Goal: Transaction & Acquisition: Purchase product/service

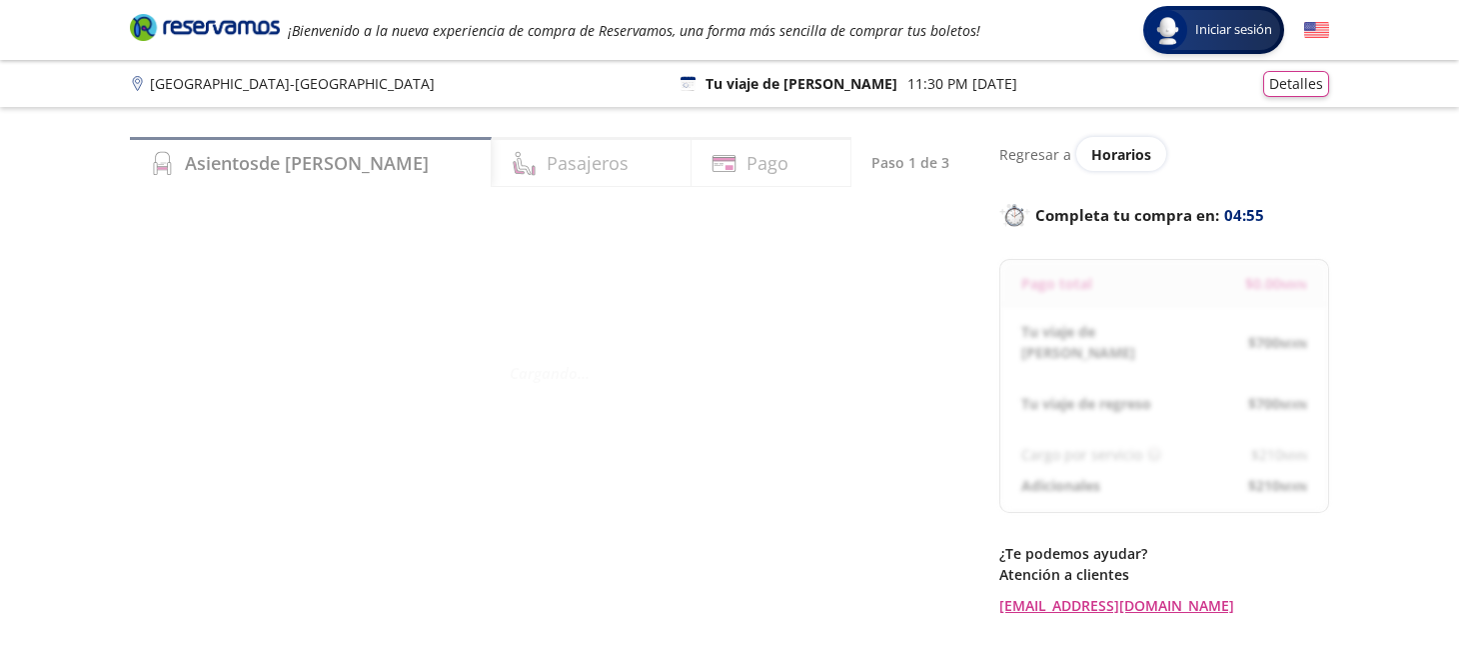
click at [809, 377] on p "Cargando . . ." at bounding box center [550, 372] width 672 height 23
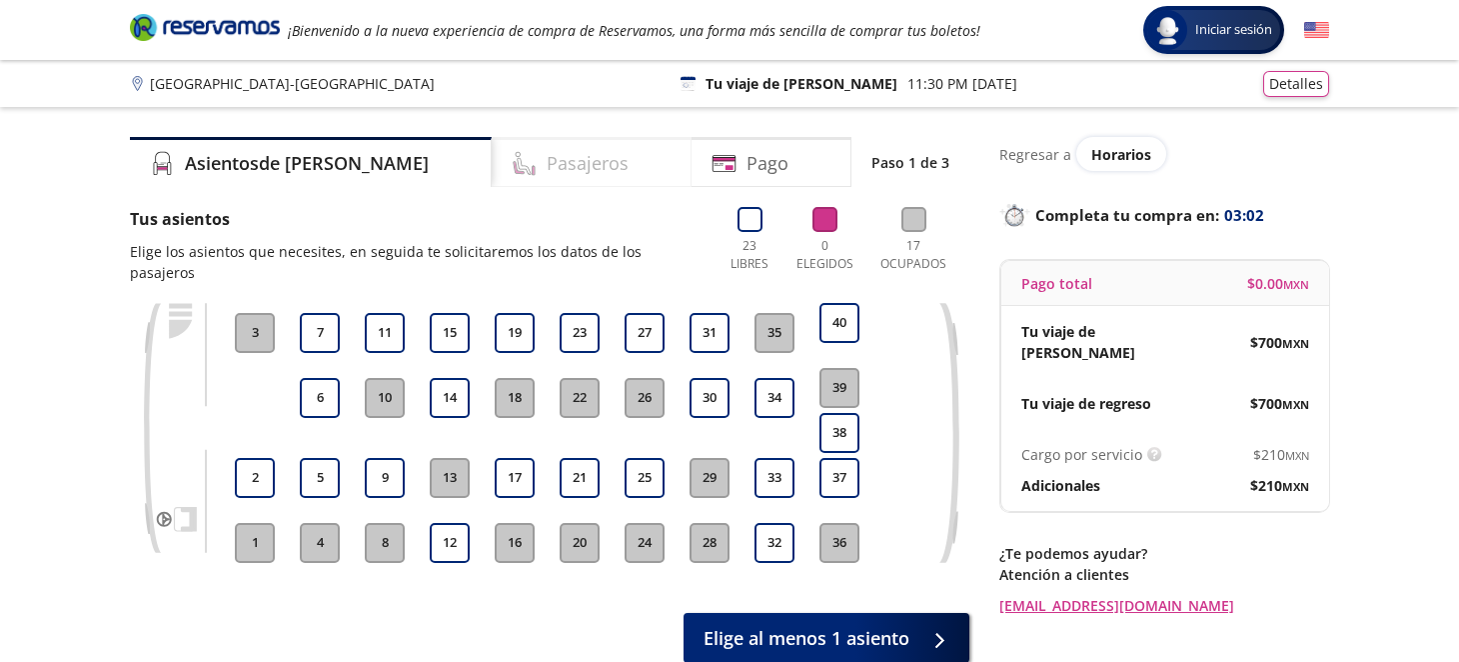
click at [547, 163] on h4 "Pasajeros" at bounding box center [588, 163] width 82 height 27
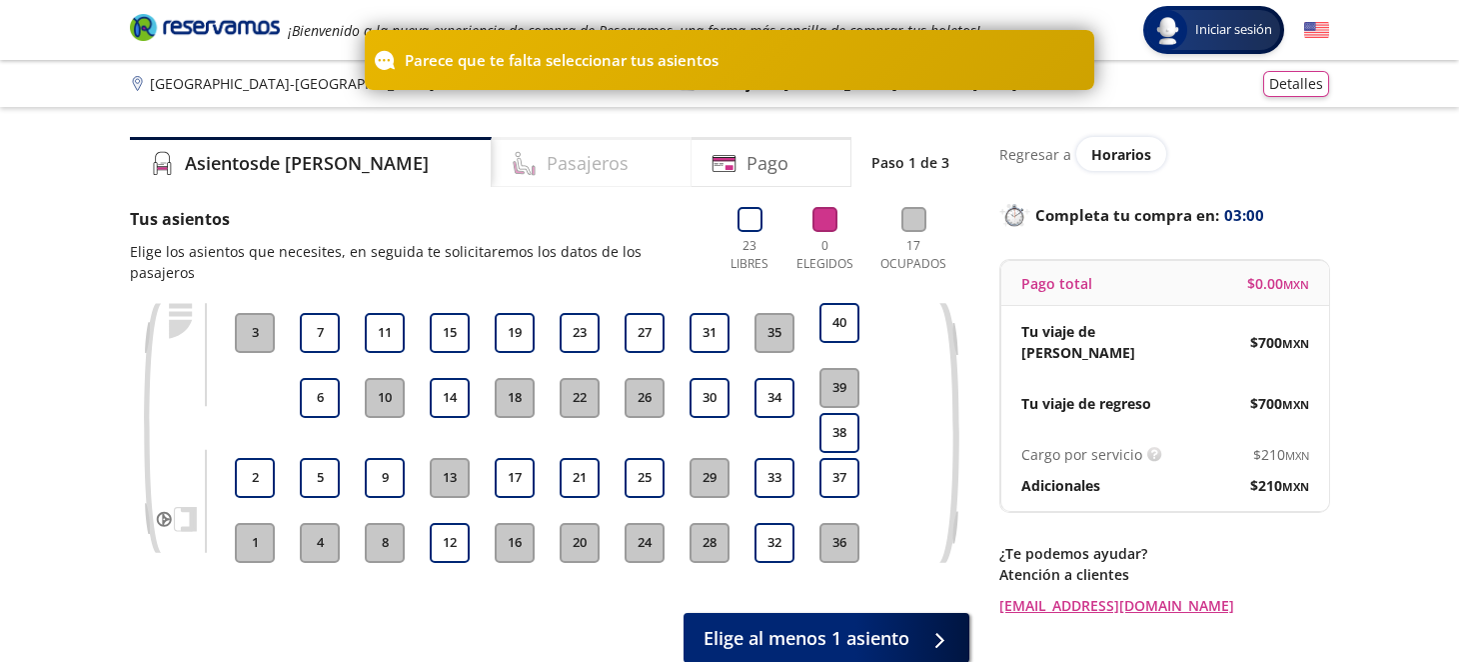
click at [547, 166] on h4 "Pasajeros" at bounding box center [588, 163] width 82 height 27
click at [547, 162] on h4 "Pasajeros" at bounding box center [588, 163] width 82 height 27
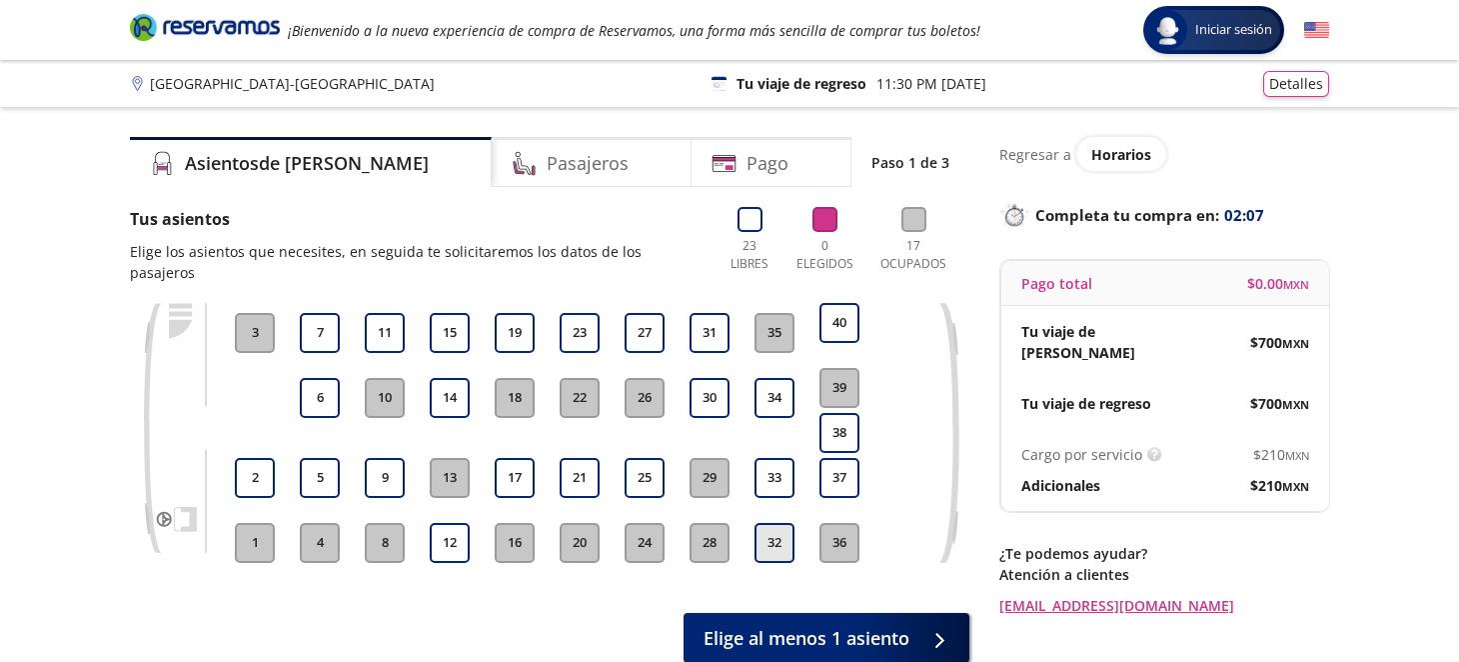
click at [776, 523] on button "32" at bounding box center [775, 543] width 40 height 40
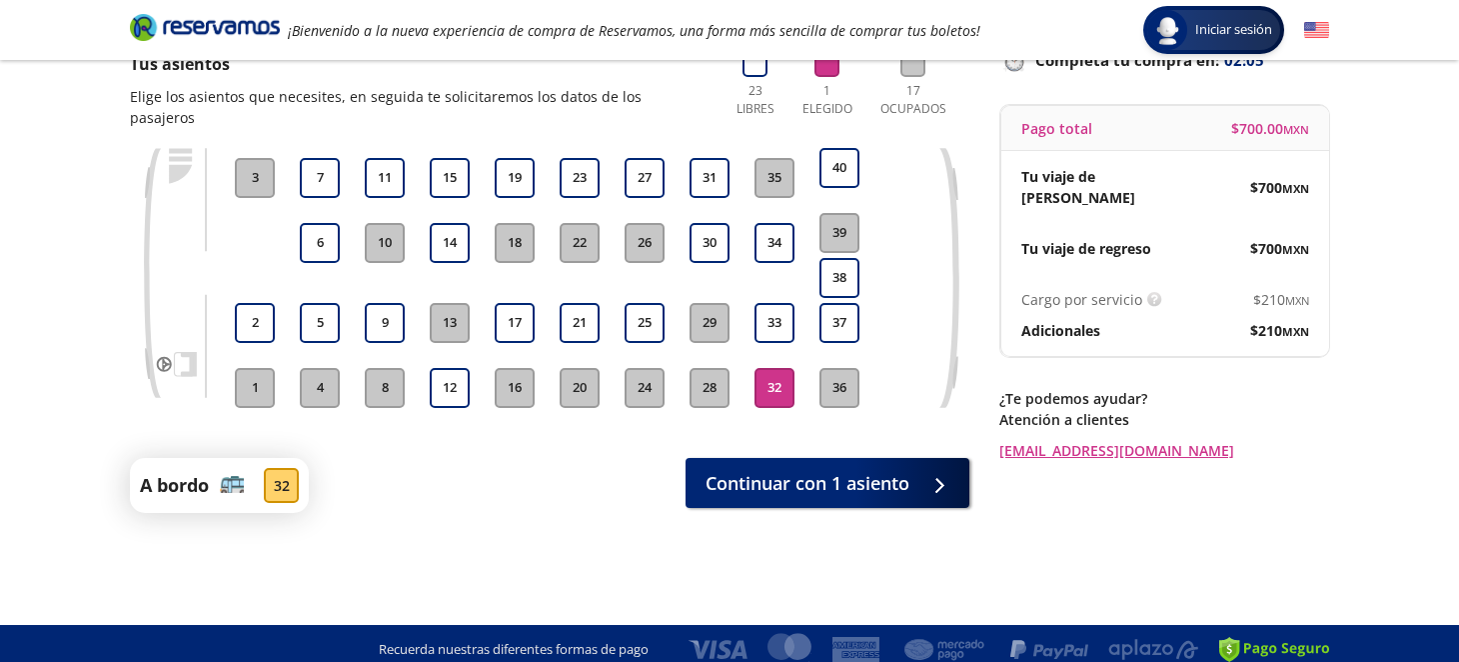
scroll to position [167, 0]
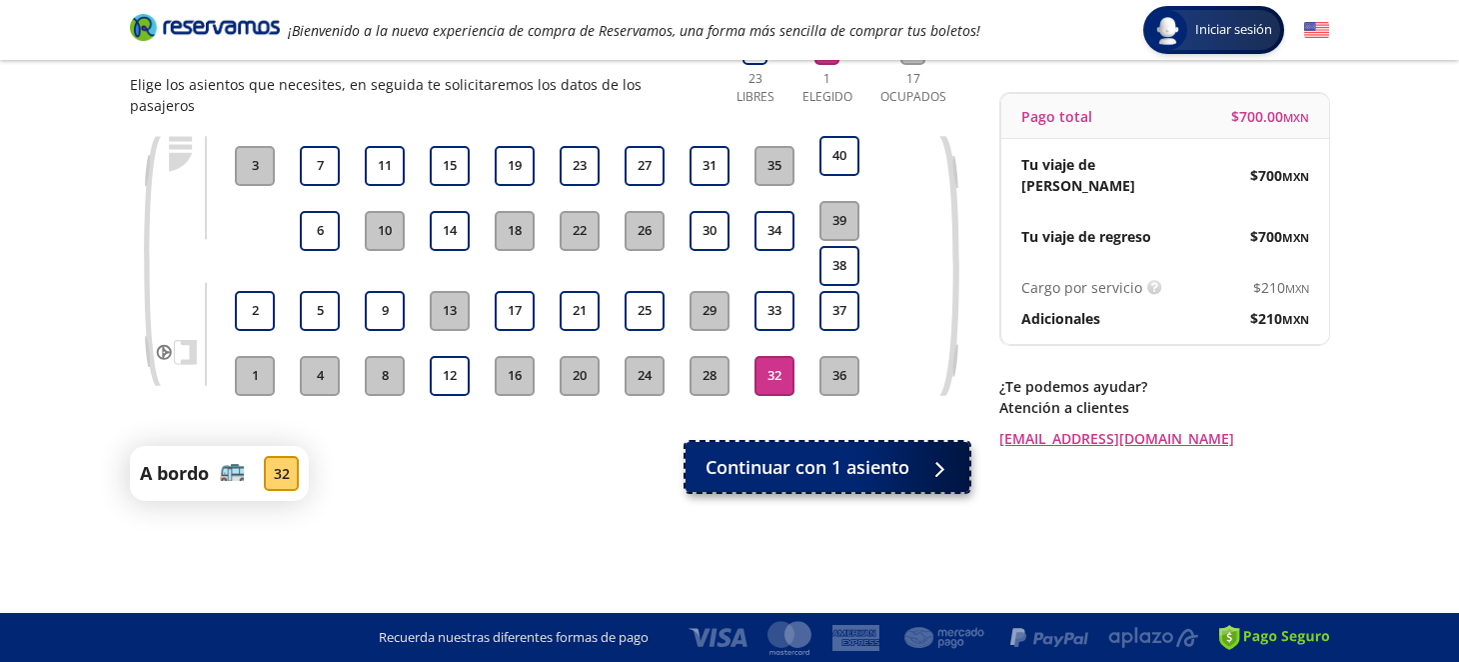
click at [919, 455] on div at bounding box center [934, 467] width 30 height 25
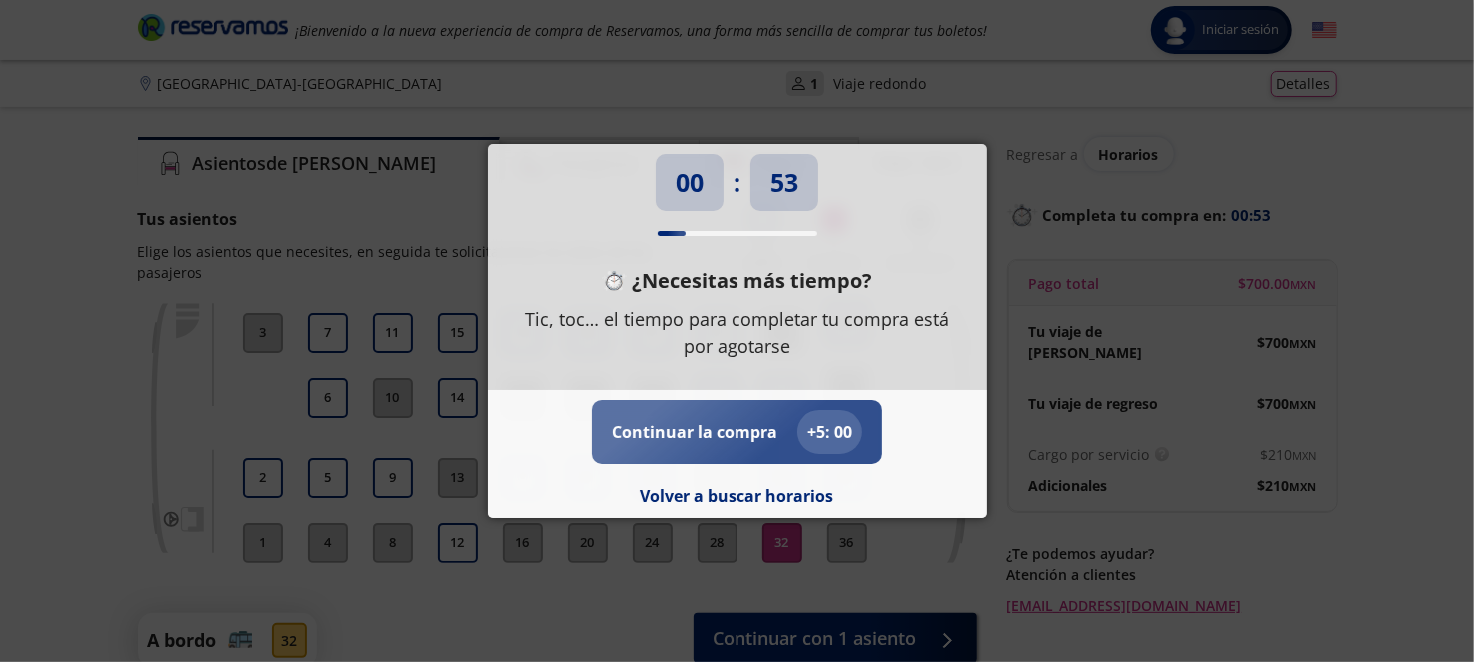
click at [786, 431] on div "Continuar la compra + 5 : 00" at bounding box center [737, 432] width 251 height 44
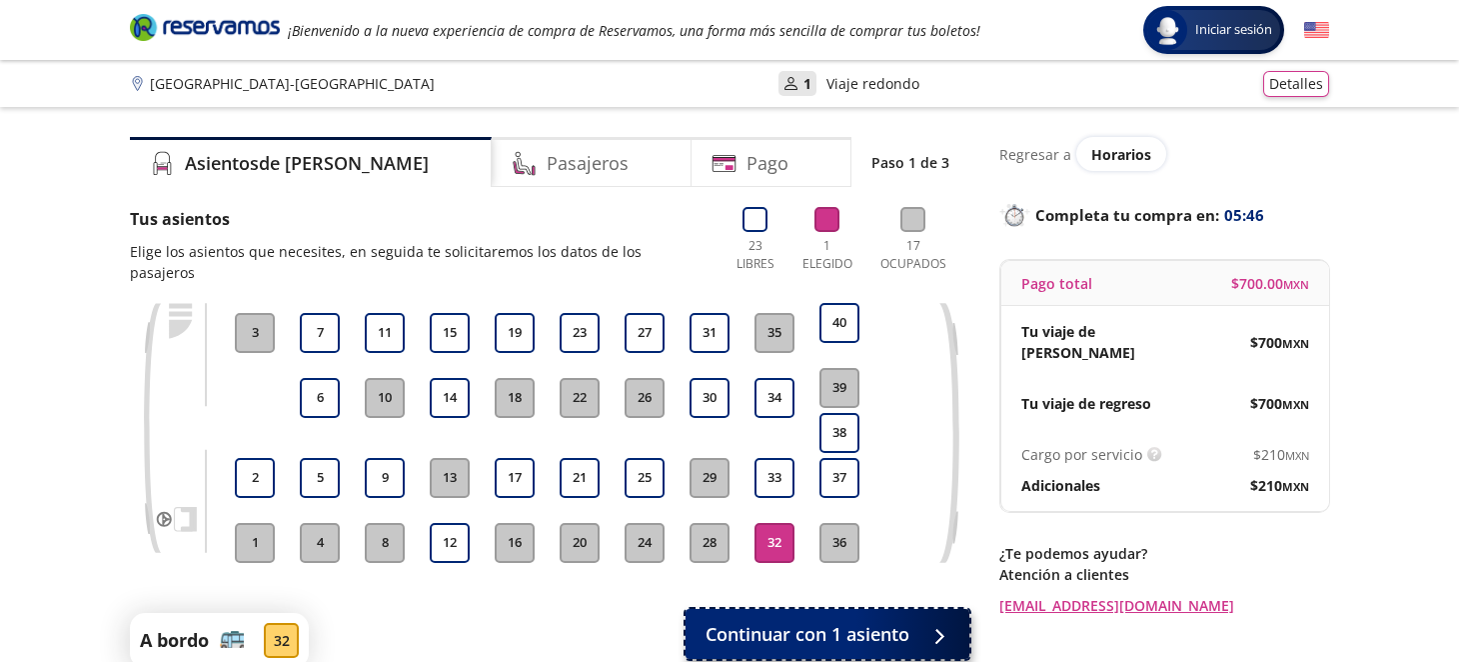
click at [865, 621] on span "Continuar con 1 asiento" at bounding box center [808, 634] width 204 height 27
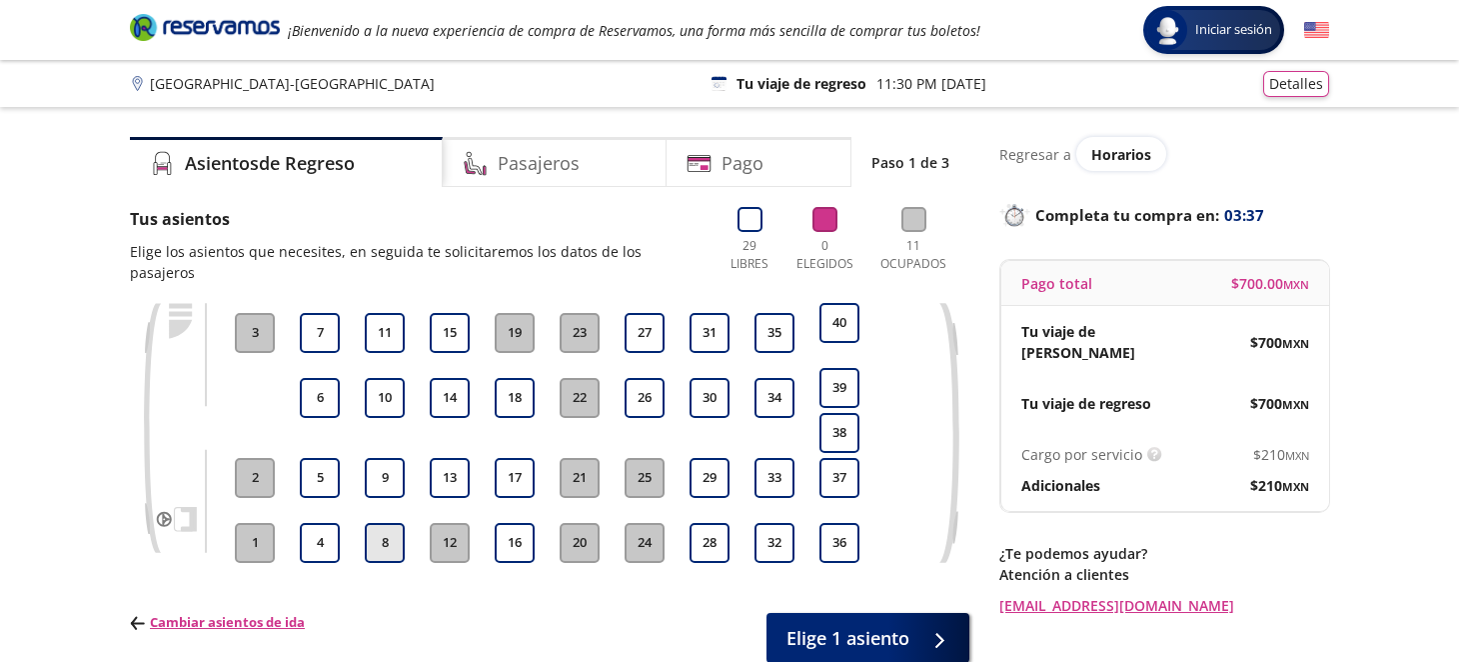
click at [386, 526] on button "8" at bounding box center [385, 543] width 40 height 40
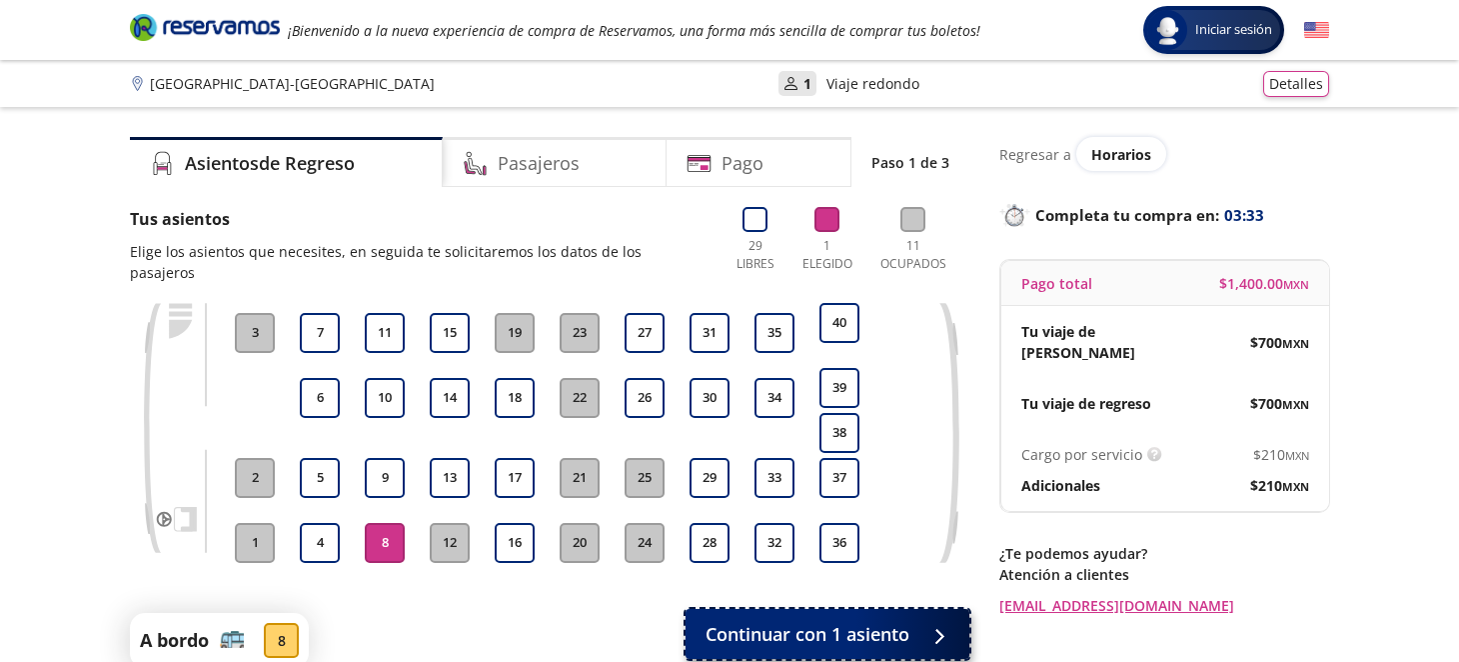
click at [899, 621] on span "Continuar con 1 asiento" at bounding box center [808, 634] width 204 height 27
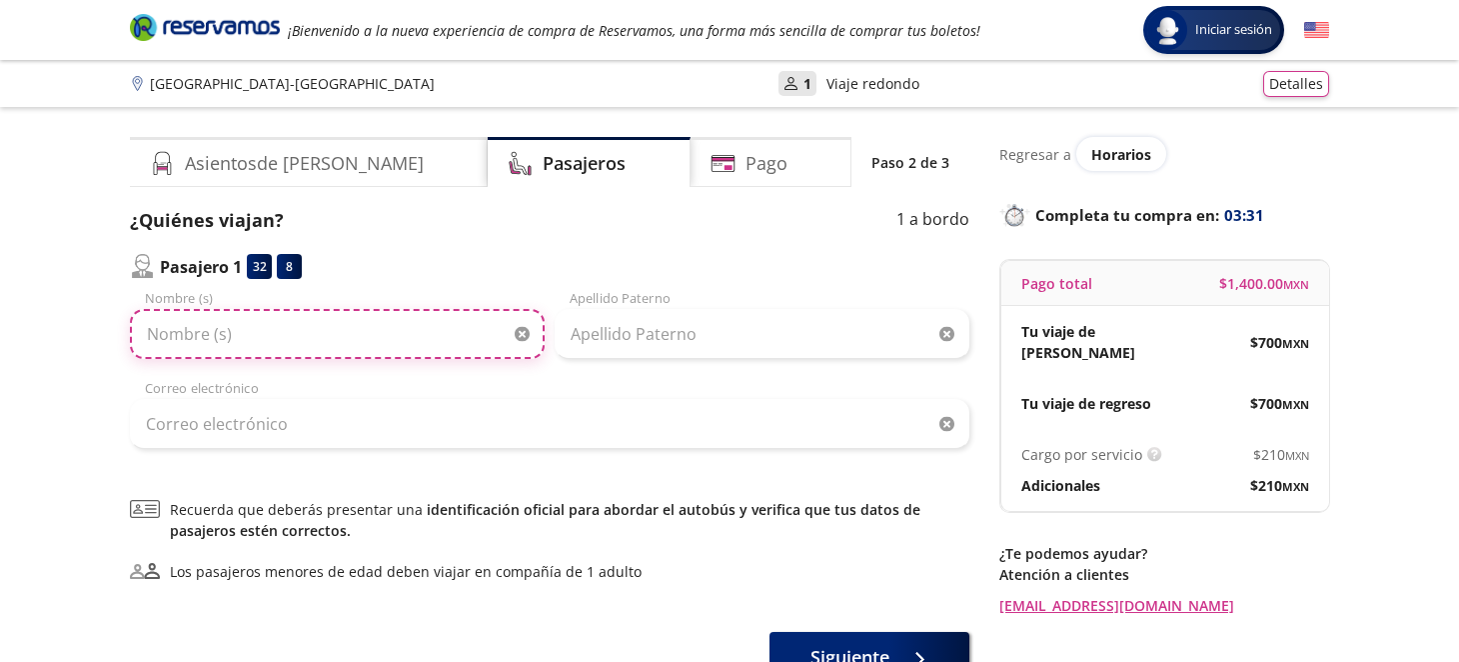
click at [315, 334] on input "Nombre (s)" at bounding box center [337, 334] width 415 height 50
type input "[PERSON_NAME]"
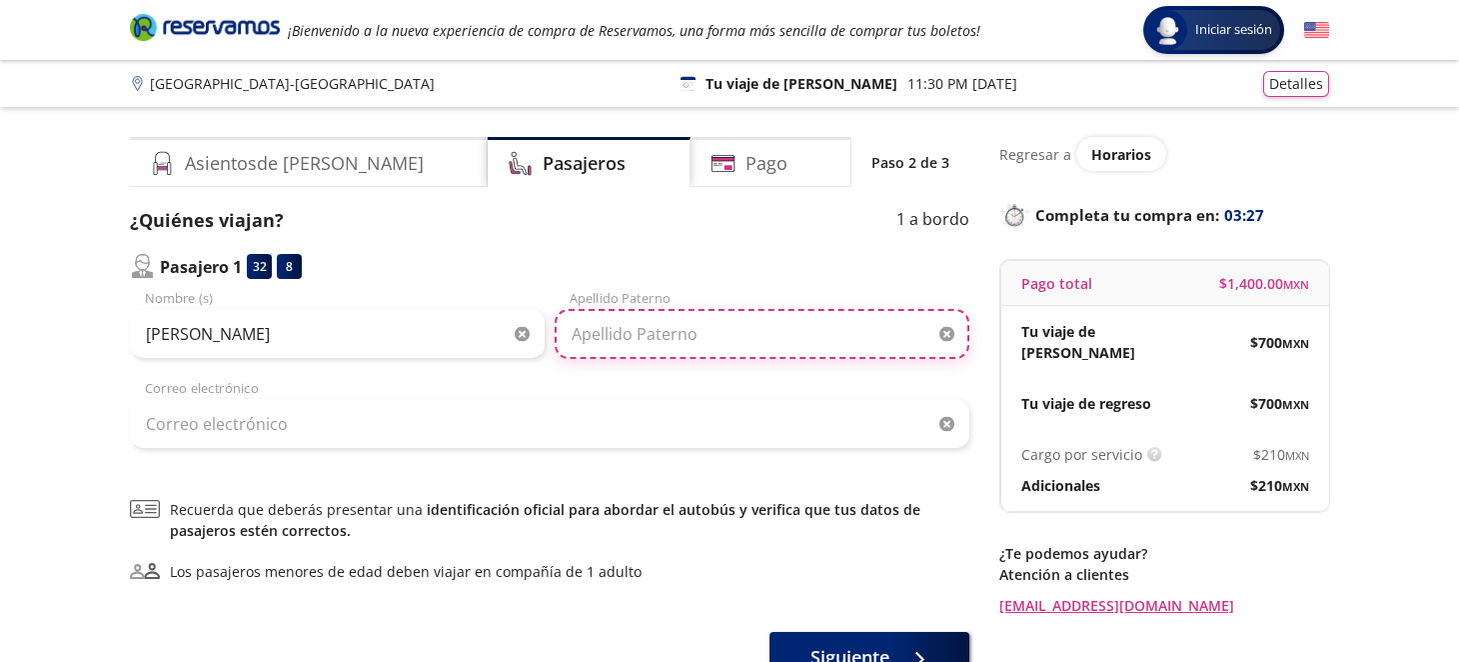
click at [659, 334] on input "Apellido Paterno" at bounding box center [762, 334] width 415 height 50
type input "Lira"
click at [658, 332] on input "Lira" at bounding box center [762, 334] width 415 height 50
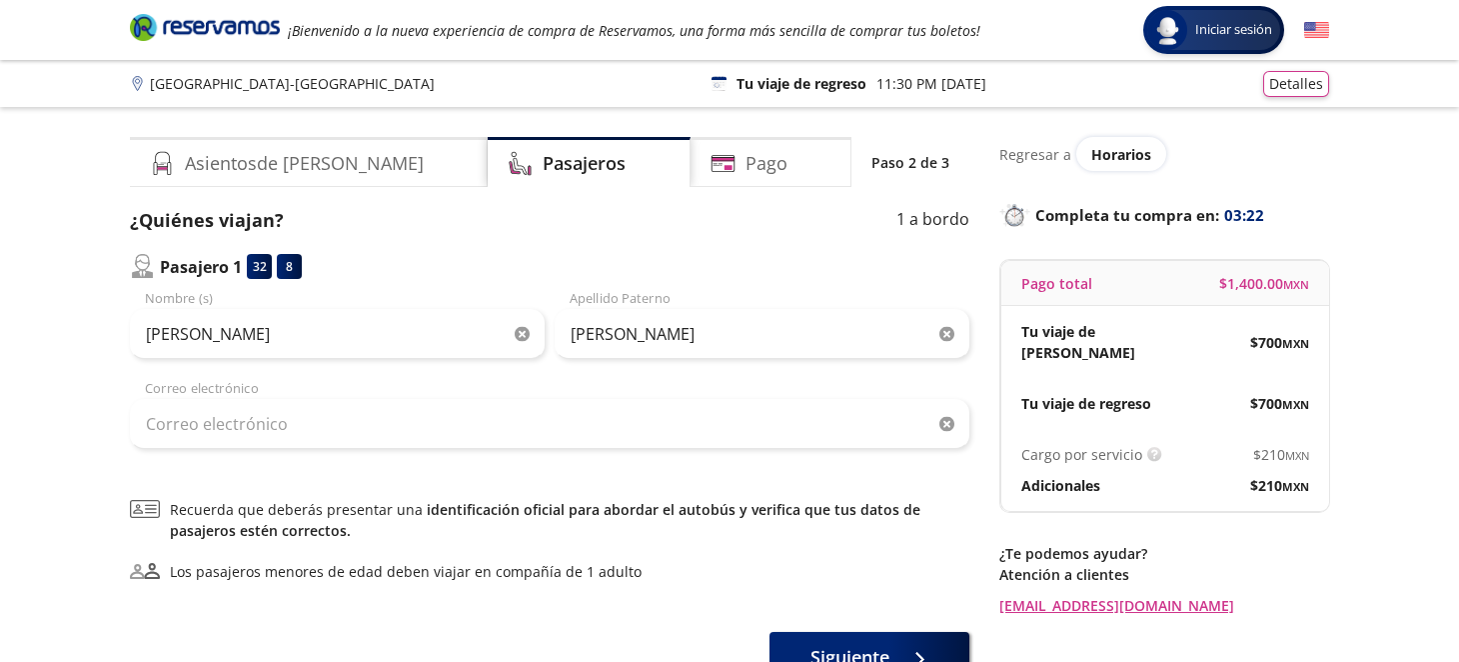
click at [748, 246] on div "¿Quiénes viajan? 1 a bordo Pasajero 1 32 8 Susana Nombre (s) Lira Apellido Pate…" at bounding box center [549, 328] width 839 height 242
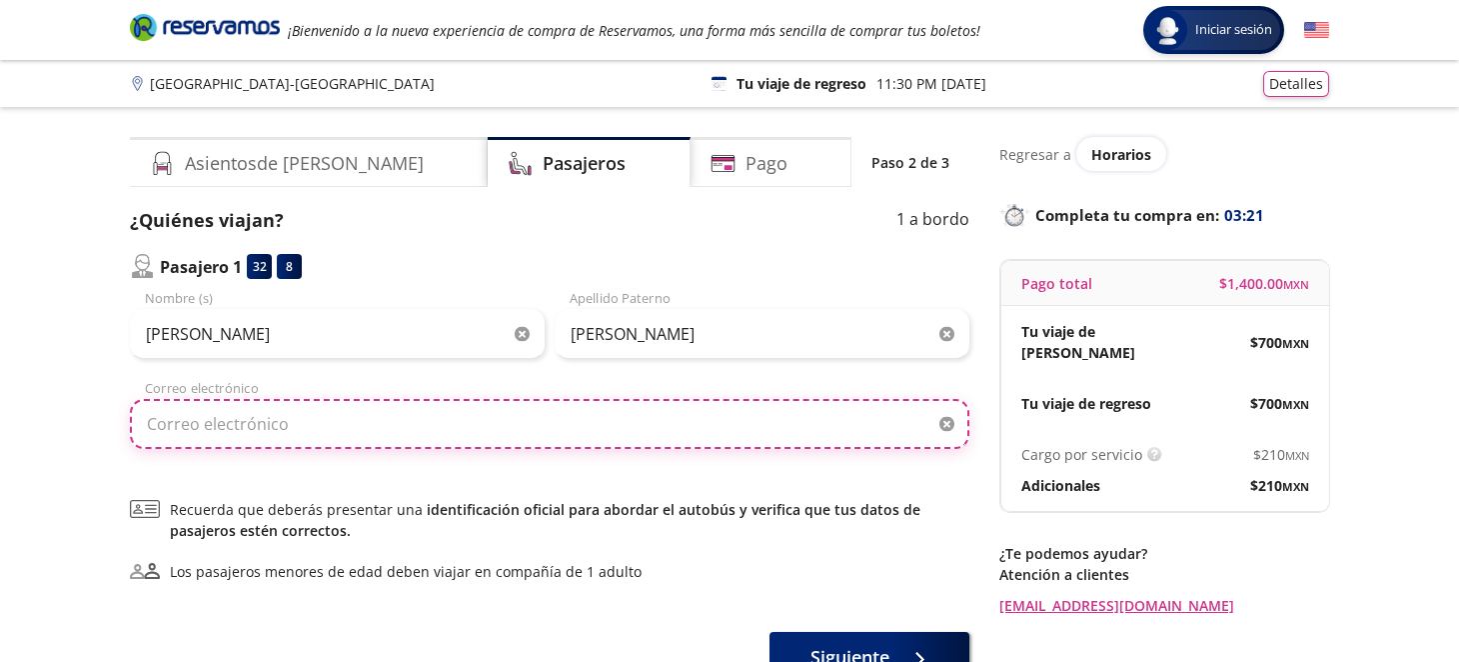
click at [410, 409] on input "Correo electrónico" at bounding box center [549, 424] width 839 height 50
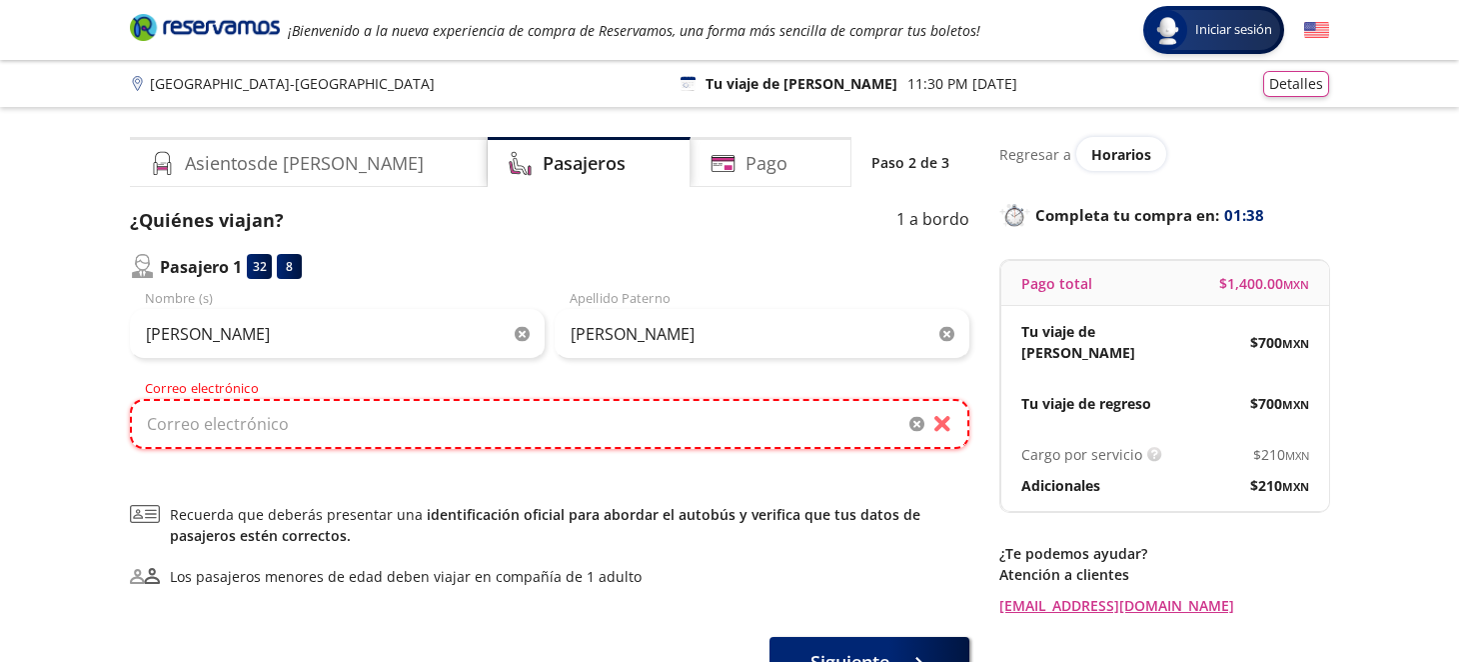
click at [337, 420] on input "Correo electrónico" at bounding box center [549, 424] width 839 height 50
paste input "audelosusana7677@gmail.com"
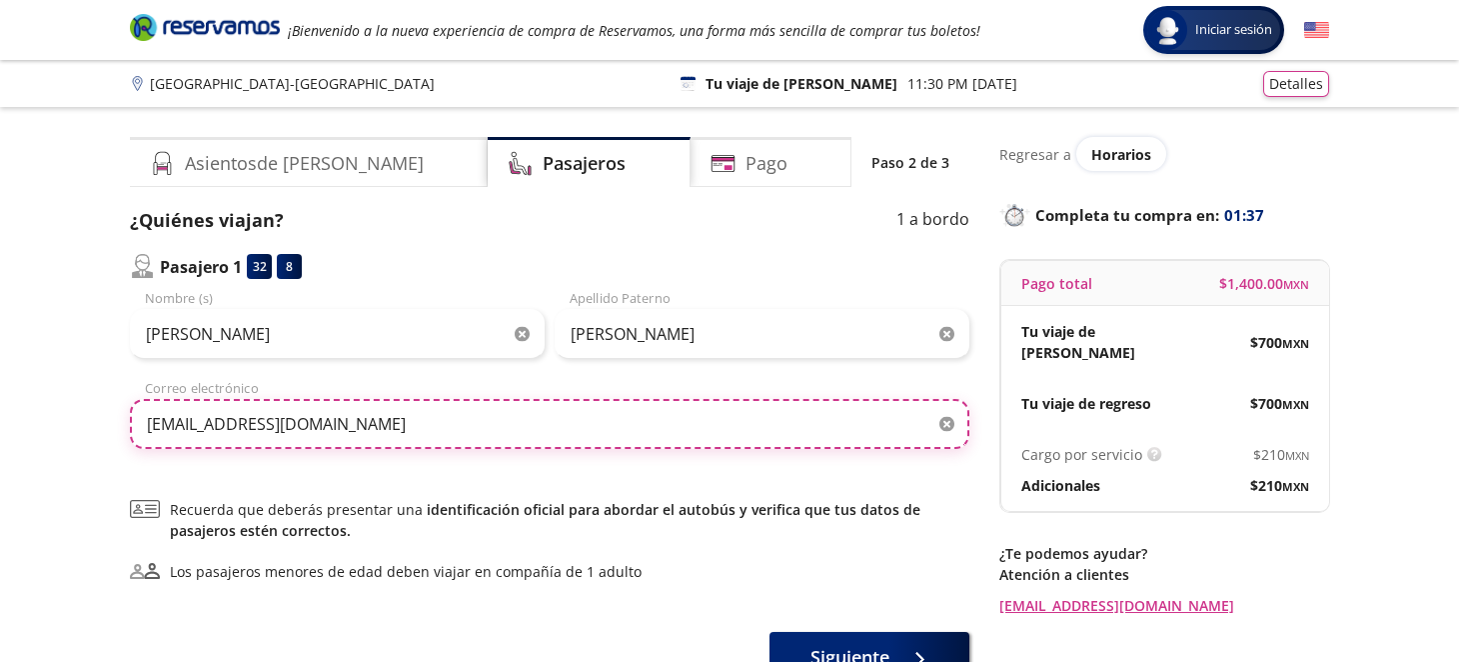
type input "audelosusana7677@gmail.com"
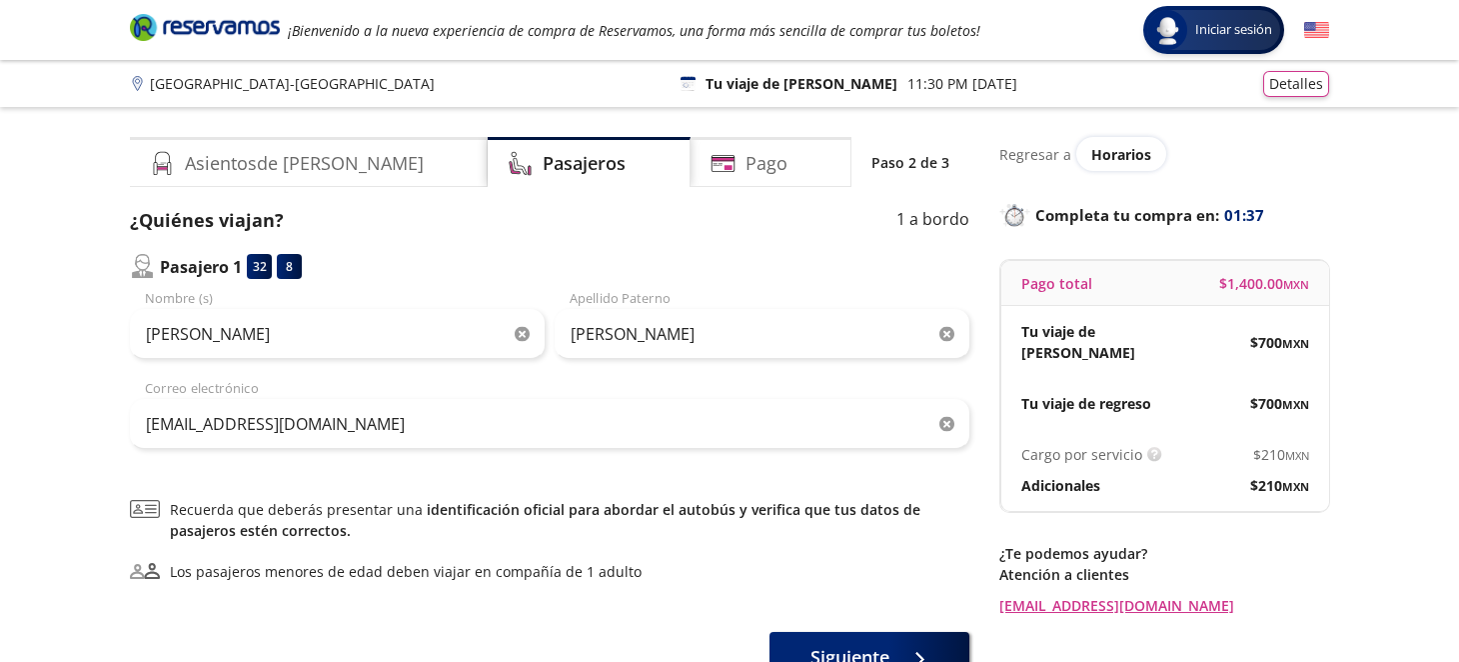
click at [52, 407] on div "Group 9 Created with Sketch. Datos para la compra Ciudad de México - Guadalajar…" at bounding box center [729, 414] width 1459 height 829
click at [1122, 159] on span "Horarios" at bounding box center [1121, 154] width 60 height 19
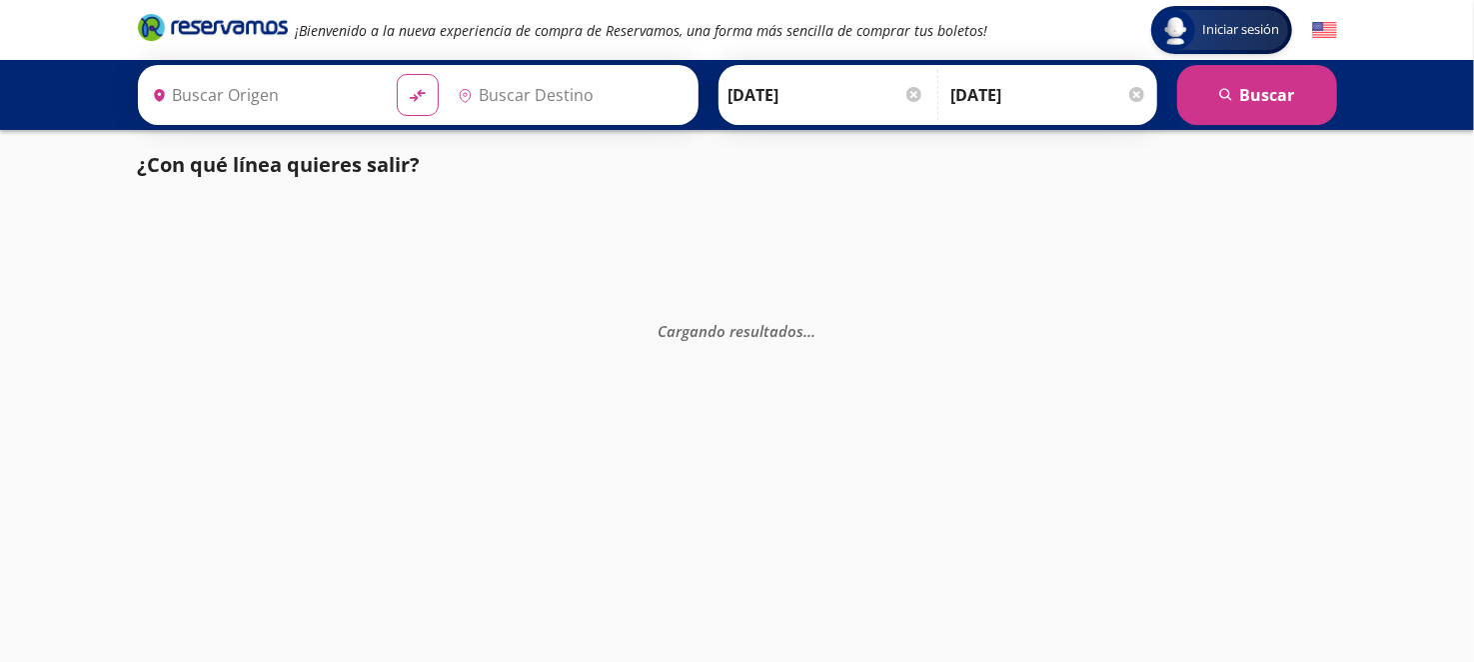
type input "[GEOGRAPHIC_DATA], [GEOGRAPHIC_DATA]"
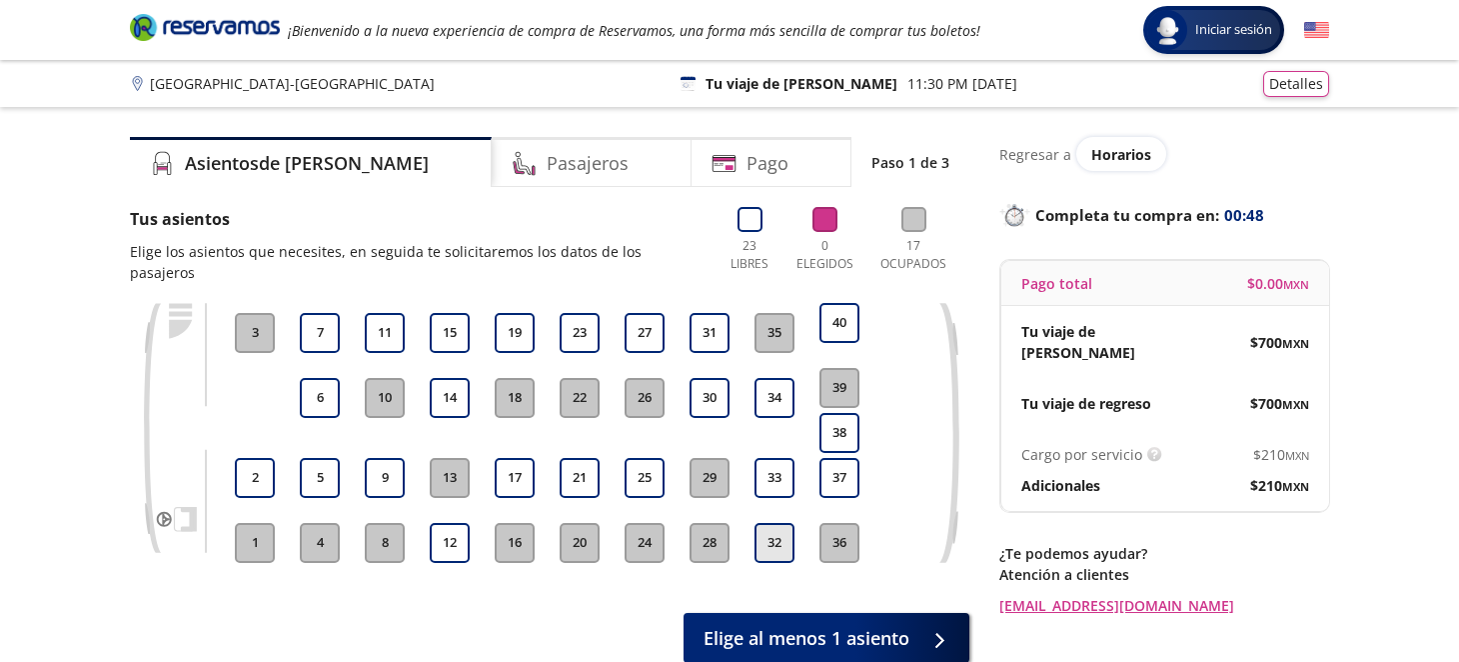
click at [782, 524] on button "32" at bounding box center [775, 543] width 40 height 40
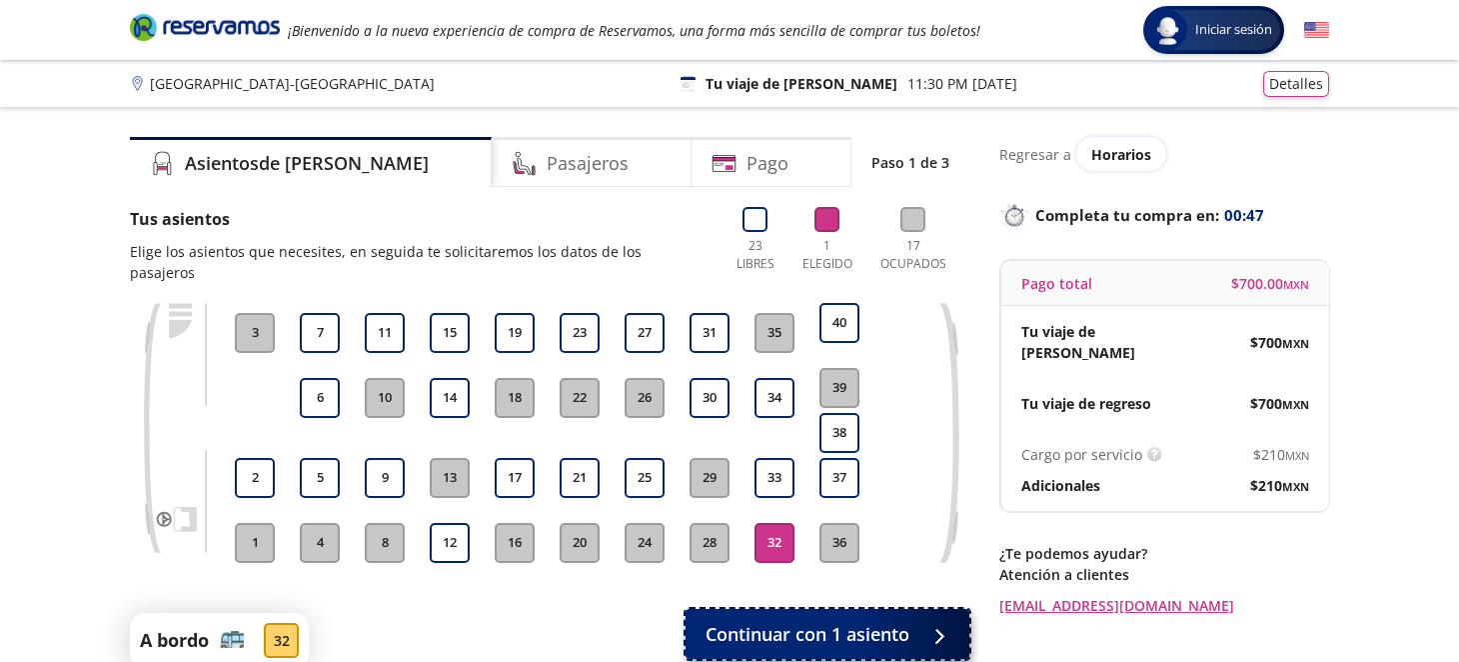
click at [892, 621] on span "Continuar con 1 asiento" at bounding box center [808, 634] width 204 height 27
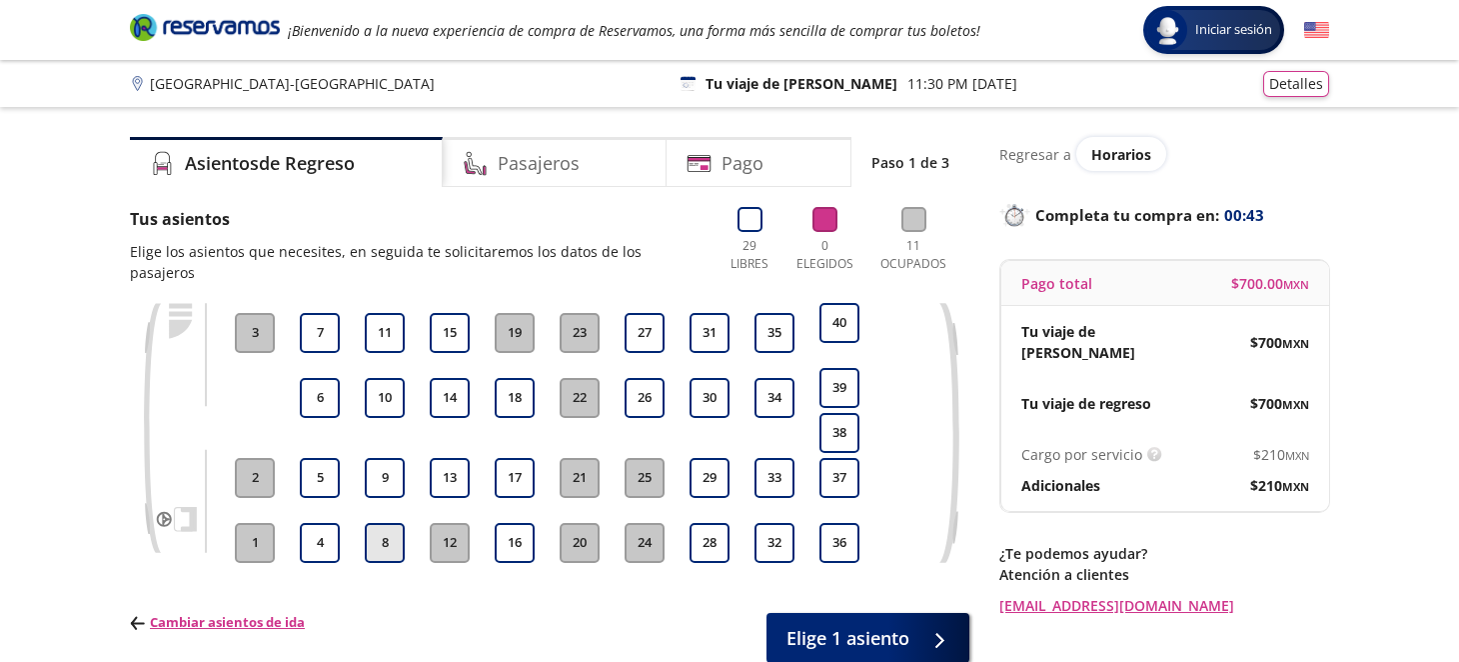
click at [388, 523] on button "8" at bounding box center [385, 543] width 40 height 40
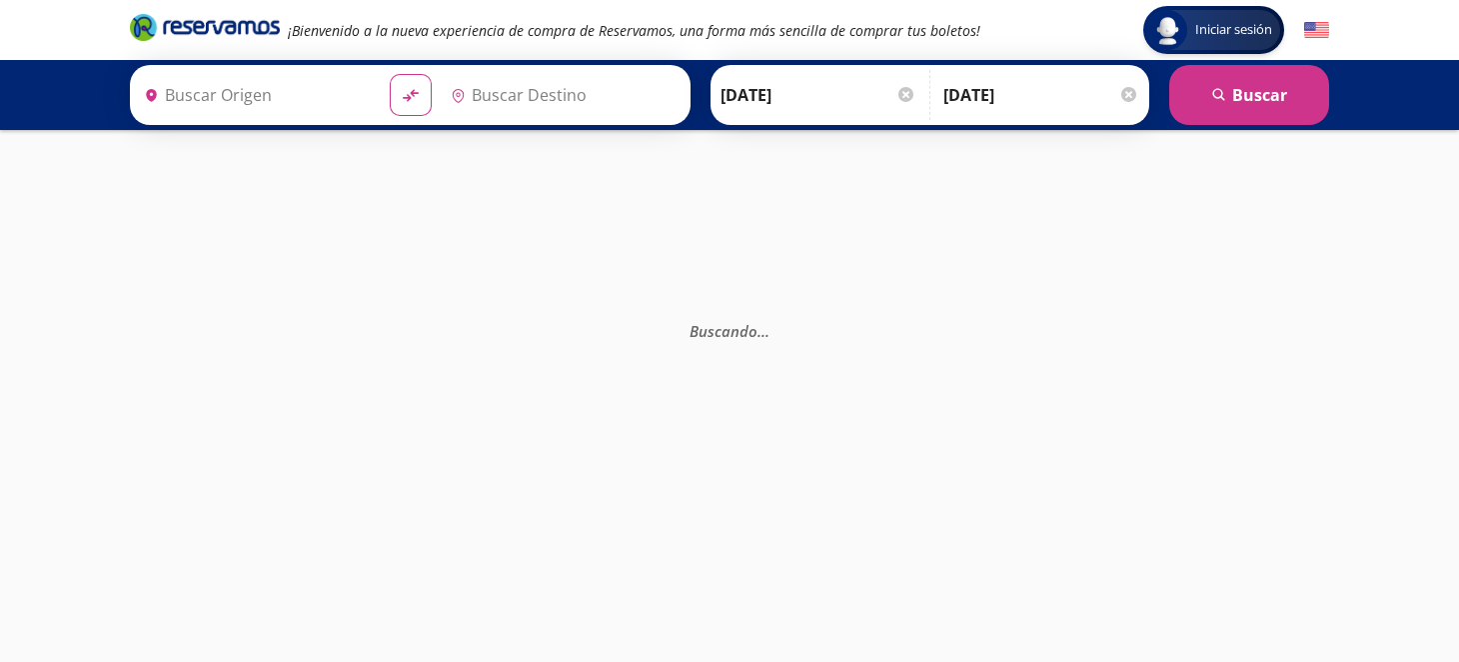
type input "[GEOGRAPHIC_DATA], [GEOGRAPHIC_DATA]"
type input "Guadalajara, Jalisco"
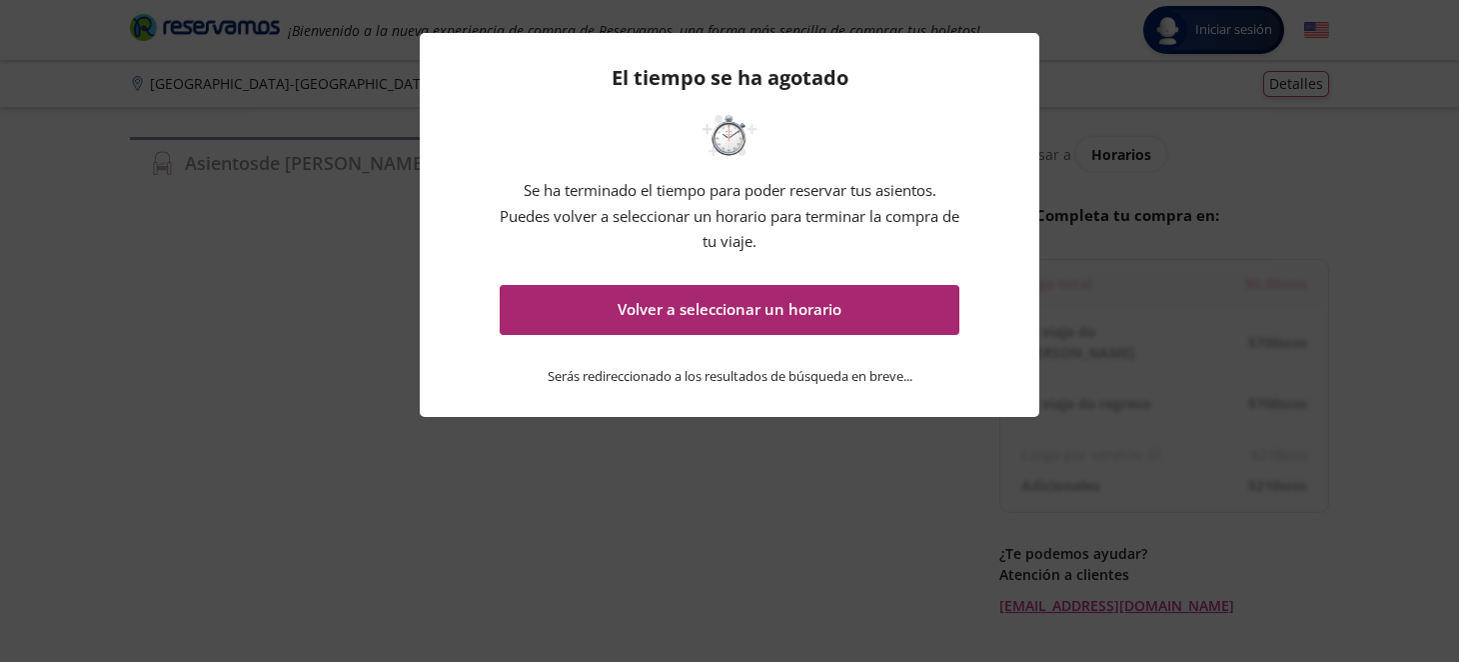
click at [788, 306] on button "Volver a seleccionar un horario" at bounding box center [730, 310] width 460 height 50
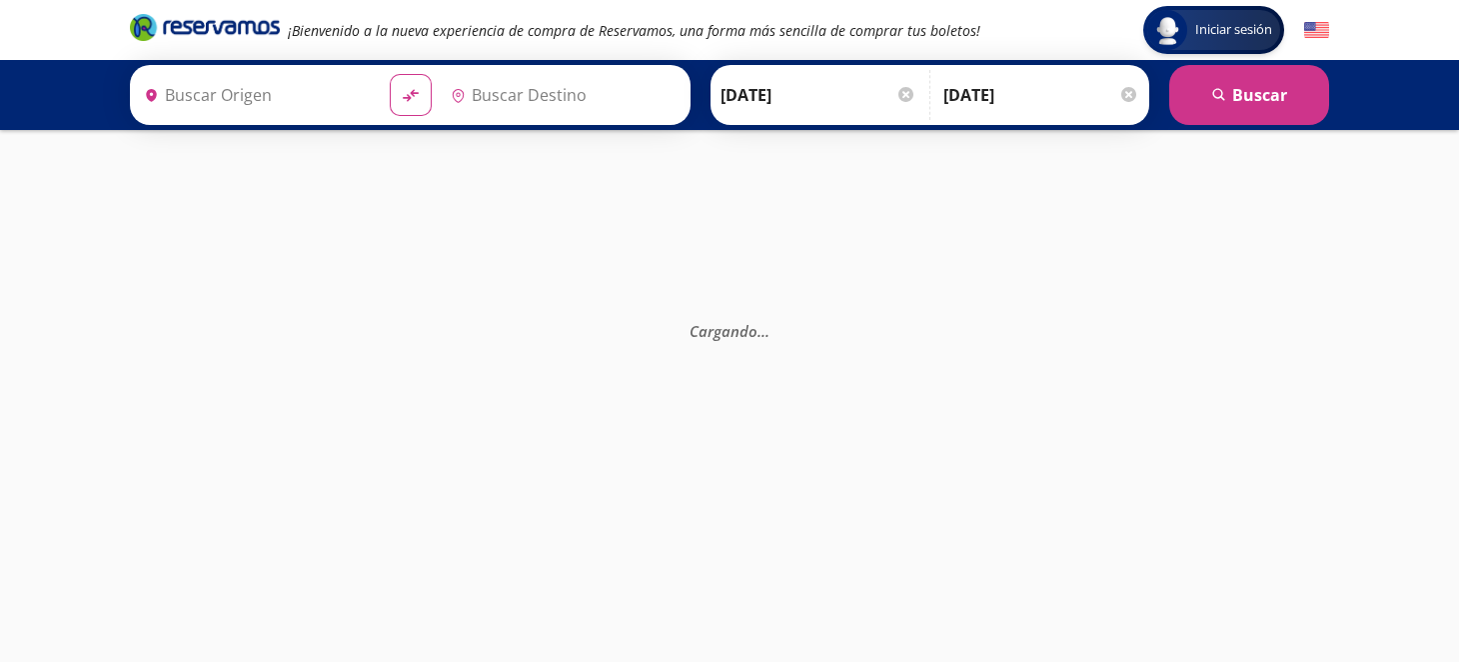
type input "Oxxo Hotel Riu, Jalisco"
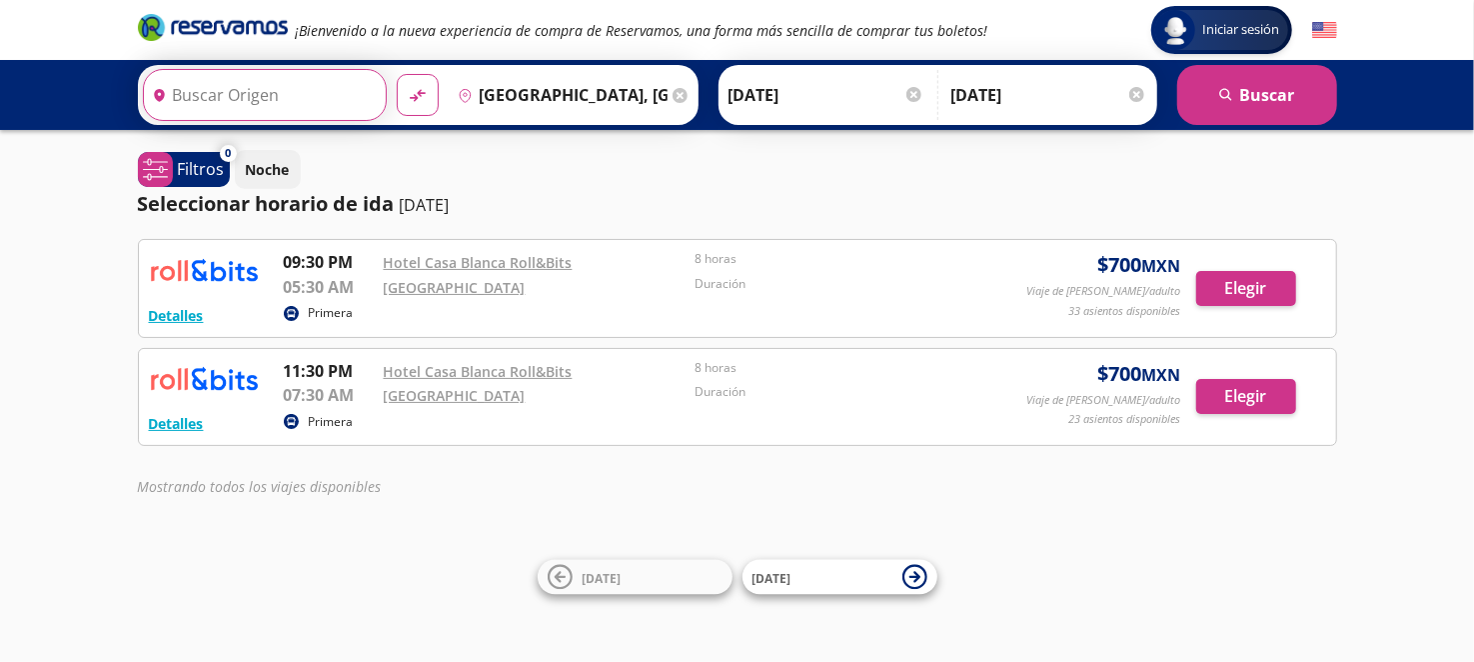
click at [254, 97] on input "Origen" at bounding box center [263, 95] width 238 height 50
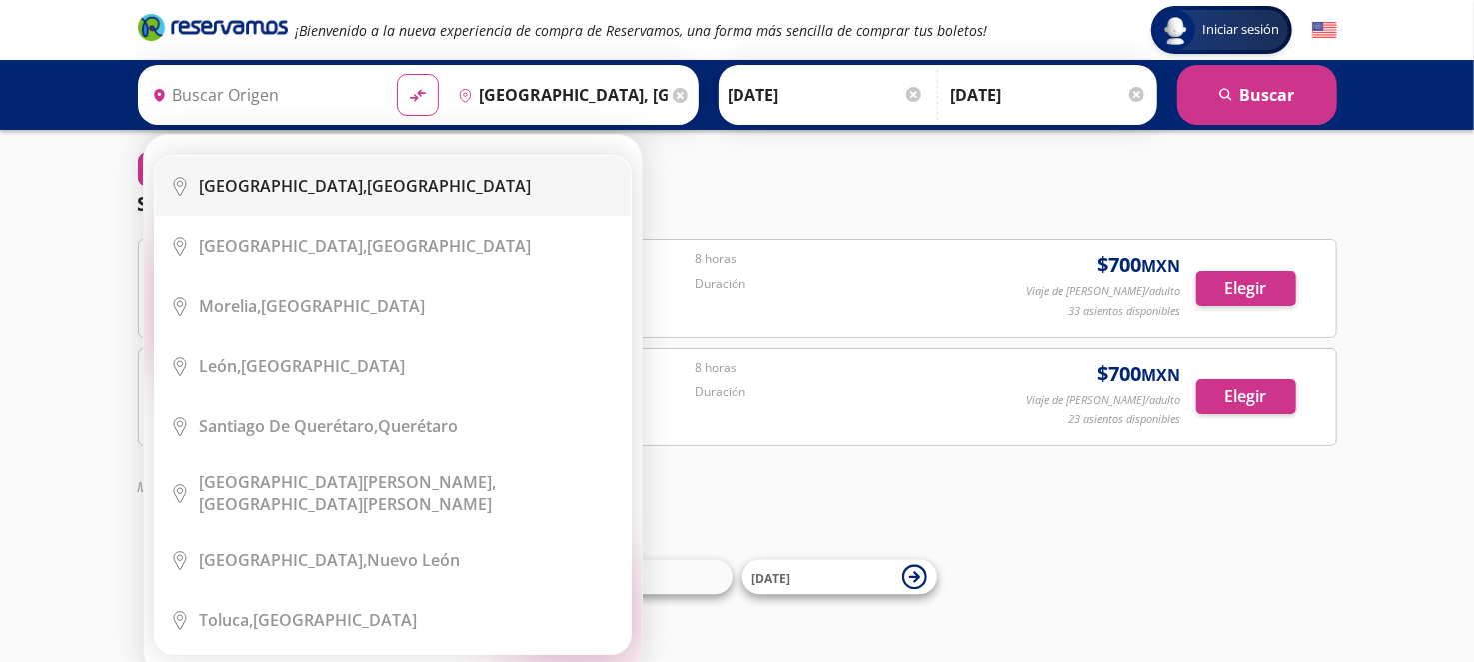
click at [338, 180] on b "Ciudad de México," at bounding box center [284, 186] width 168 height 22
type input "[GEOGRAPHIC_DATA], [GEOGRAPHIC_DATA]"
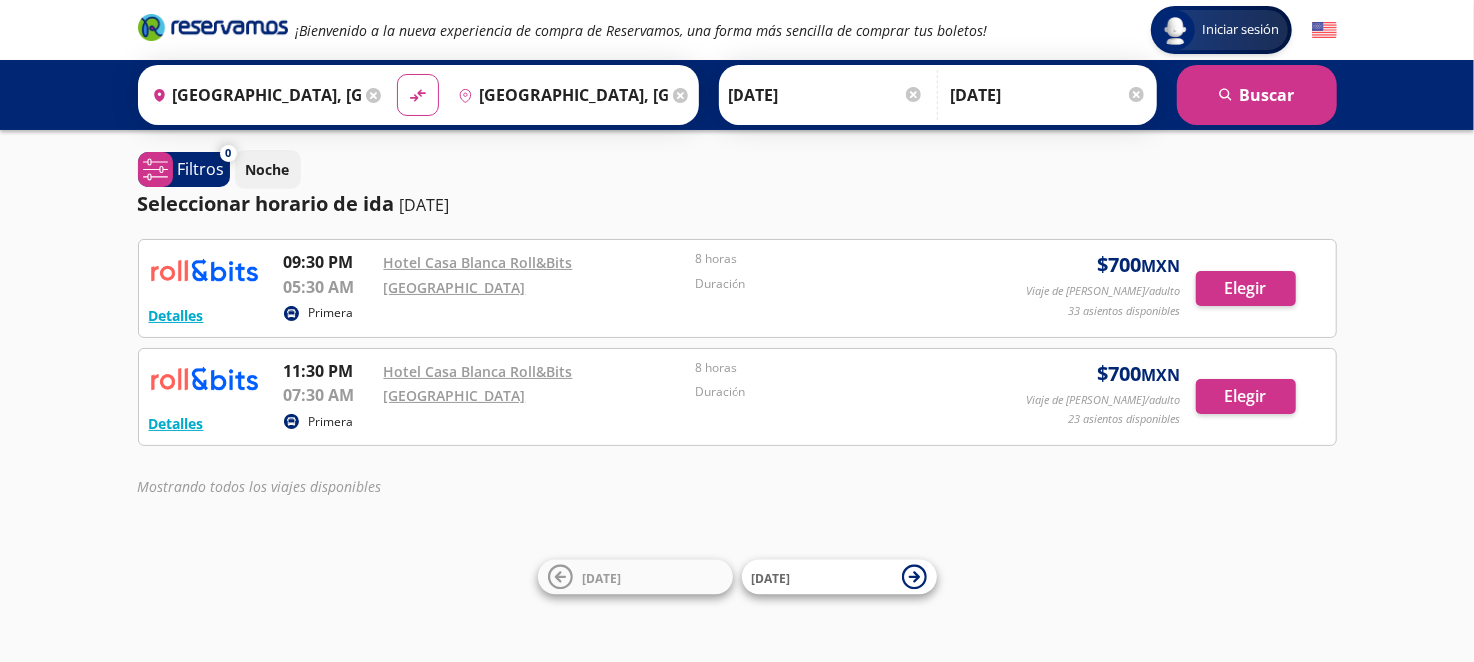
click at [1057, 554] on div "Iniciar sesión Iniciar sesión ¡Bienvenido a la nueva experiencia de compra de R…" at bounding box center [737, 331] width 1474 height 662
click at [1270, 93] on button "search Buscar" at bounding box center [1257, 95] width 160 height 60
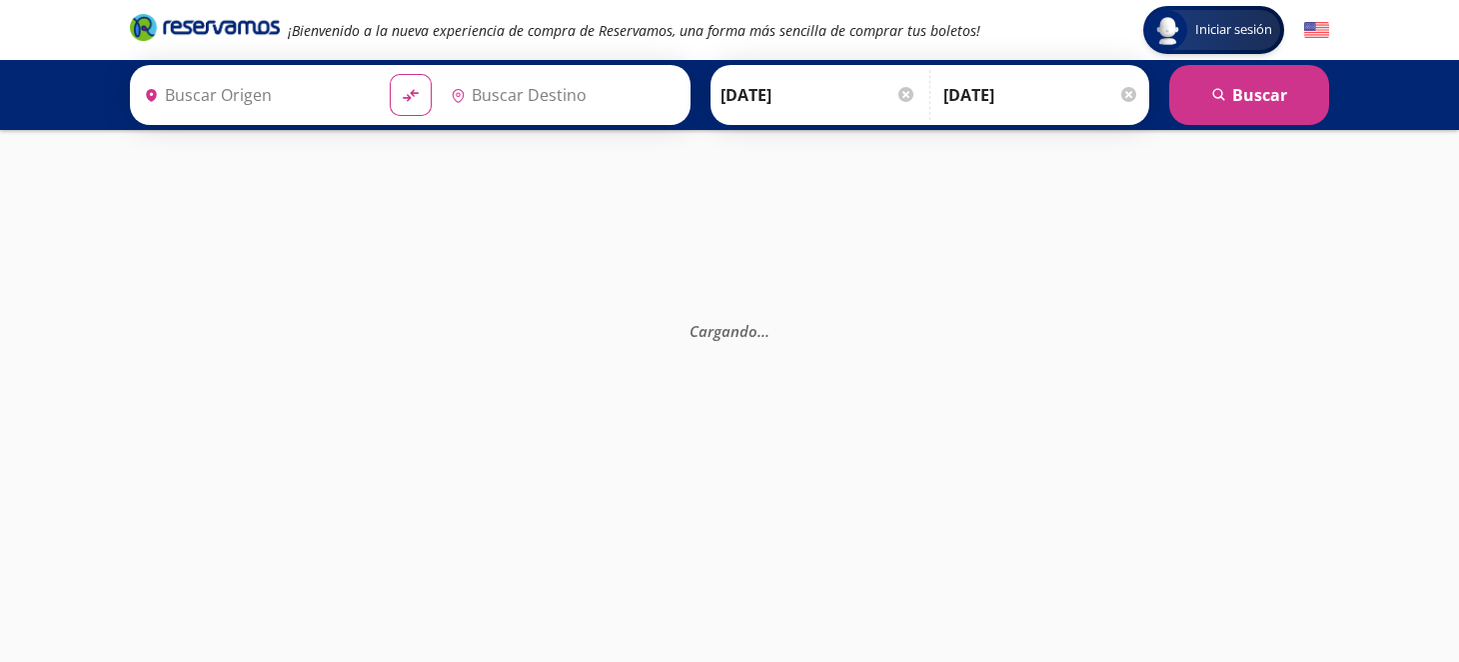
type input "[GEOGRAPHIC_DATA], [GEOGRAPHIC_DATA]"
type input "Oxxo Hotel Riu, Jalisco"
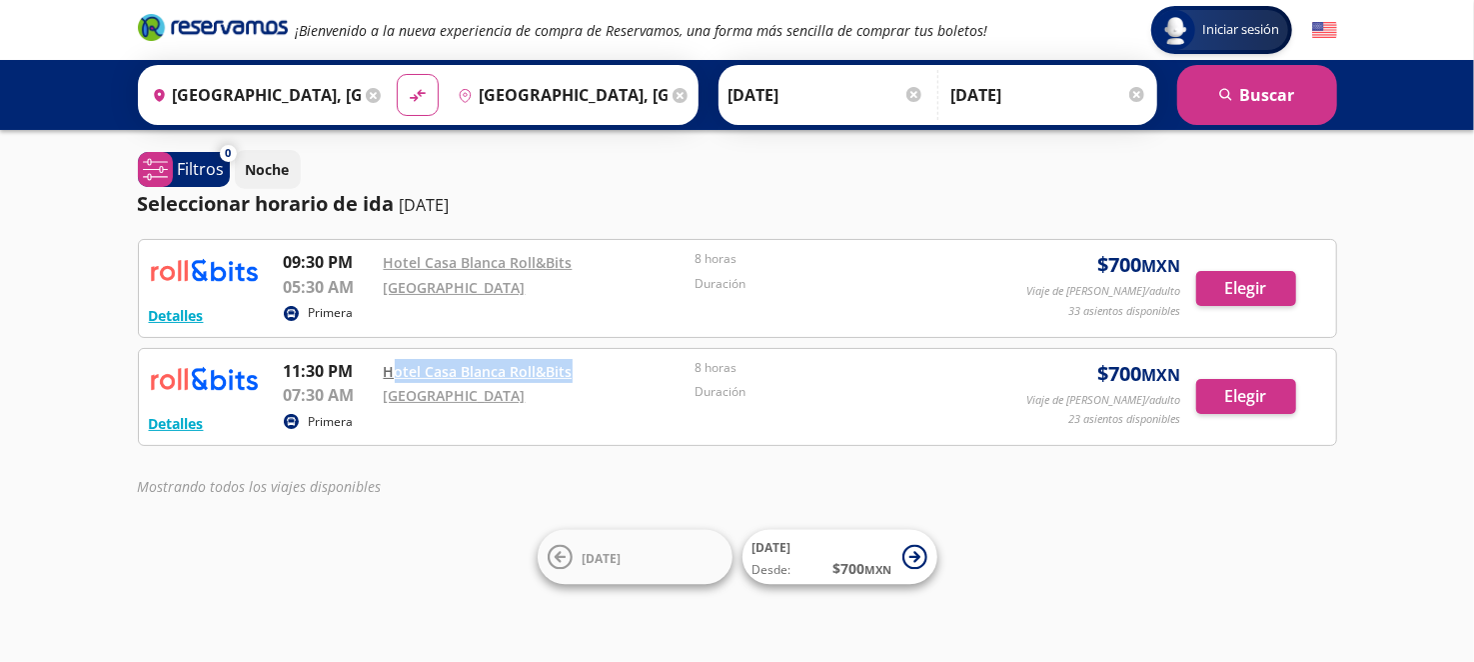
drag, startPoint x: 581, startPoint y: 370, endPoint x: 407, endPoint y: 365, distance: 174.0
click at [390, 370] on div "Hotel Casa Blanca Roll&Bits" at bounding box center [535, 371] width 302 height 24
copy link "otel Casa Blanca Roll&Bits"
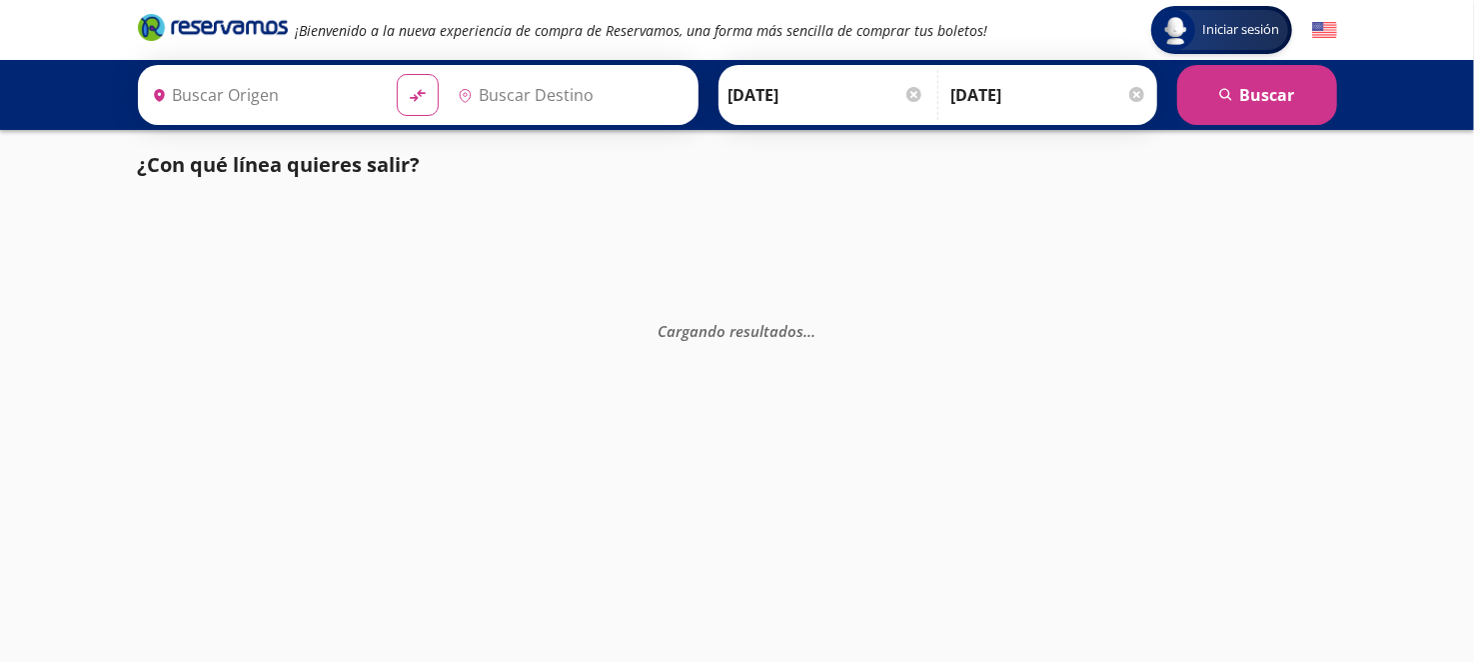
type input "[GEOGRAPHIC_DATA], [GEOGRAPHIC_DATA]"
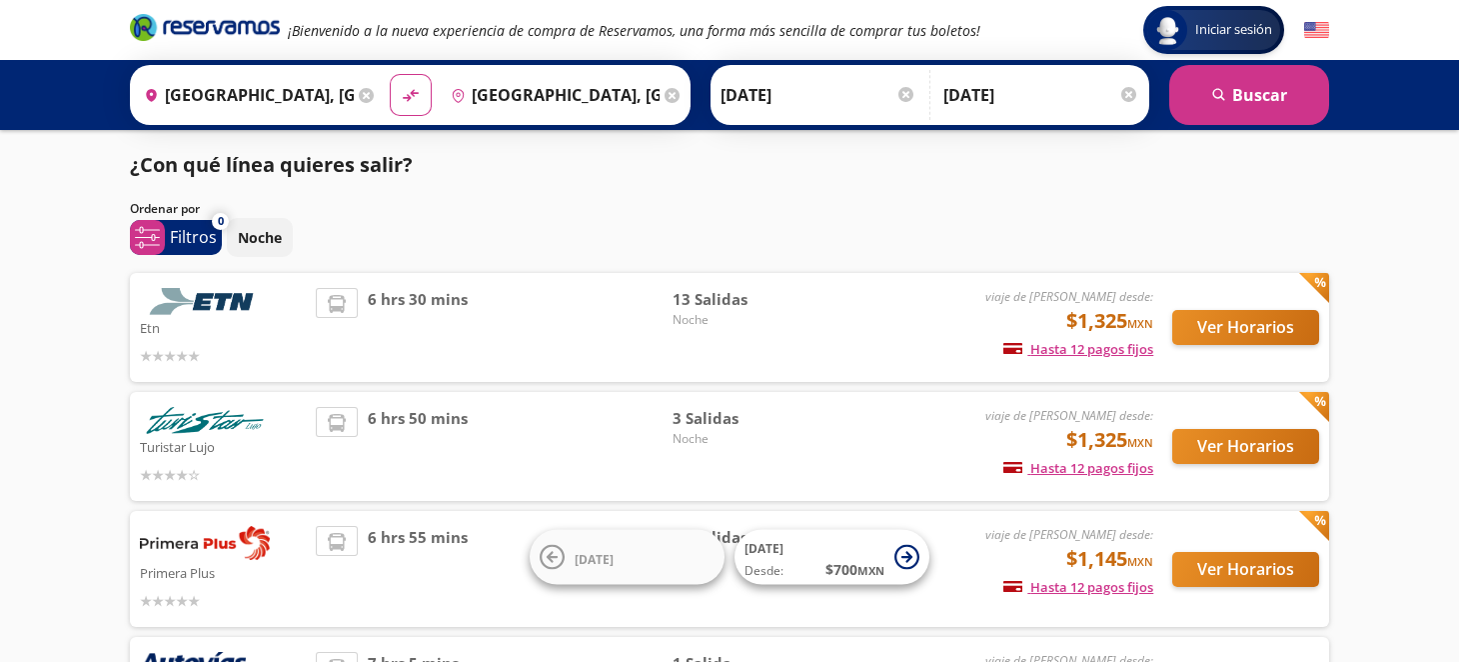
click at [958, 214] on div "Ordenar por" at bounding box center [729, 209] width 1199 height 18
click at [1434, 411] on div "Iniciar sesión Iniciar sesión ¡Bienvenido a la nueva experiencia de compra de R…" at bounding box center [729, 581] width 1459 height 1162
click at [1411, 445] on div "Iniciar sesión Iniciar sesión ¡Bienvenido a la nueva experiencia de compra de R…" at bounding box center [729, 581] width 1459 height 1162
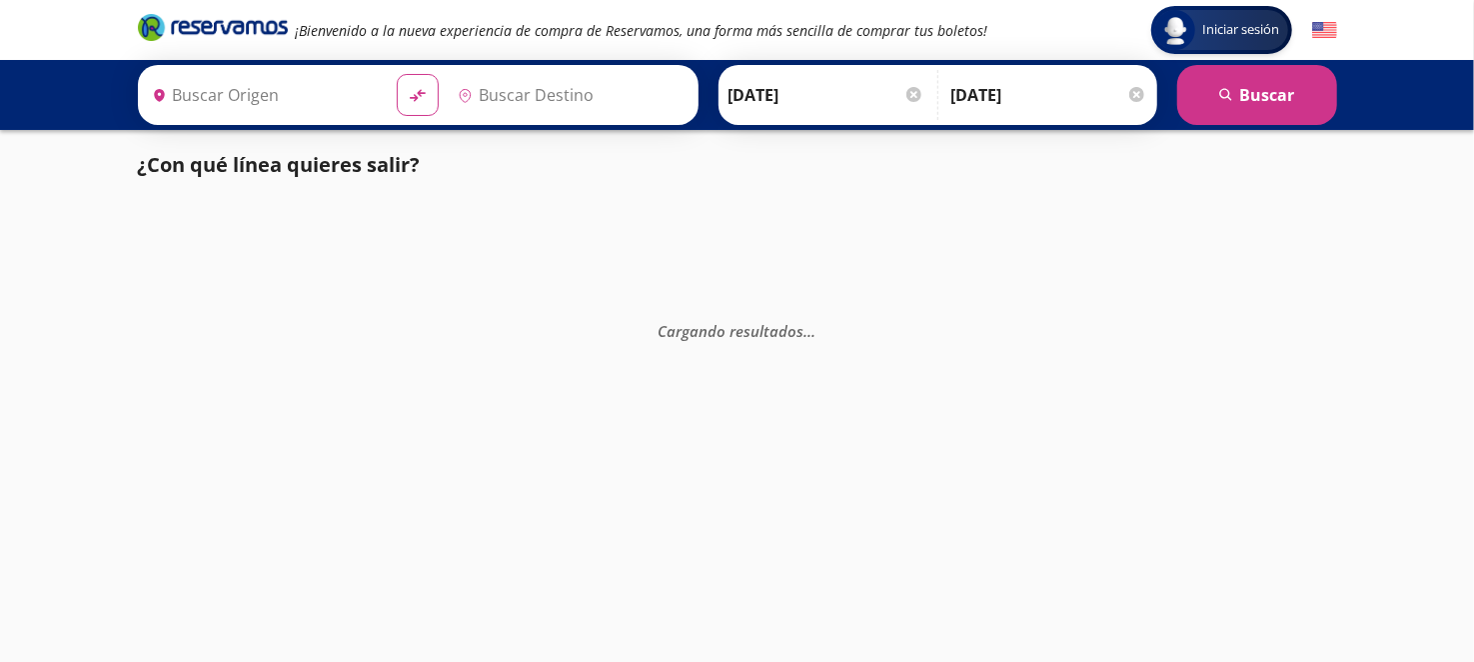
type input "[GEOGRAPHIC_DATA], [GEOGRAPHIC_DATA]"
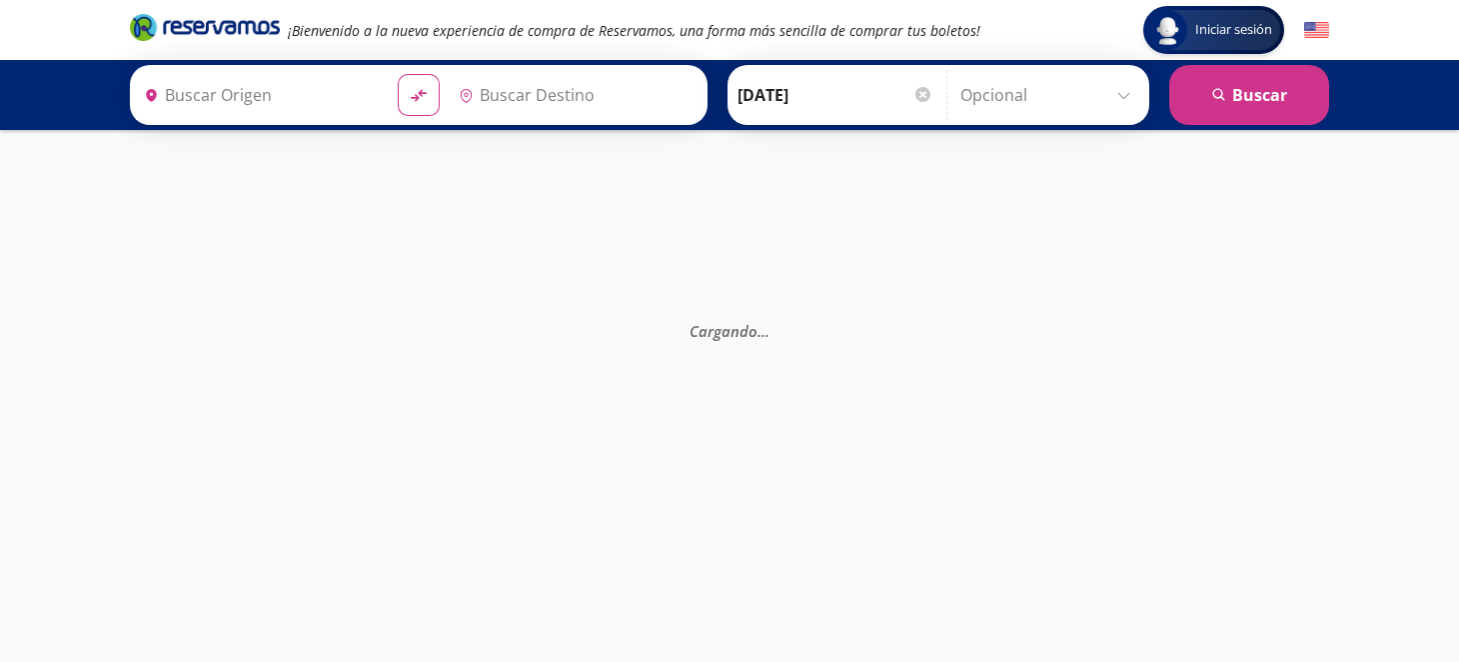
type input "[GEOGRAPHIC_DATA], [GEOGRAPHIC_DATA]"
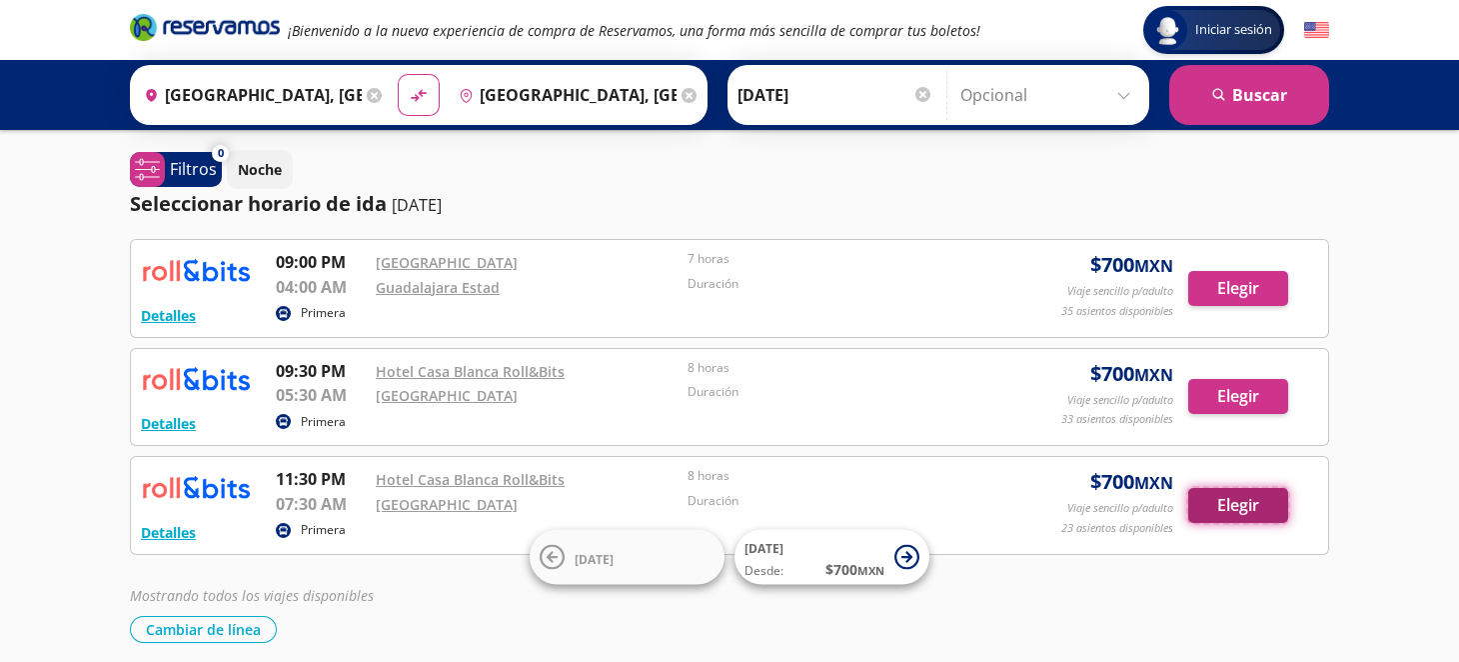
click at [1238, 512] on button "Elegir" at bounding box center [1238, 505] width 100 height 35
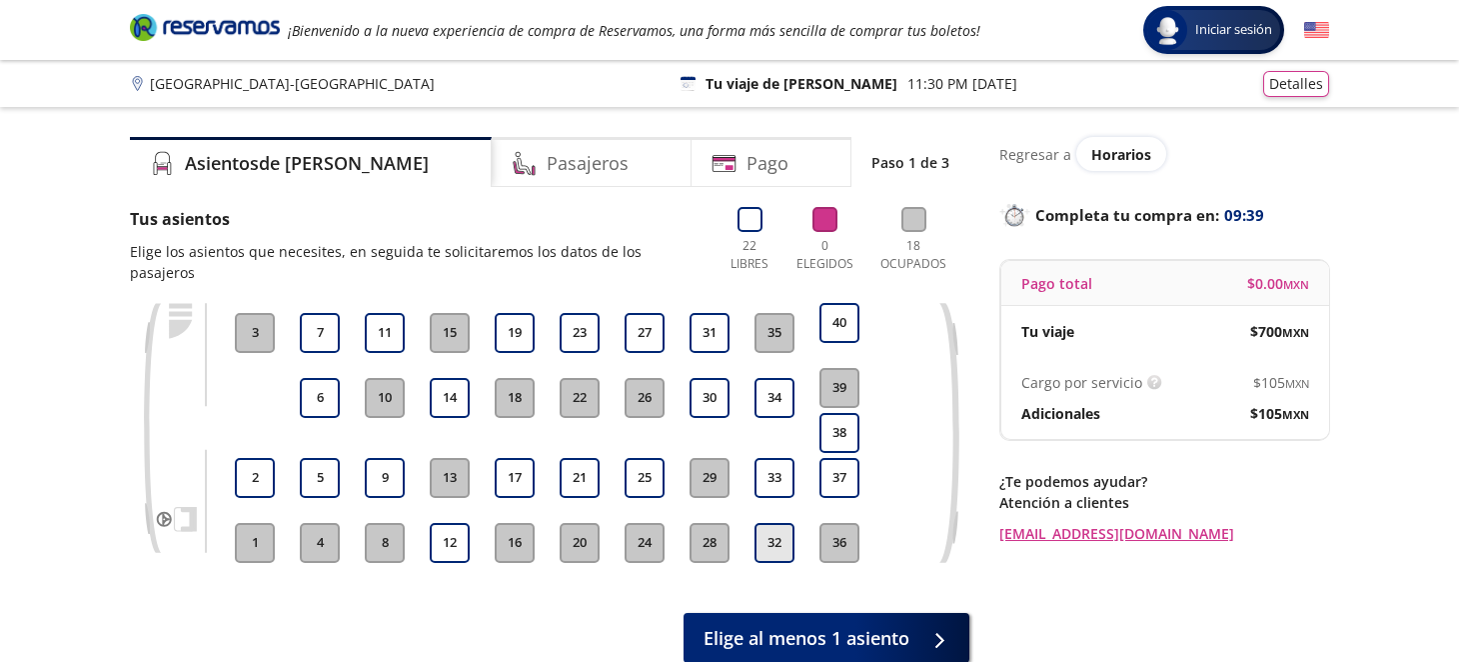
click at [776, 523] on button "32" at bounding box center [775, 543] width 40 height 40
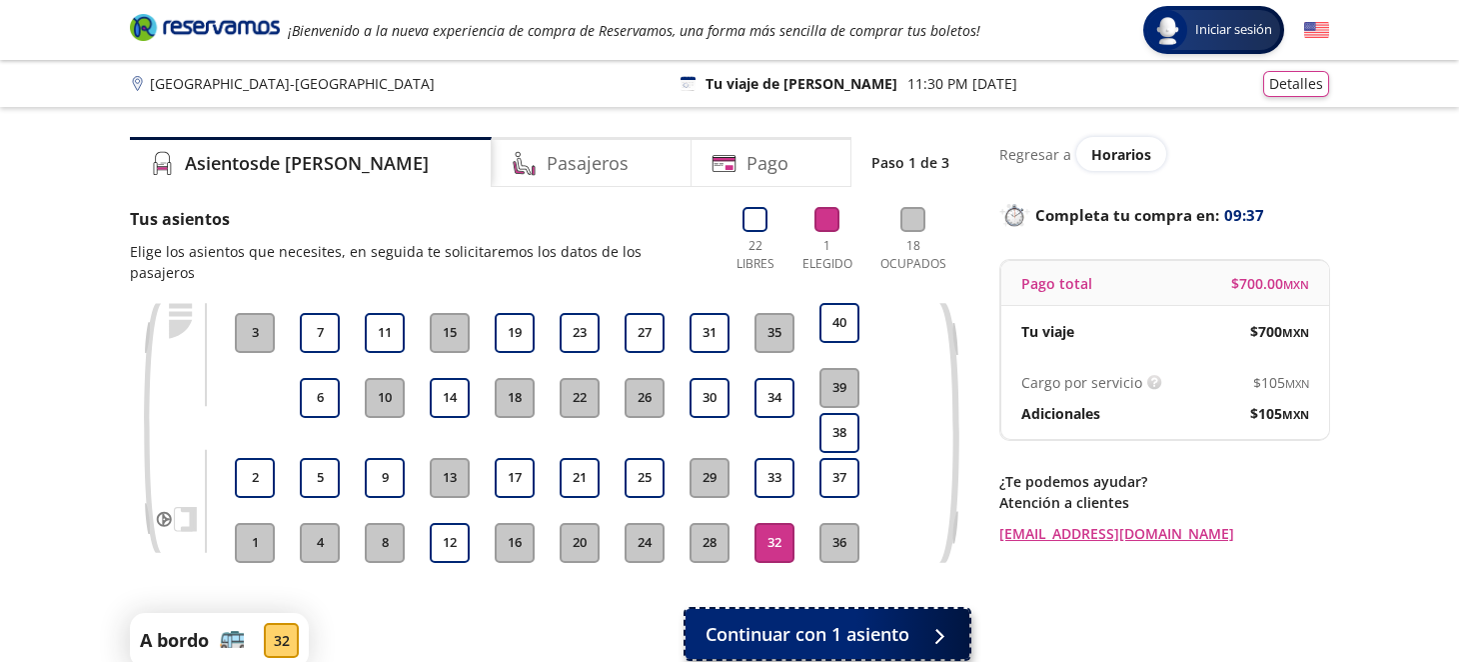
click at [855, 621] on span "Continuar con 1 asiento" at bounding box center [808, 634] width 204 height 27
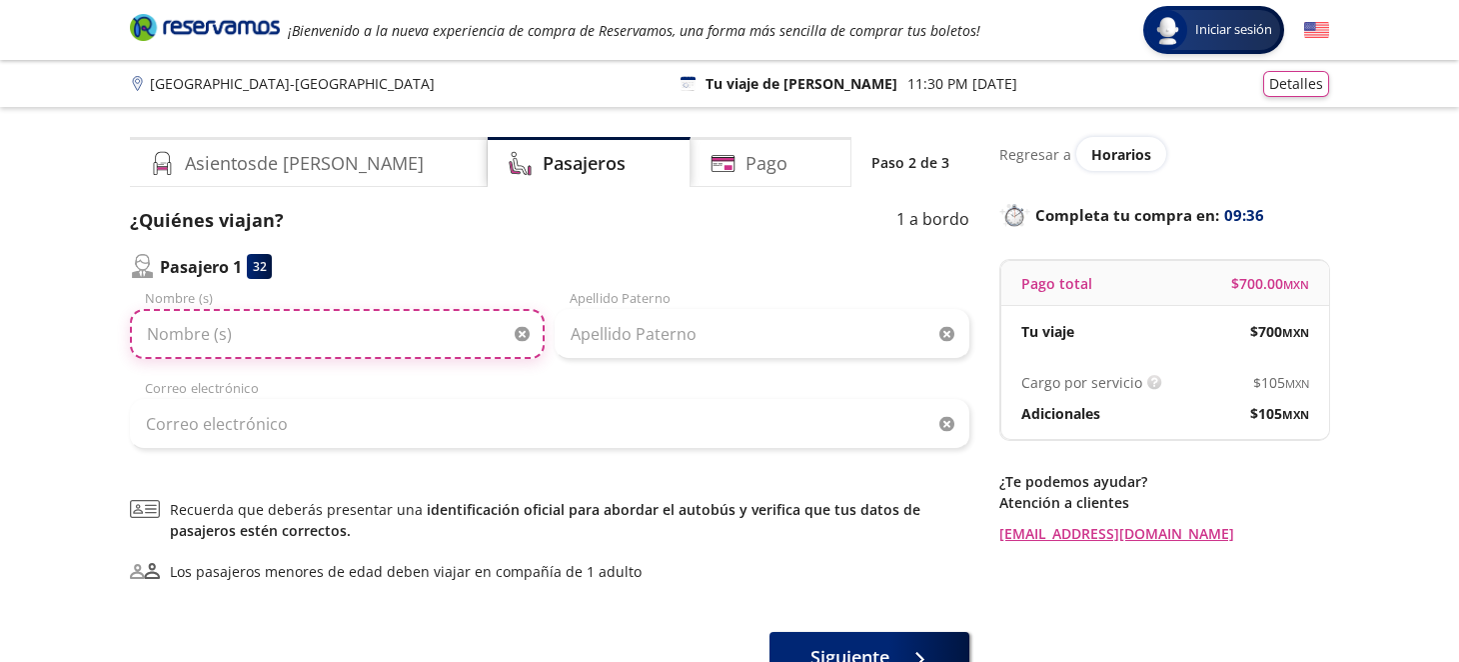
click at [434, 338] on input "Nombre (s)" at bounding box center [337, 334] width 415 height 50
type input "[PERSON_NAME]"
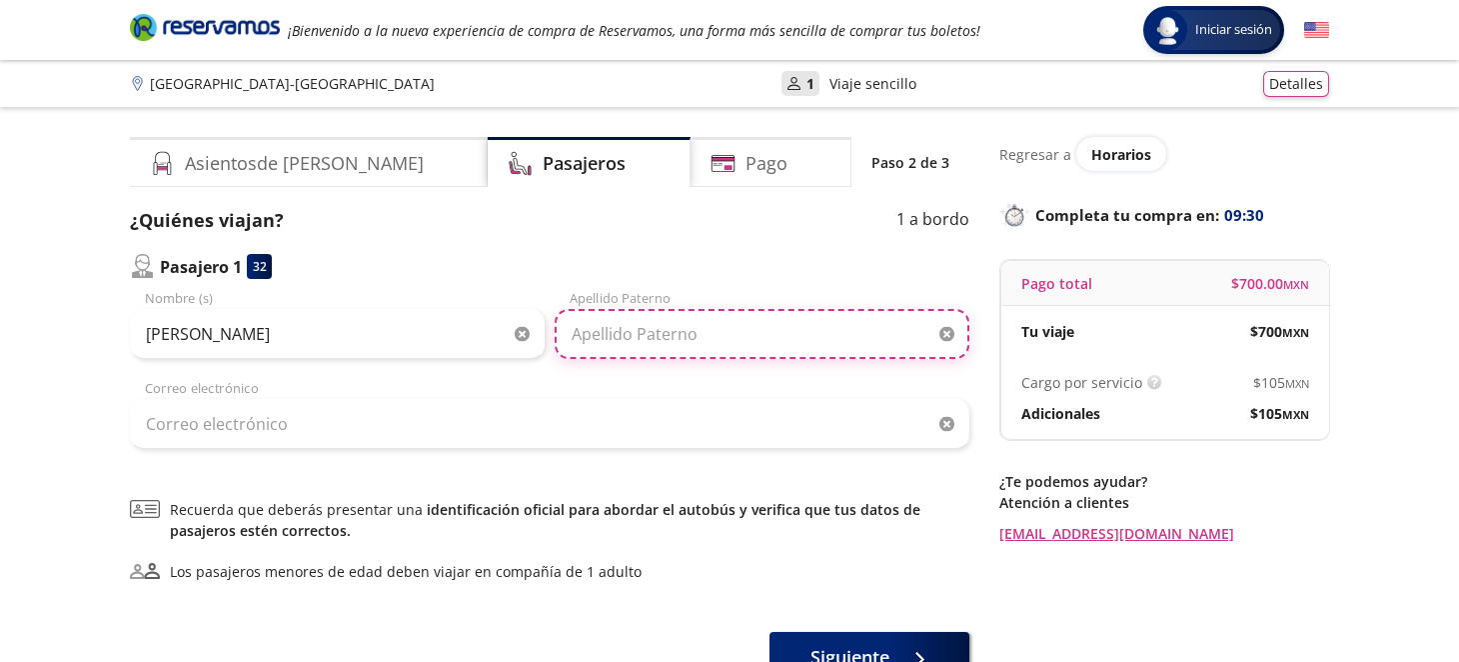
click at [648, 344] on input "Apellido Paterno" at bounding box center [762, 334] width 415 height 50
type input "[PERSON_NAME]"
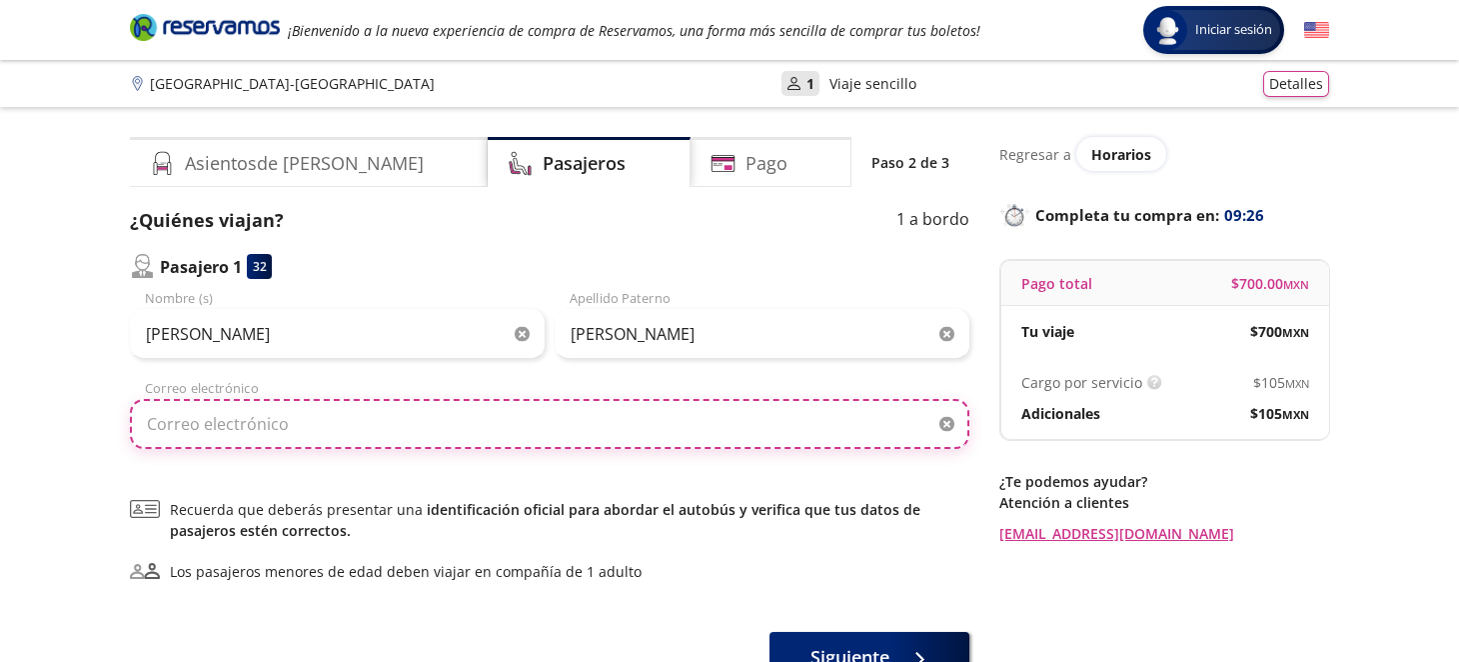
click at [364, 430] on input "Correo electrónico" at bounding box center [549, 424] width 839 height 50
type input "[EMAIL_ADDRESS][DOMAIN_NAME]"
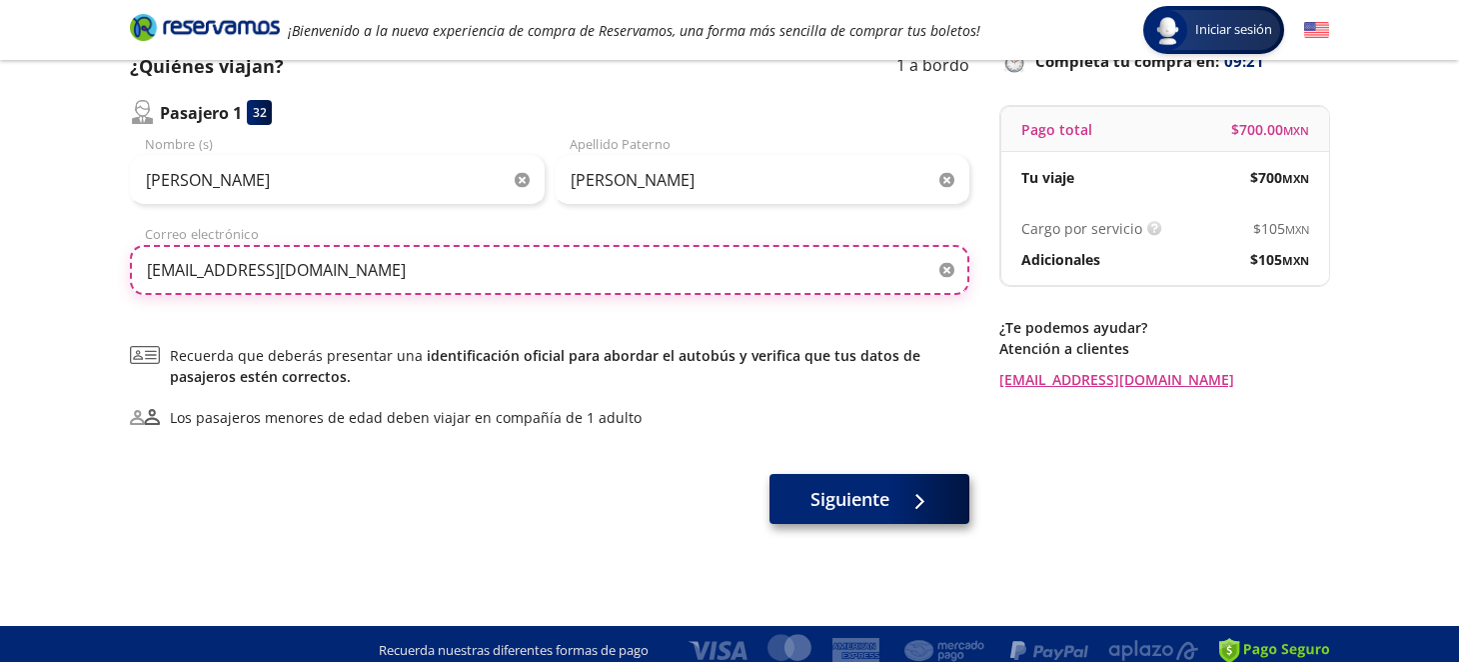
scroll to position [167, 0]
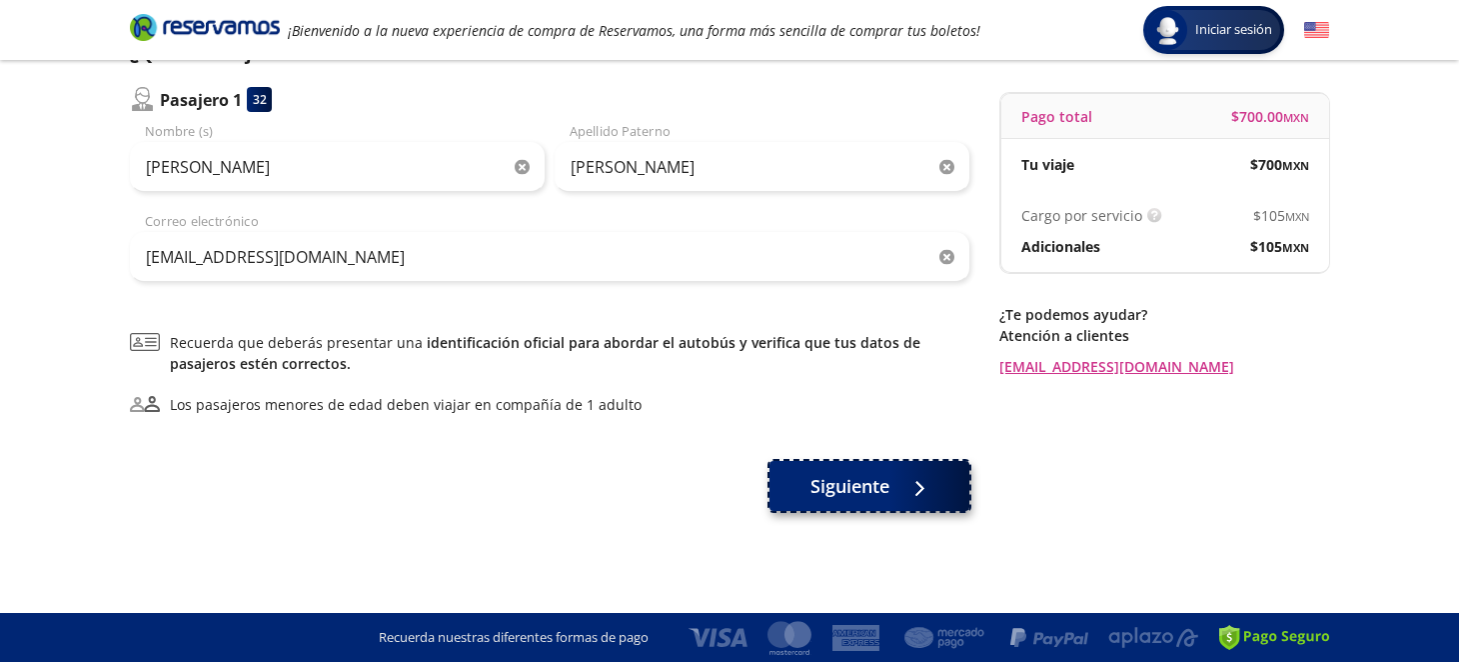
click at [903, 484] on div at bounding box center [914, 486] width 30 height 25
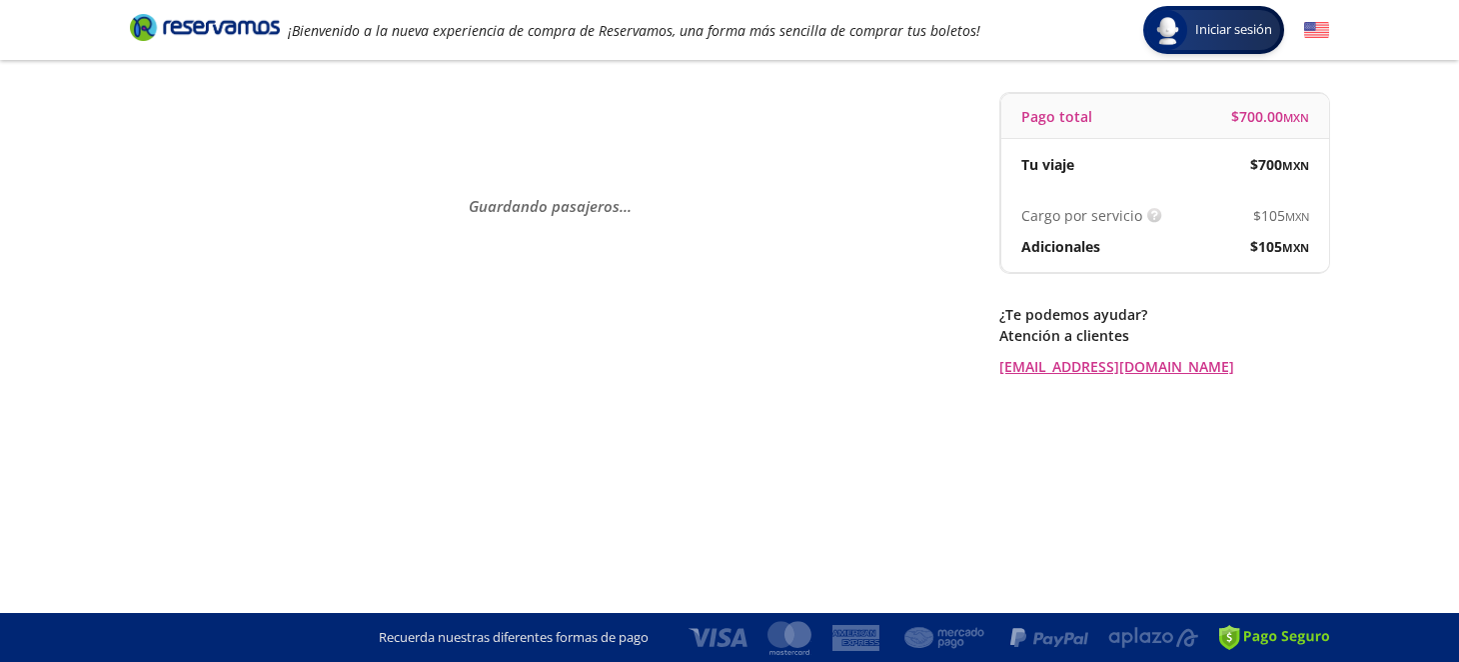
scroll to position [0, 0]
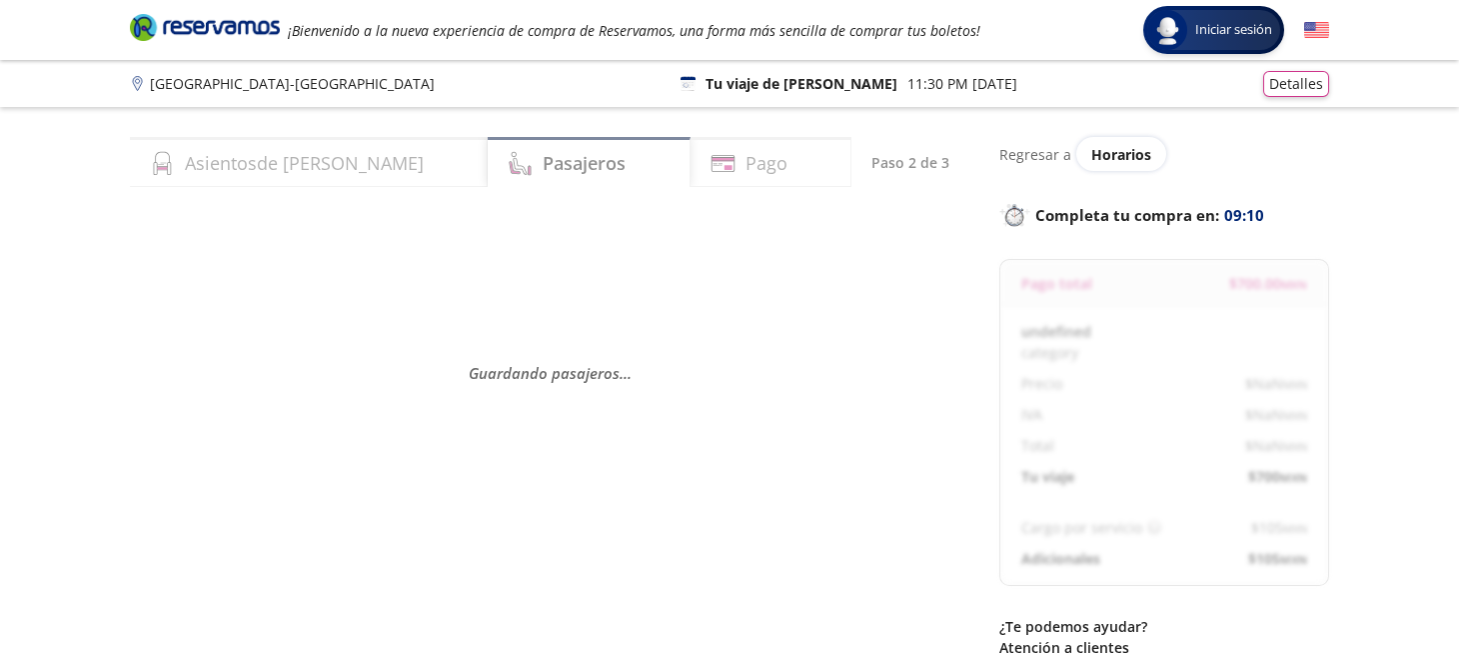
select select "MX"
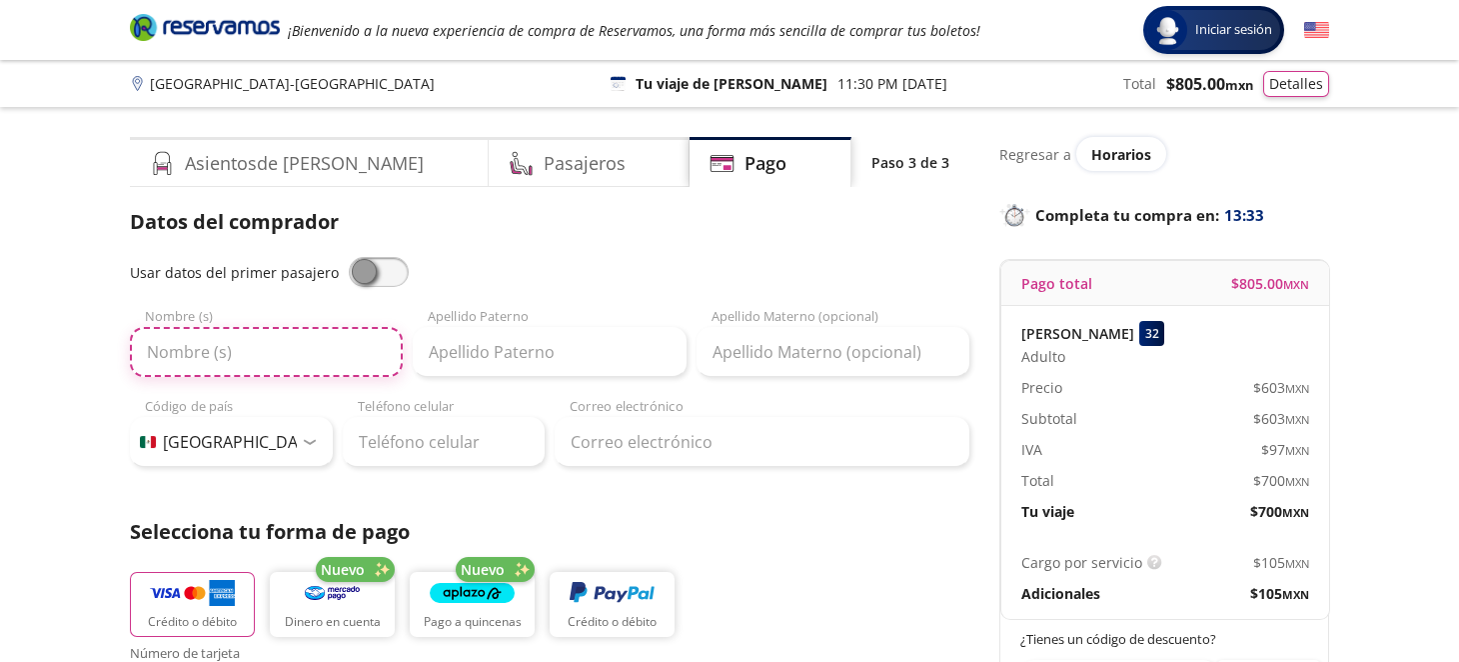
click at [329, 362] on input "Nombre (s)" at bounding box center [266, 352] width 273 height 50
type input "Oscar Pablo"
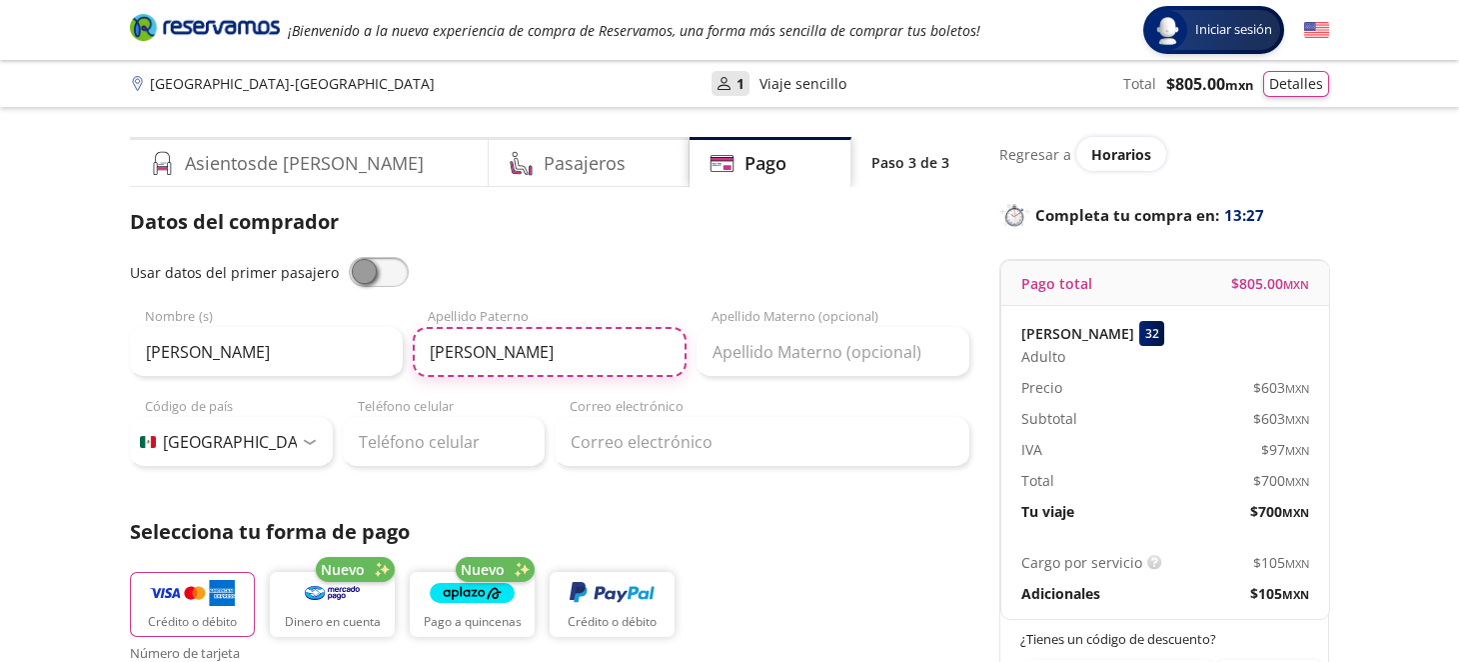
type input "Bárcenas"
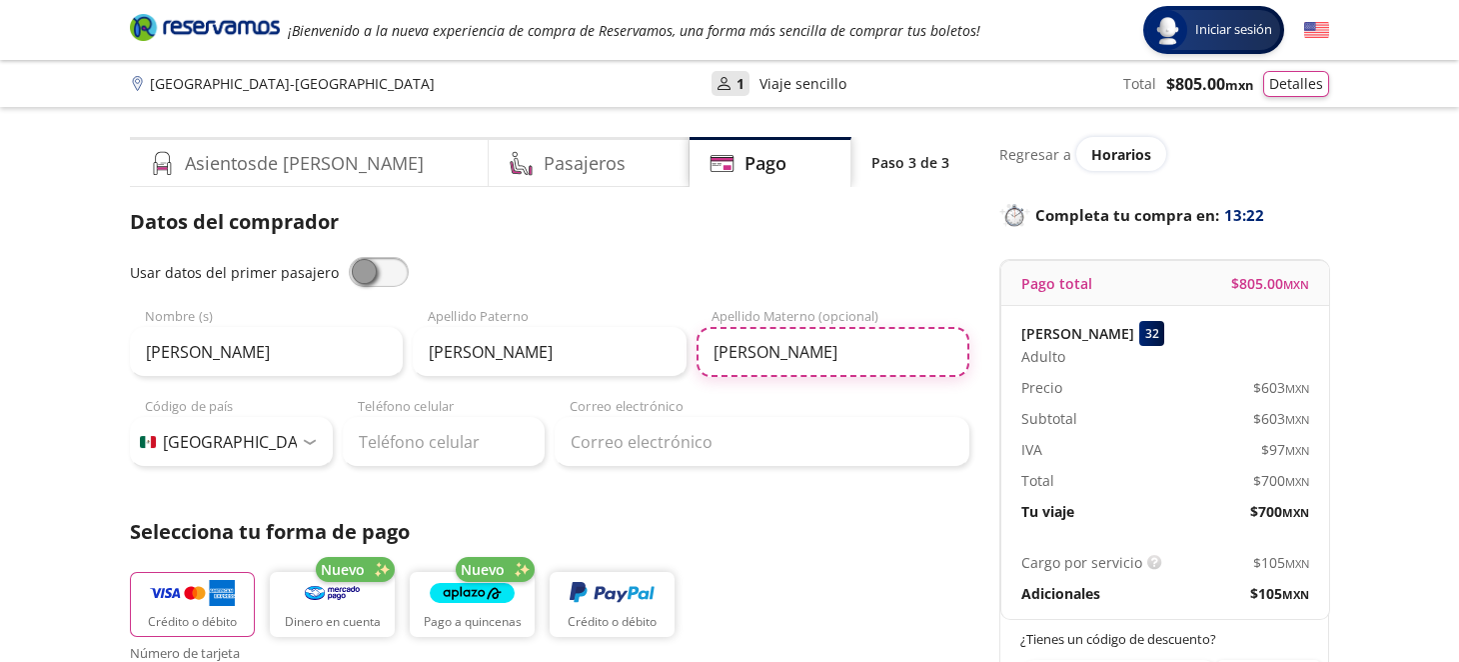
type input "Castillo"
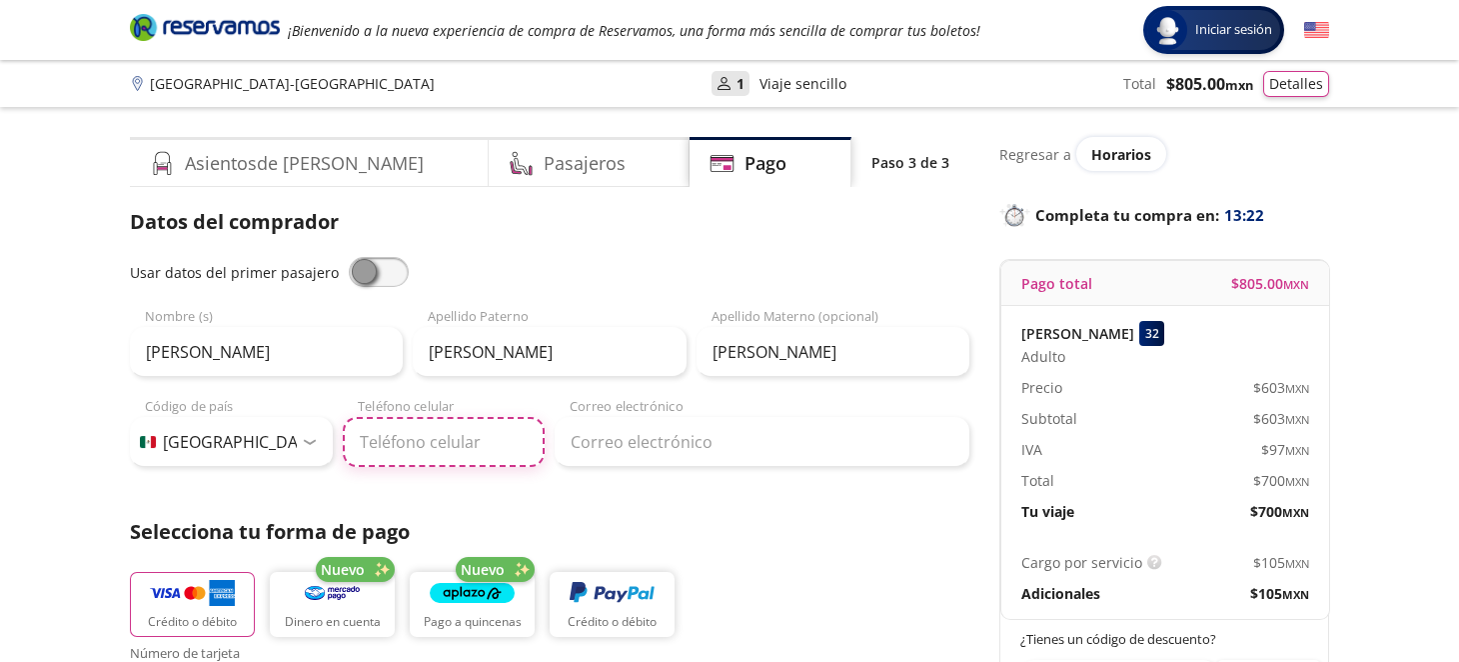
click at [390, 445] on input "Teléfono celular" at bounding box center [444, 442] width 203 height 50
type input "55 9198 7310"
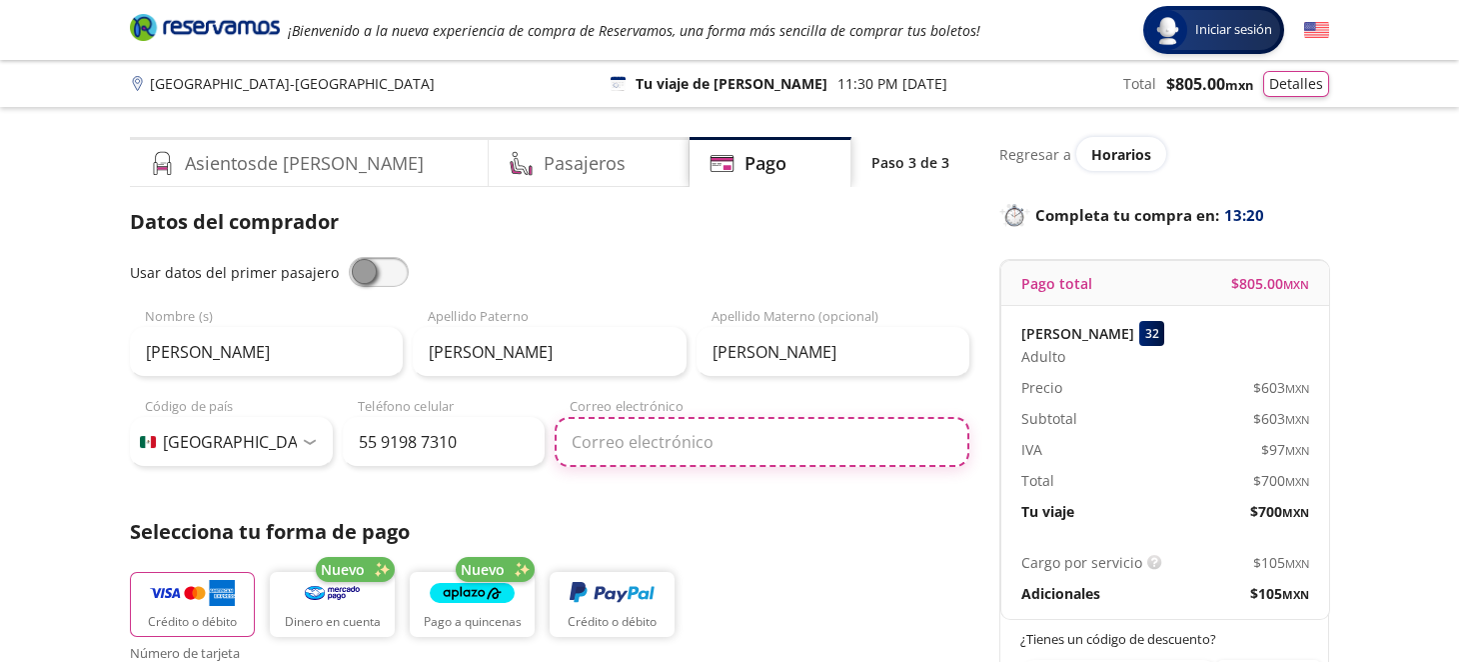
click at [611, 431] on input "Correo electrónico" at bounding box center [762, 442] width 415 height 50
type input "barcenasoscar@hotmail.com"
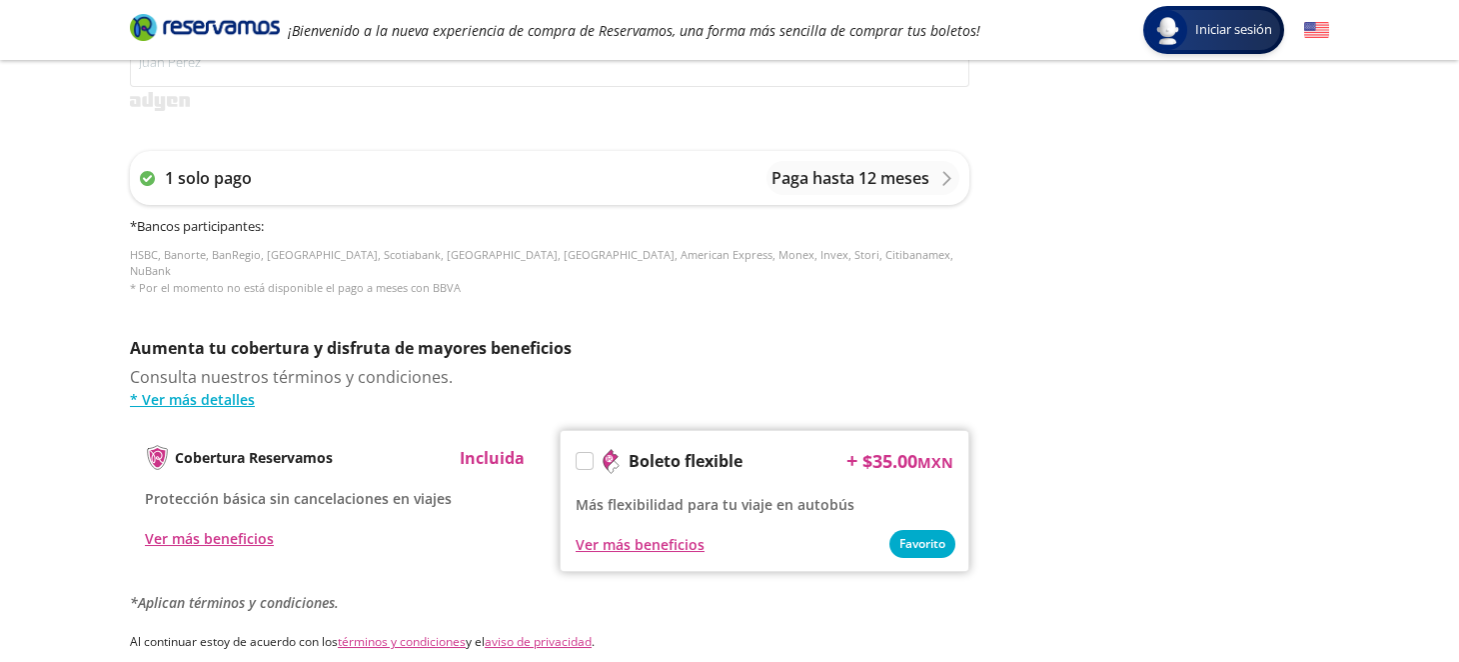
scroll to position [499, 0]
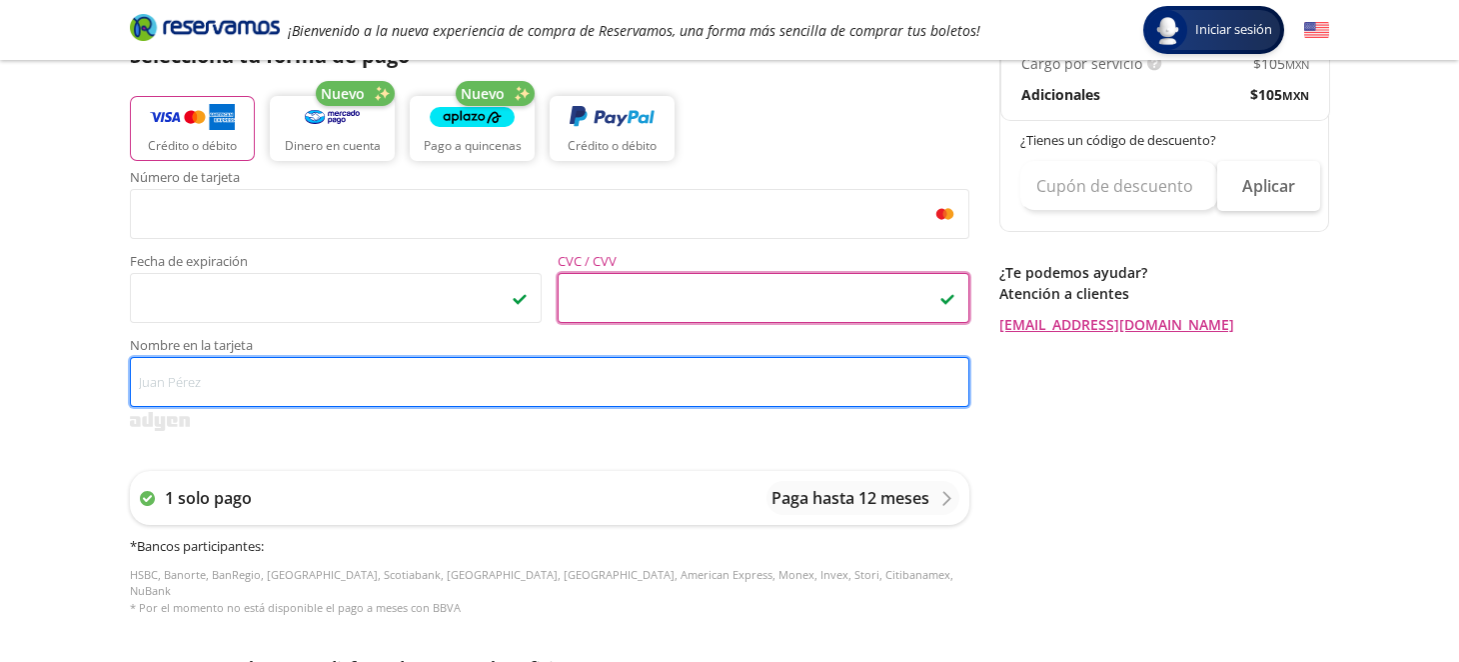
click at [278, 366] on input "Nombre en la tarjeta" at bounding box center [549, 382] width 839 height 50
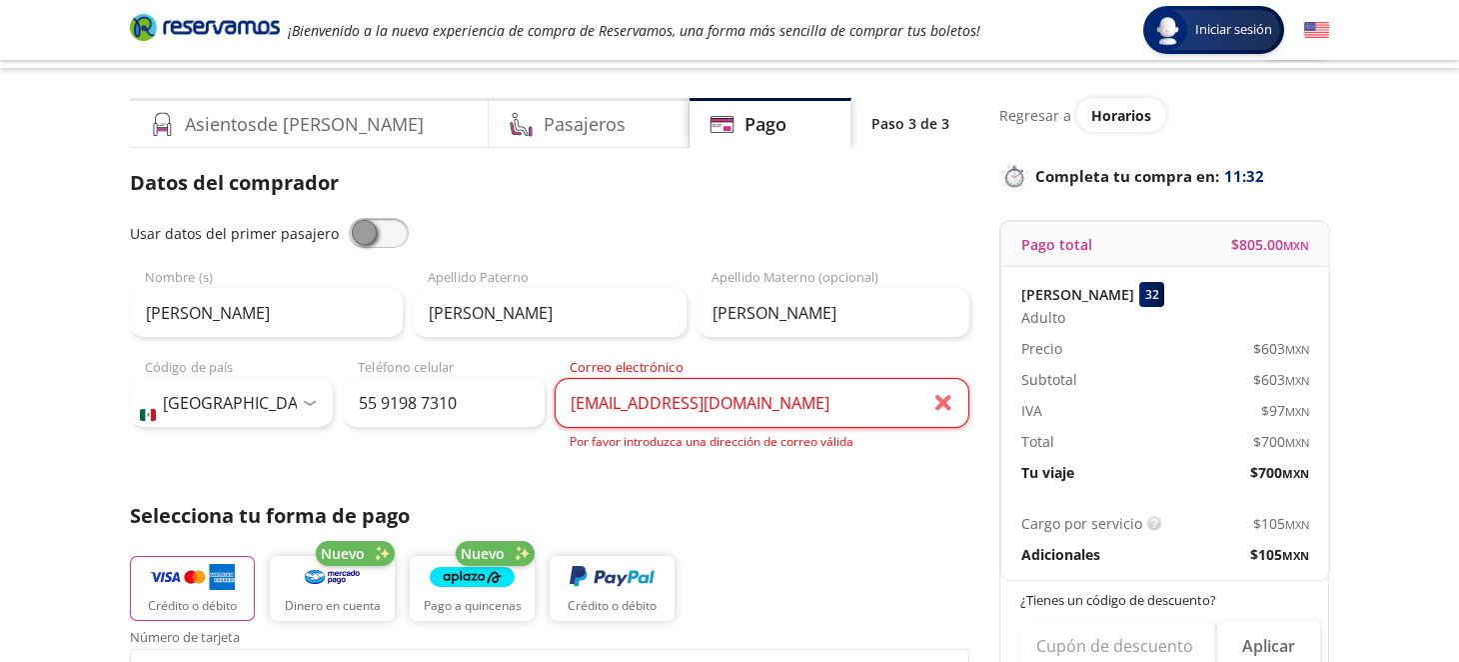
scroll to position [0, 0]
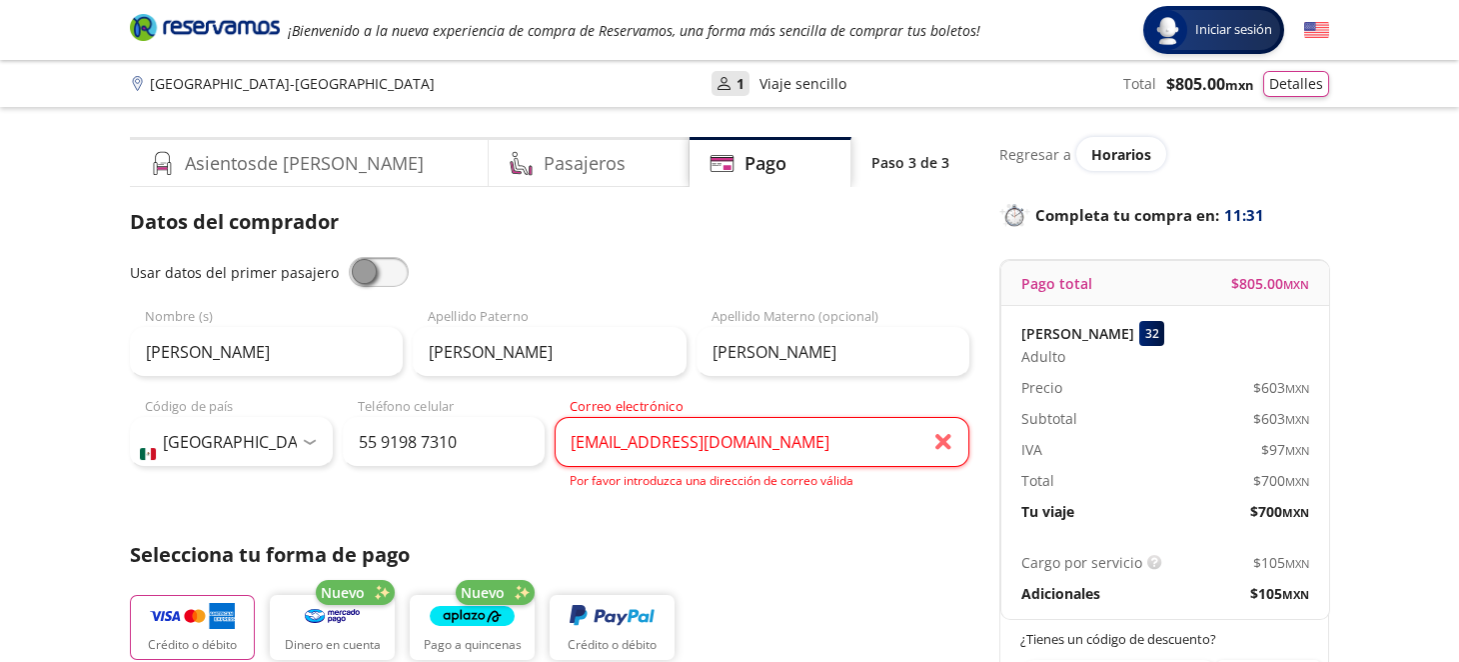
type input "Oscar Bárcenas"
drag, startPoint x: 311, startPoint y: 354, endPoint x: 0, endPoint y: 339, distance: 311.2
type input "Susana"
drag, startPoint x: 519, startPoint y: 341, endPoint x: 310, endPoint y: 341, distance: 208.9
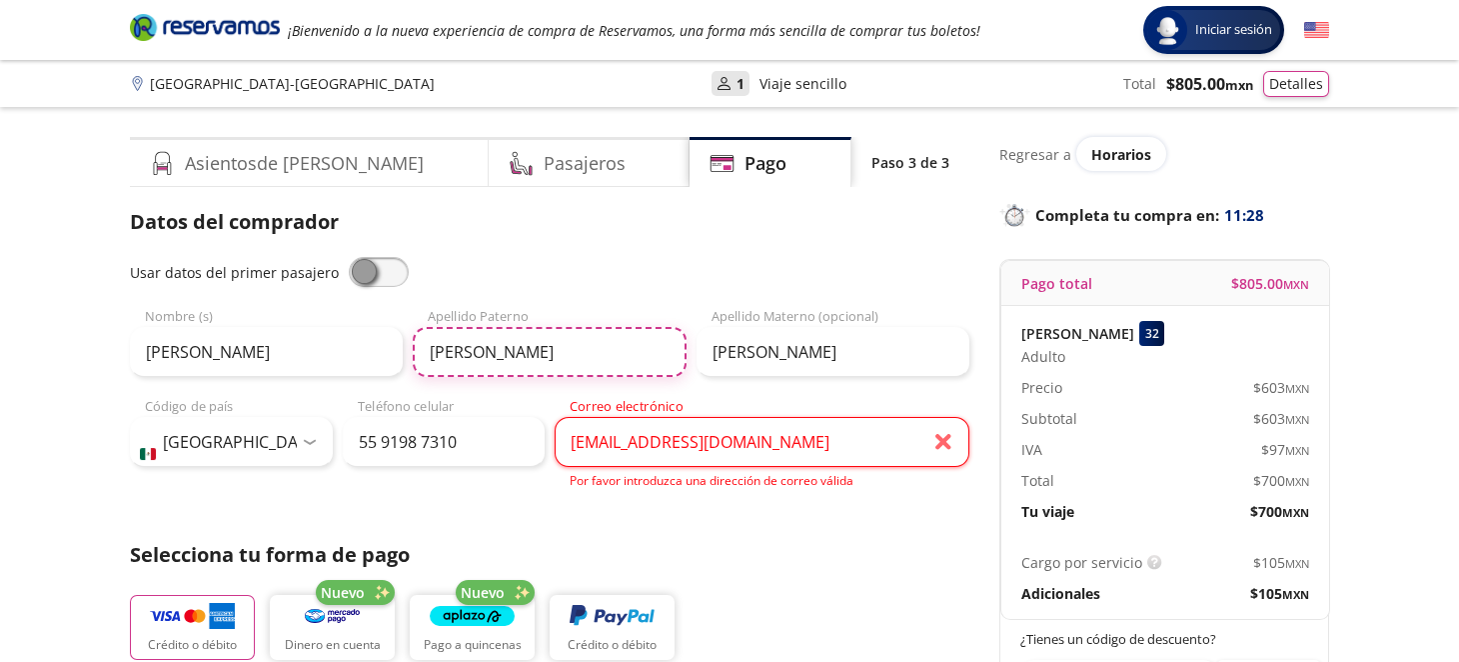
click at [310, 341] on div "Susana Nombre (s) Bárcenas Apellido Paterno Castillo Apellido Materno (opcional)" at bounding box center [549, 342] width 839 height 70
type input "Lira"
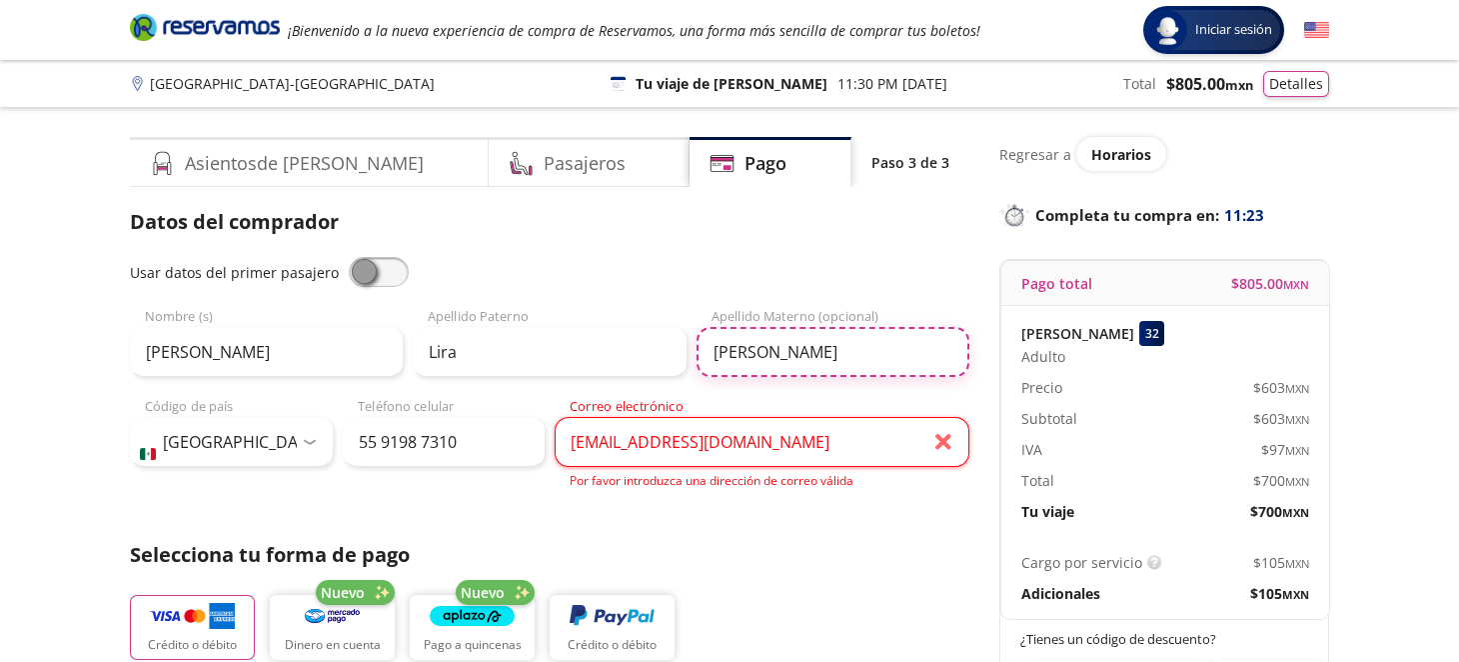
type input "Audelo"
click at [886, 627] on div "Crédito o débito Nuevo Dinero en cuenta Nuevo Pago a quincenas Crédito o débito" at bounding box center [549, 625] width 839 height 90
drag, startPoint x: 815, startPoint y: 441, endPoint x: 404, endPoint y: 441, distance: 411.7
click at [404, 441] on div "Código de país Estados Unidos +1 México +52 Colombia +57 Brasil +55 Afganistán …" at bounding box center [549, 443] width 839 height 93
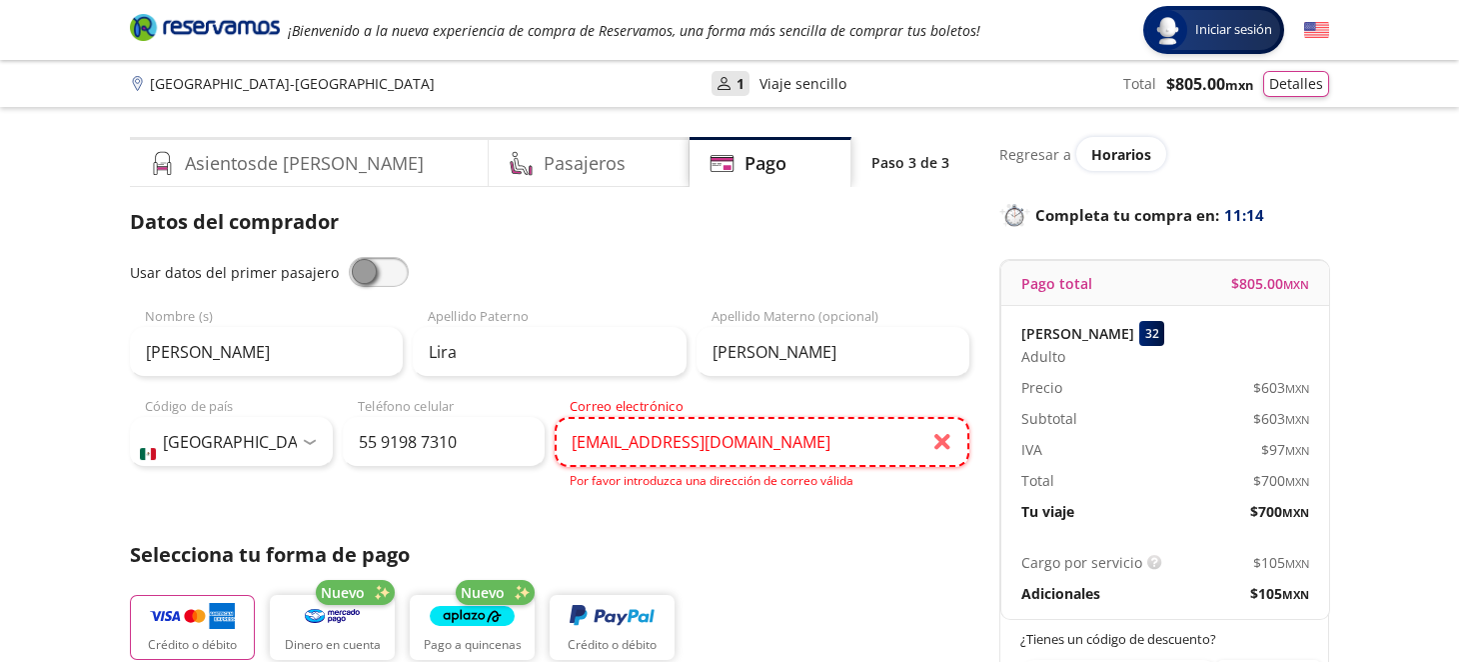
paste input "udelosusana7677@gmail.com"
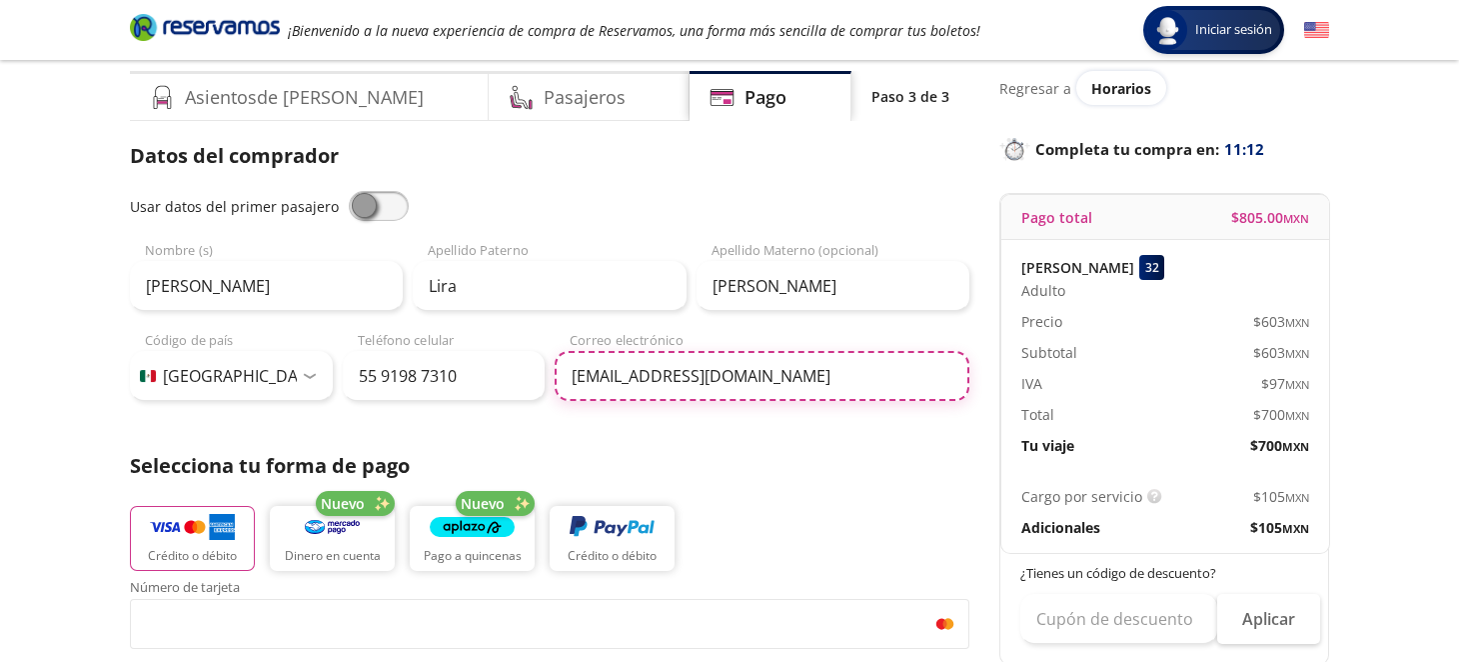
scroll to position [99, 0]
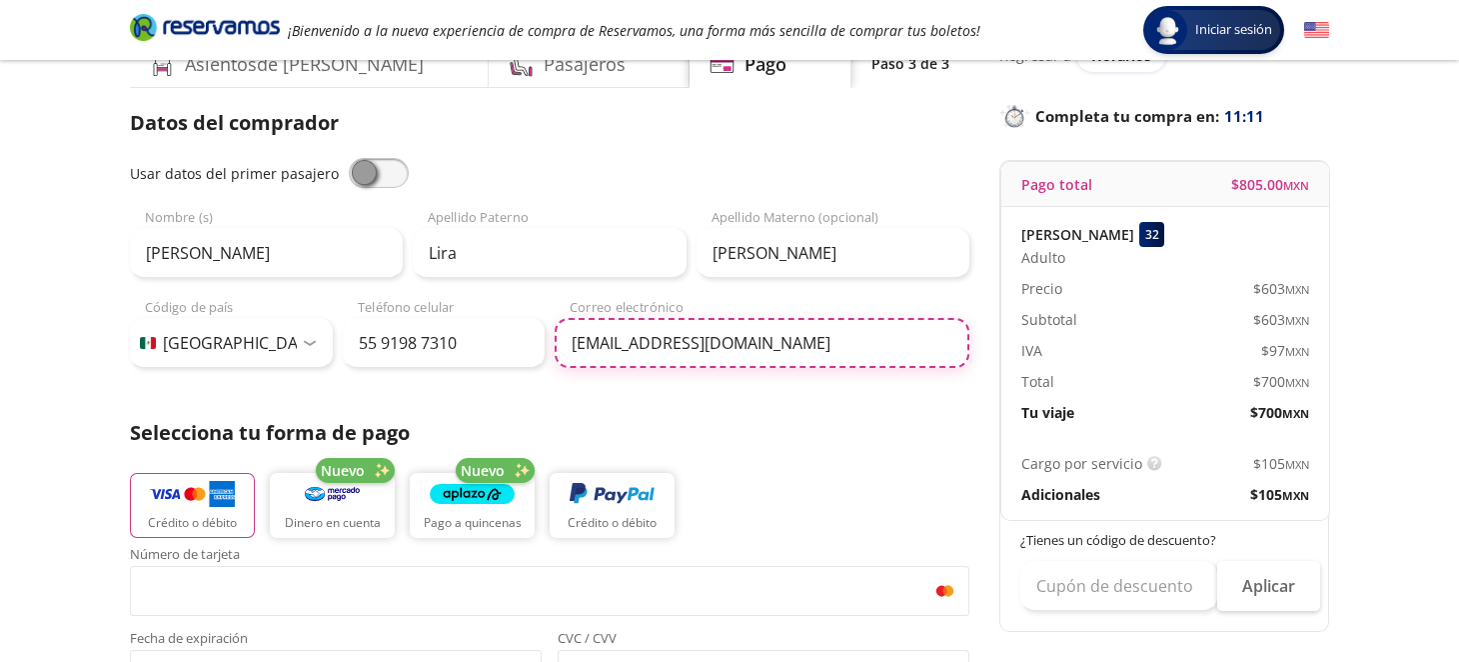
click at [562, 339] on input "udelosusana7677@gmail.com" at bounding box center [762, 343] width 415 height 50
type input "audelosusana7677@gmail.com"
click at [817, 496] on div "Crédito o débito Nuevo Dinero en cuenta Nuevo Pago a quincenas Crédito o débito" at bounding box center [549, 503] width 839 height 90
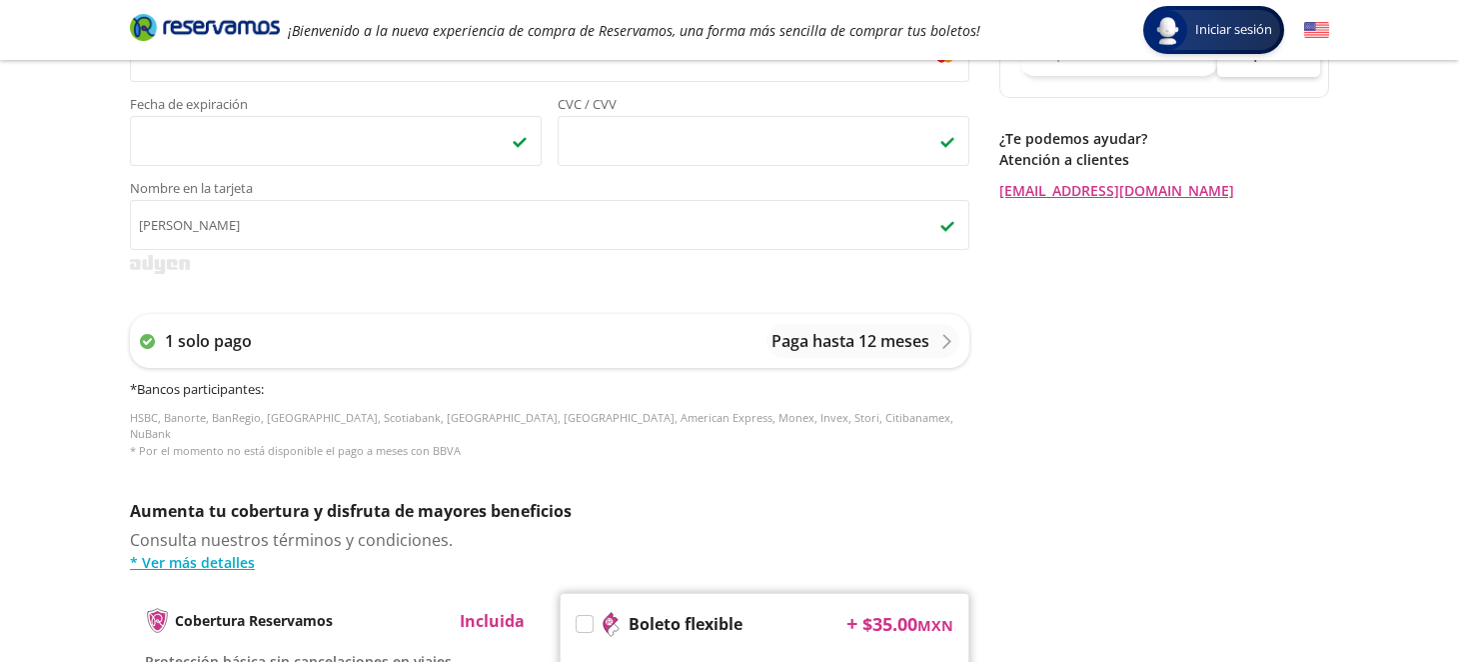
scroll to position [400, 0]
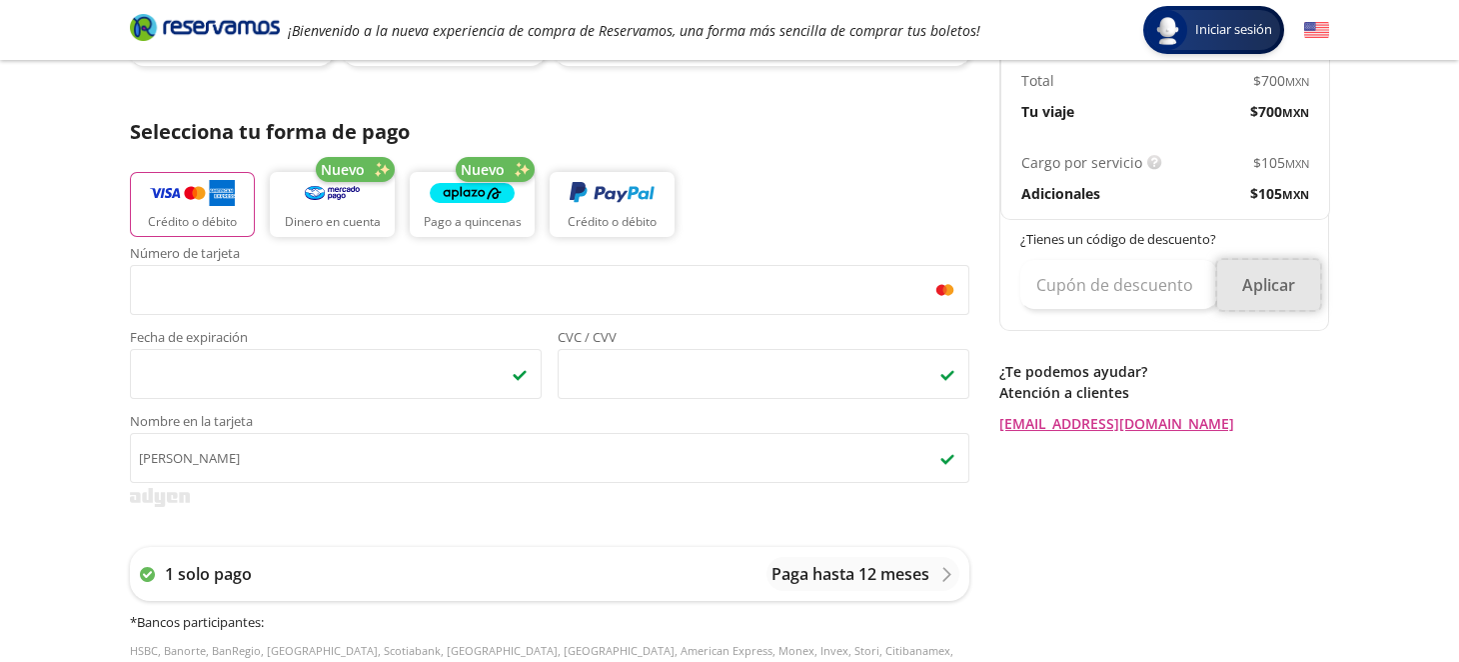
click at [1292, 288] on button "Aplicar" at bounding box center [1268, 285] width 103 height 50
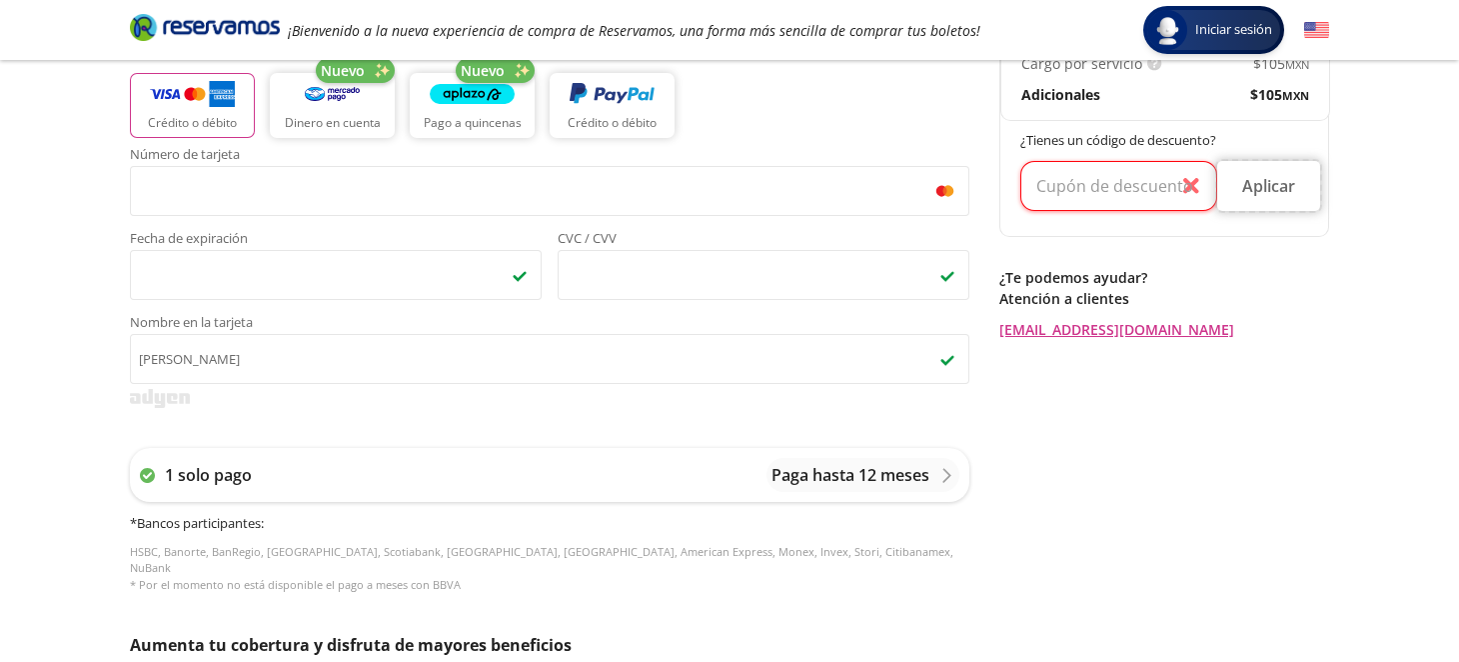
scroll to position [499, 0]
click at [1101, 503] on div "Regresar a Horarios Completa tu compra en : 11:00 Pago total $ 805.00 MXN Susan…" at bounding box center [1164, 332] width 330 height 1389
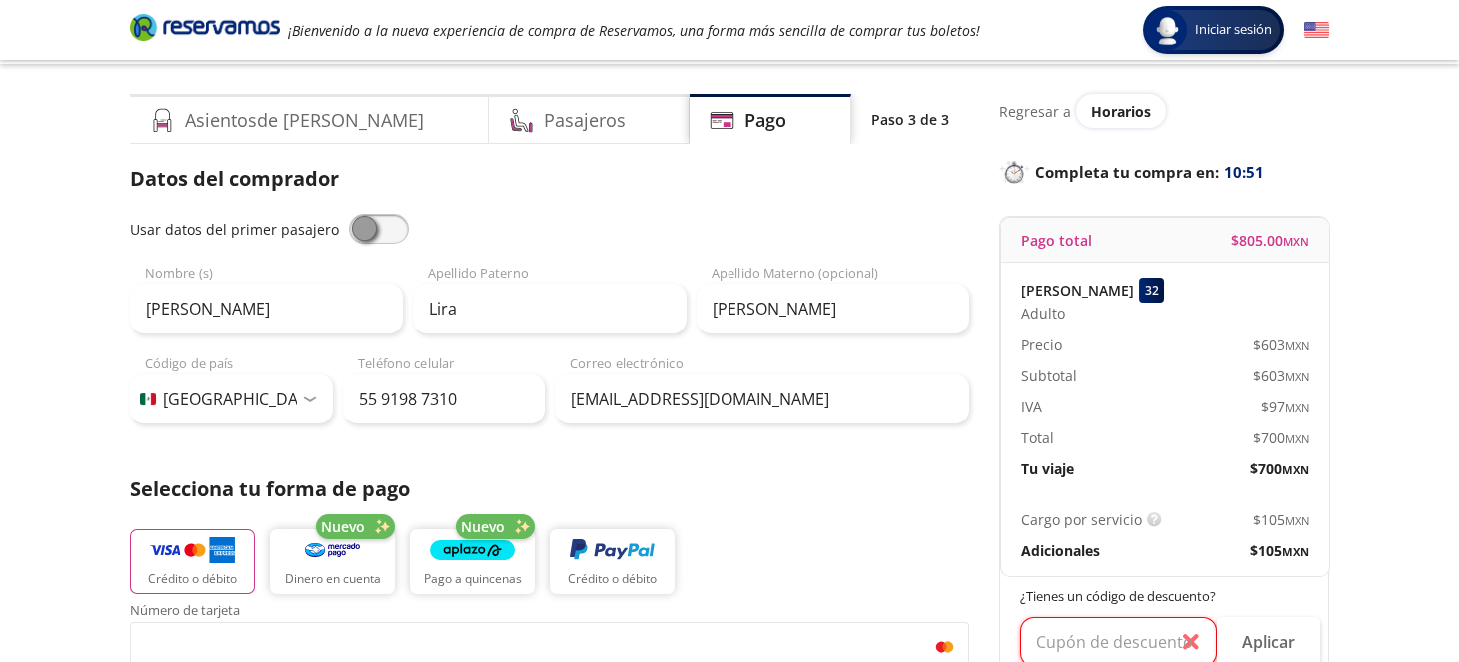
scroll to position [0, 0]
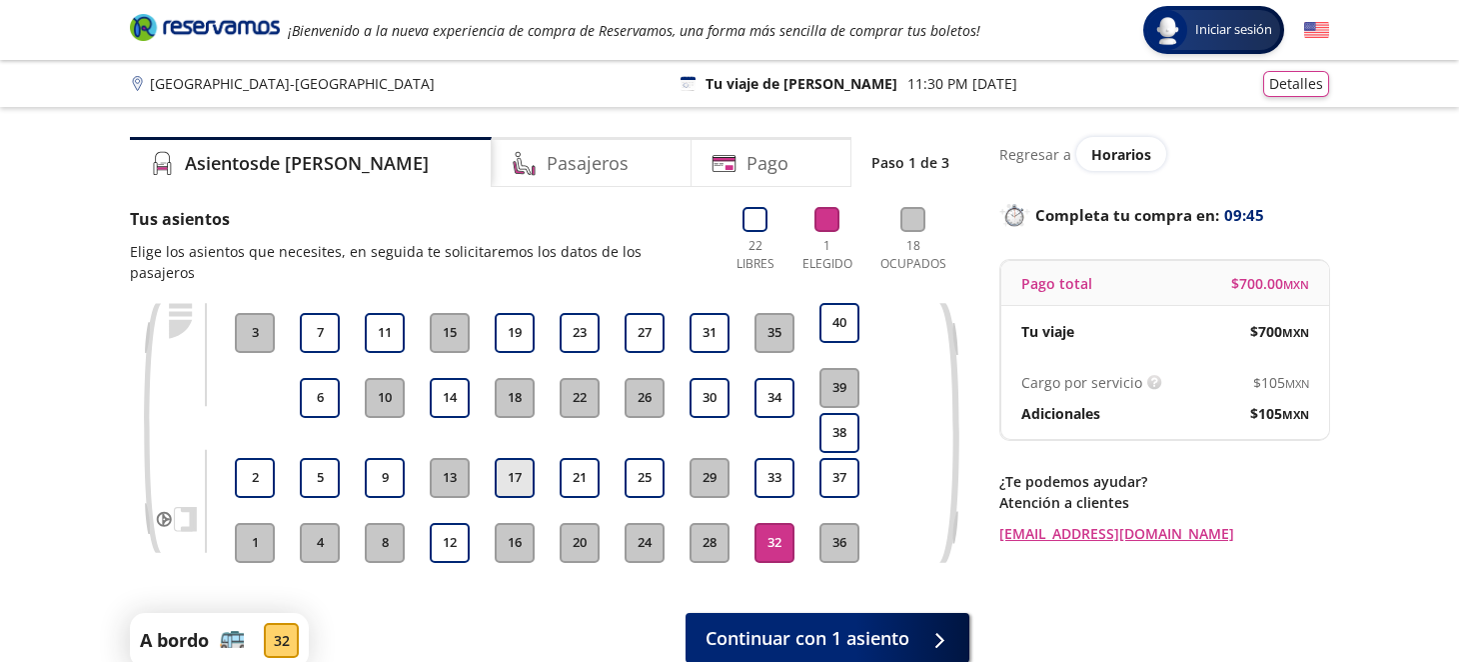
click at [512, 466] on button "17" at bounding box center [515, 478] width 40 height 40
click at [773, 528] on button "32" at bounding box center [775, 543] width 40 height 40
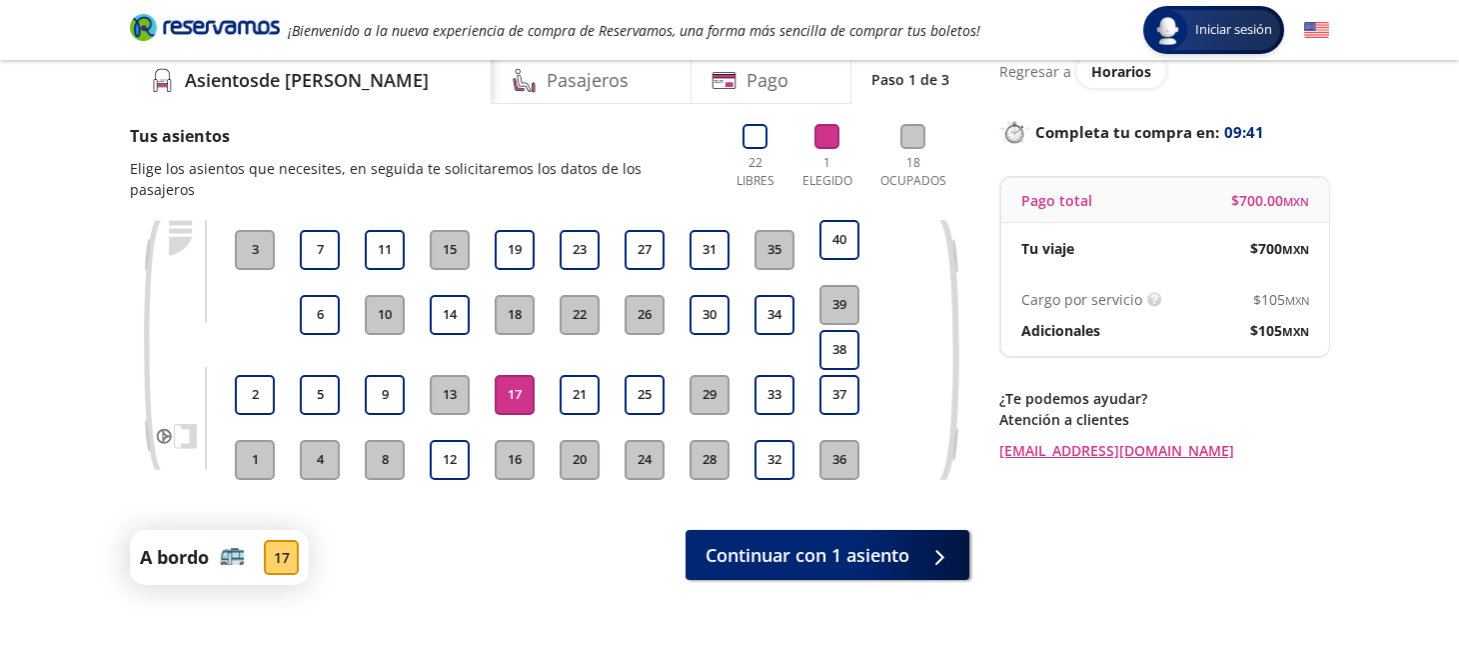
scroll to position [99, 0]
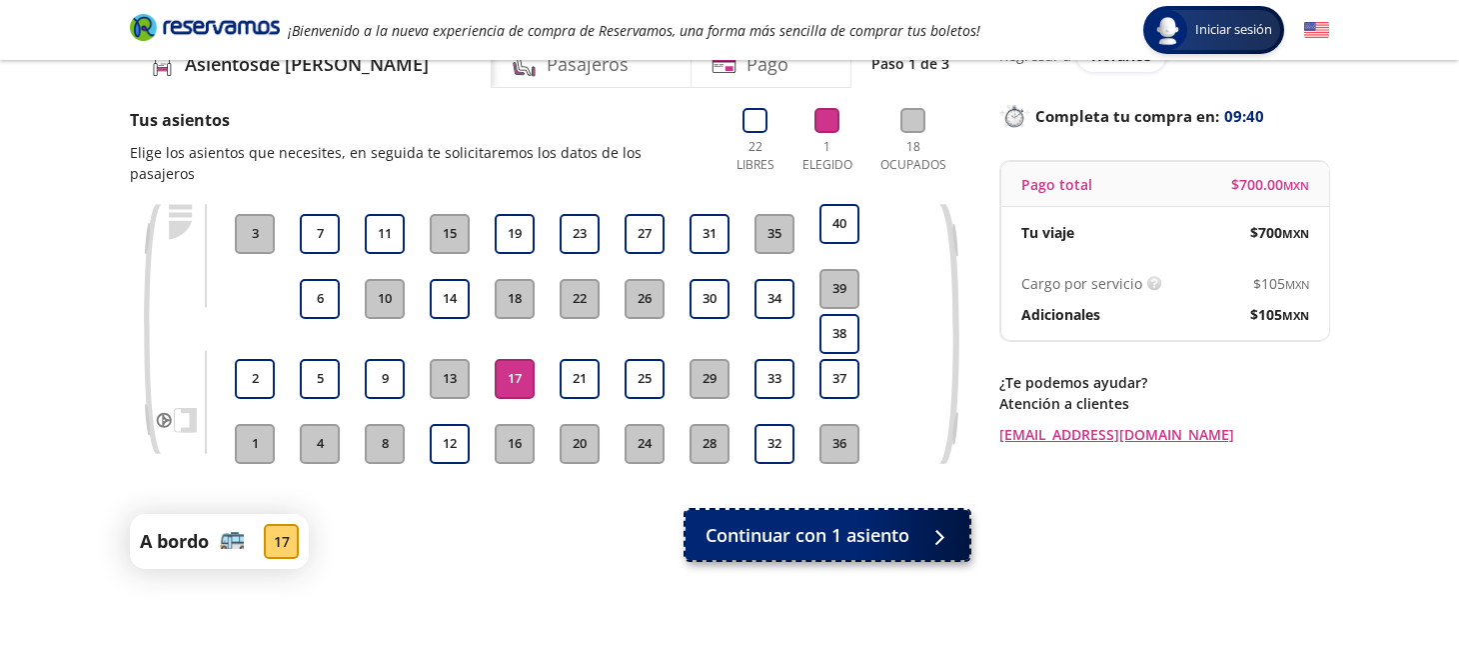
click at [871, 522] on span "Continuar con 1 asiento" at bounding box center [808, 535] width 204 height 27
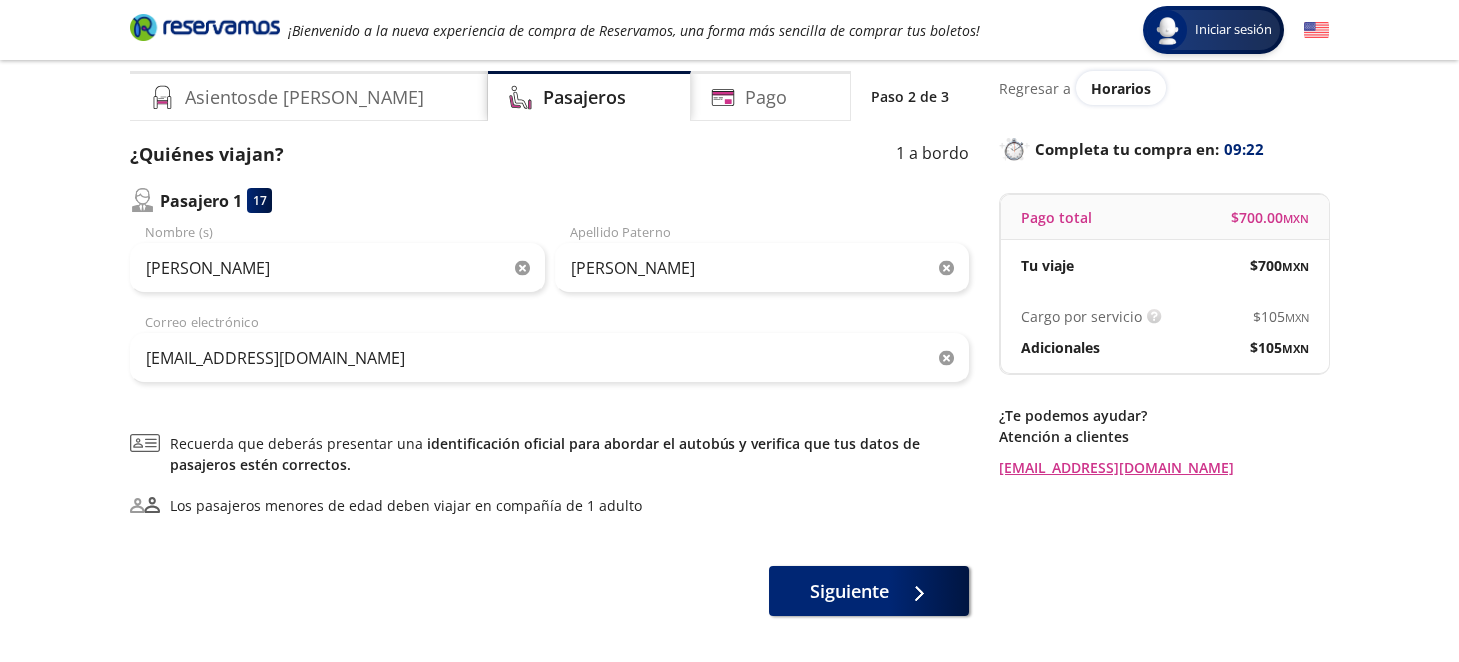
scroll to position [99, 0]
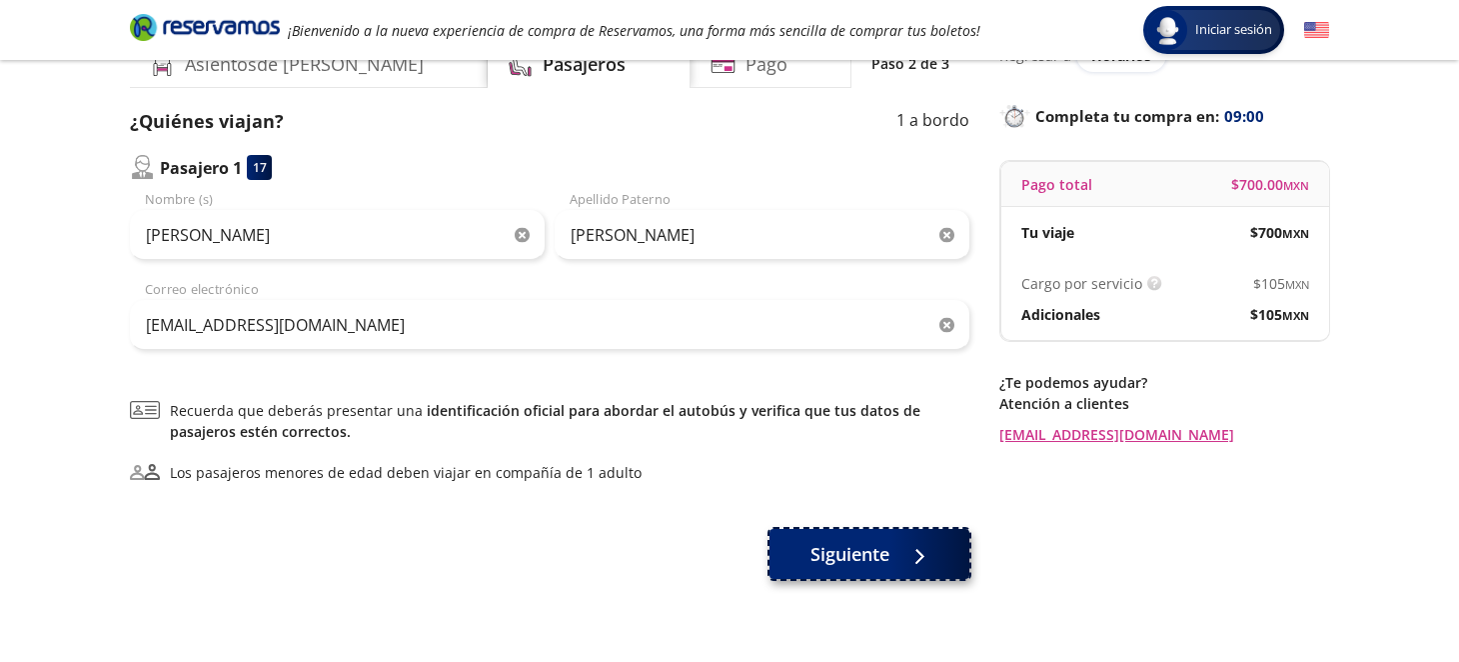
click at [874, 547] on span "Siguiente" at bounding box center [849, 554] width 79 height 27
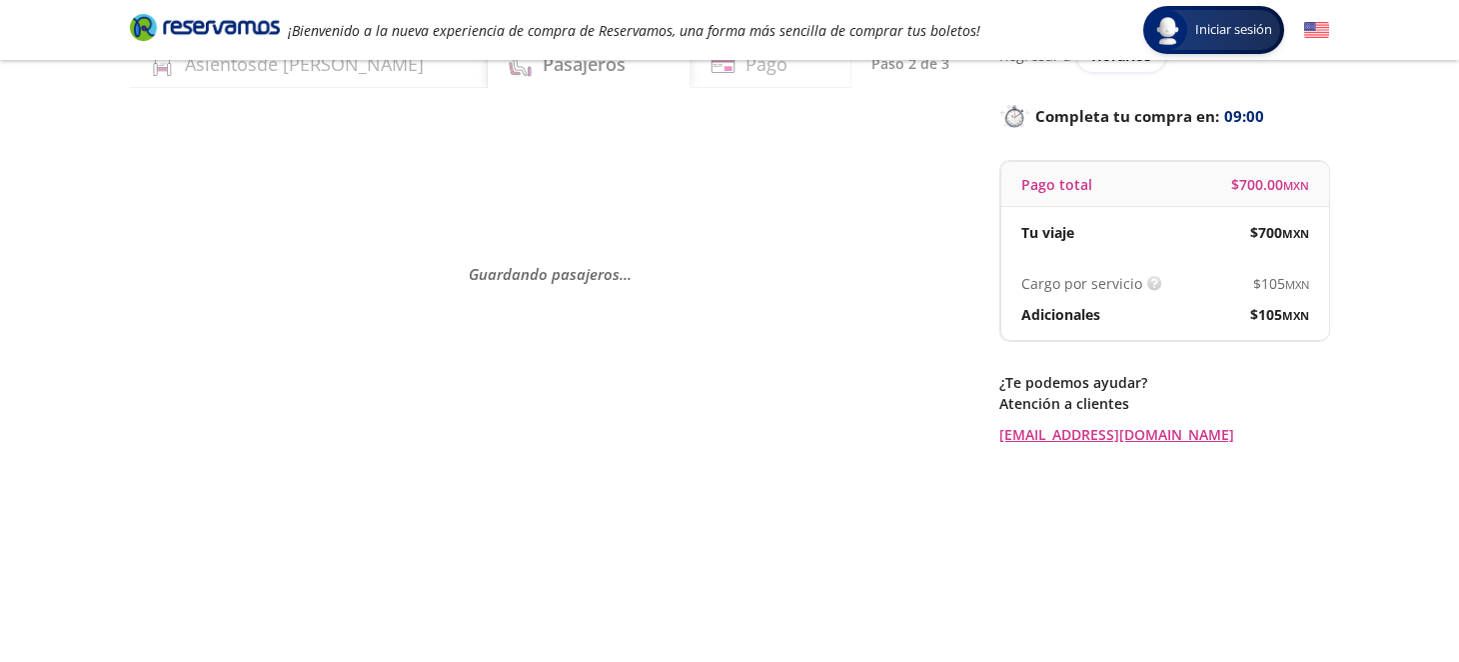
scroll to position [0, 0]
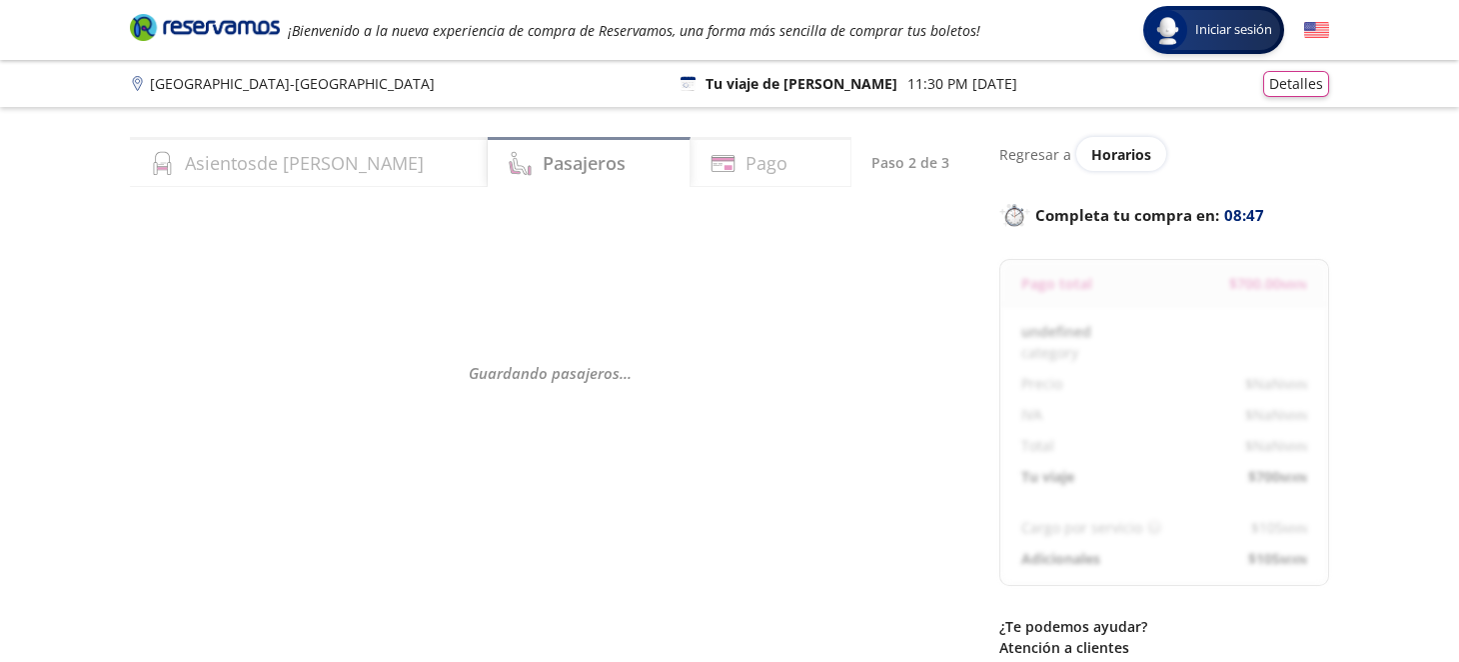
select select "MX"
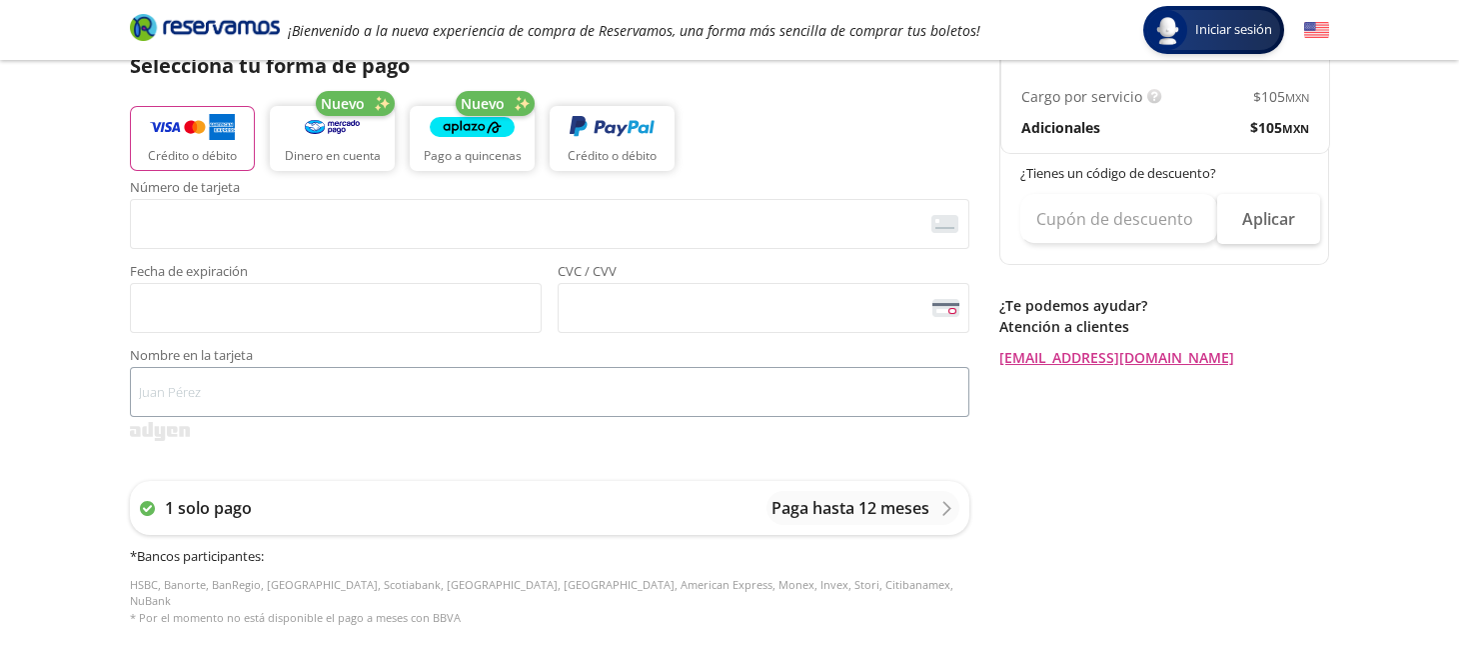
scroll to position [499, 0]
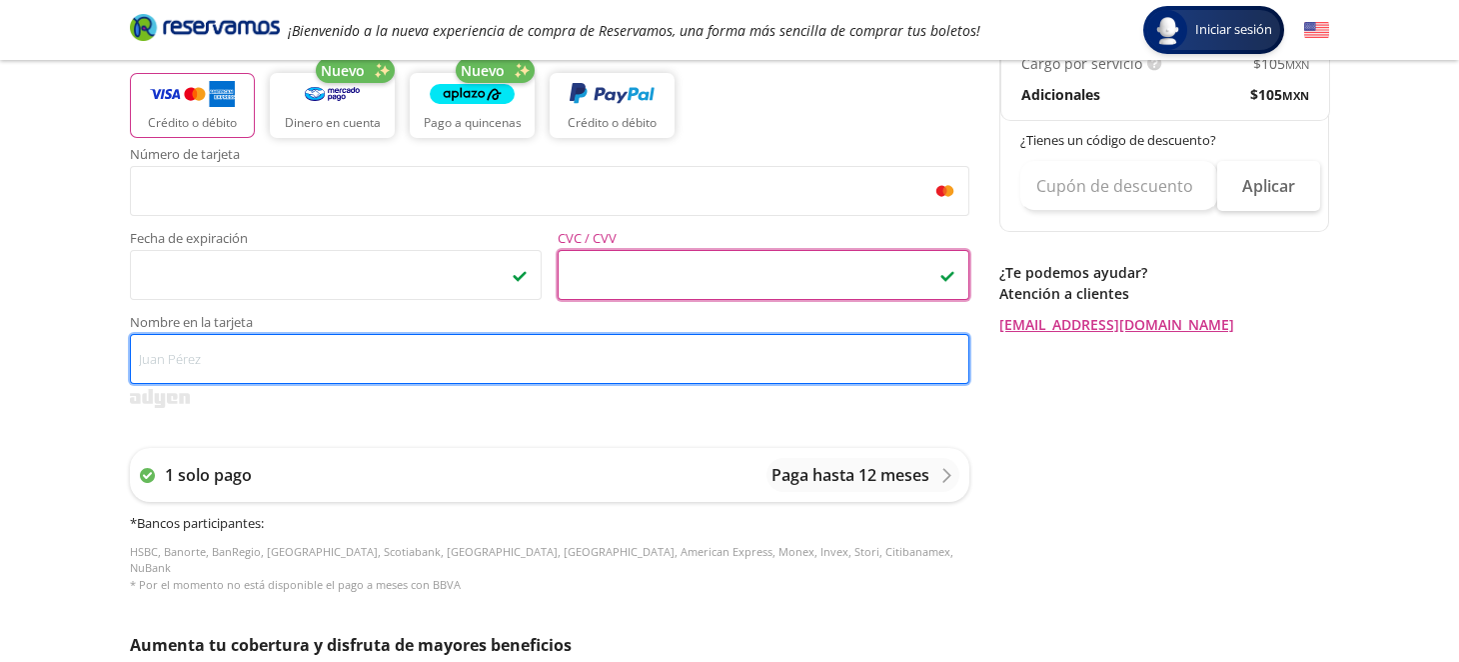
click at [334, 365] on input "Nombre en la tarjeta" at bounding box center [549, 359] width 839 height 50
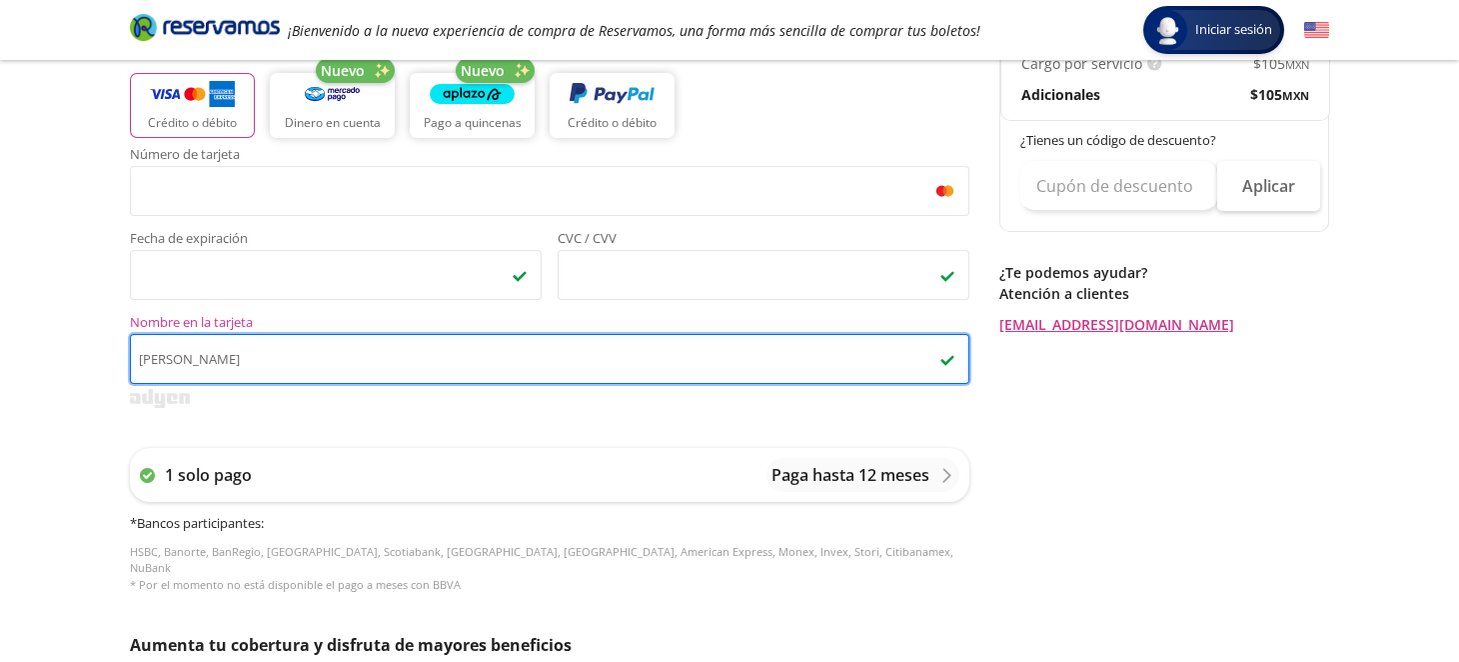
type input "Oscar Barceas"
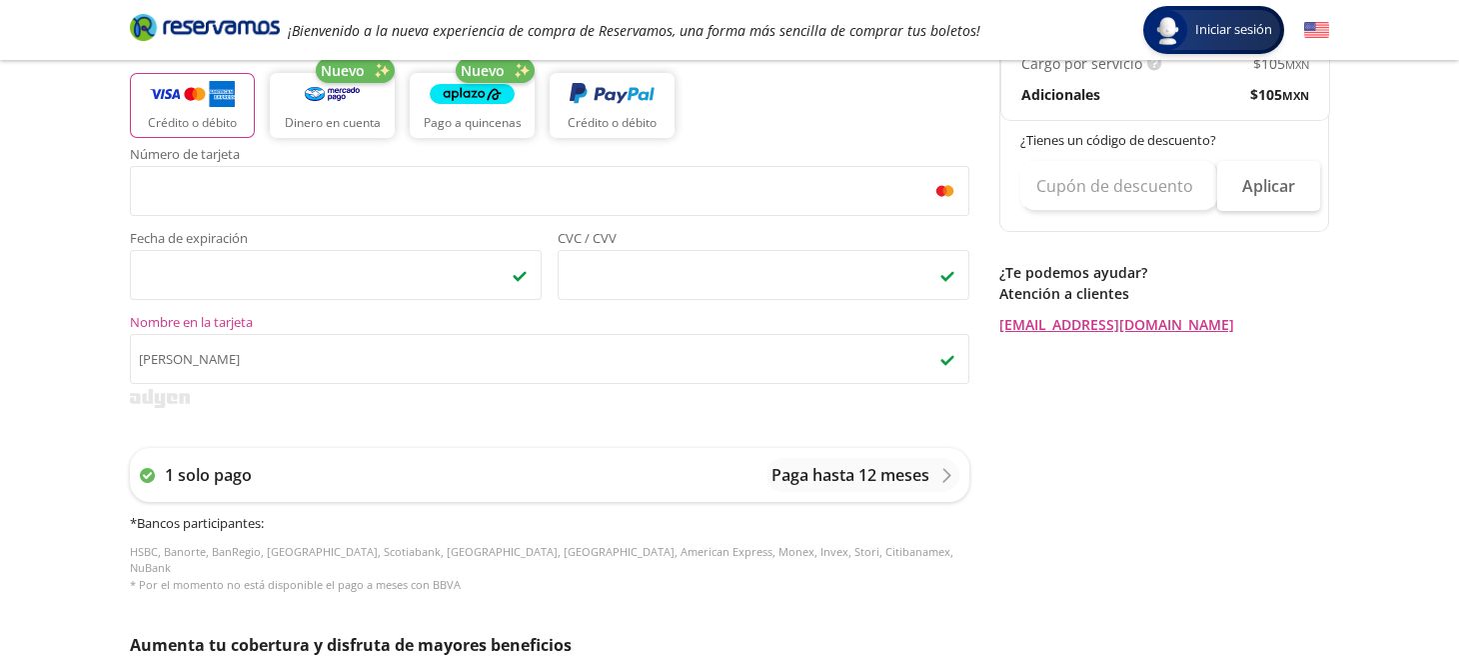
click at [1322, 453] on div "Regresar a Horarios Completa tu compra en : 13:00 Pago total $ 805.00 MXN Susan…" at bounding box center [1164, 332] width 330 height 1389
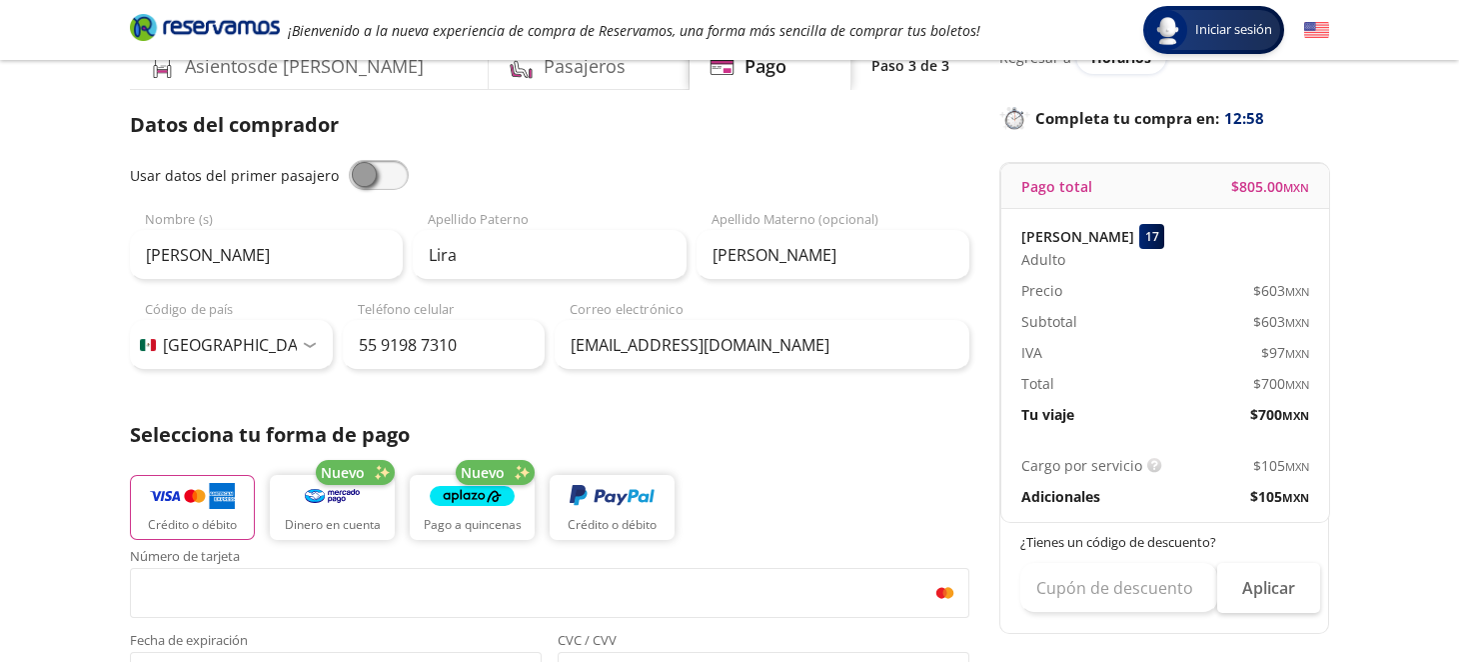
scroll to position [99, 0]
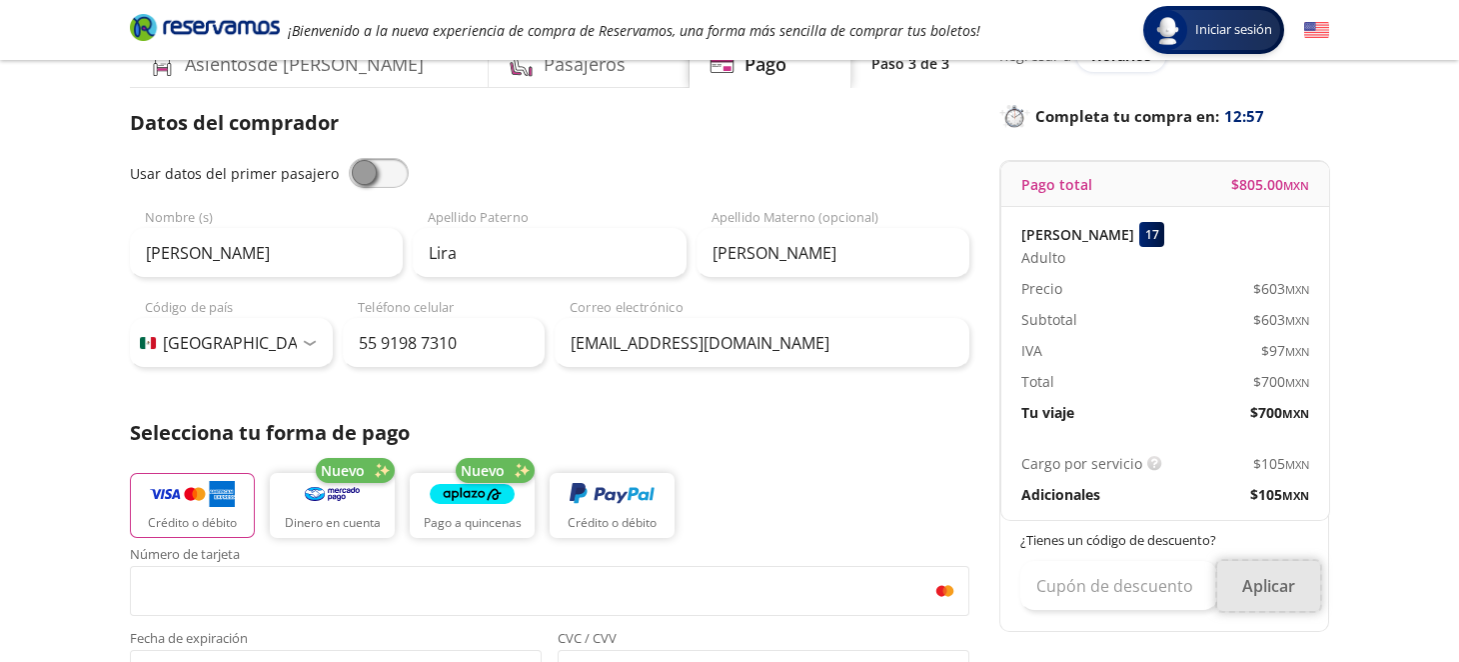
click at [1270, 584] on button "Aplicar" at bounding box center [1268, 586] width 103 height 50
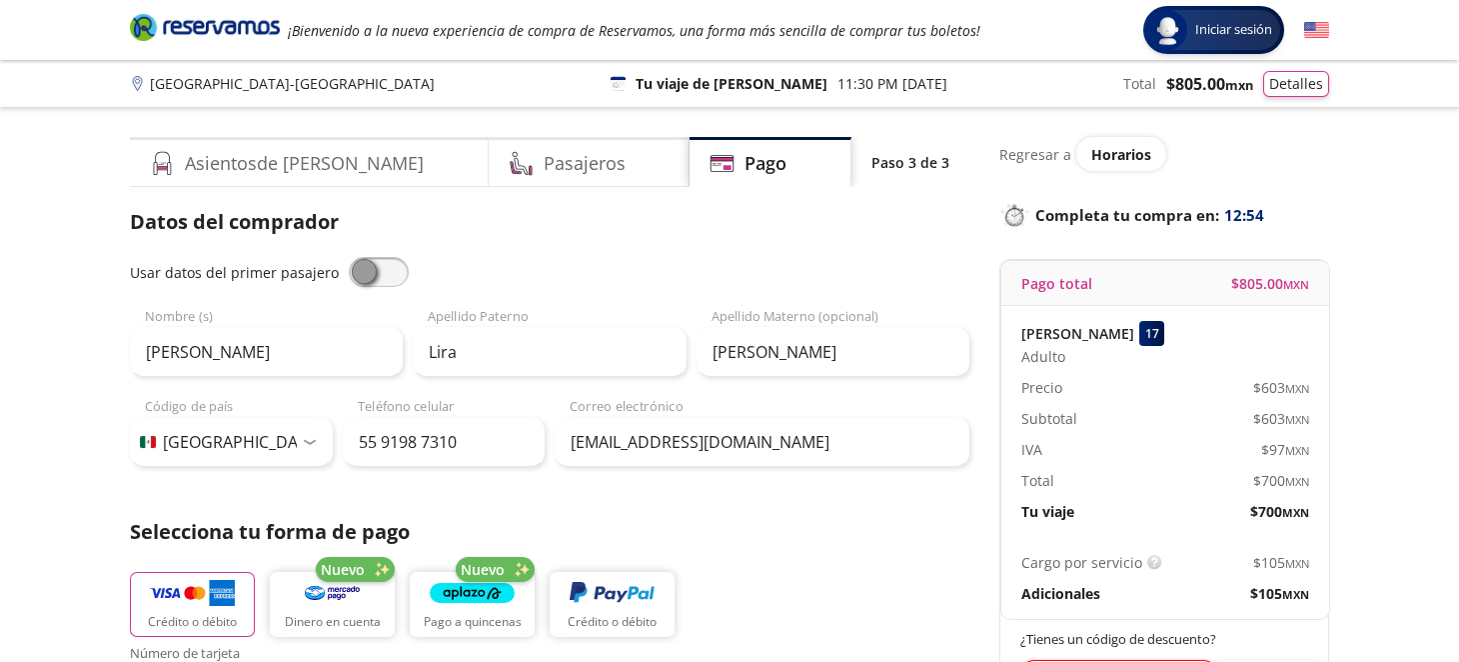
scroll to position [199, 0]
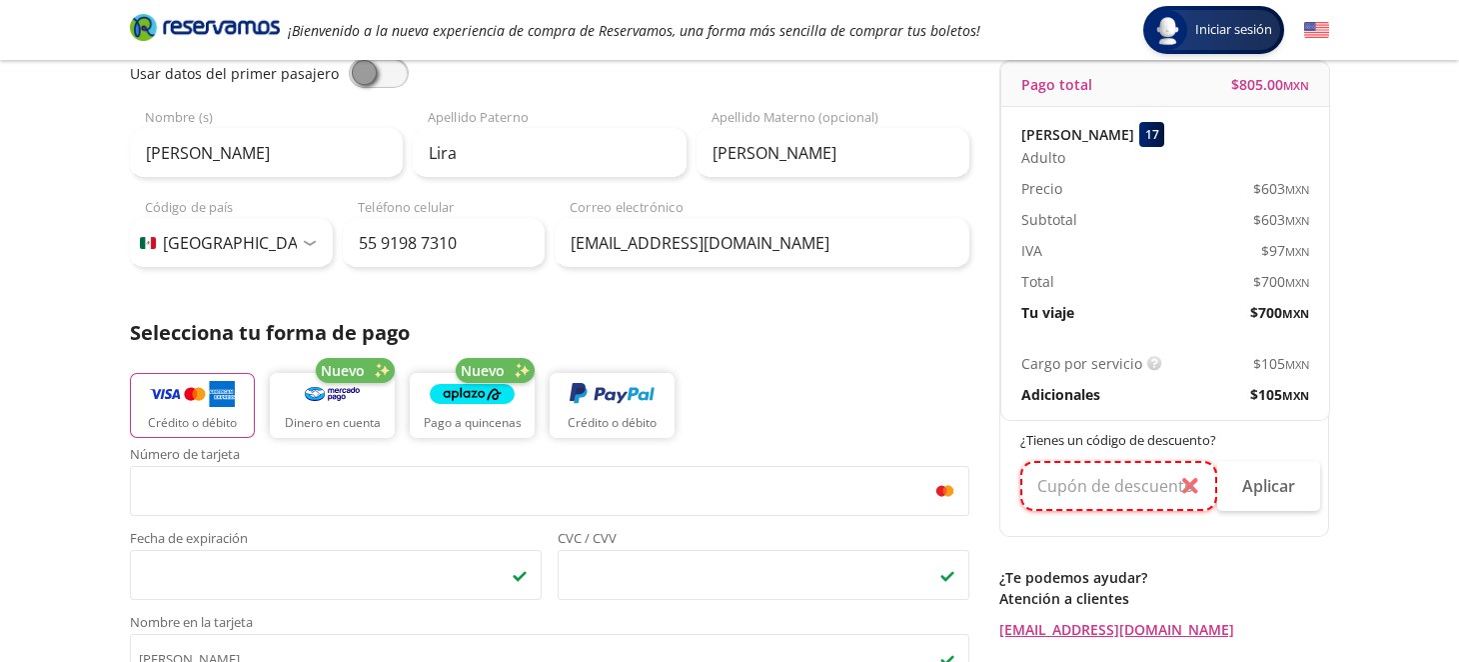
click at [1183, 485] on input "text" at bounding box center [1118, 486] width 197 height 50
click at [1114, 489] on input "text" at bounding box center [1118, 486] width 197 height 50
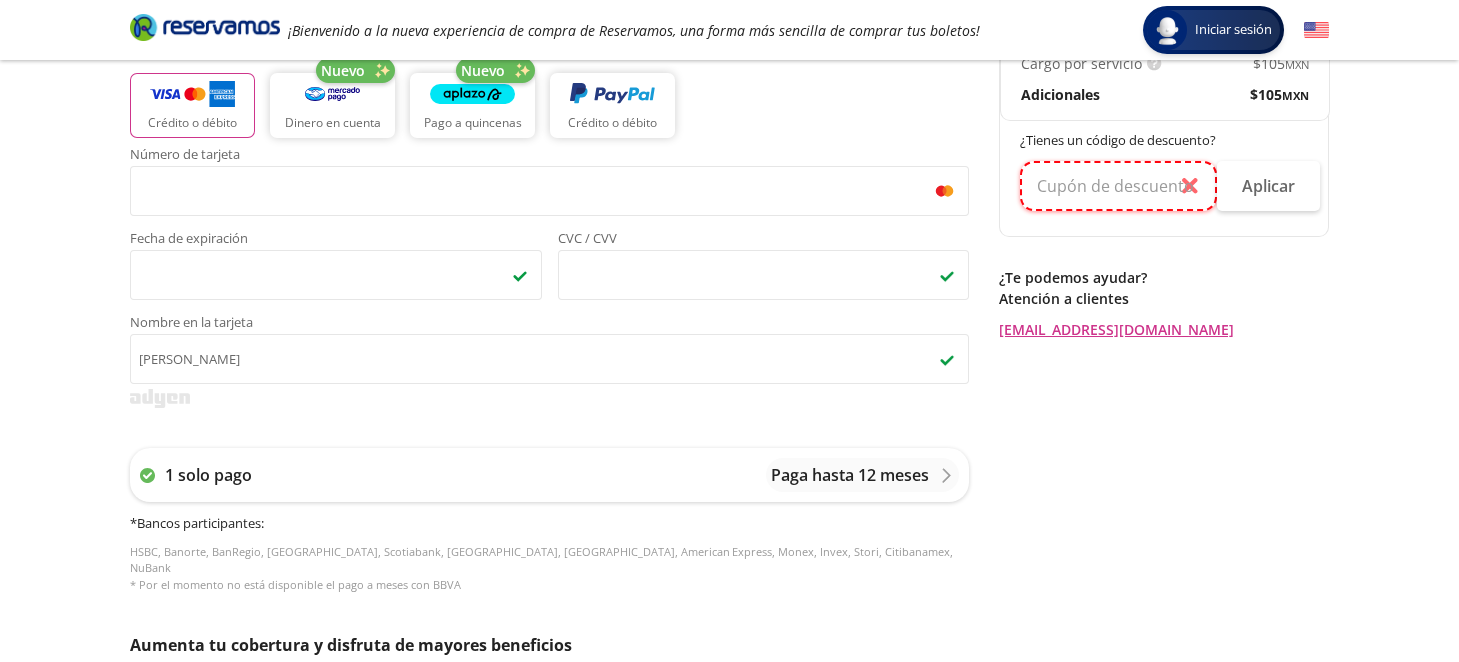
scroll to position [300, 0]
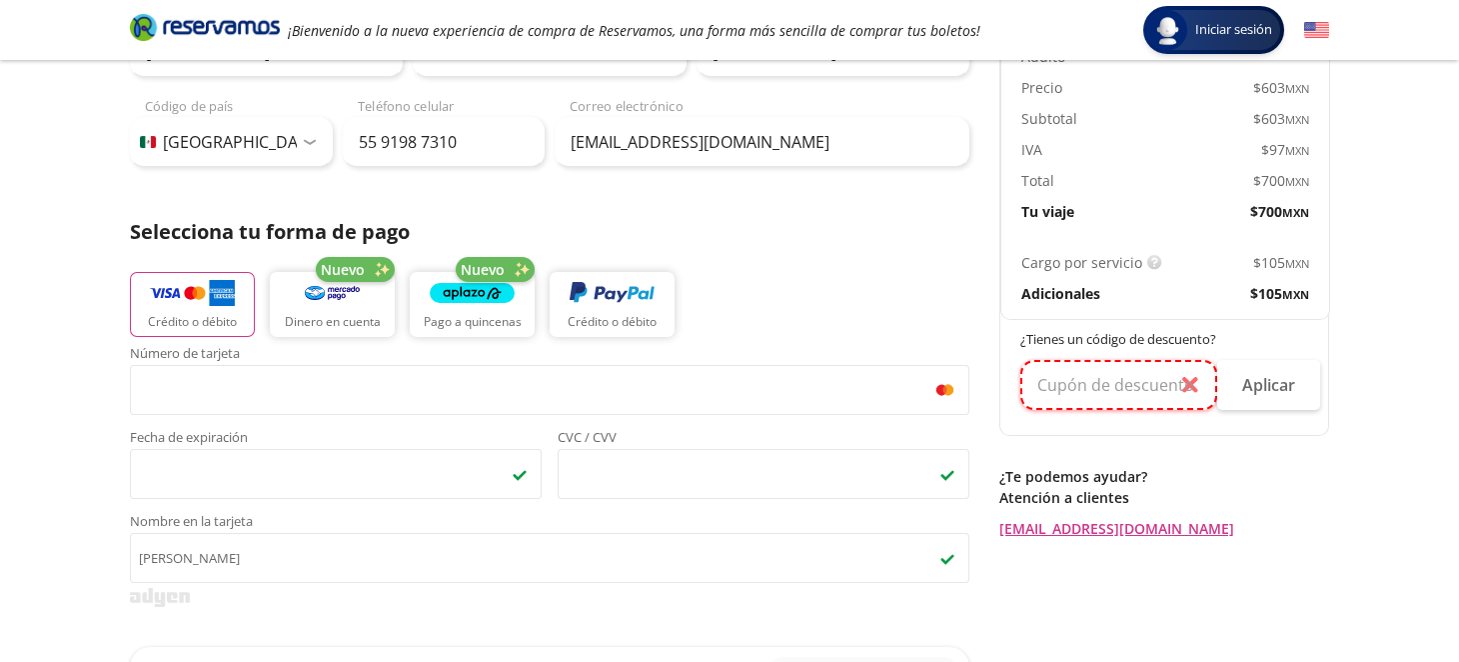
click at [1188, 379] on input "text" at bounding box center [1118, 385] width 197 height 50
drag, startPoint x: 1061, startPoint y: 383, endPoint x: 1081, endPoint y: 389, distance: 20.9
click at [1064, 382] on input "text" at bounding box center [1118, 385] width 197 height 50
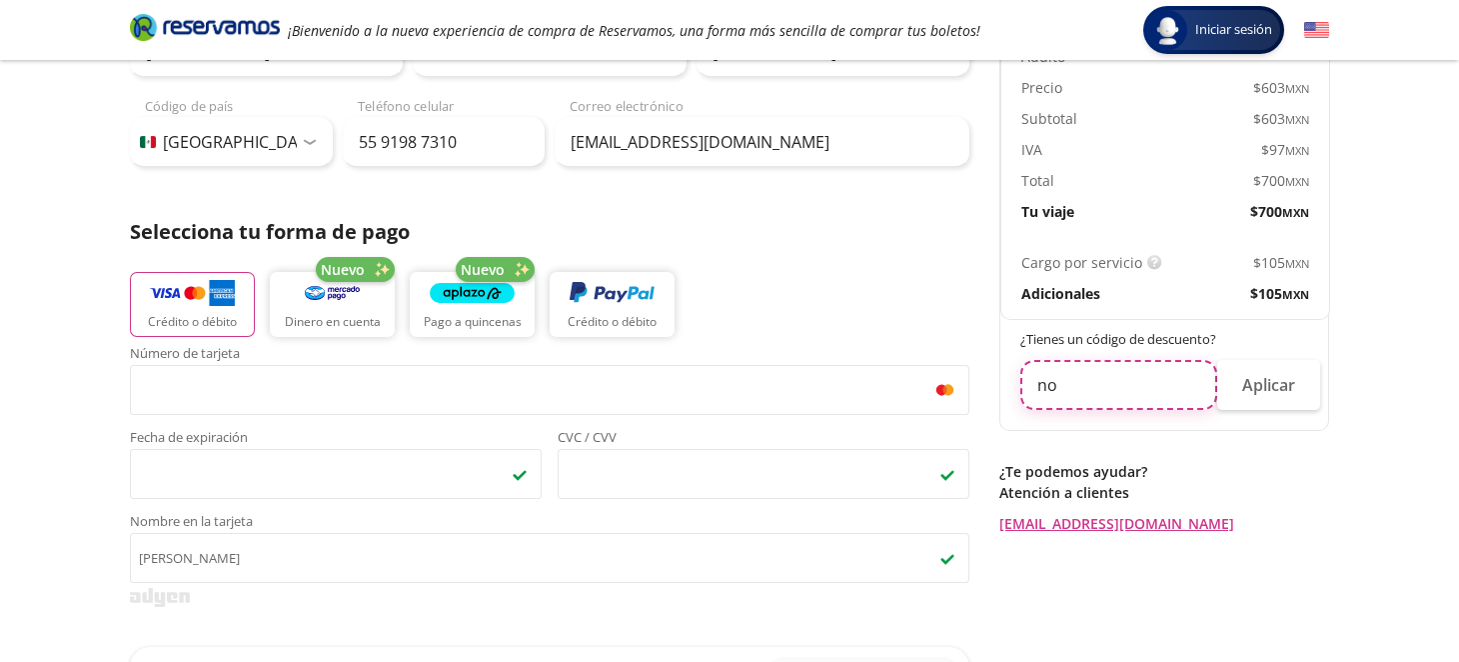
type input "no"
click at [1274, 471] on p "¿Te podemos ayudar?" at bounding box center [1164, 471] width 330 height 21
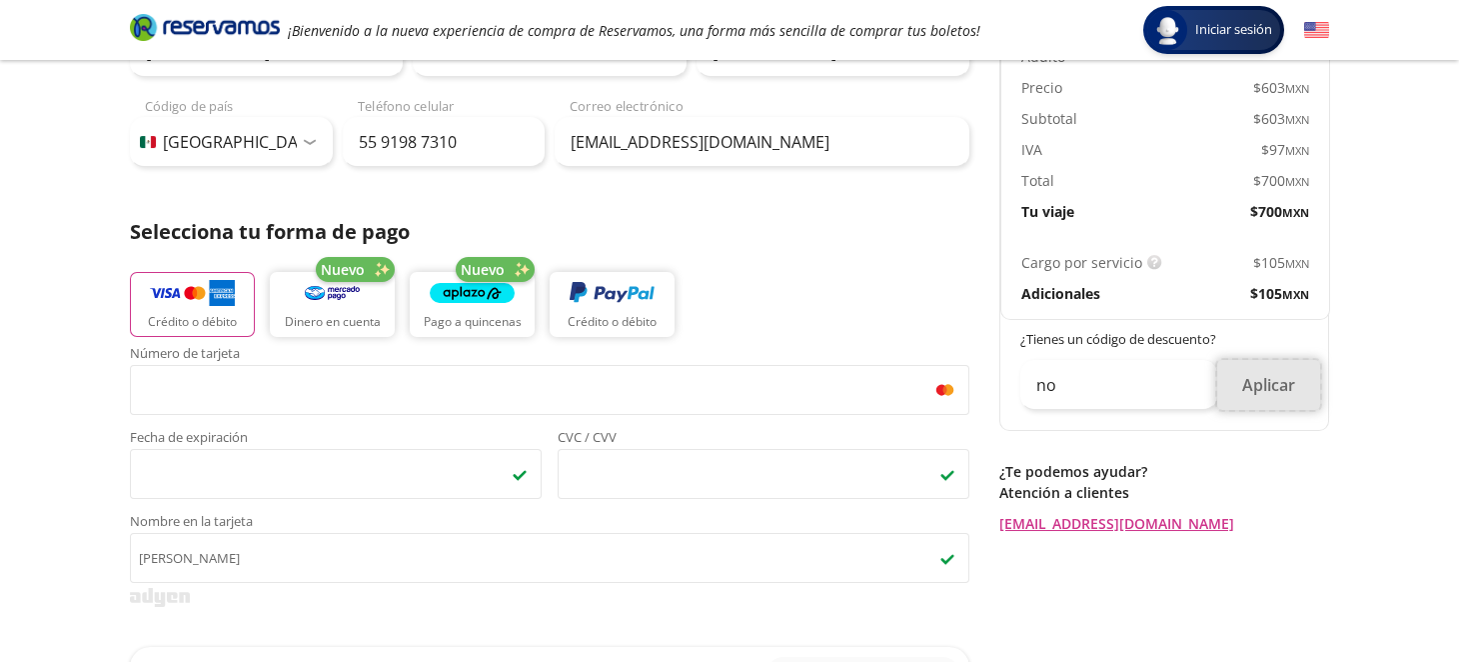
click at [1270, 379] on button "Aplicar" at bounding box center [1268, 385] width 103 height 50
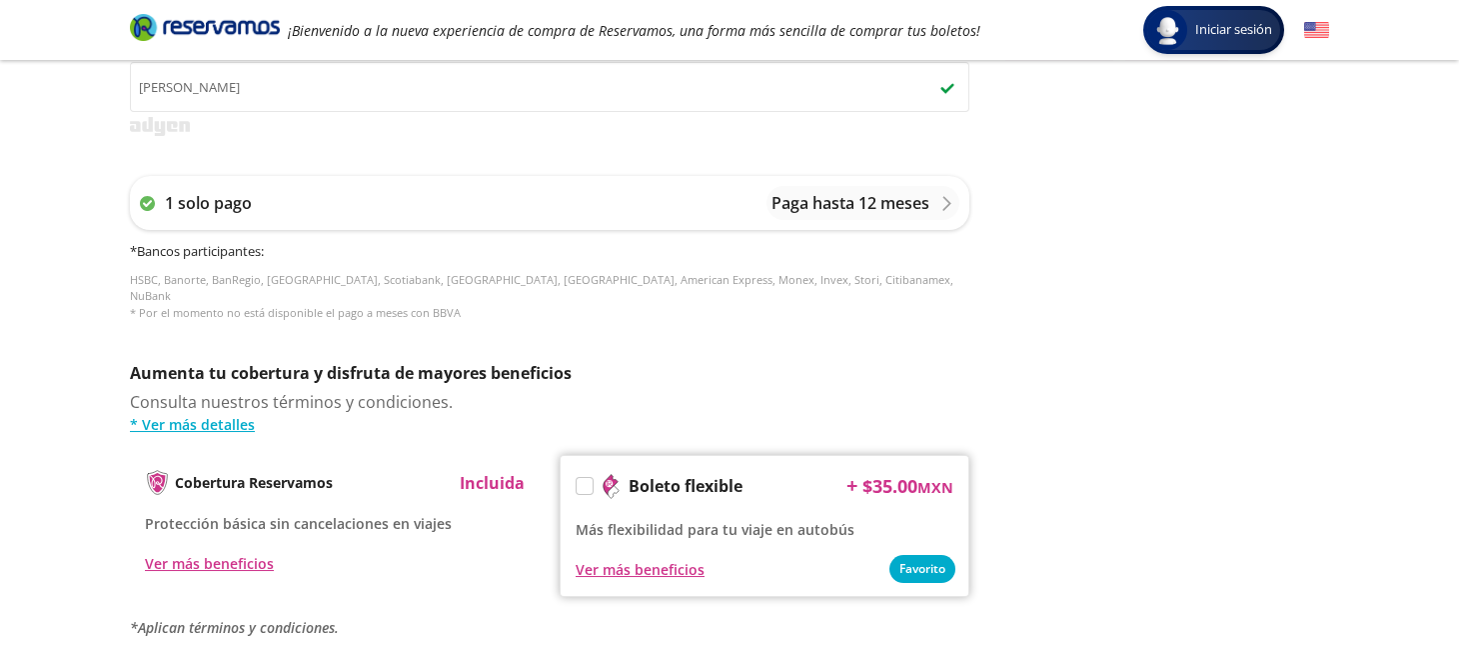
scroll to position [899, 0]
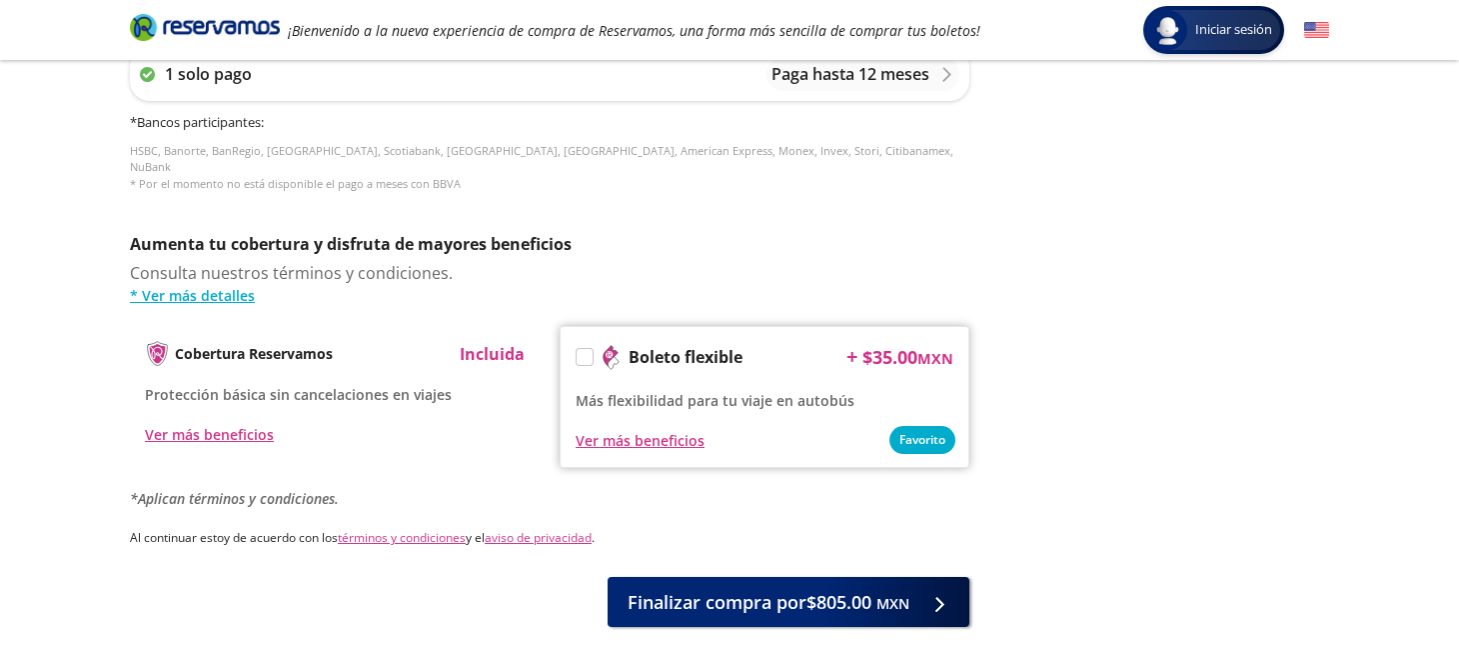
click at [589, 349] on label at bounding box center [585, 357] width 16 height 16
click at [589, 354] on input "Boleto flexible" at bounding box center [583, 360] width 13 height 13
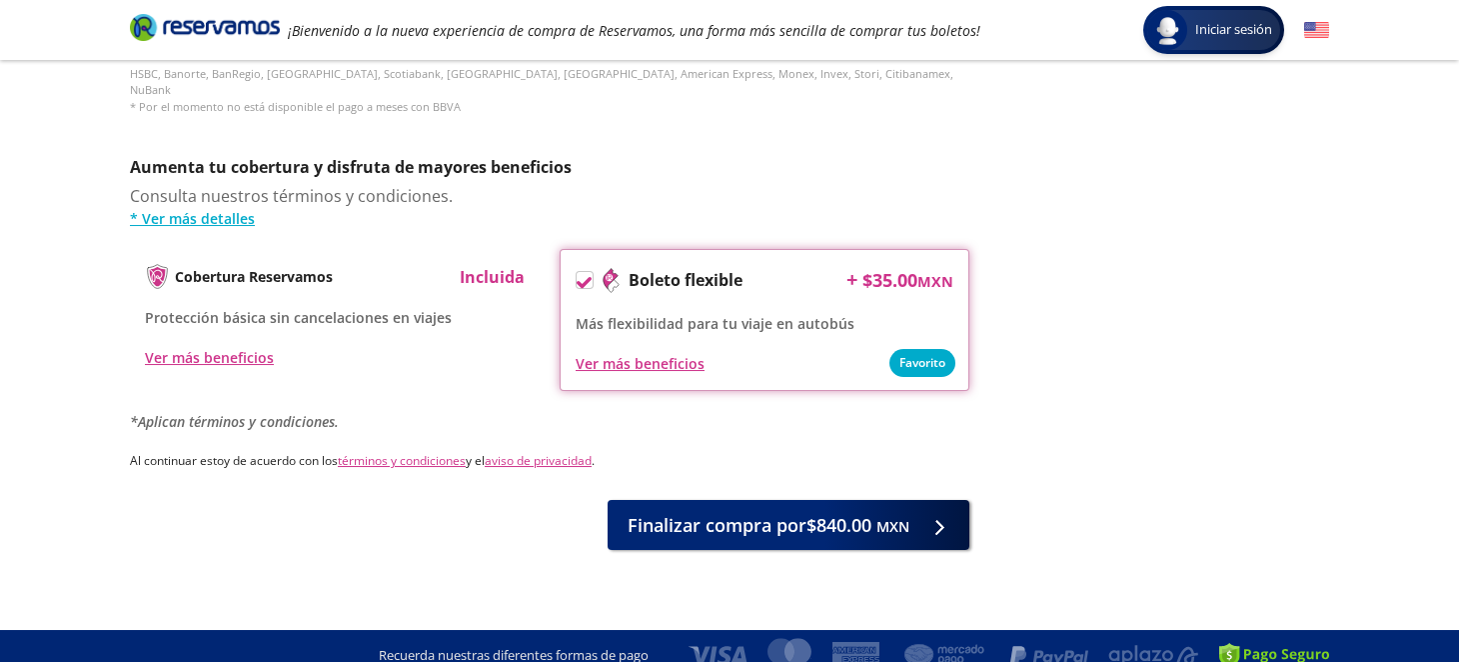
scroll to position [278, 0]
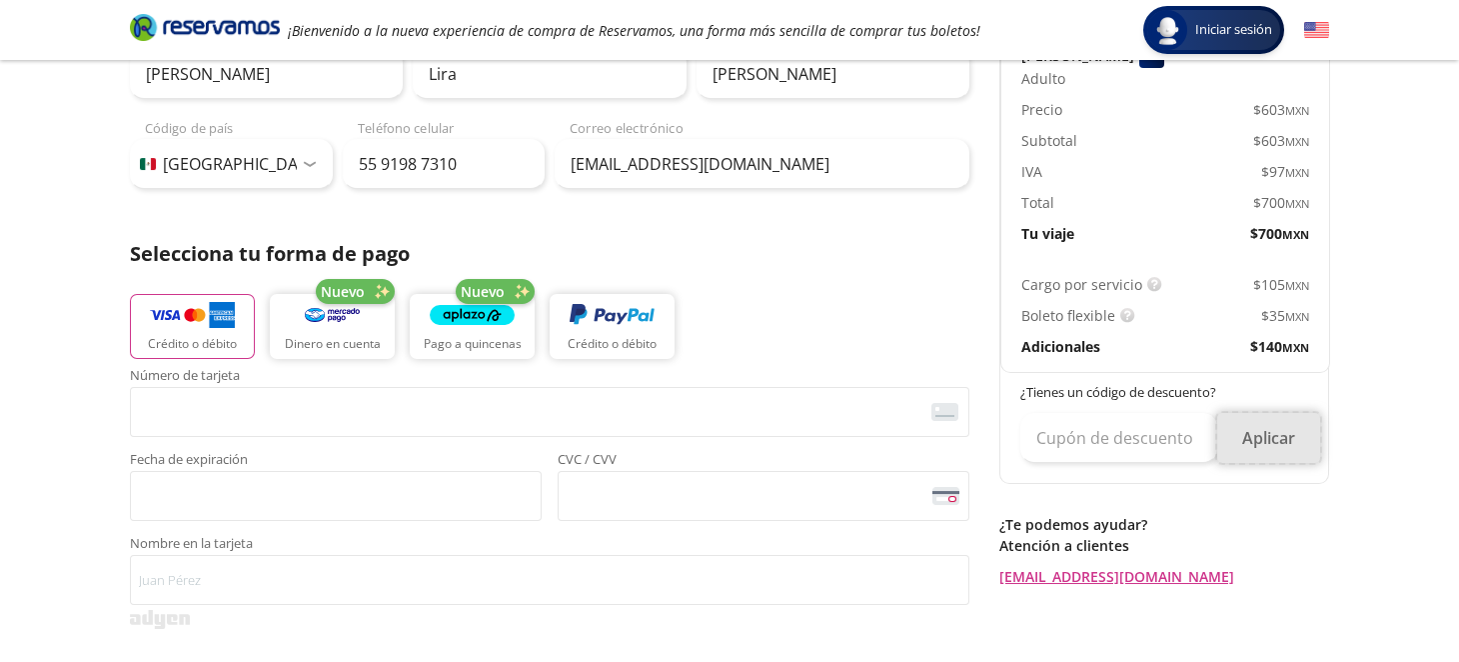
click at [1274, 424] on button "Aplicar" at bounding box center [1268, 438] width 103 height 50
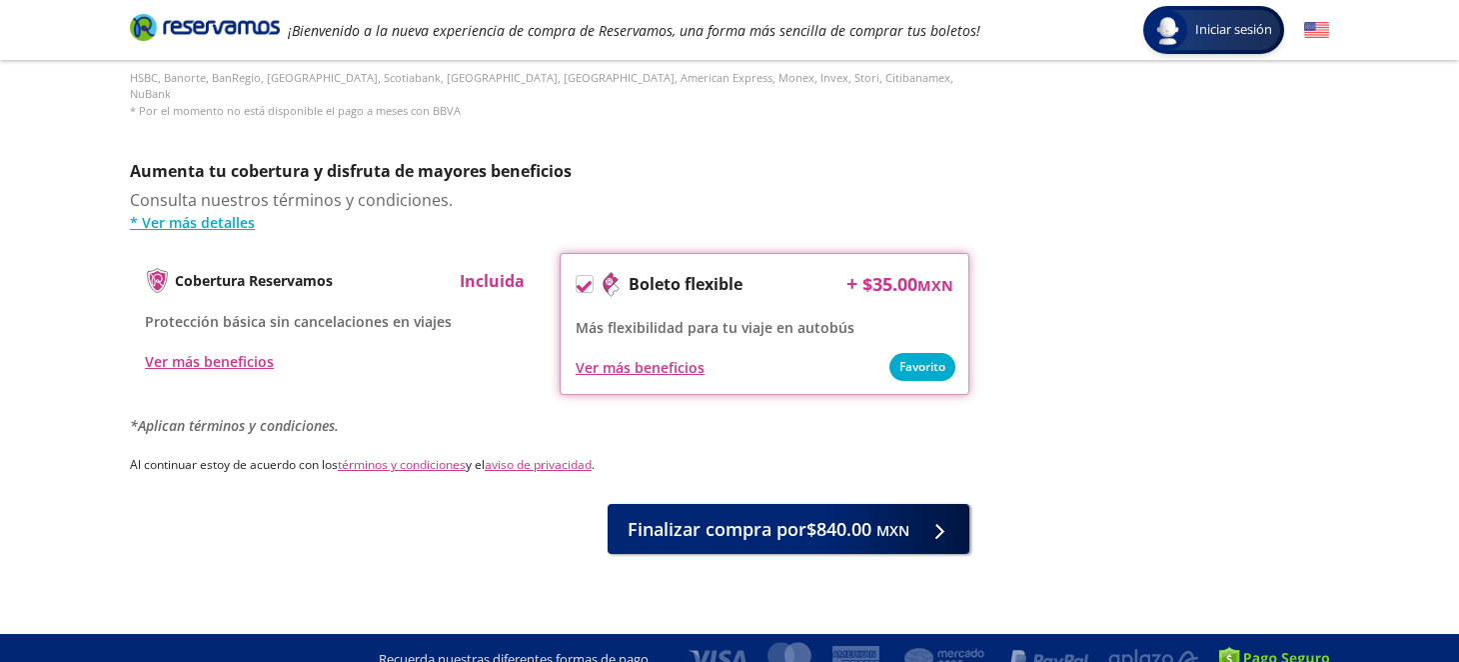
scroll to position [976, 0]
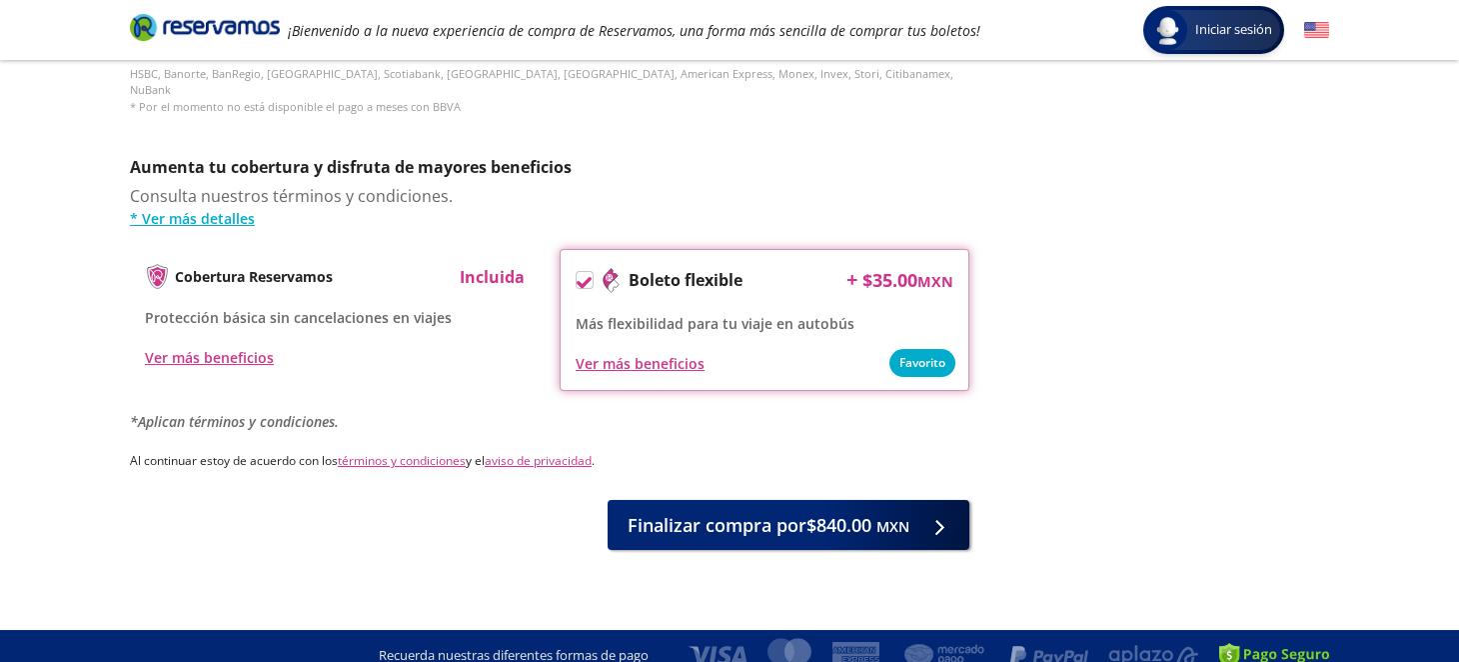
click at [582, 275] on icon at bounding box center [584, 282] width 15 height 15
click at [582, 277] on input "Boleto flexible" at bounding box center [583, 283] width 13 height 13
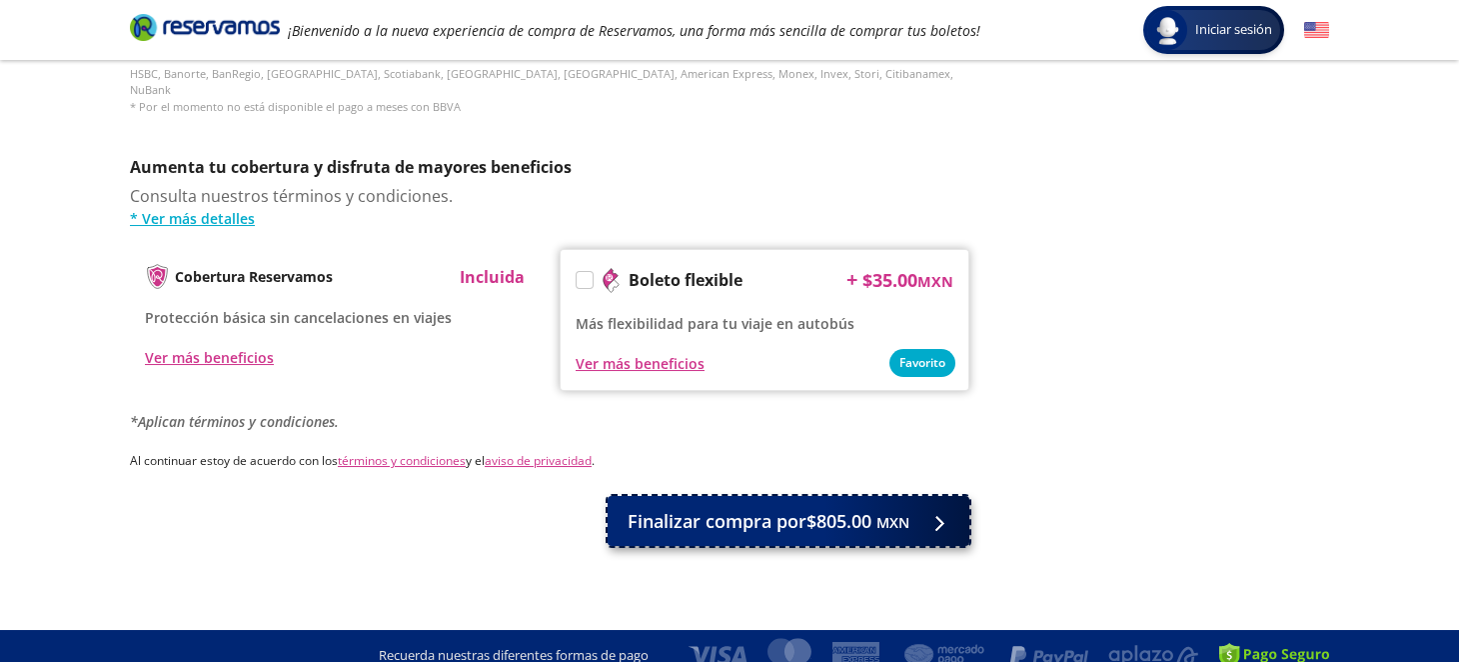
click at [839, 508] on span "Finalizar compra por $805.00 MXN" at bounding box center [769, 521] width 282 height 27
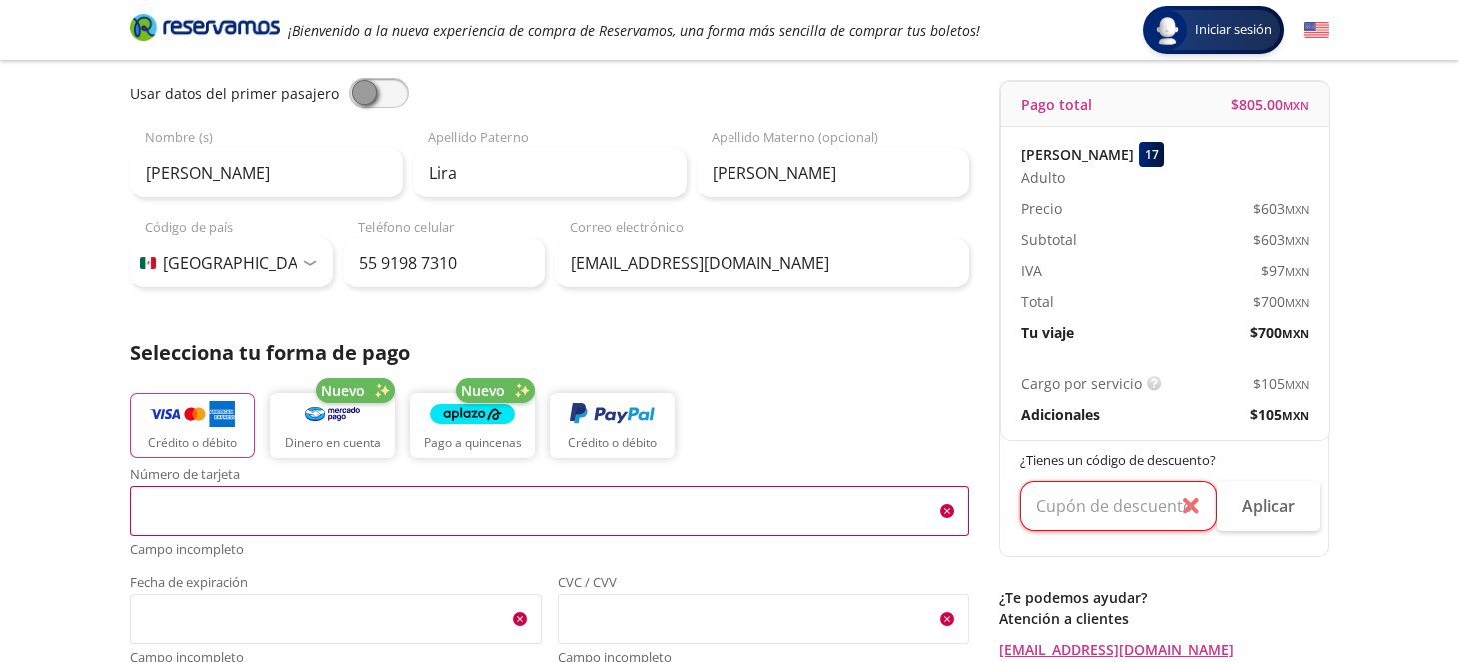
scroll to position [104, 0]
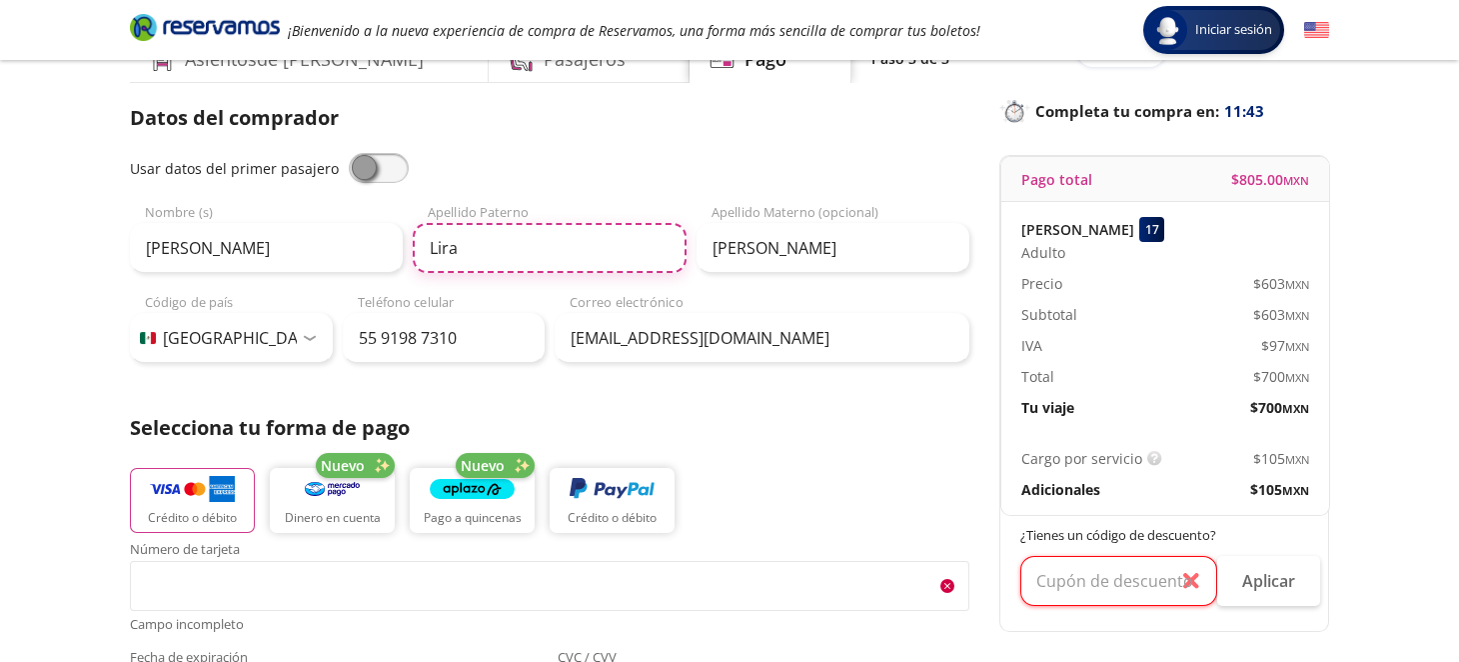
click at [504, 244] on input "Lira" at bounding box center [549, 248] width 273 height 50
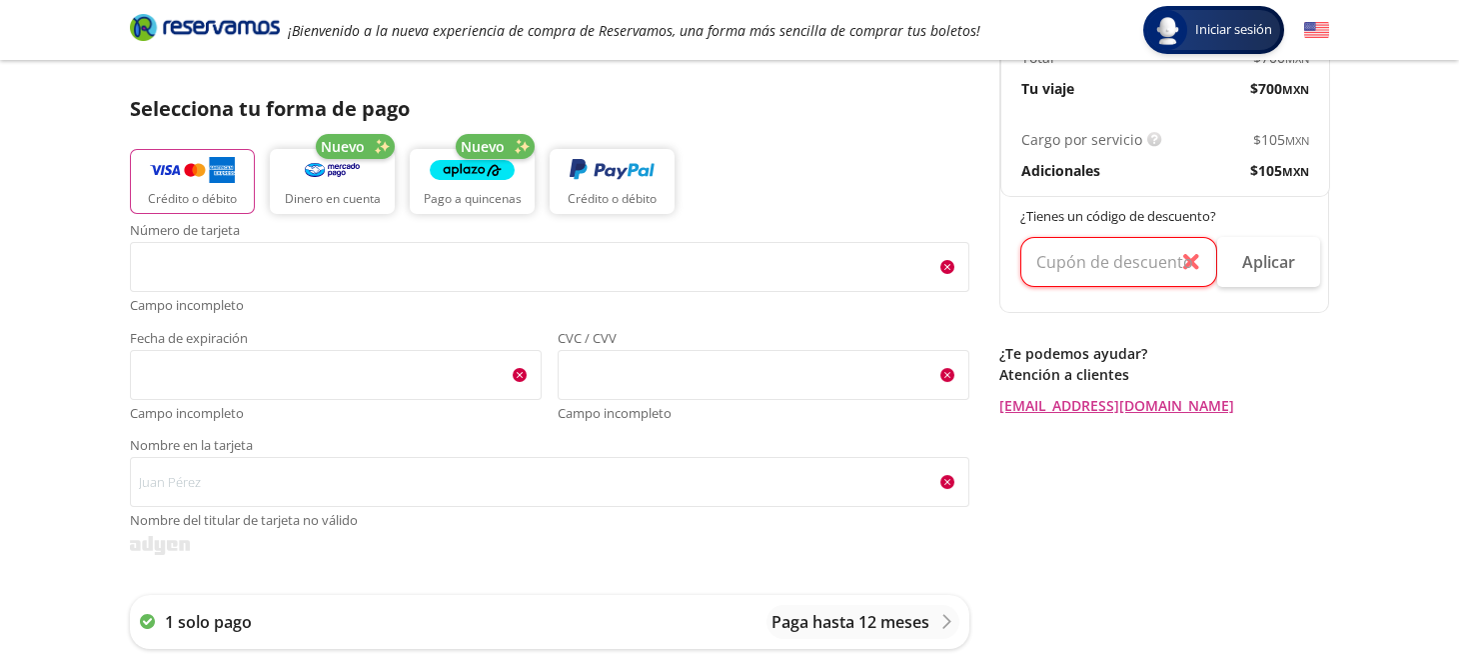
scroll to position [403, 0]
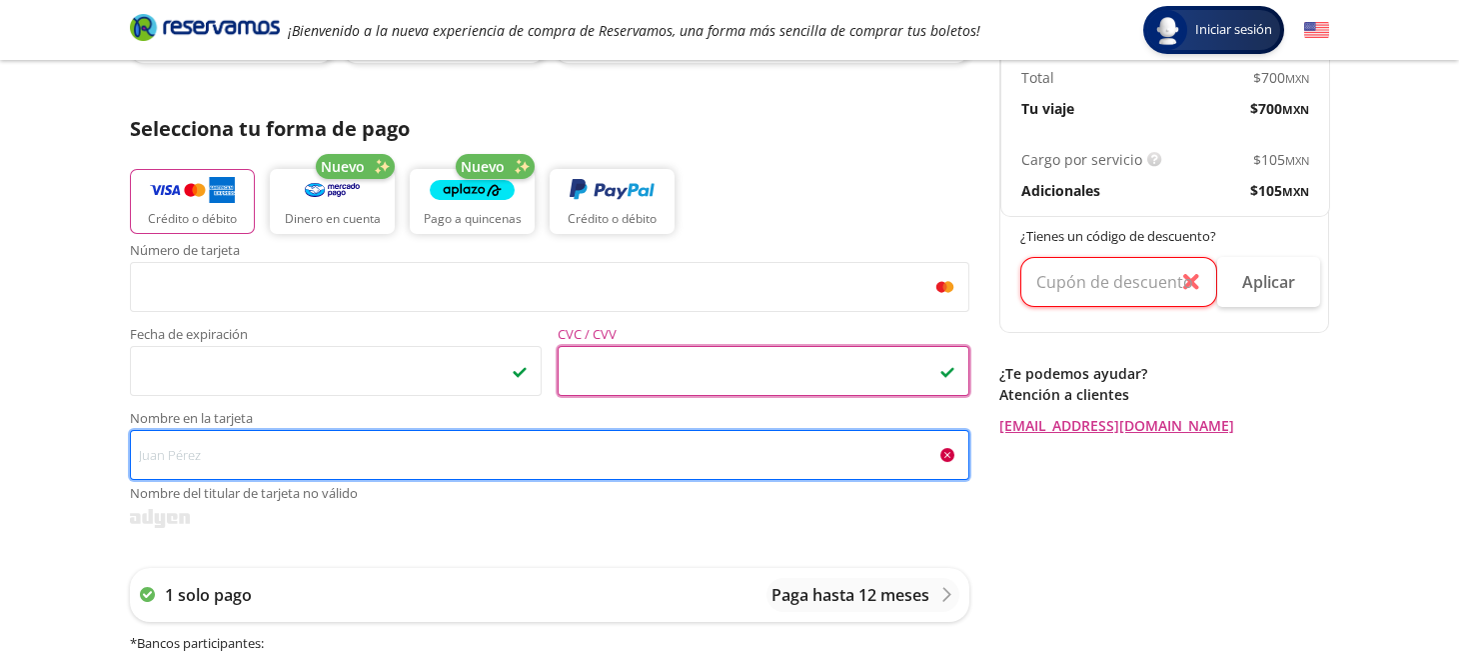
click at [340, 470] on input "Nombre en la tarjeta Nombre del titular de tarjeta no válido" at bounding box center [549, 455] width 839 height 50
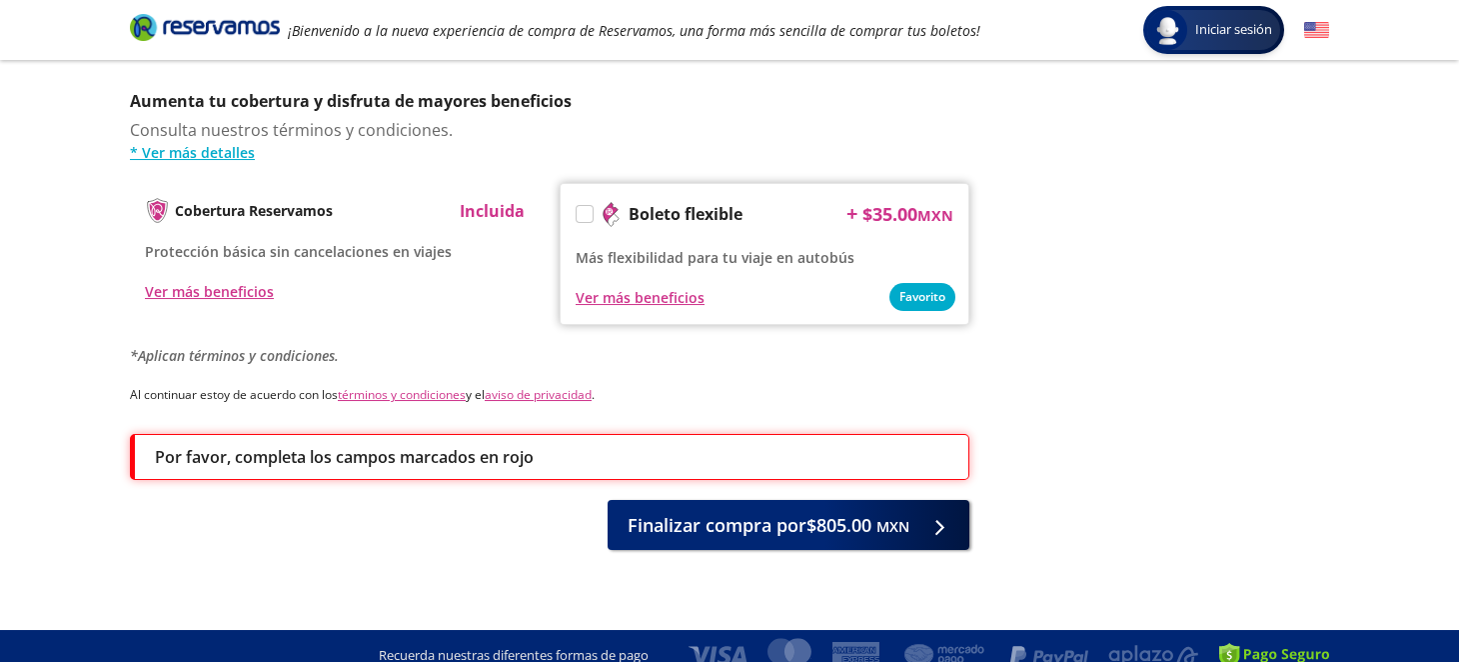
scroll to position [443, 0]
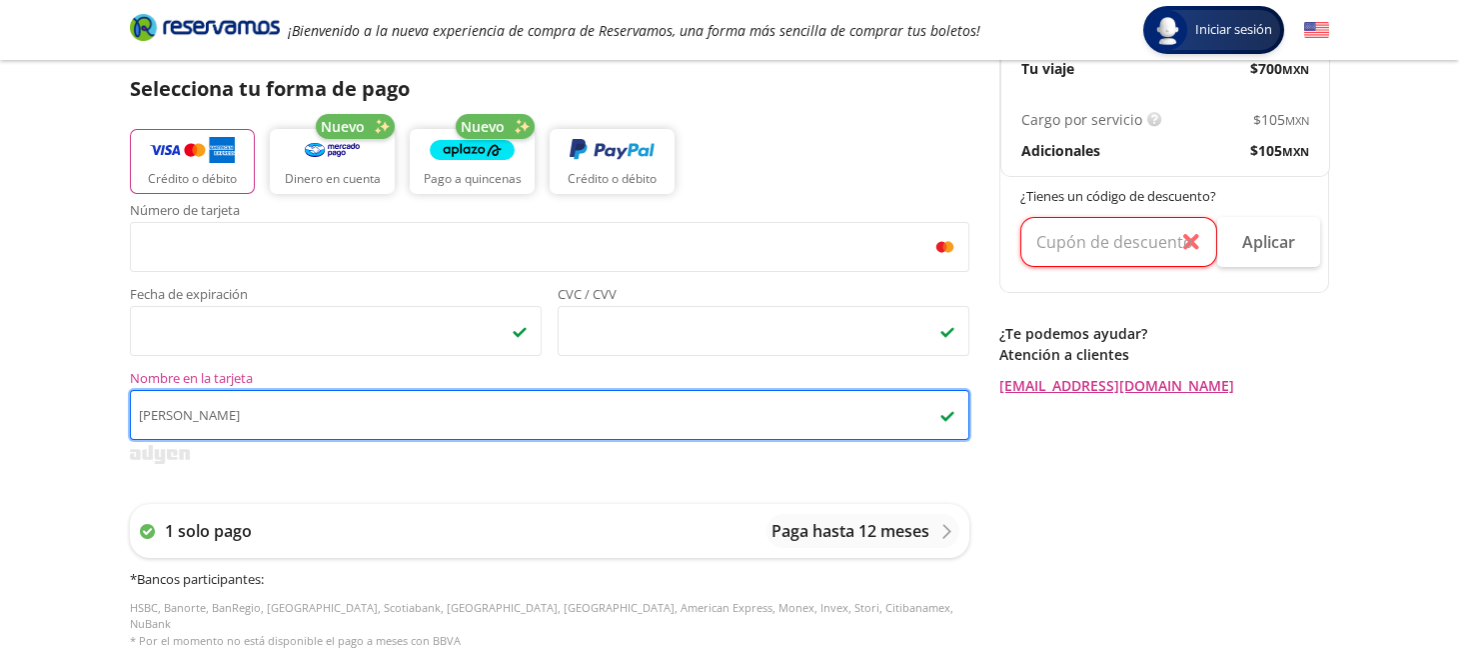
type input "Oscar Barcenas"
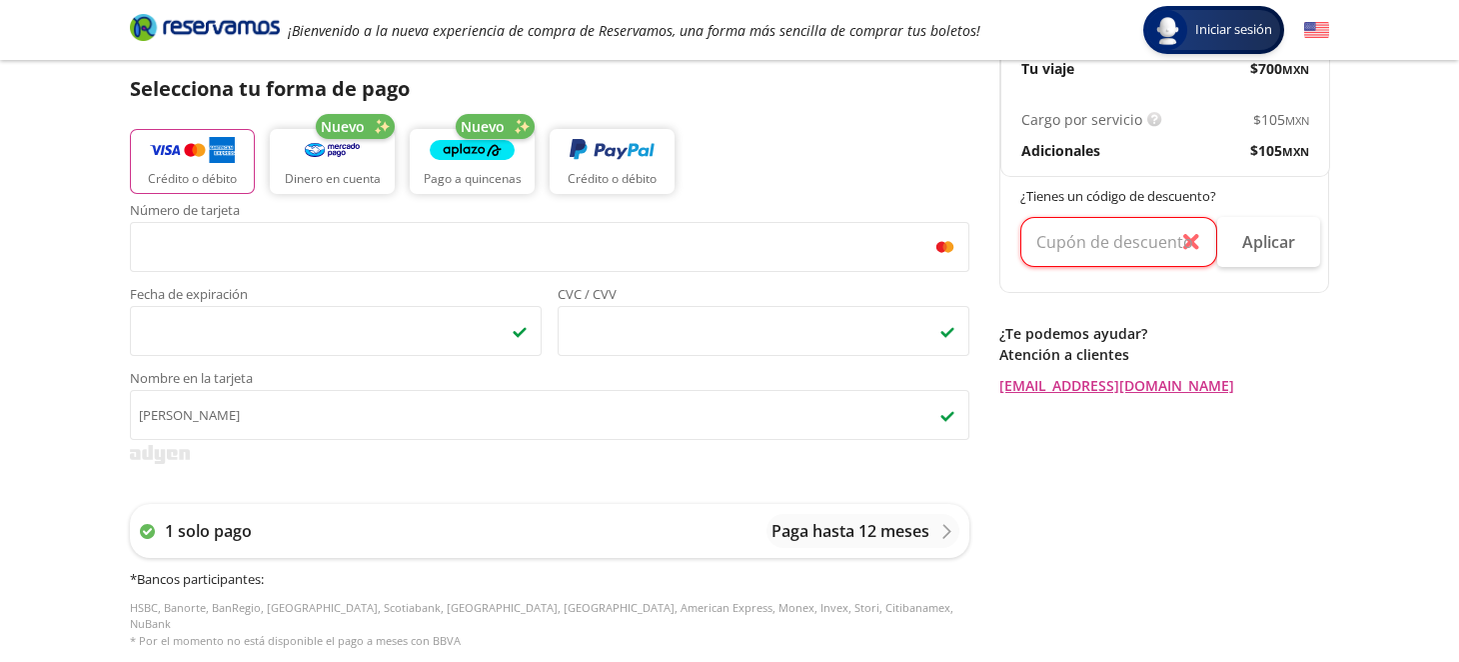
click at [1177, 501] on div "Regresar a Horarios Completa tu compra en : 10:56 Pago total $ 805.00 MXN Susan…" at bounding box center [1164, 421] width 330 height 1455
click at [1193, 239] on input "text" at bounding box center [1118, 242] width 197 height 50
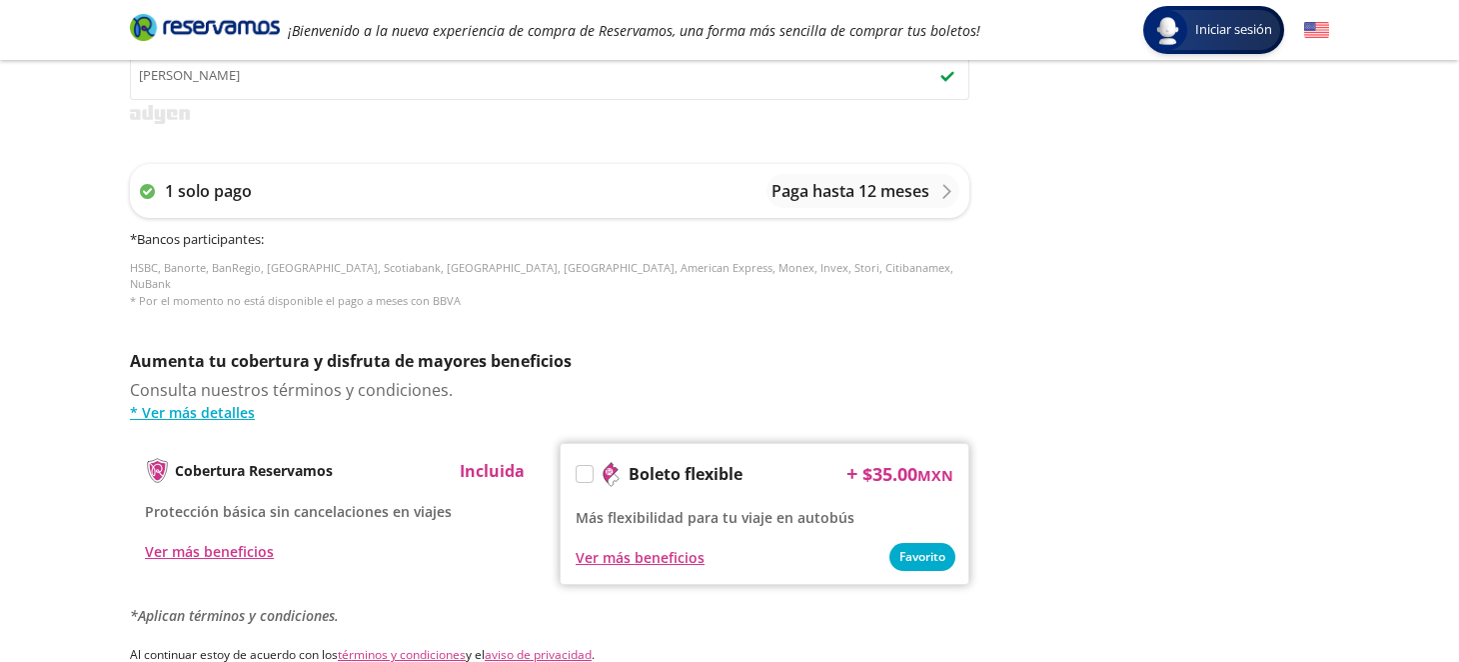
scroll to position [899, 0]
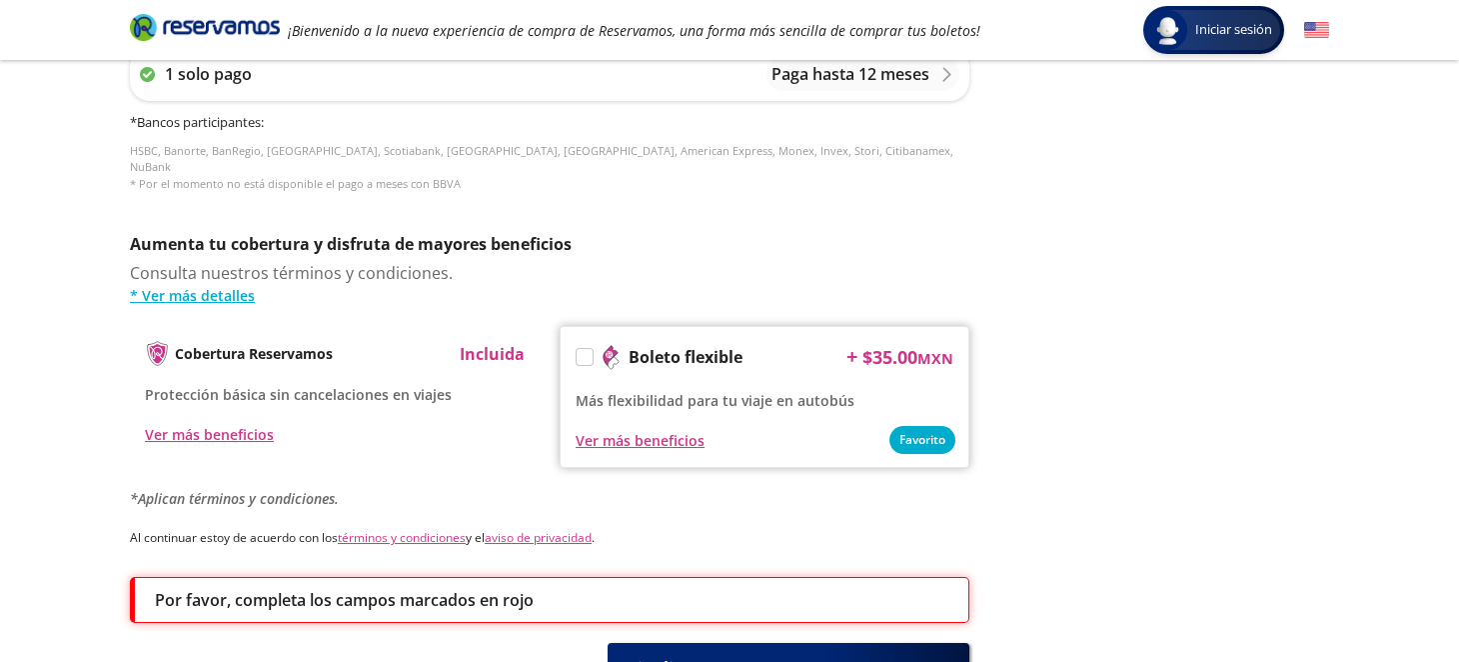
click at [579, 349] on label at bounding box center [585, 357] width 16 height 16
click at [579, 354] on input "Boleto flexible" at bounding box center [583, 360] width 13 height 13
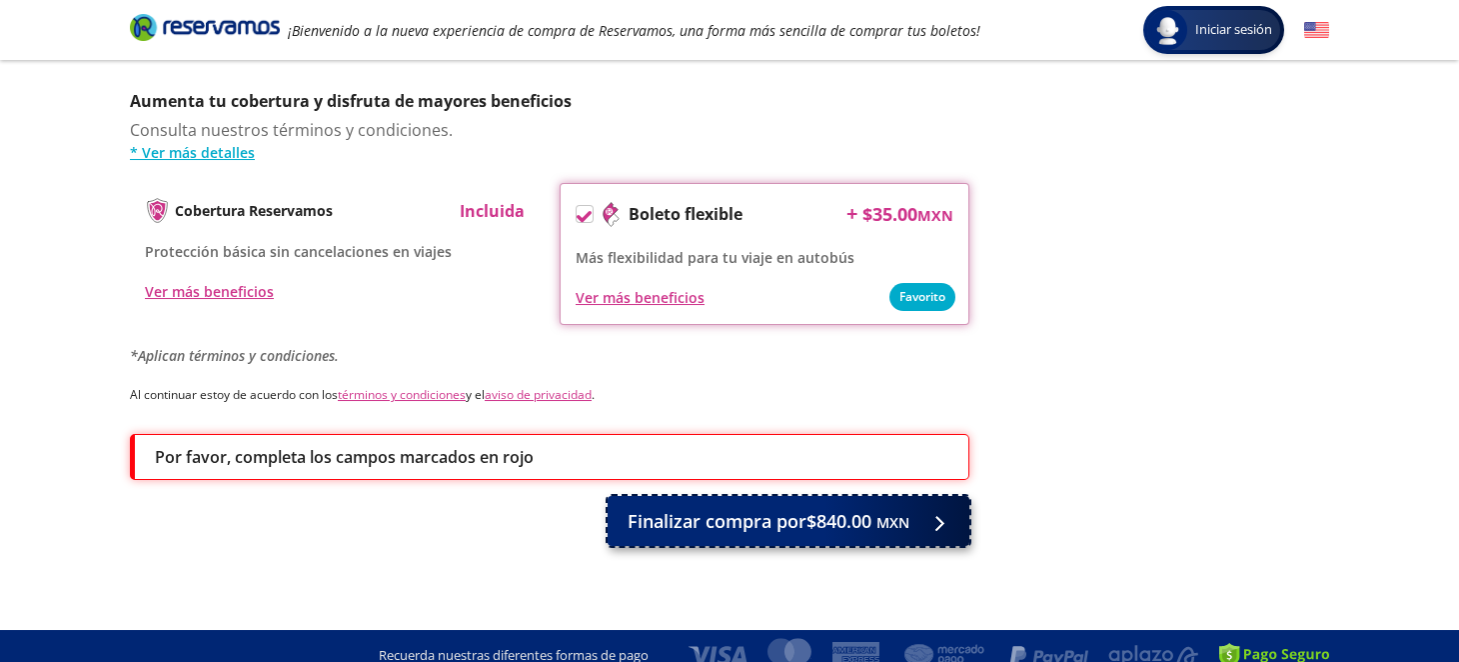
click at [817, 514] on span "Finalizar compra por $840.00 MXN" at bounding box center [769, 521] width 282 height 27
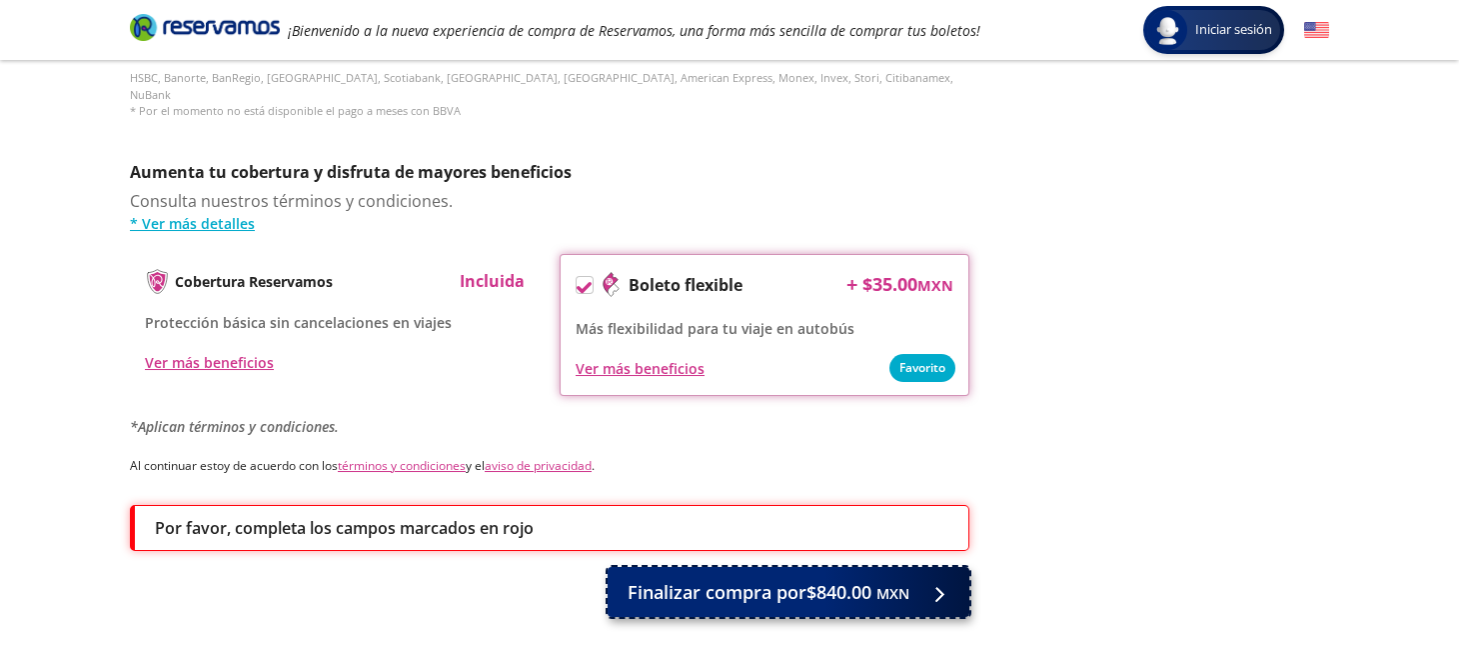
scroll to position [1112, 0]
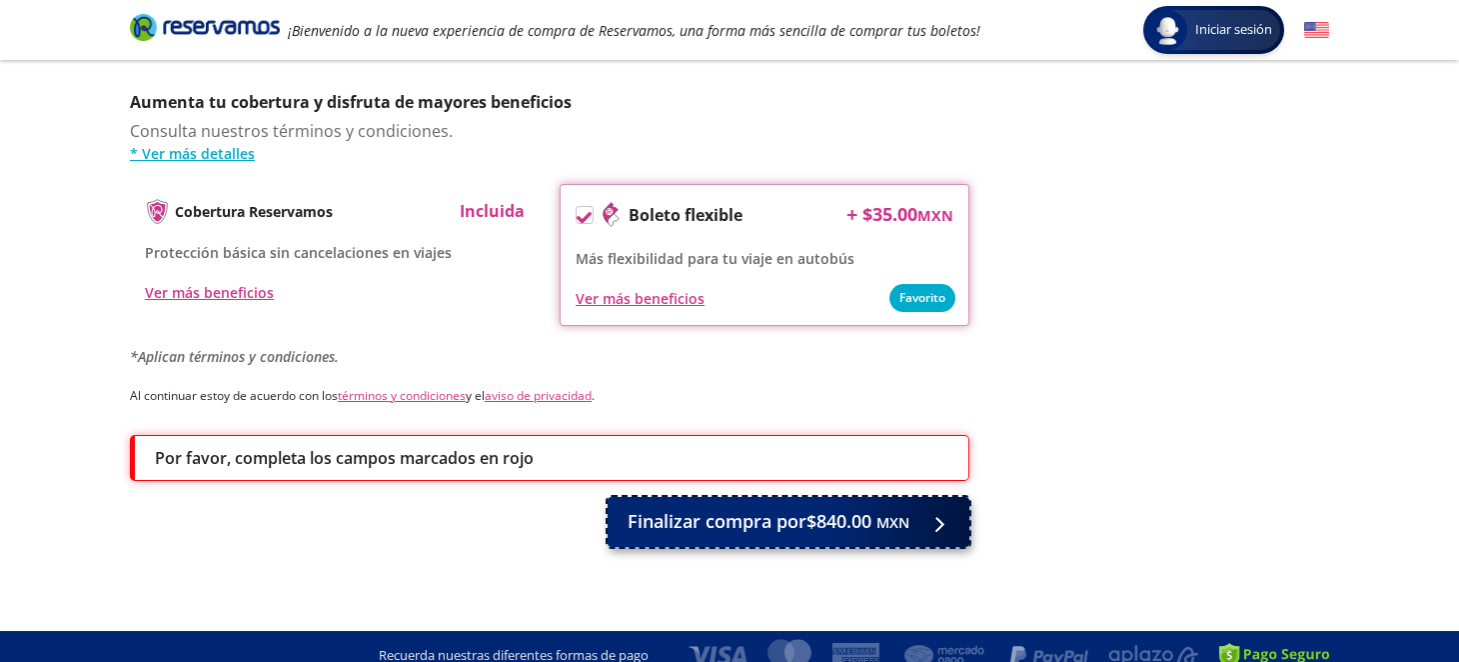
click at [816, 511] on span "Finalizar compra por $840.00 MXN" at bounding box center [769, 521] width 282 height 27
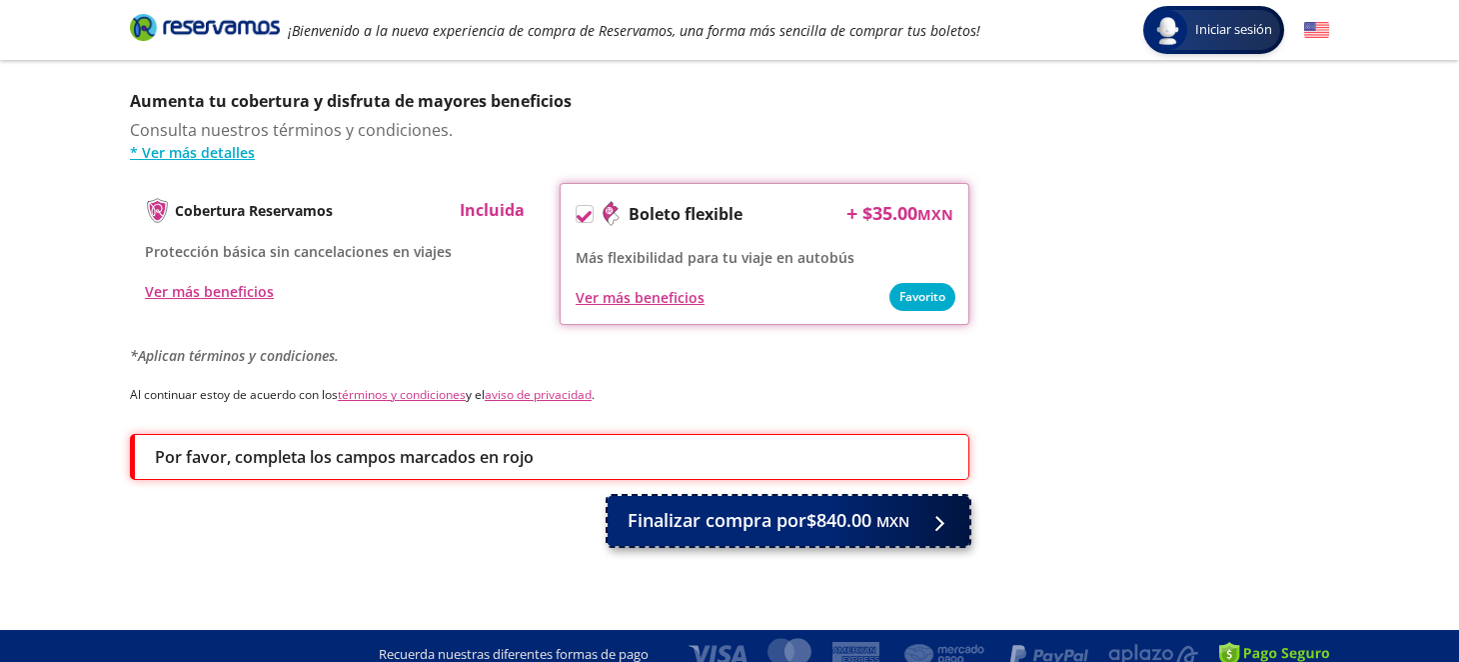
click at [816, 507] on span "Finalizar compra por $840.00 MXN" at bounding box center [769, 520] width 282 height 27
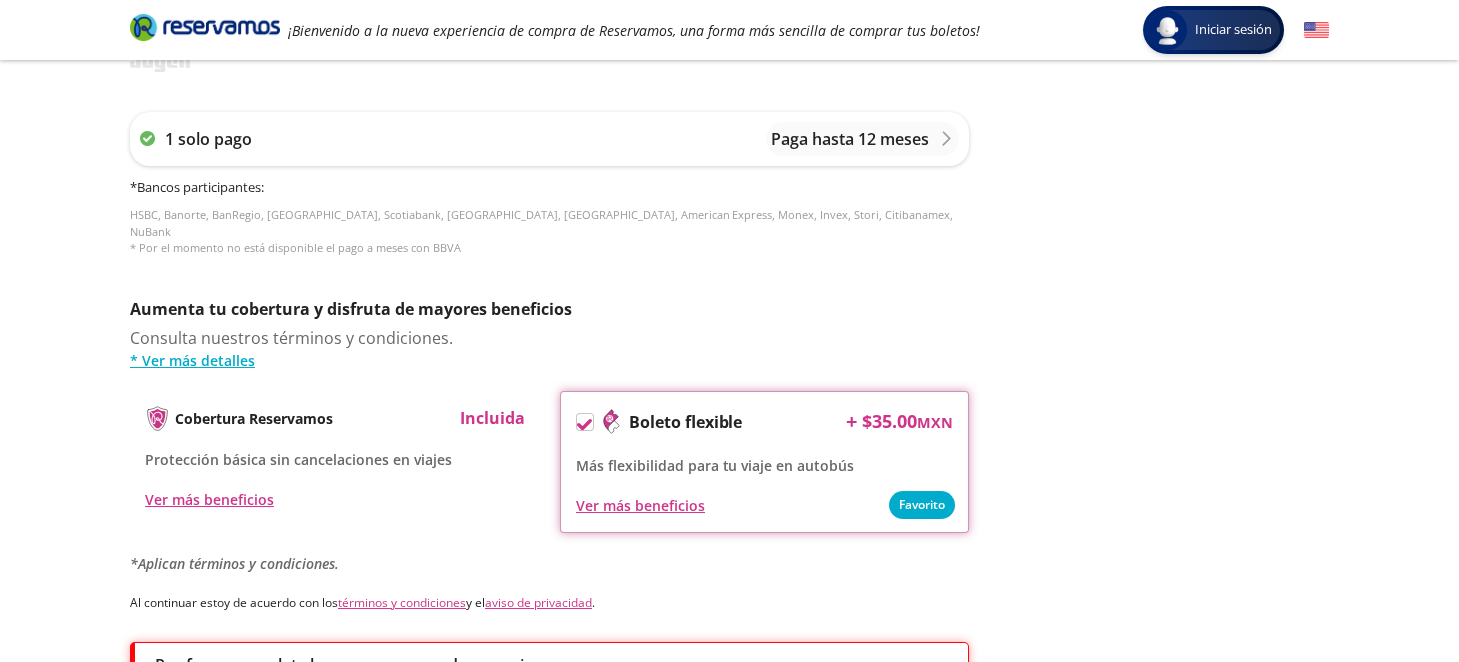
scroll to position [913, 0]
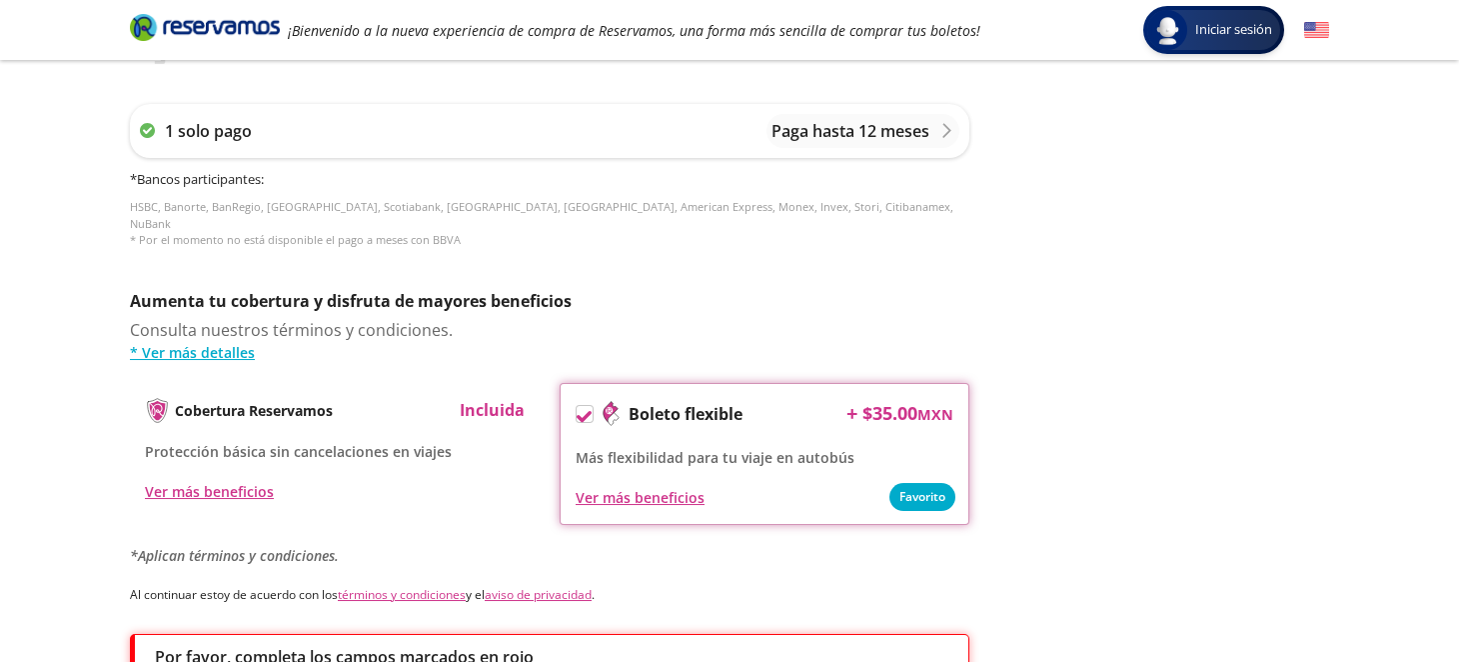
click at [579, 411] on icon at bounding box center [584, 416] width 15 height 11
click at [579, 411] on input "Boleto flexible" at bounding box center [583, 417] width 13 height 13
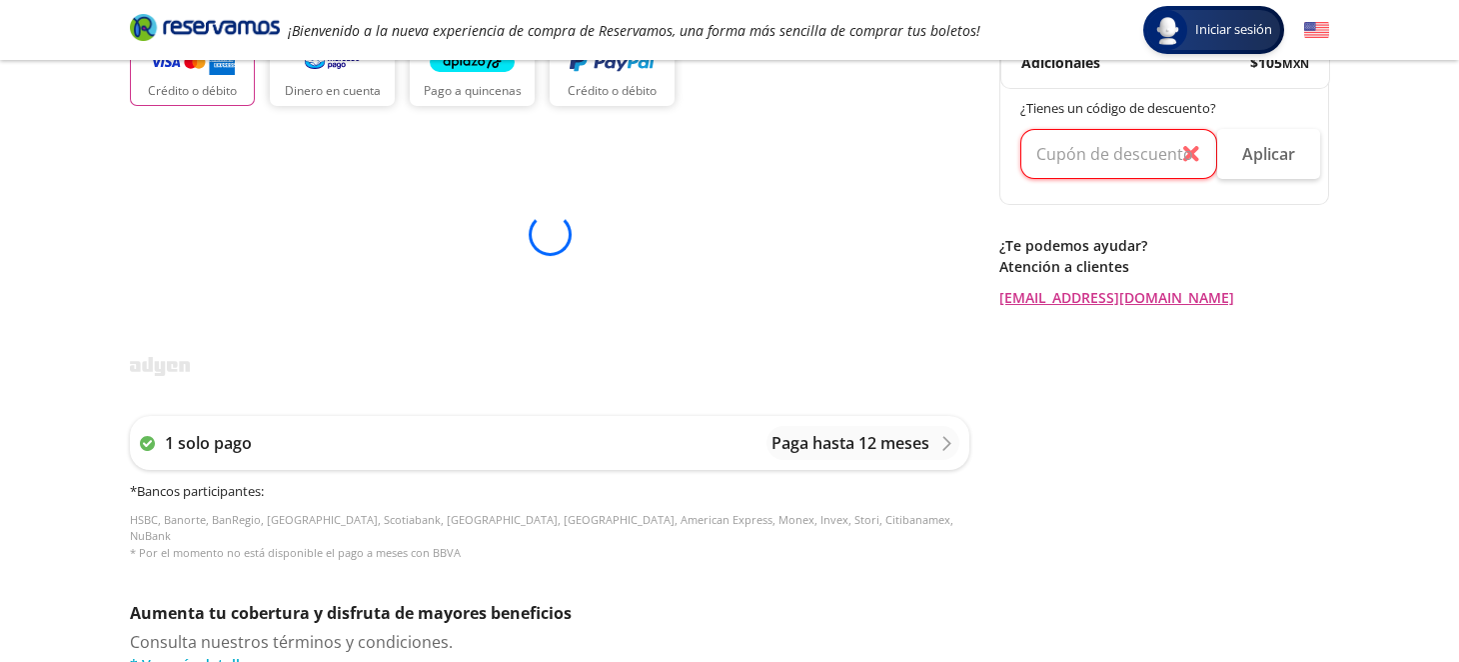
scroll to position [314, 0]
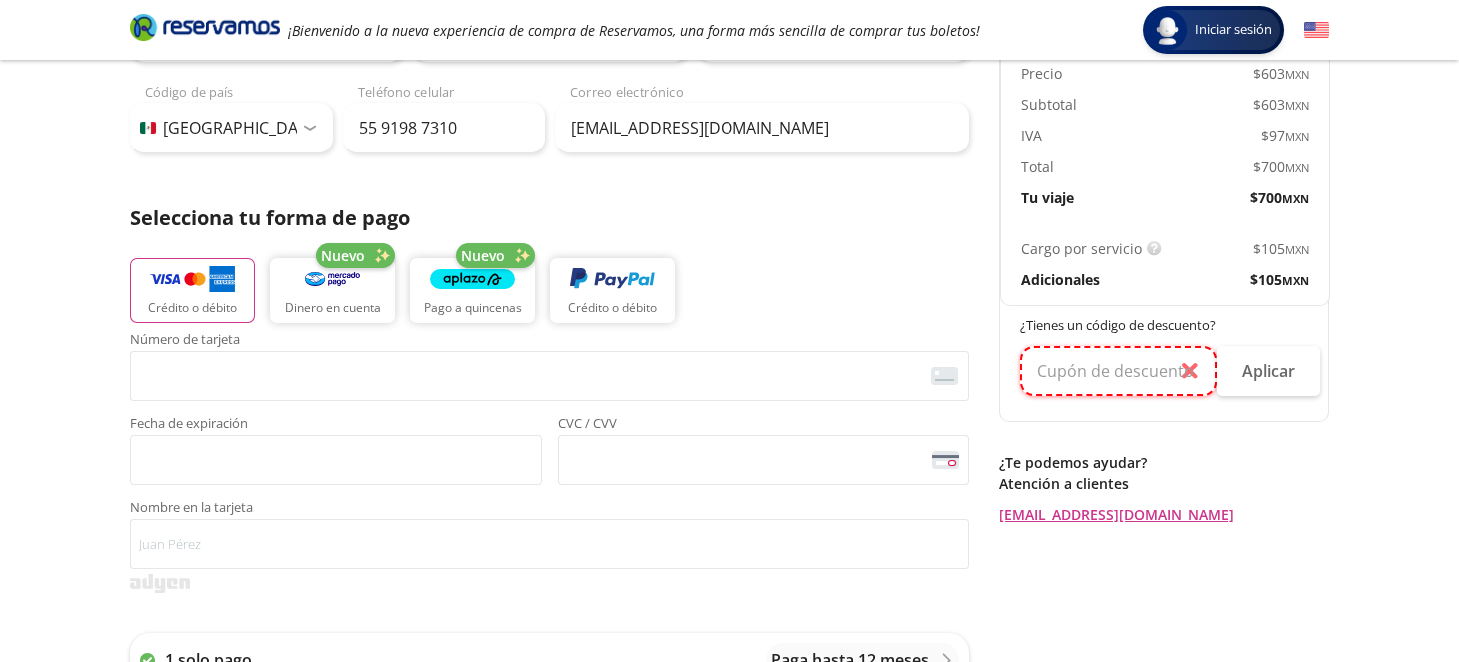
click at [1102, 373] on input "text" at bounding box center [1118, 371] width 197 height 50
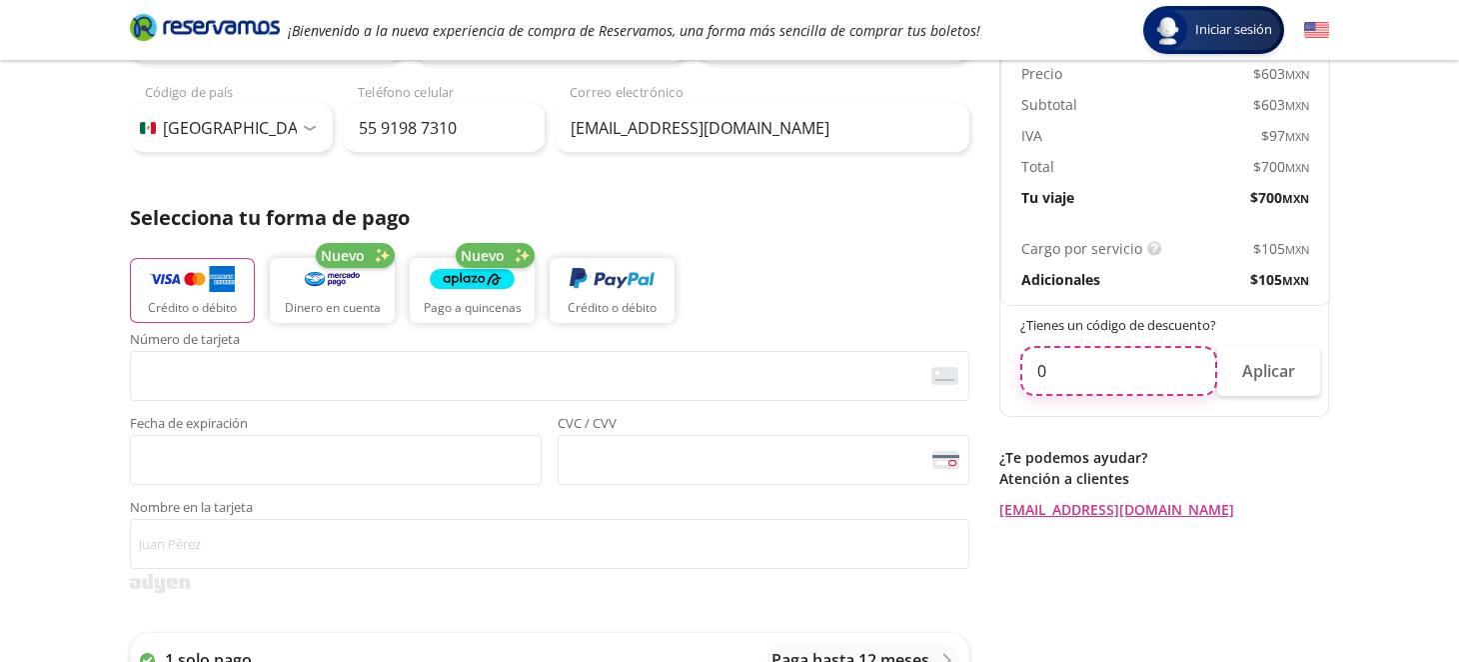
type input "0"
drag, startPoint x: 1304, startPoint y: 470, endPoint x: 1318, endPoint y: 480, distance: 17.2
click at [1302, 470] on p "Atención a clientes" at bounding box center [1164, 478] width 330 height 21
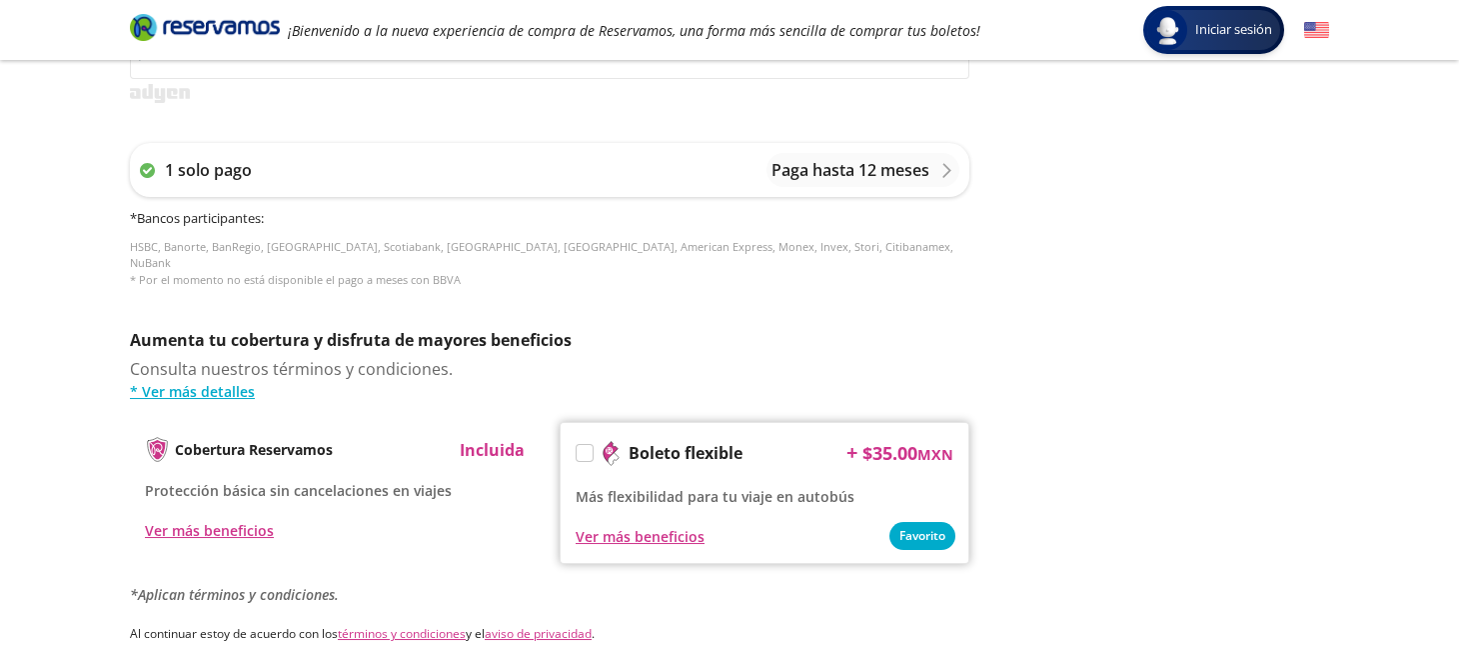
scroll to position [414, 0]
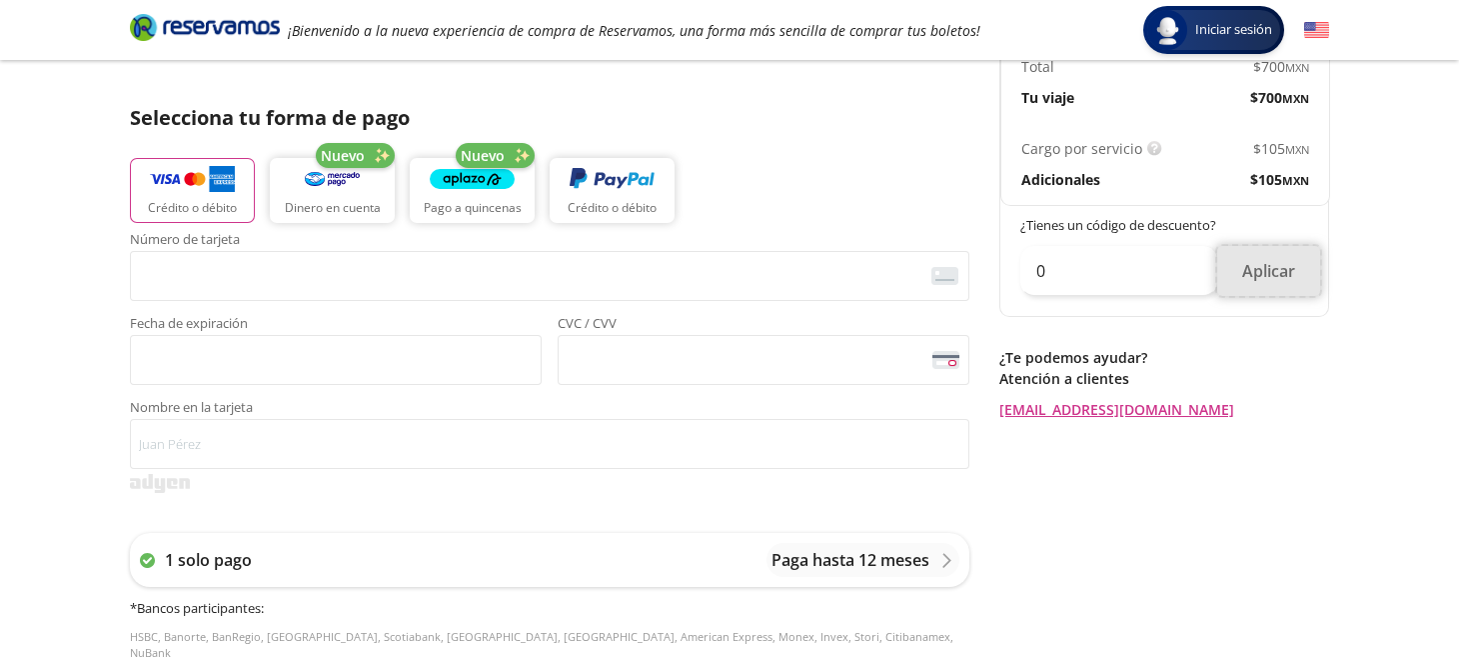
click at [1281, 266] on button "Aplicar" at bounding box center [1268, 271] width 103 height 50
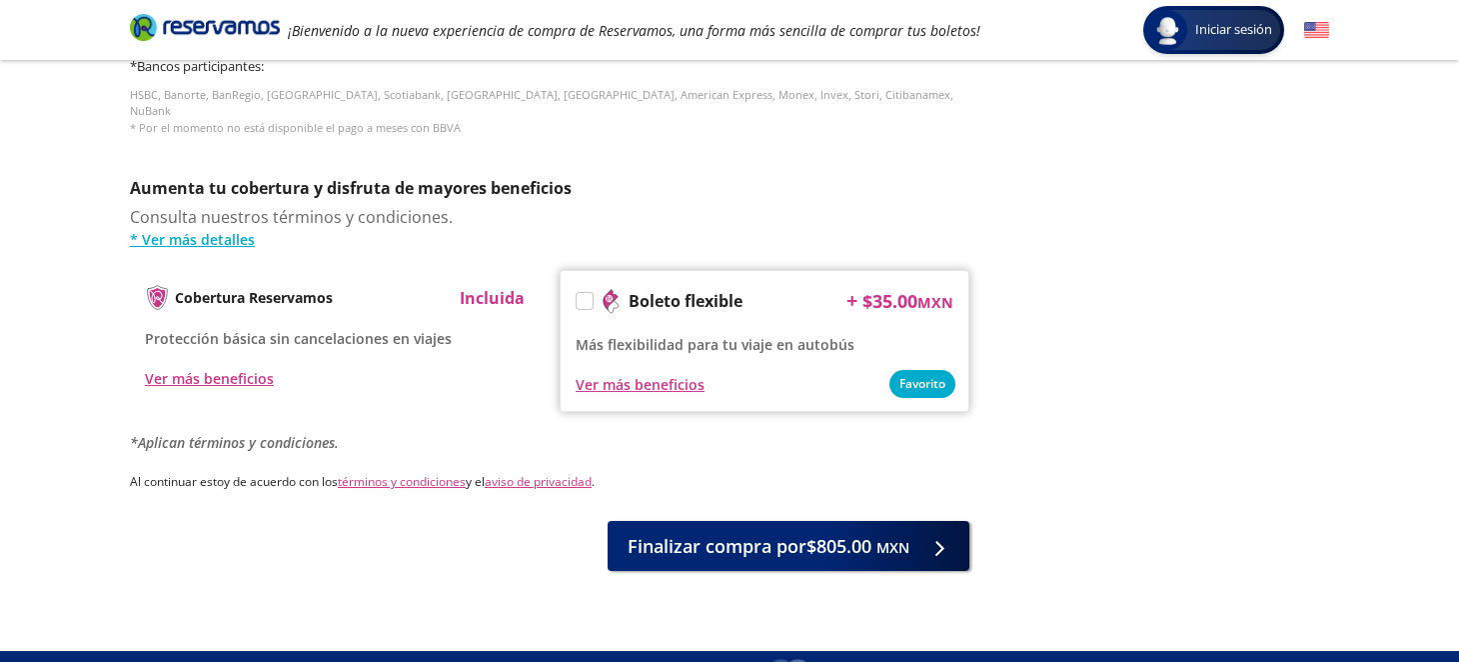
scroll to position [976, 0]
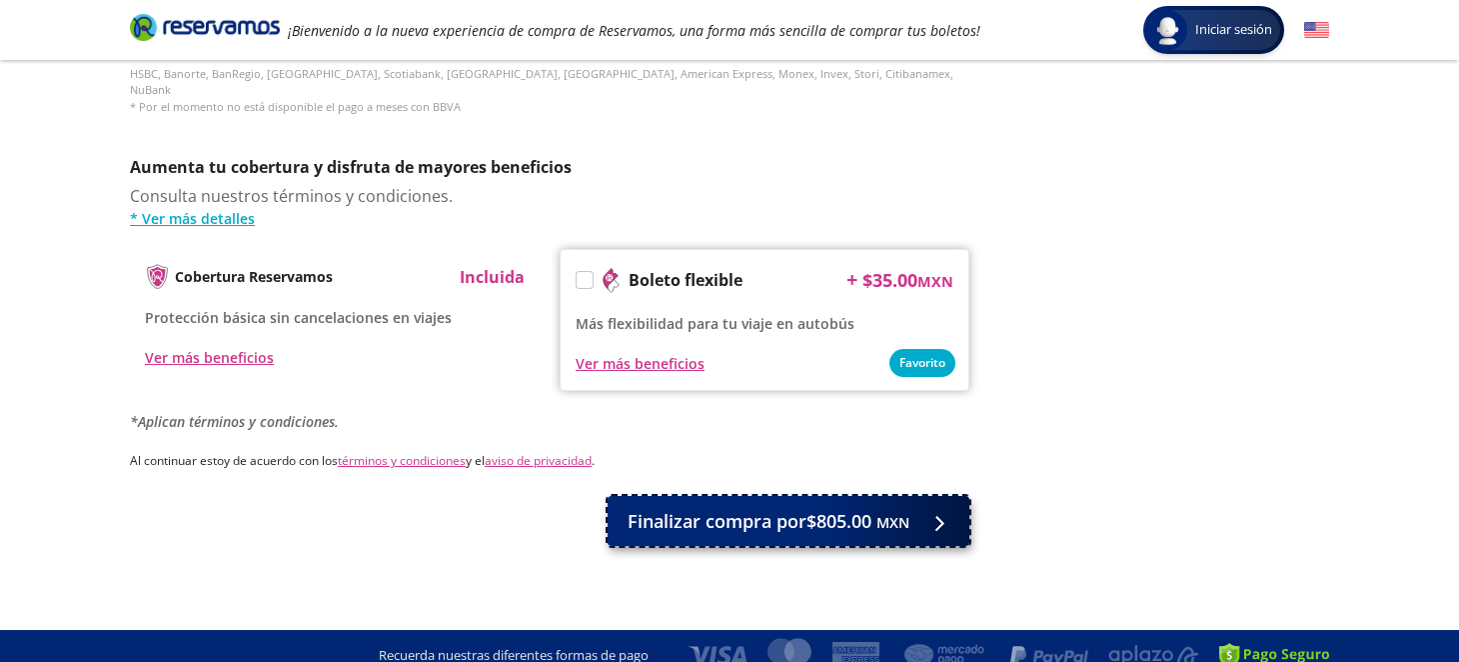
click at [764, 508] on span "Finalizar compra por $805.00 MXN" at bounding box center [769, 521] width 282 height 27
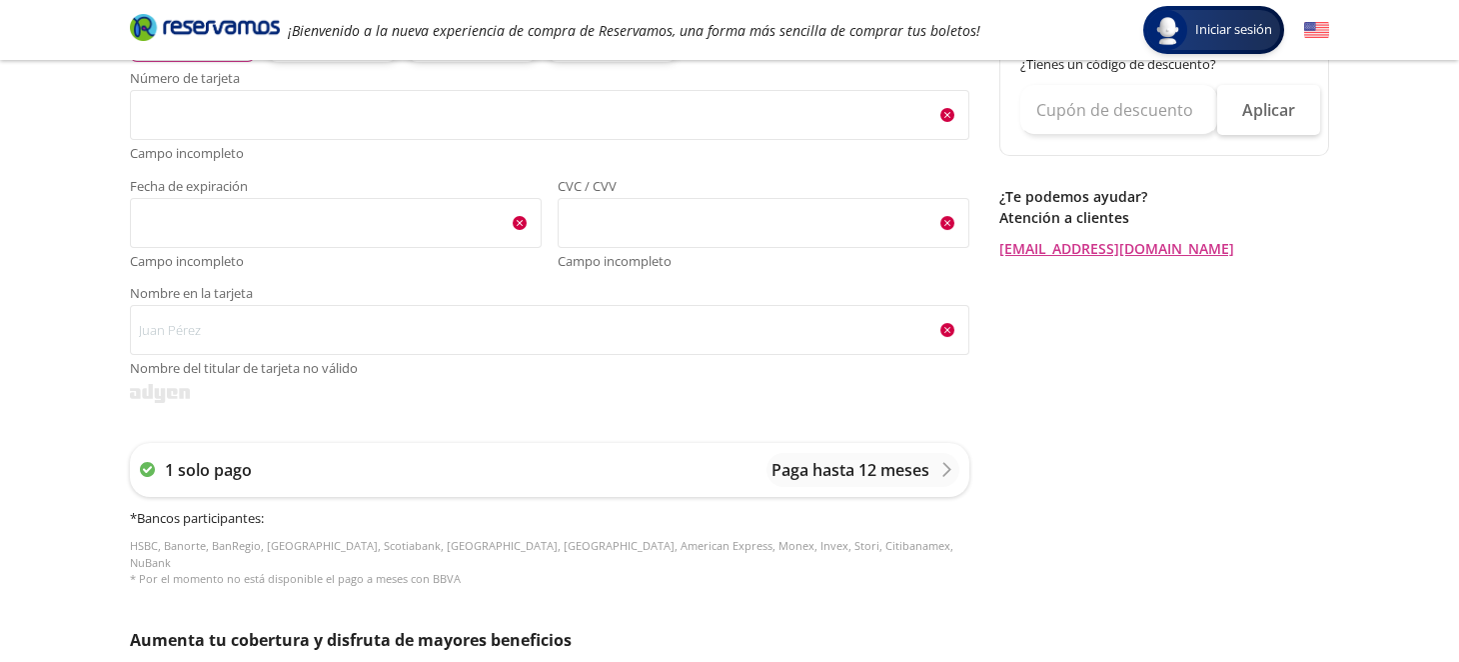
scroll to position [313, 0]
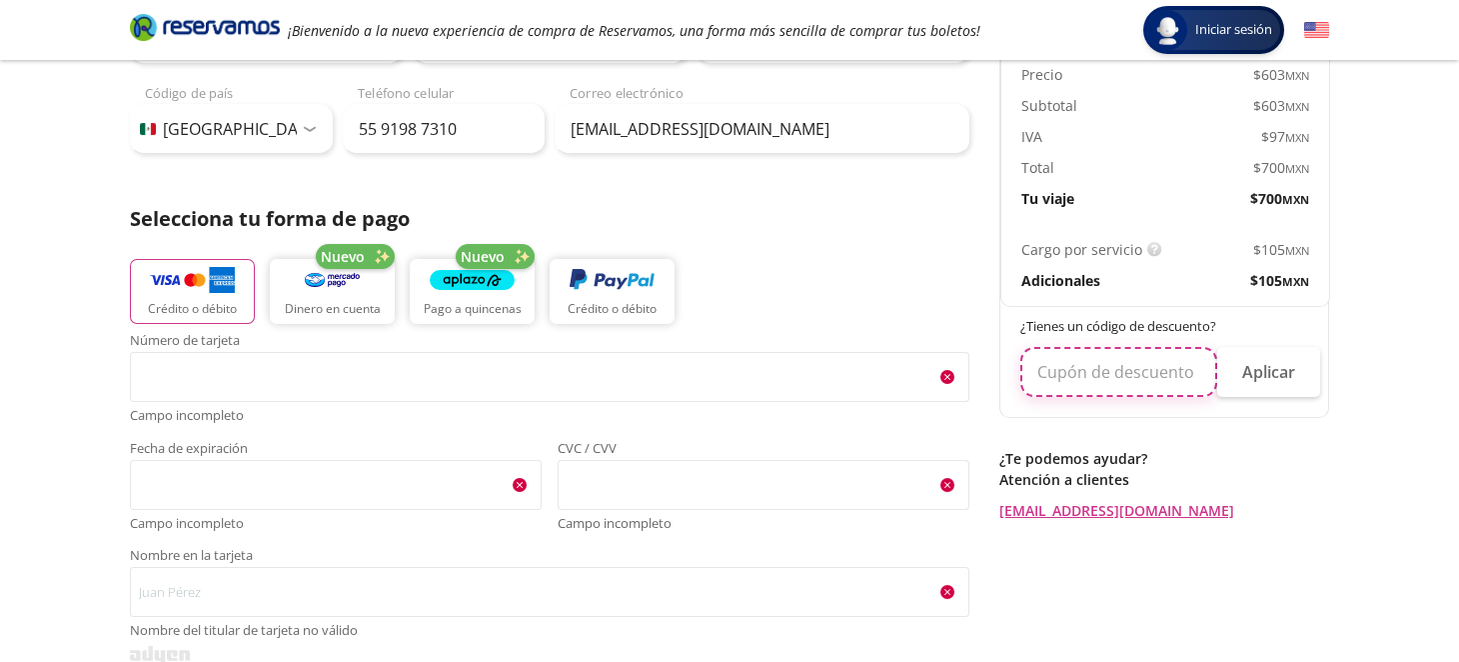
click at [1136, 365] on input "text" at bounding box center [1118, 372] width 197 height 50
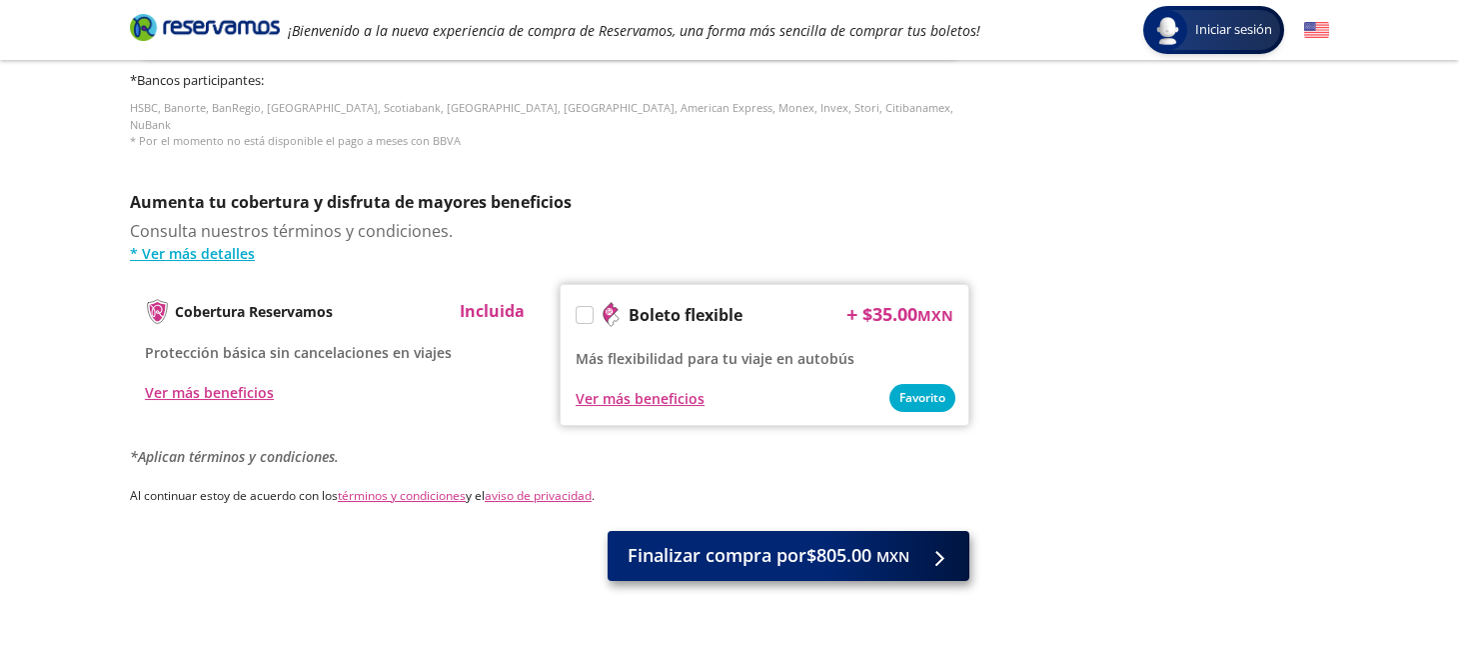
type input "00000"
click at [792, 545] on span "Finalizar compra por $805.00 MXN" at bounding box center [769, 555] width 282 height 27
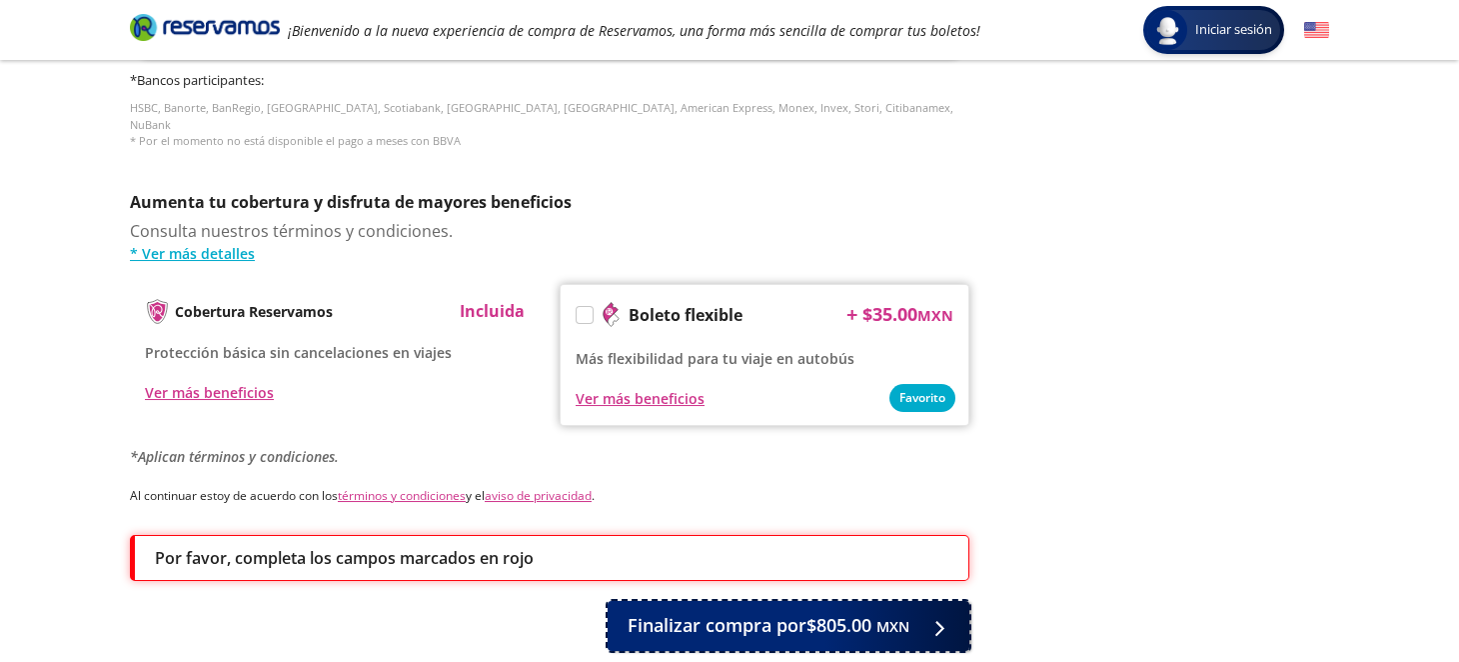
scroll to position [1113, 0]
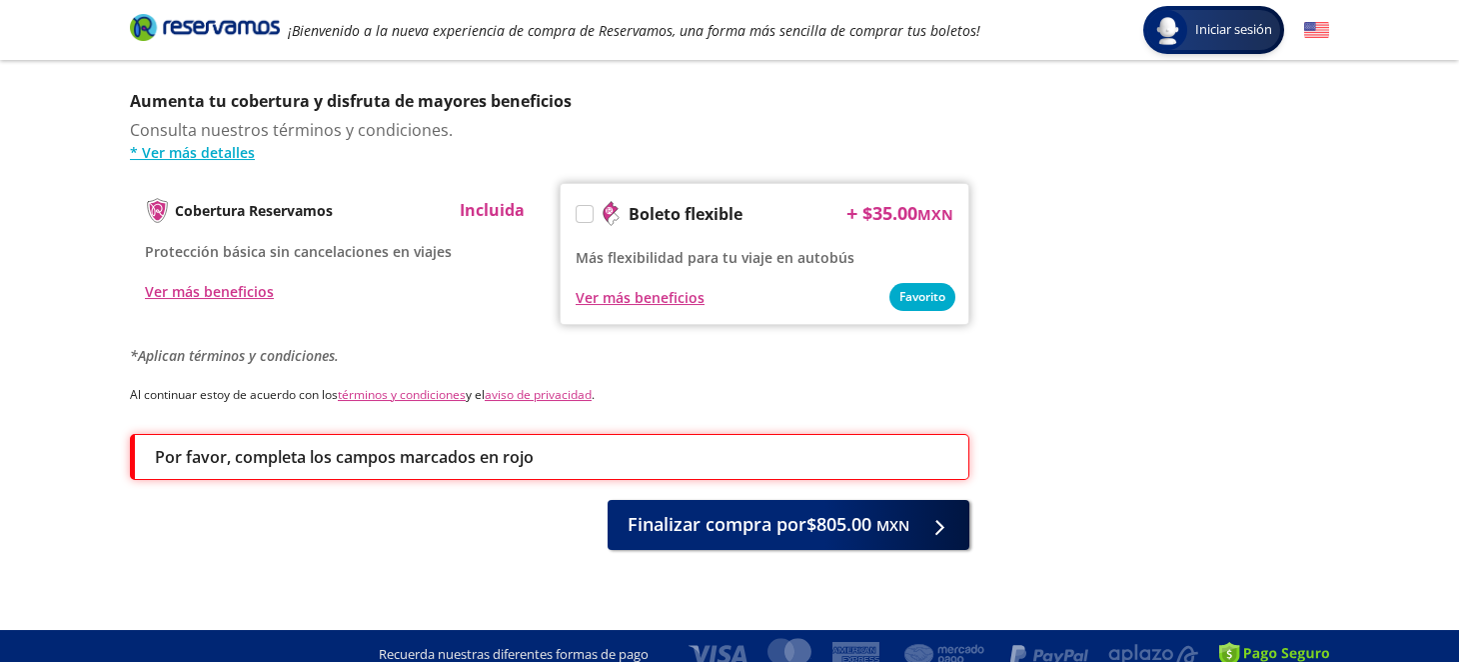
click at [364, 434] on div "Por favor, completa los campos marcados en rojo" at bounding box center [549, 457] width 839 height 46
click at [350, 445] on p "Por favor, completa los campos marcados en rojo" at bounding box center [344, 457] width 379 height 24
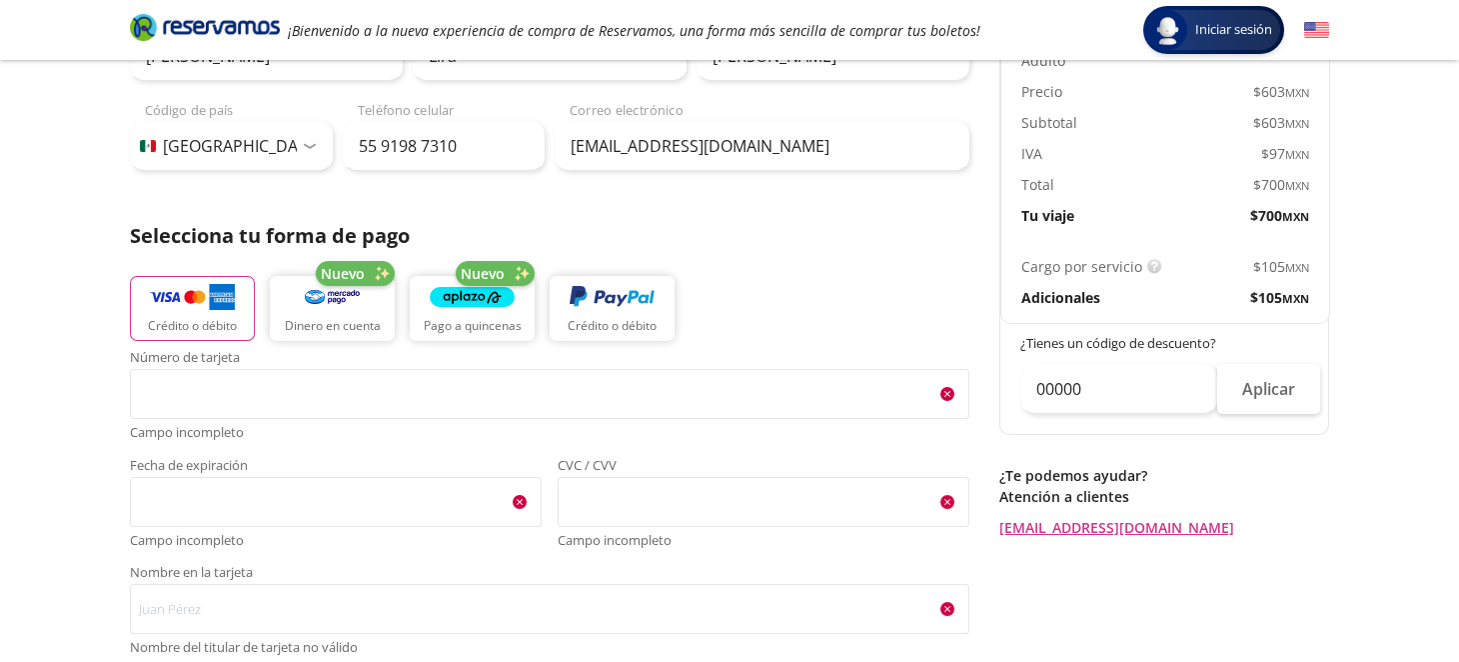
scroll to position [300, 0]
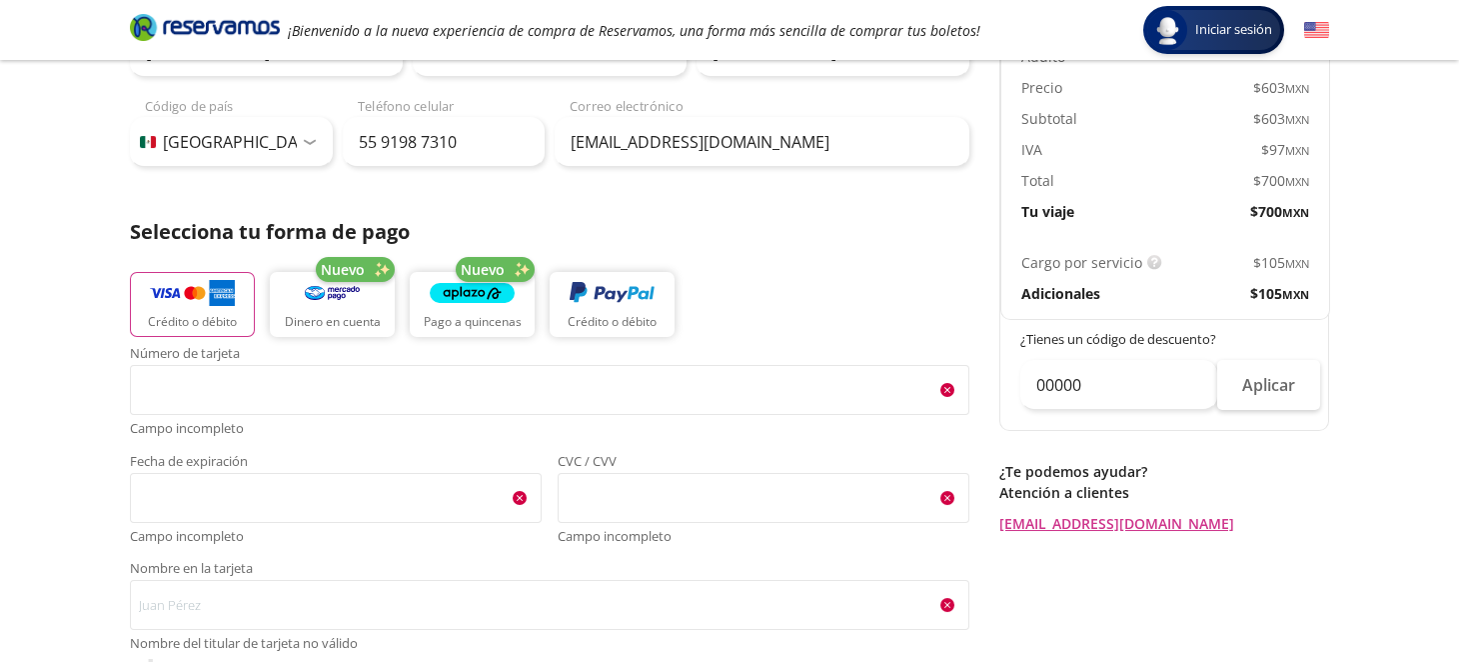
click at [1228, 484] on p "Atención a clientes" at bounding box center [1164, 492] width 330 height 21
drag, startPoint x: 1300, startPoint y: 448, endPoint x: 1295, endPoint y: 439, distance: 10.3
click at [1299, 445] on div "Regresar a Horarios Completa tu compra en : 10:07 Pago total $ 805.00 MXN Susan…" at bounding box center [1164, 185] width 330 height 697
click at [1273, 388] on button "Aplicar" at bounding box center [1268, 385] width 103 height 50
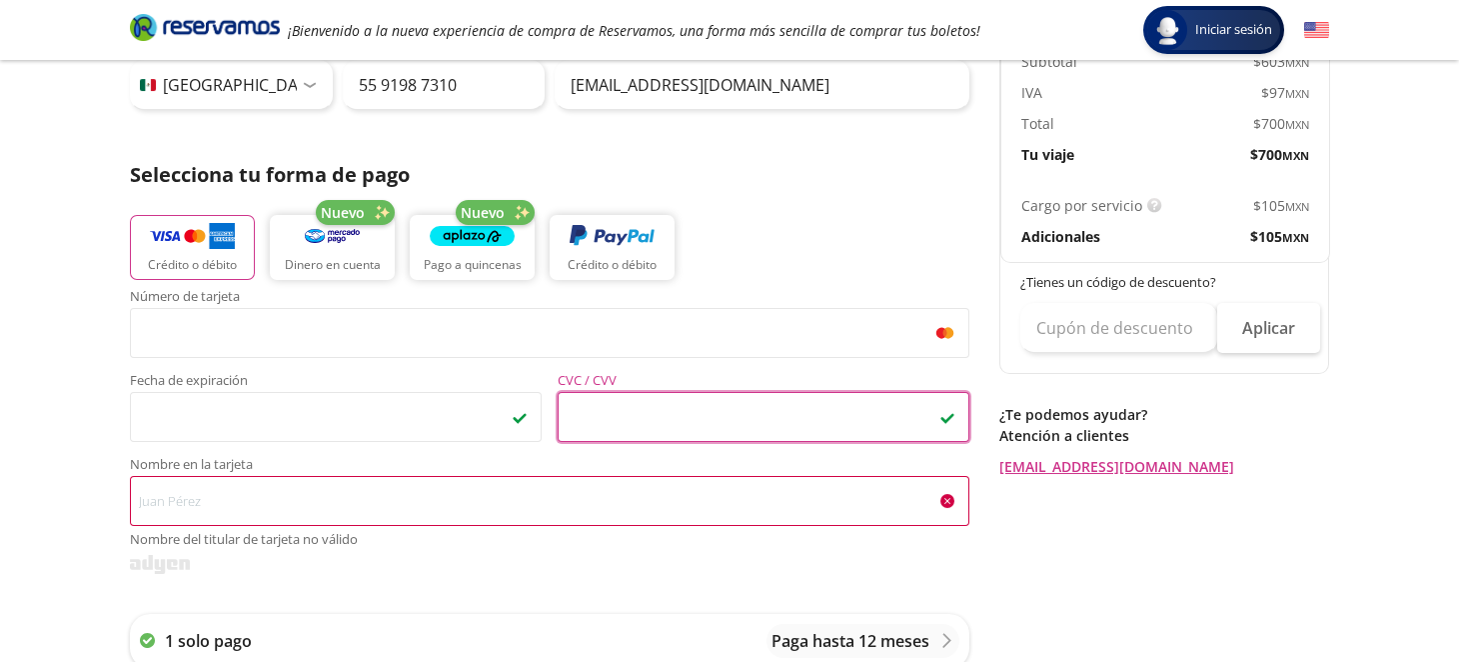
scroll to position [379, 0]
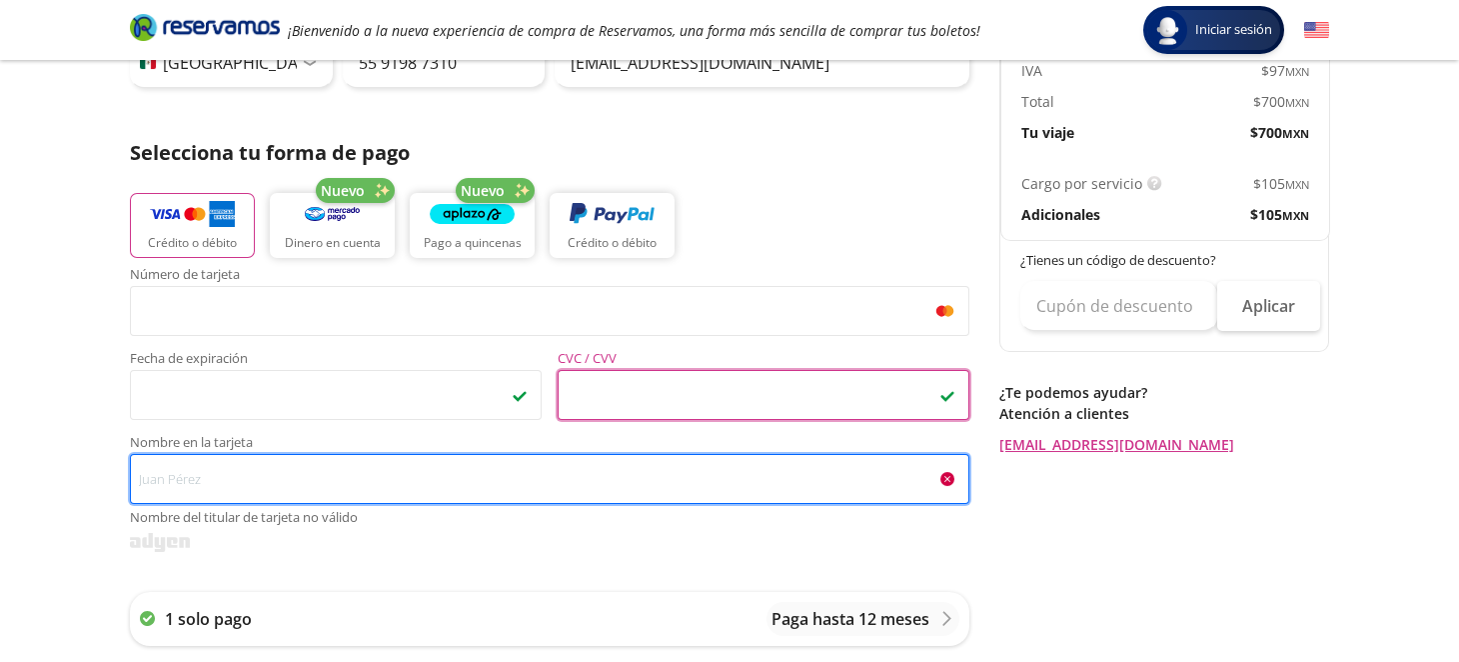
click at [470, 471] on input "Nombre en la tarjeta Nombre del titular de tarjeta no válido" at bounding box center [549, 479] width 839 height 50
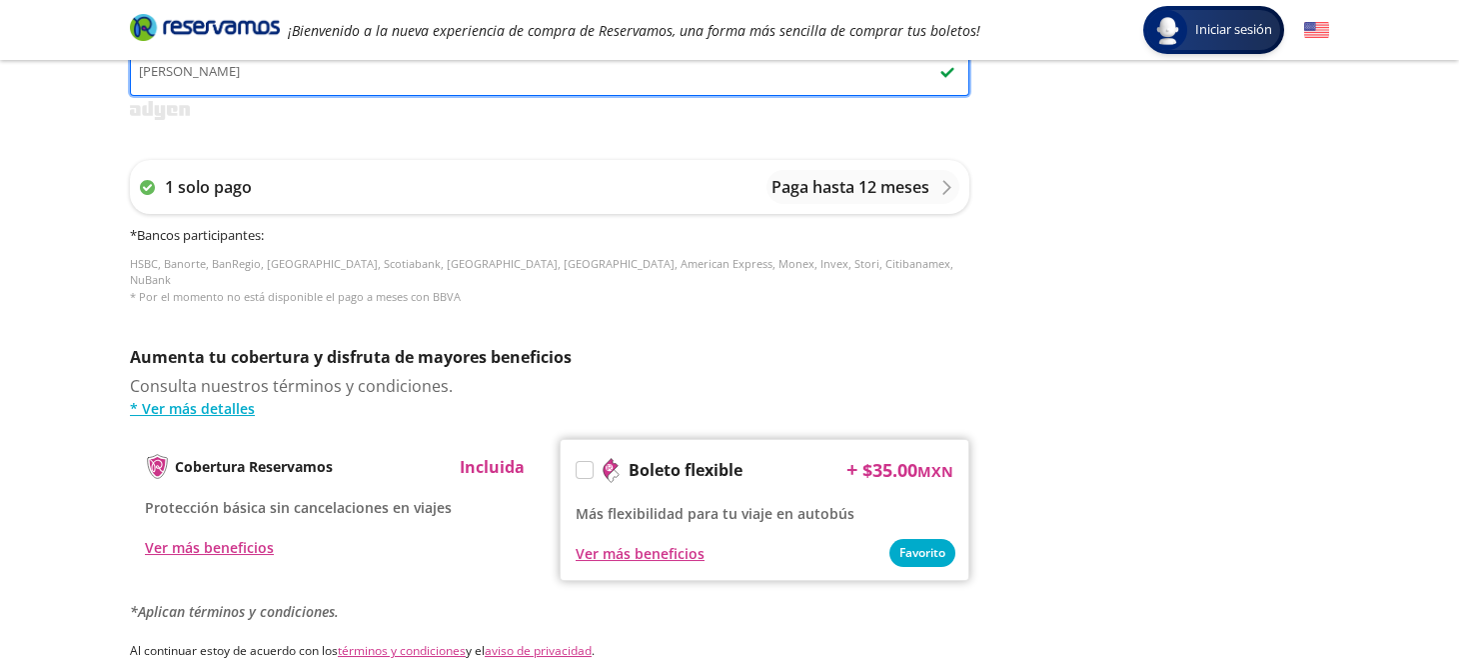
scroll to position [1042, 0]
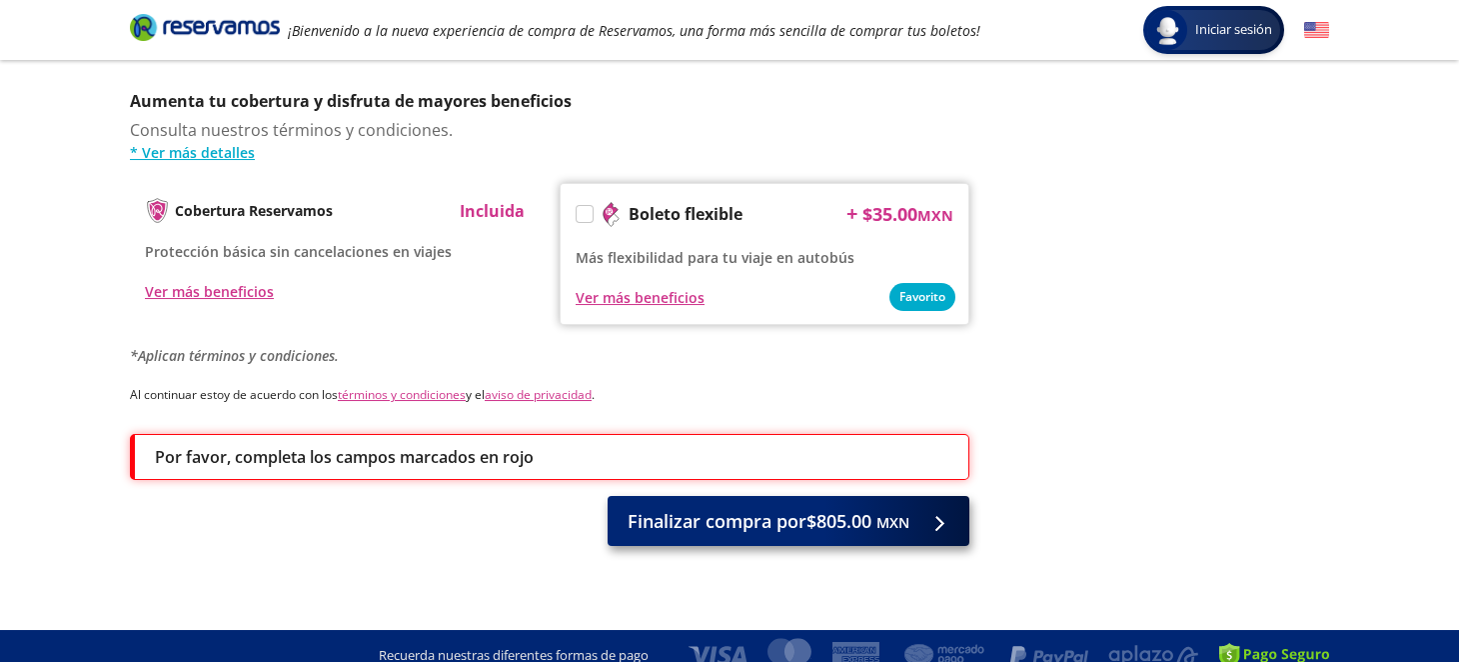
type input "Oscar Barcenas"
click at [685, 508] on span "Finalizar compra por $805.00 MXN" at bounding box center [769, 521] width 282 height 27
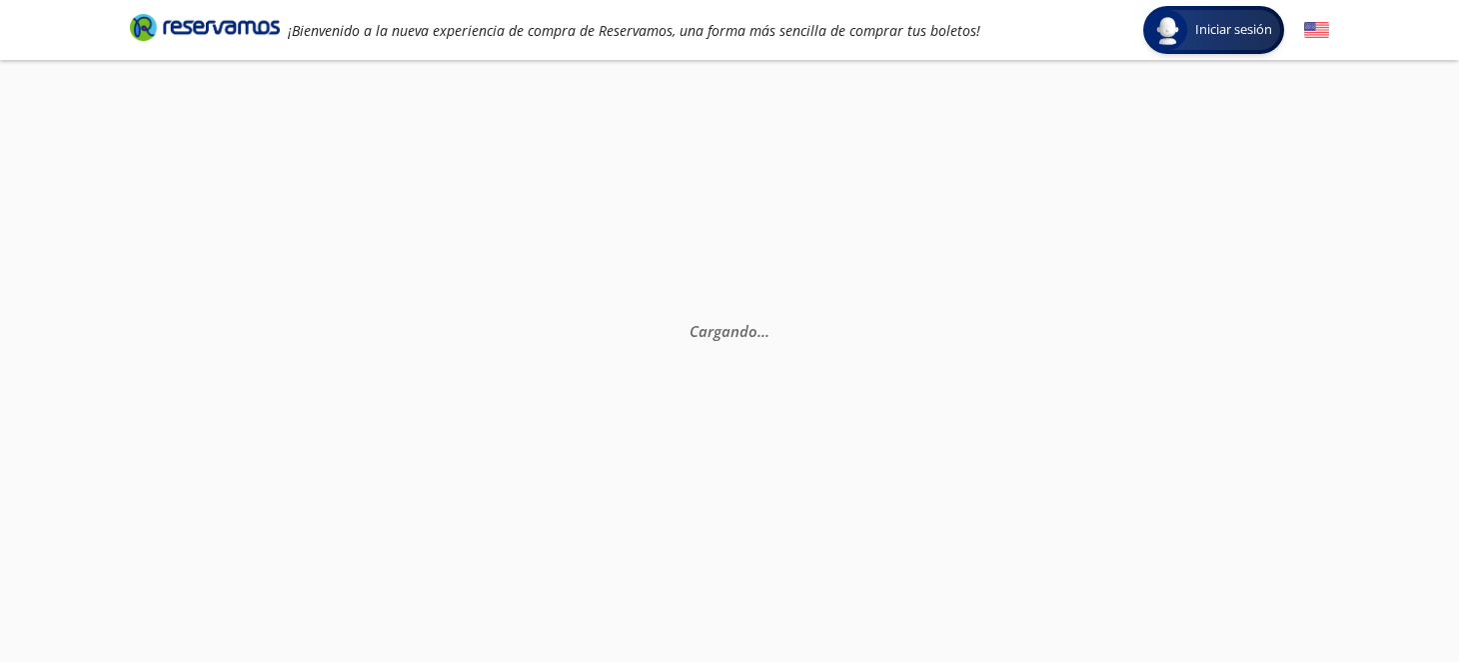
scroll to position [0, 0]
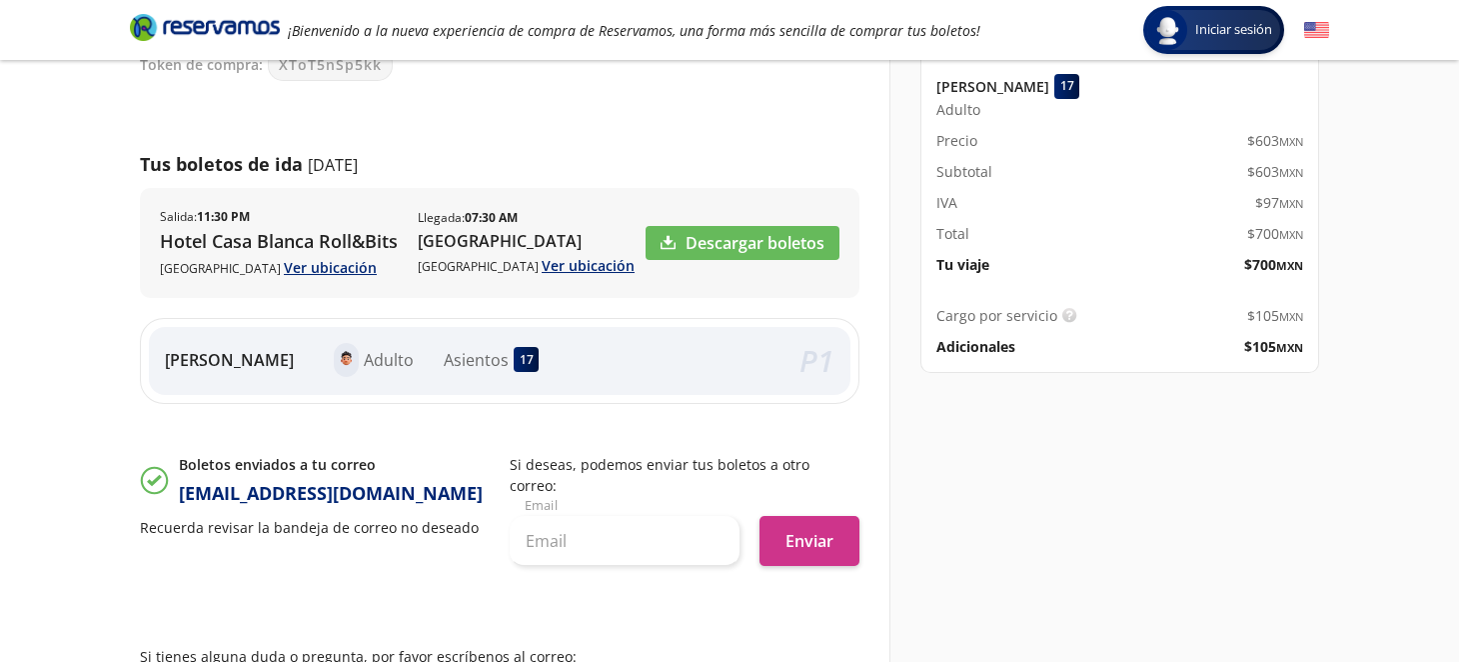
scroll to position [408, 0]
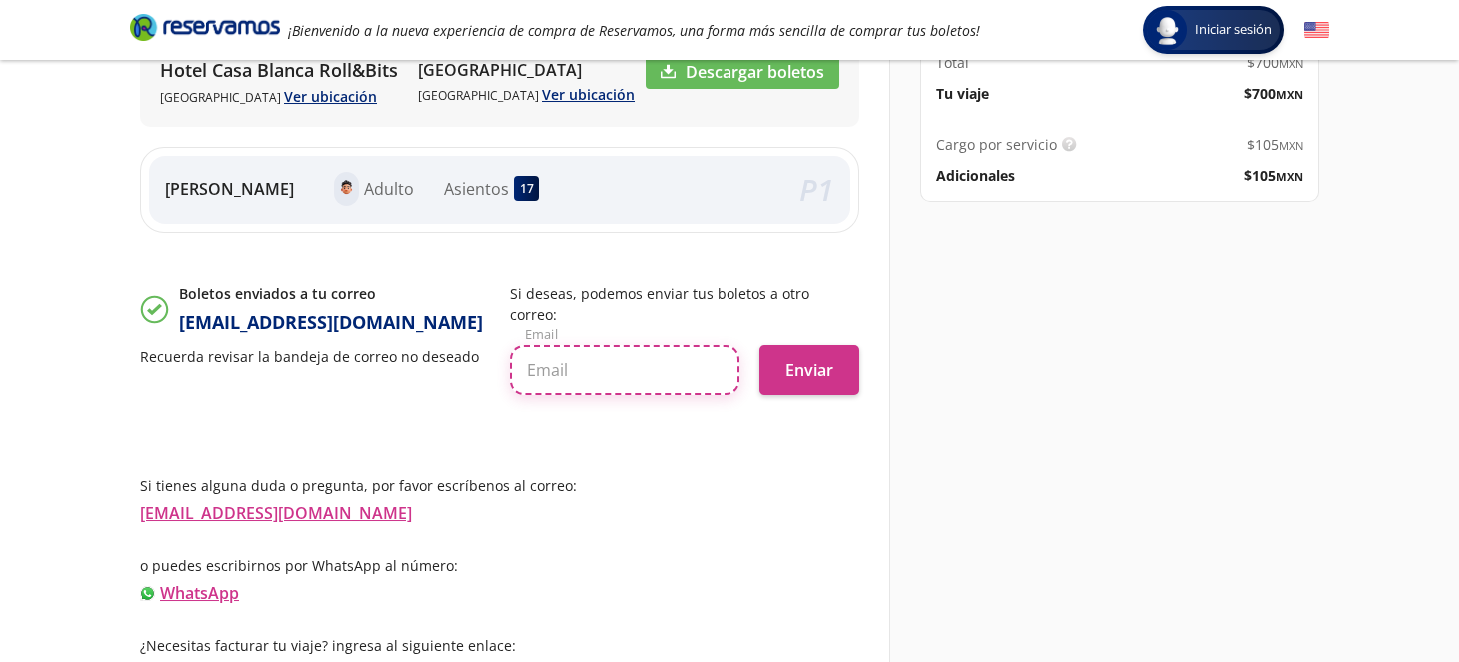
click at [617, 353] on input "text" at bounding box center [625, 370] width 230 height 50
type input "barcenasoscar@hotmail.com"
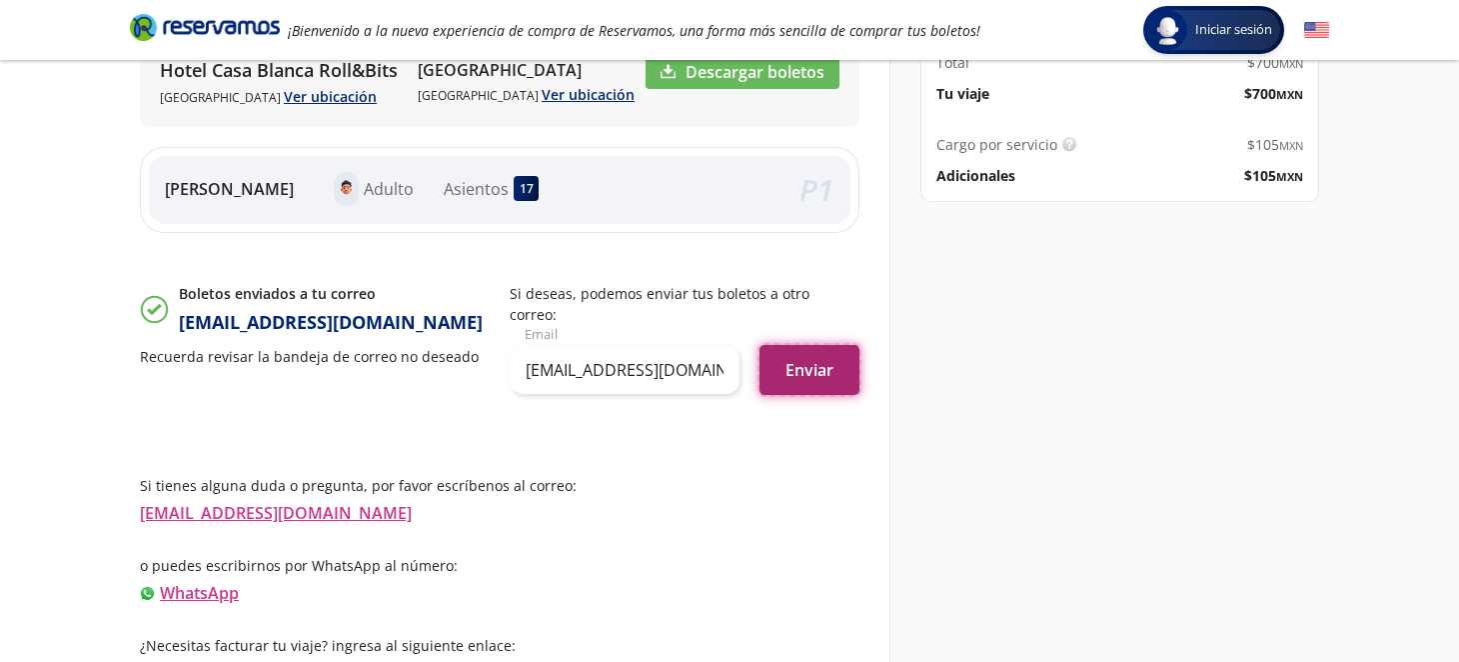
click at [832, 345] on button "Enviar" at bounding box center [810, 370] width 100 height 50
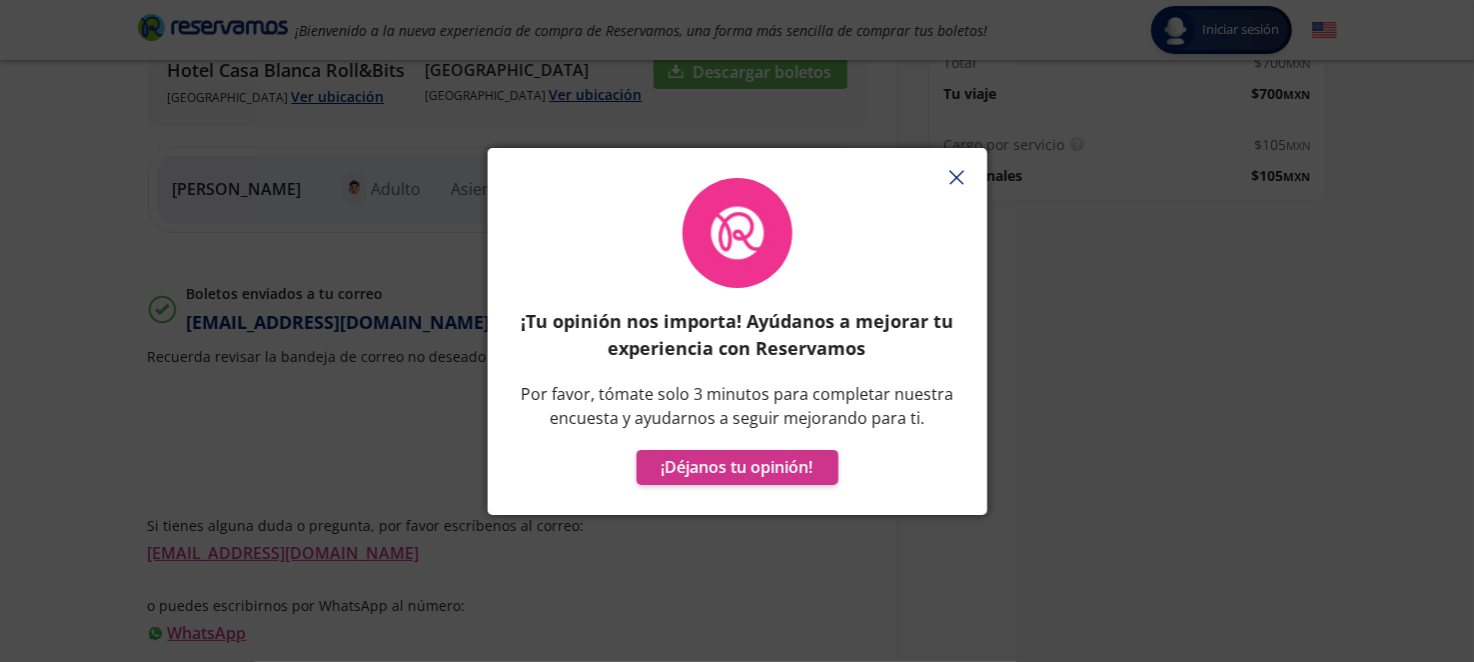
drag, startPoint x: 955, startPoint y: 175, endPoint x: 985, endPoint y: 215, distance: 50.0
click at [958, 175] on icon "button" at bounding box center [956, 177] width 15 height 15
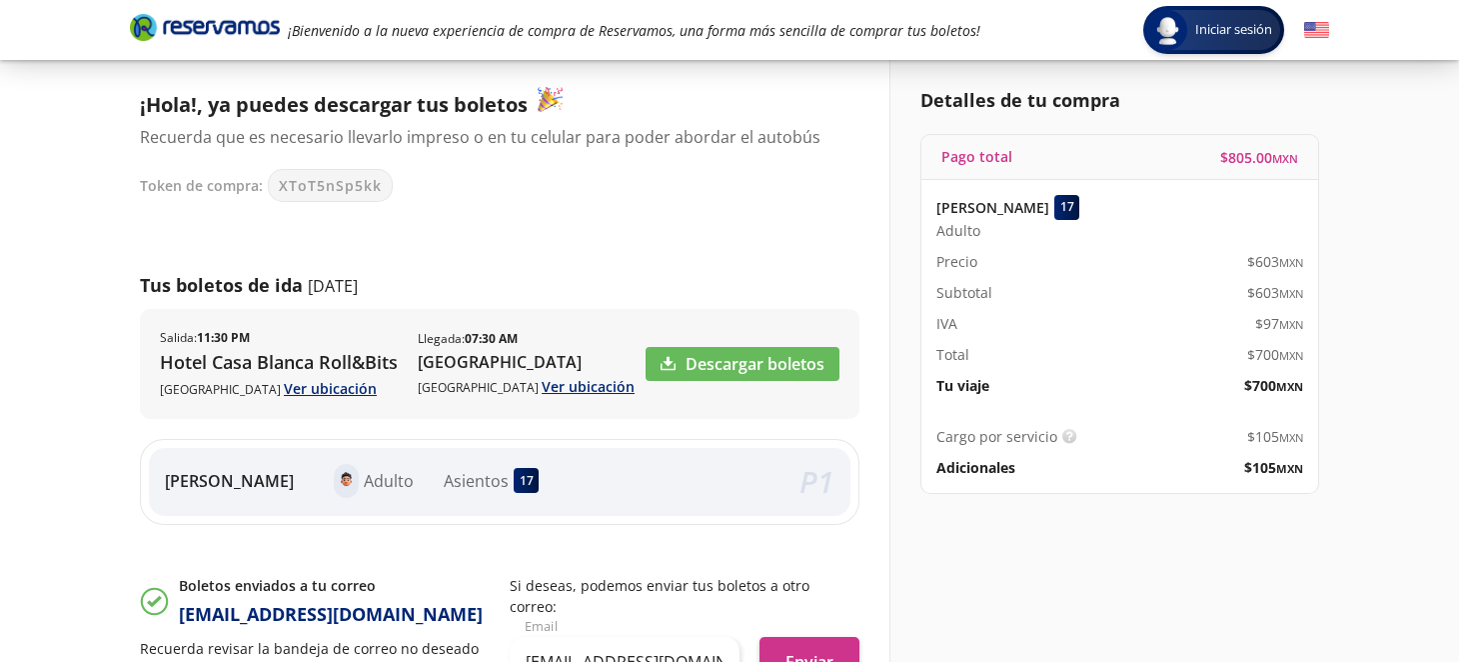
scroll to position [0, 0]
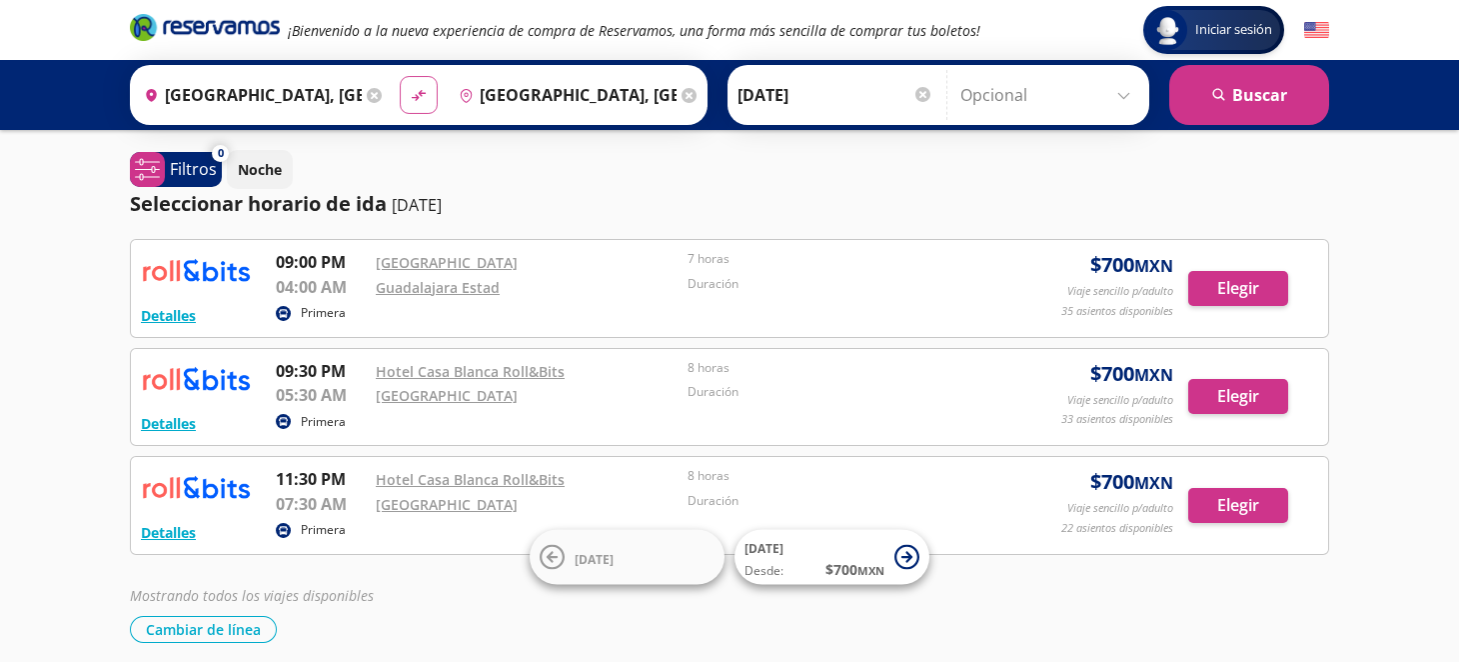
click at [413, 97] on icon at bounding box center [419, 95] width 14 height 11
type input "[GEOGRAPHIC_DATA], [GEOGRAPHIC_DATA]"
click at [889, 94] on input "[DATE]" at bounding box center [836, 95] width 196 height 50
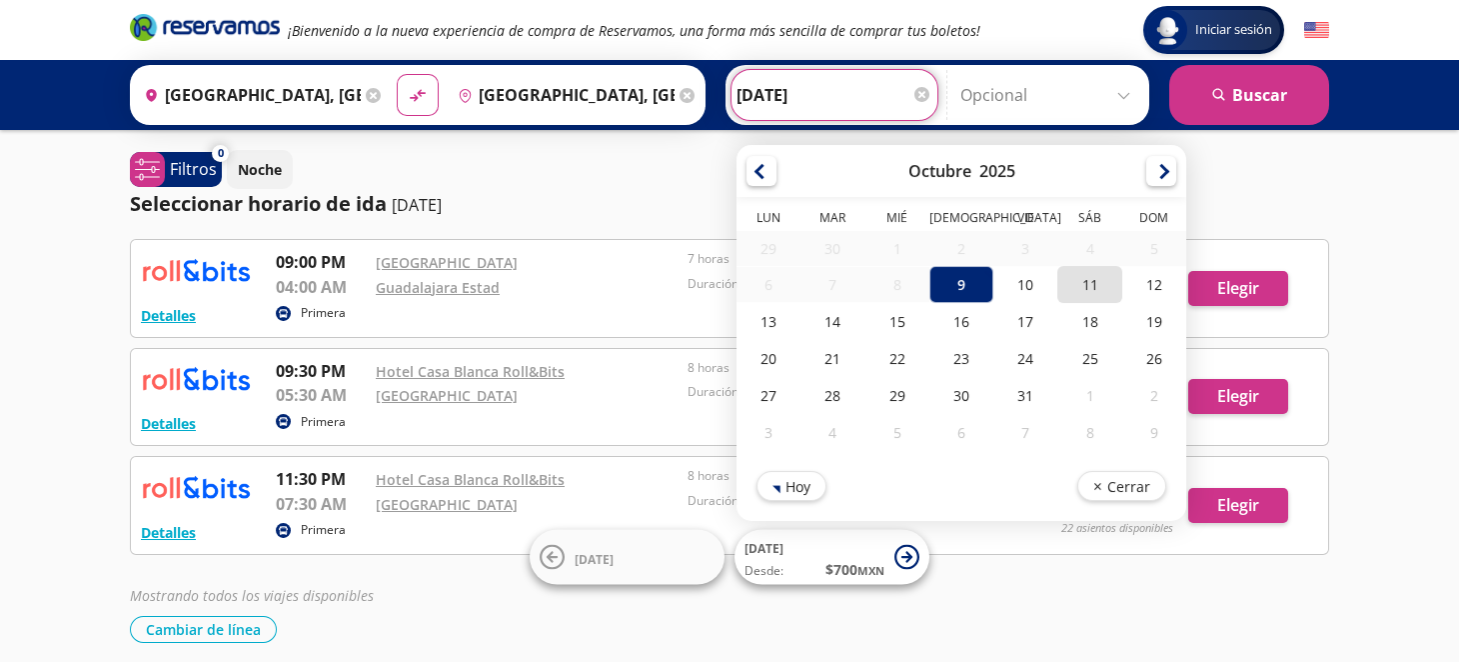
click at [1076, 289] on div "11" at bounding box center [1089, 284] width 64 height 37
type input "[DATE]"
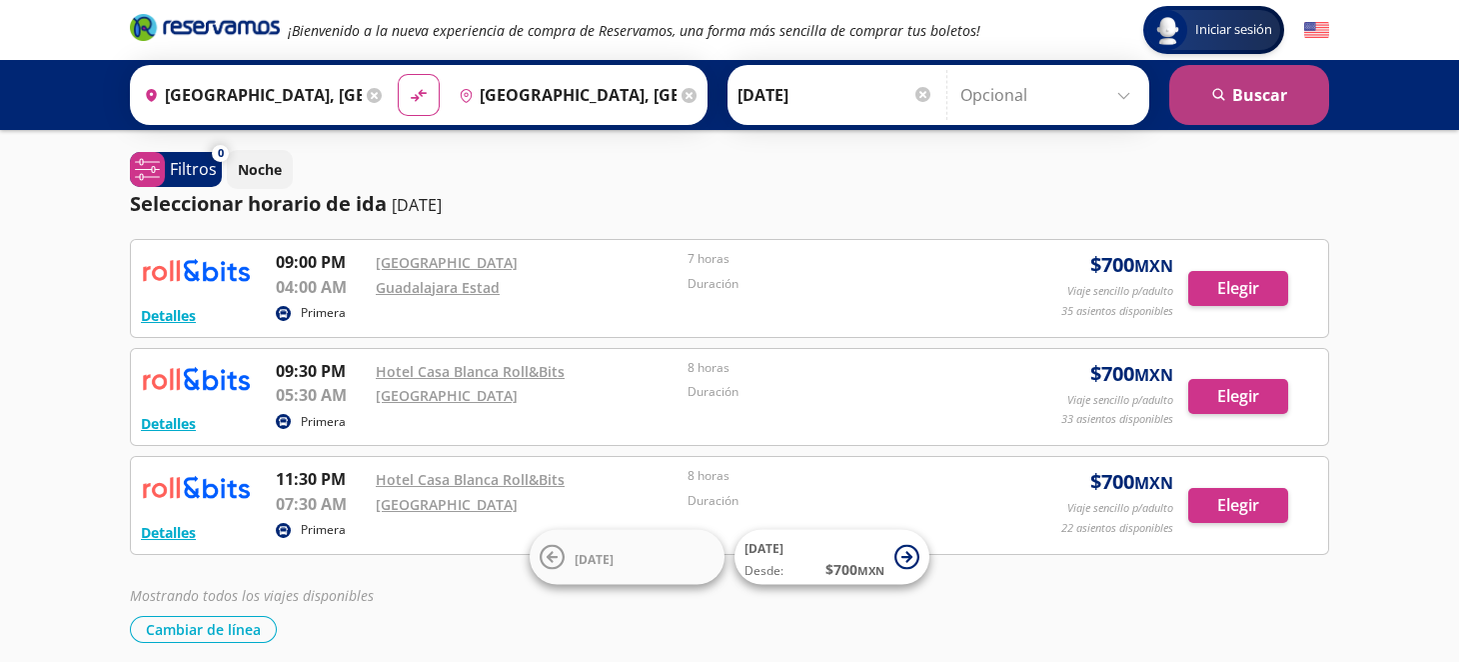
click at [1254, 102] on button "search [GEOGRAPHIC_DATA]" at bounding box center [1249, 95] width 160 height 60
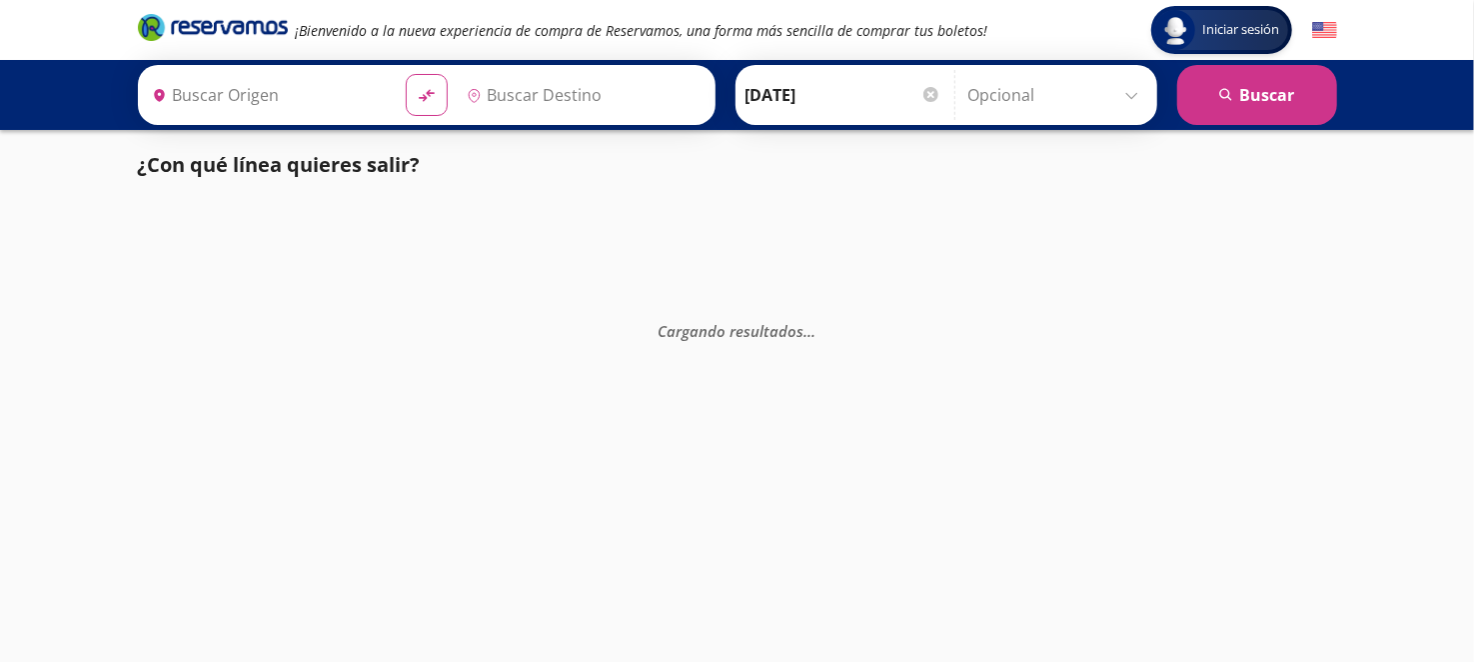
type input "[GEOGRAPHIC_DATA], [GEOGRAPHIC_DATA]"
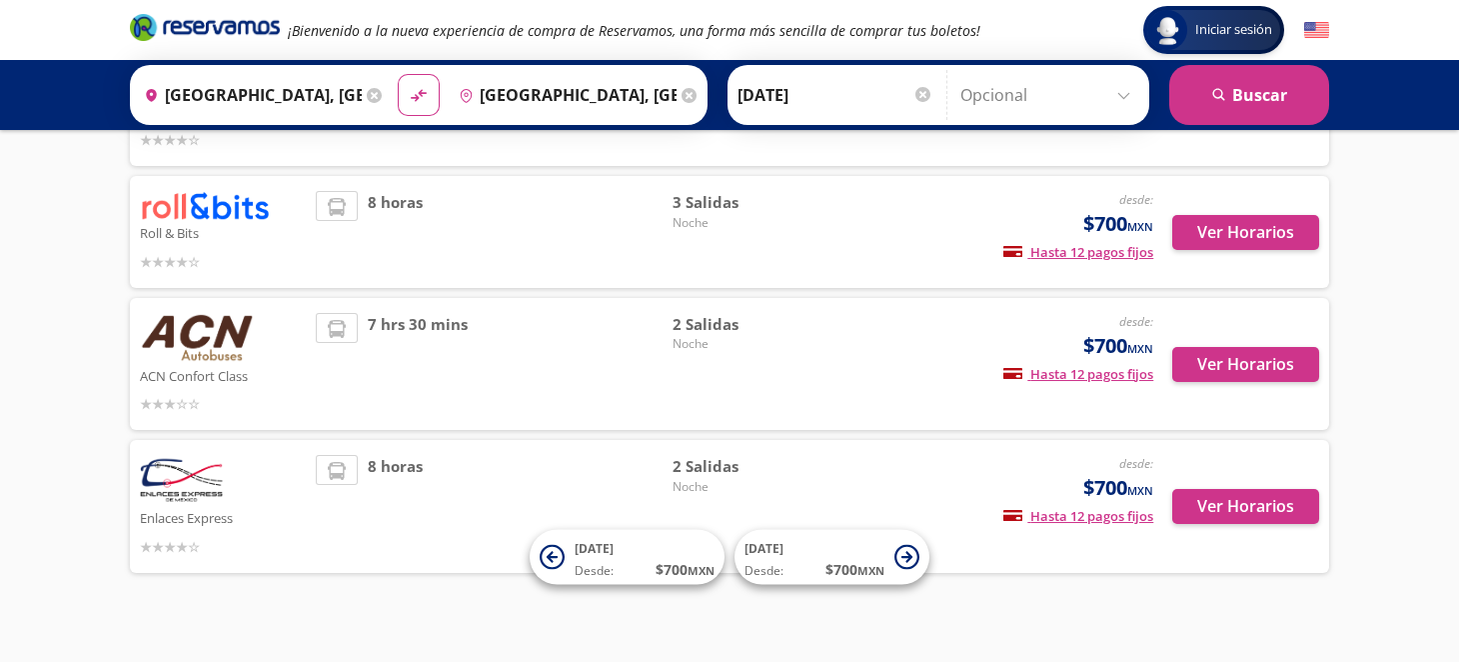
scroll to position [423, 0]
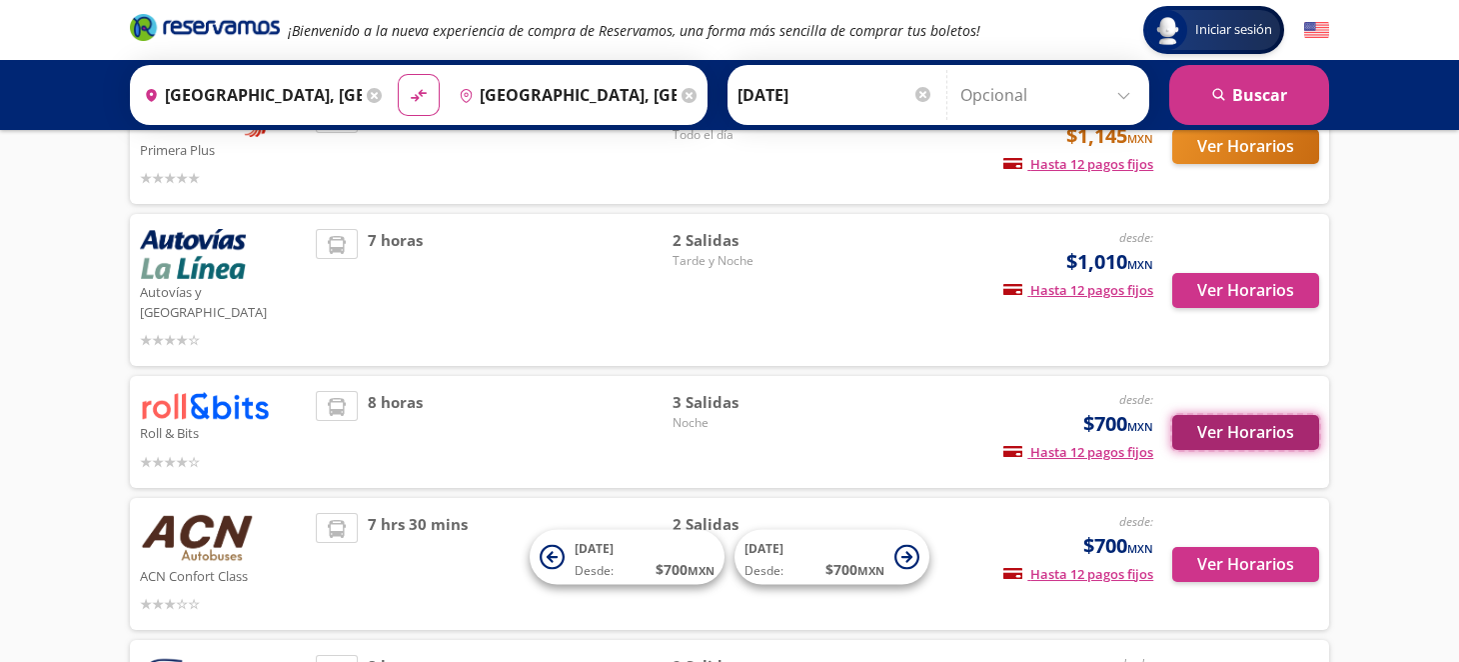
click at [1252, 415] on button "Ver Horarios" at bounding box center [1245, 432] width 147 height 35
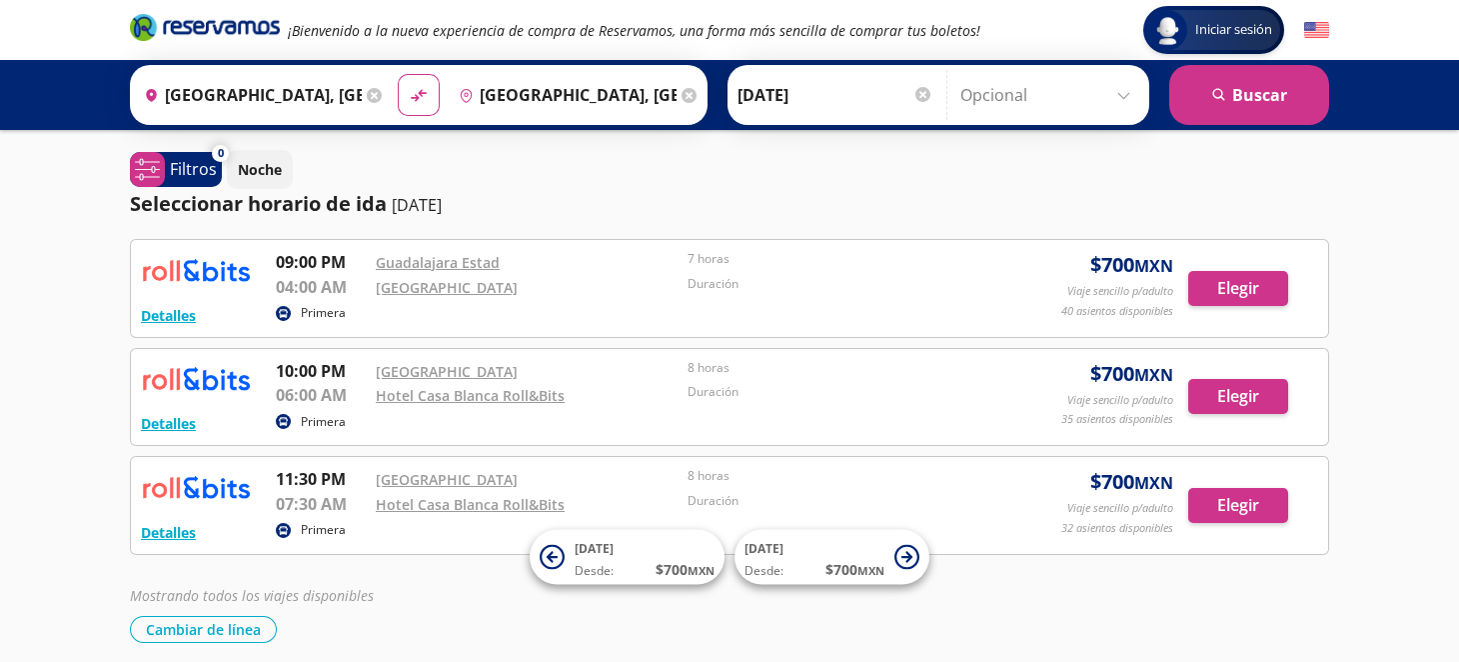
click at [863, 89] on input "[DATE]" at bounding box center [836, 95] width 196 height 50
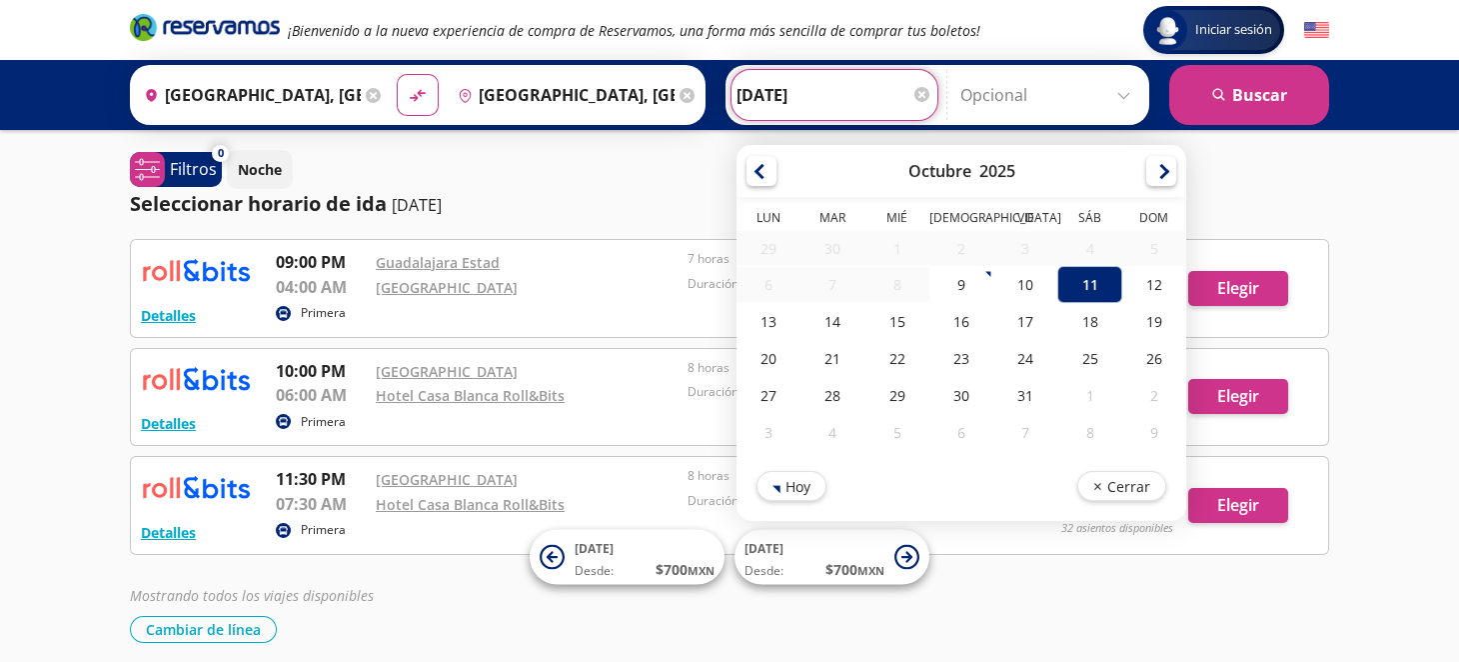
click at [1391, 96] on div "Origen heroicons:map-pin-20-solid Guadalajara, Jalisco Destino pin-outline Ciud…" at bounding box center [729, 95] width 1459 height 70
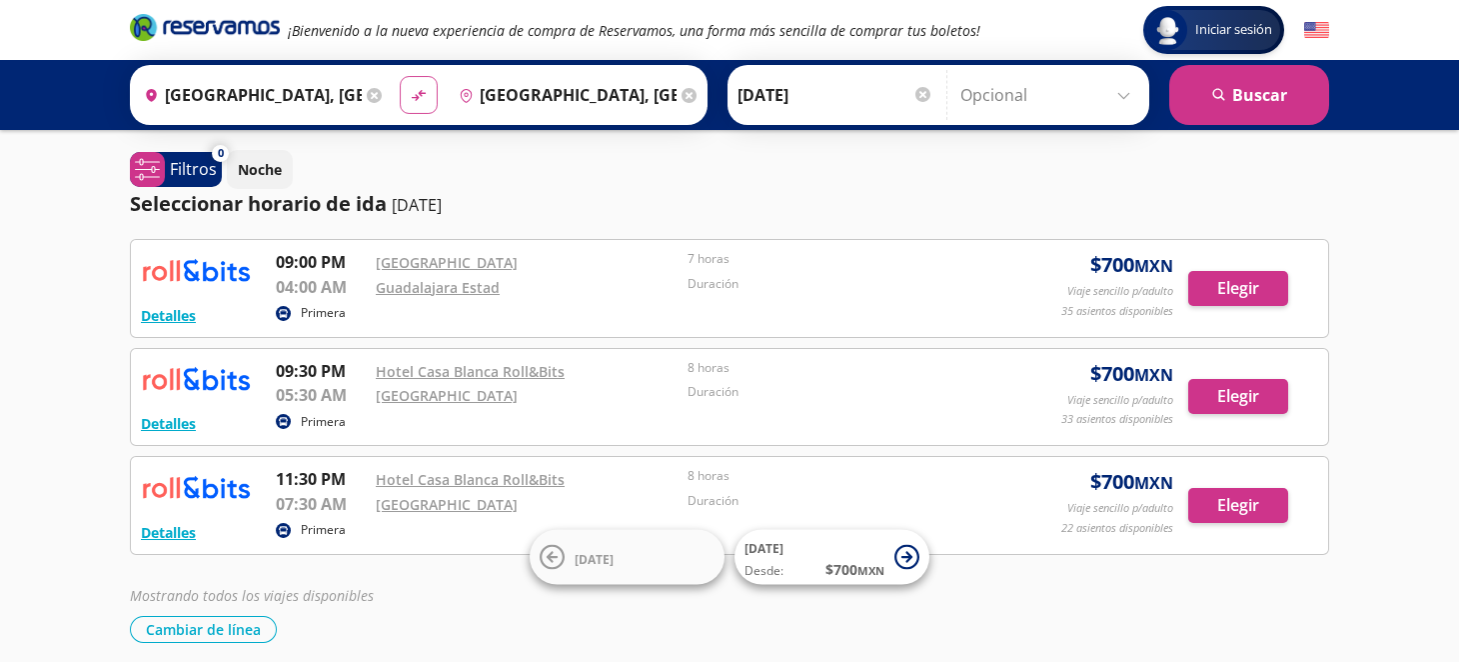
click at [419, 96] on icon "material-symbols:compare-arrows-rounded" at bounding box center [419, 95] width 18 height 19
type input "[GEOGRAPHIC_DATA], [GEOGRAPHIC_DATA]"
click at [916, 92] on div at bounding box center [922, 94] width 15 height 15
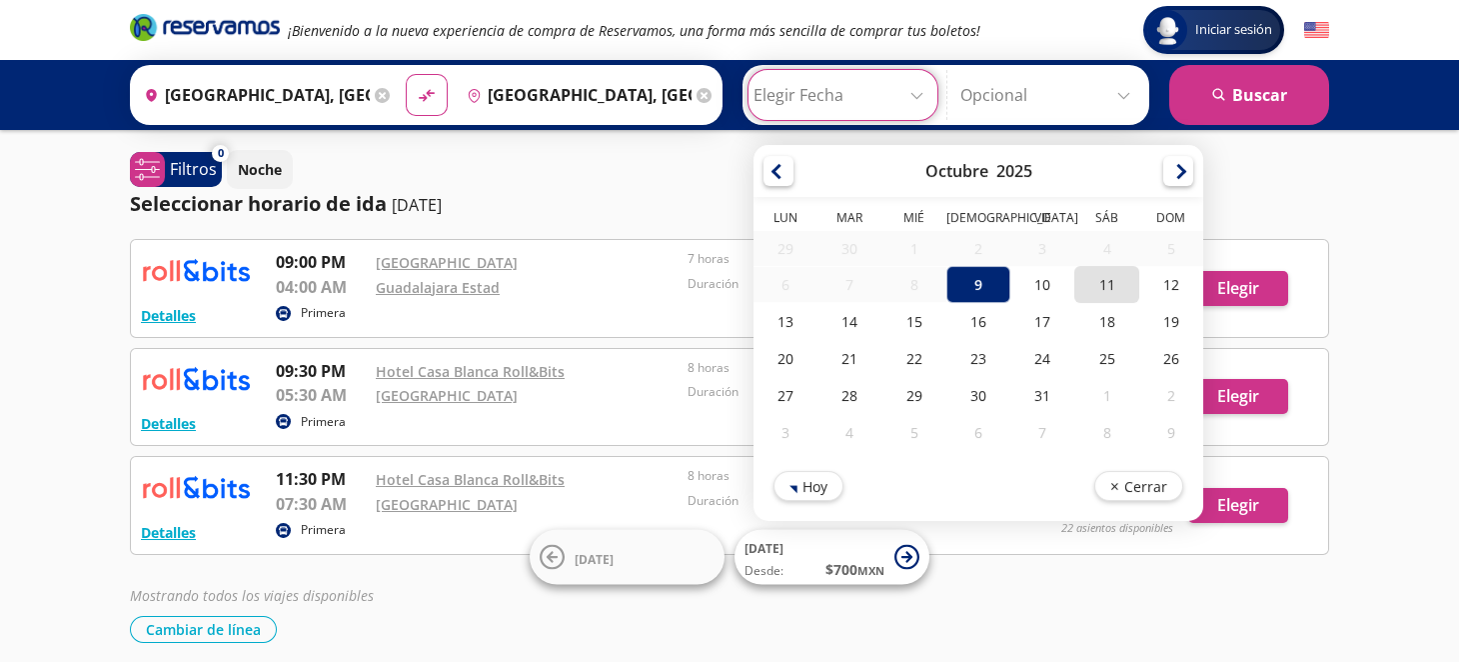
click at [1089, 280] on div "11" at bounding box center [1106, 284] width 64 height 37
type input "[DATE]"
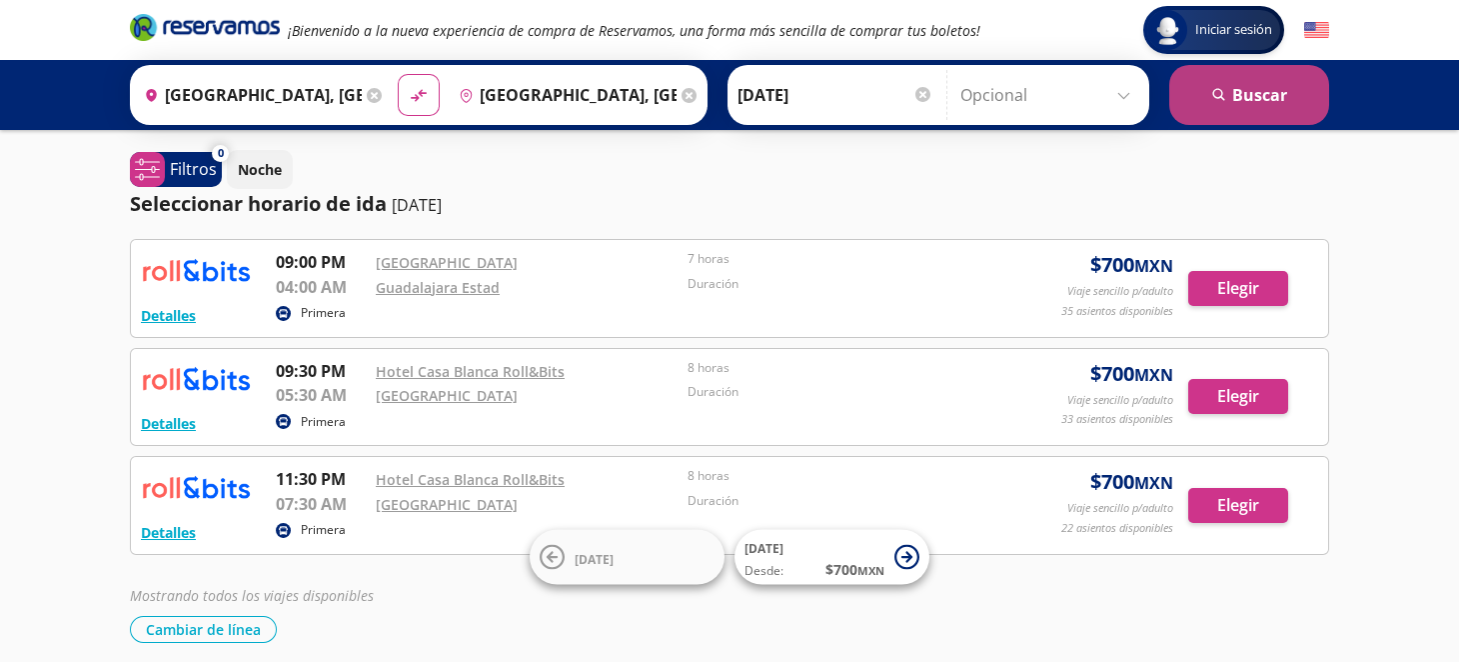
click at [1232, 88] on button "search [GEOGRAPHIC_DATA]" at bounding box center [1249, 95] width 160 height 60
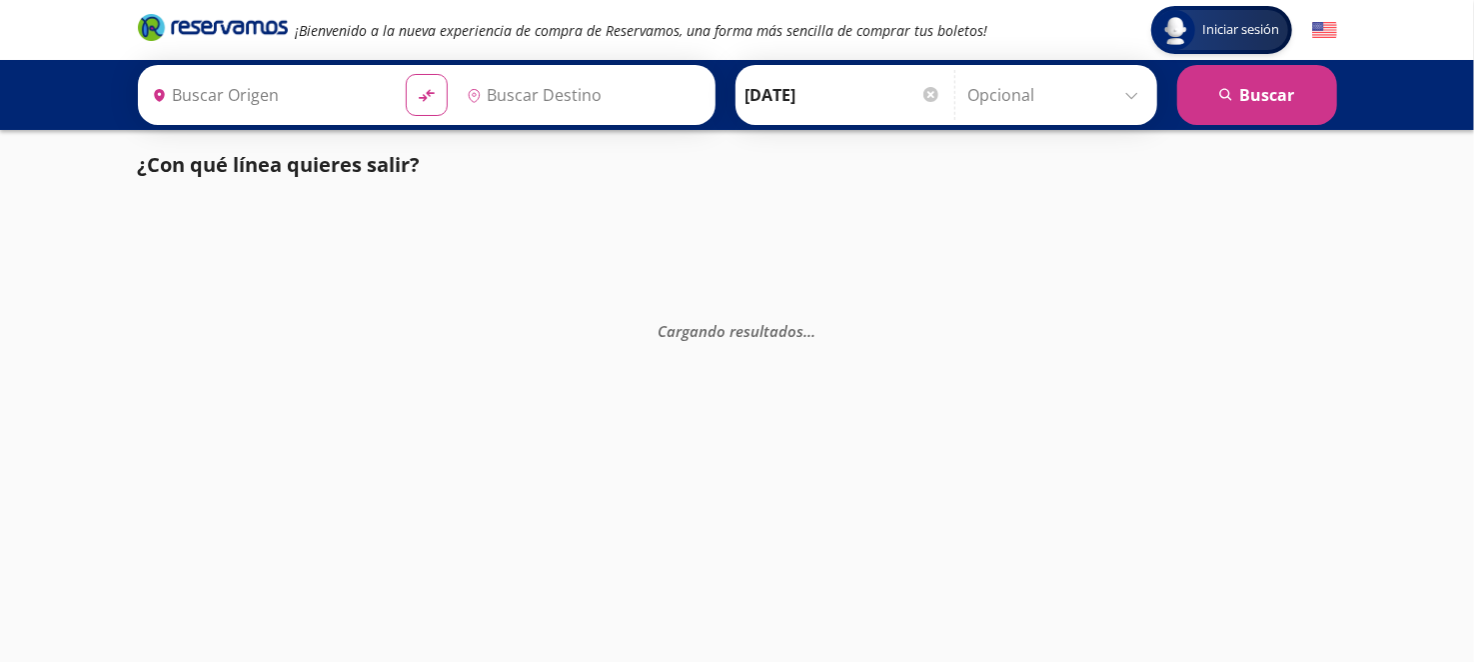
type input "[GEOGRAPHIC_DATA], [GEOGRAPHIC_DATA]"
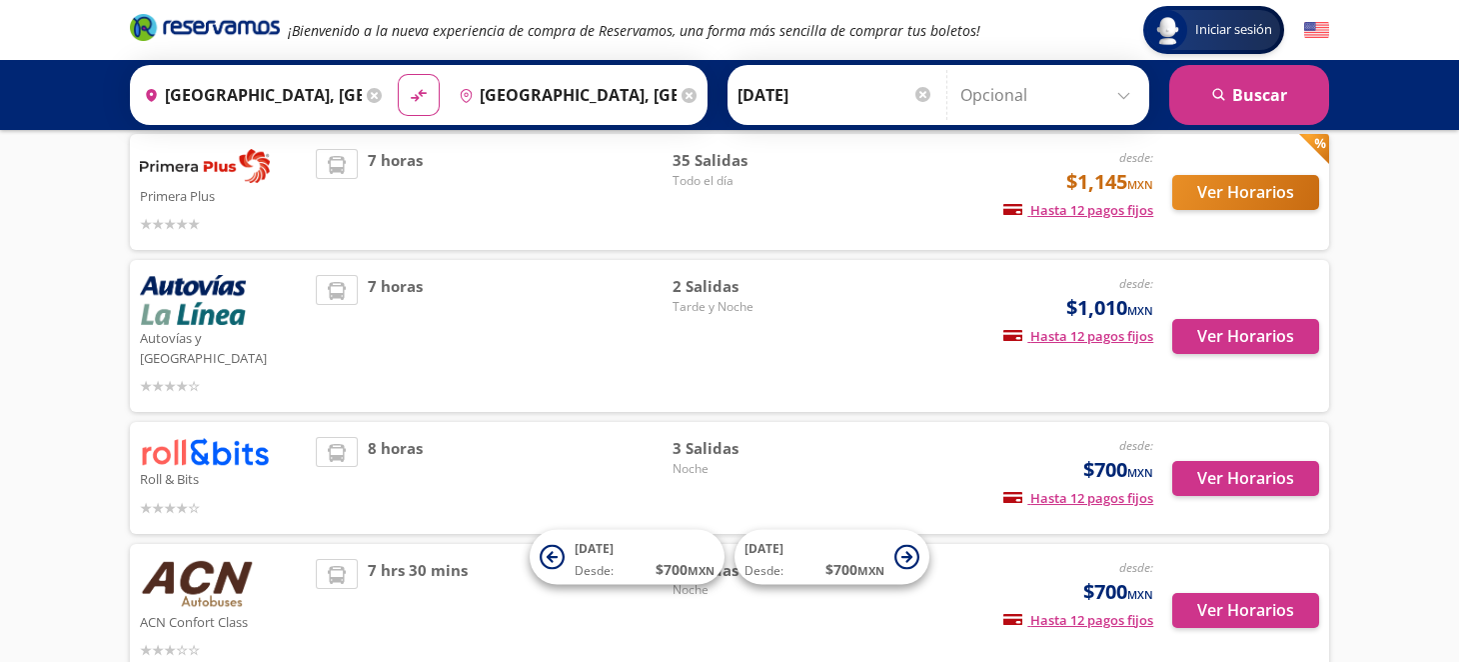
scroll to position [499, 0]
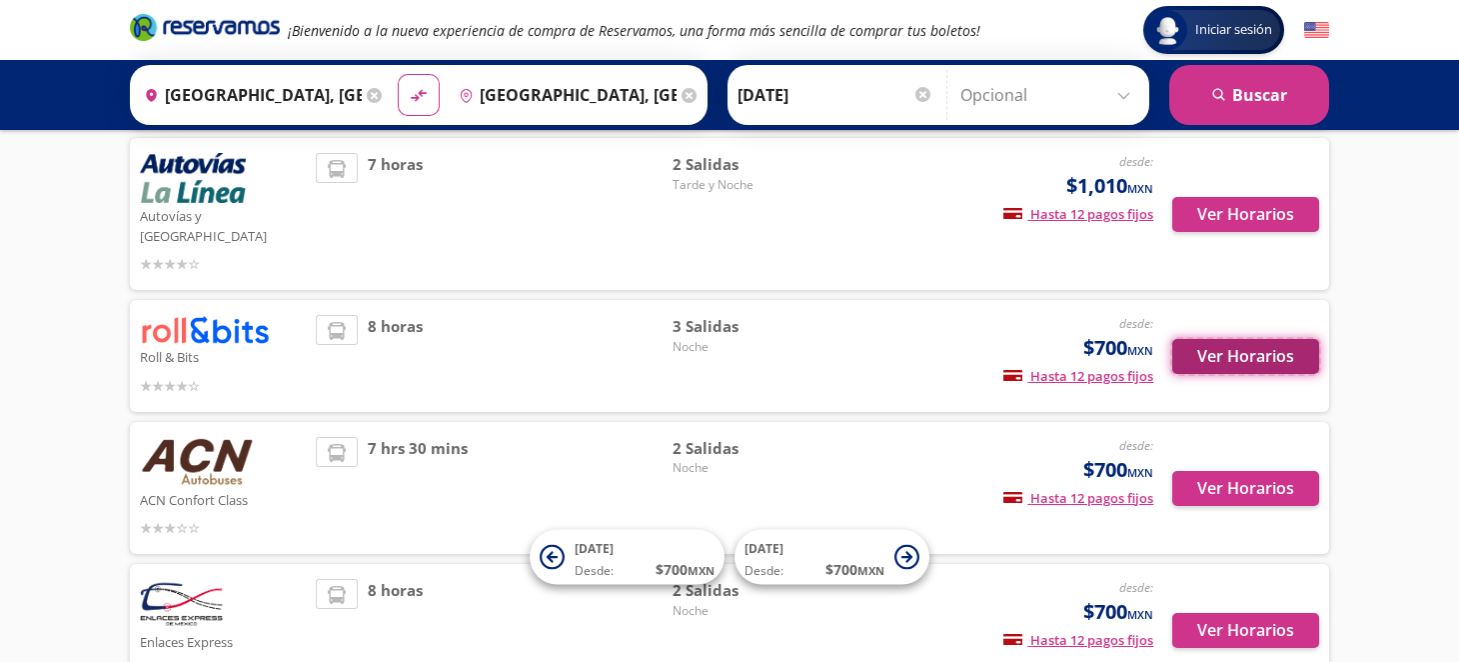
click at [1256, 342] on button "Ver Horarios" at bounding box center [1245, 356] width 147 height 35
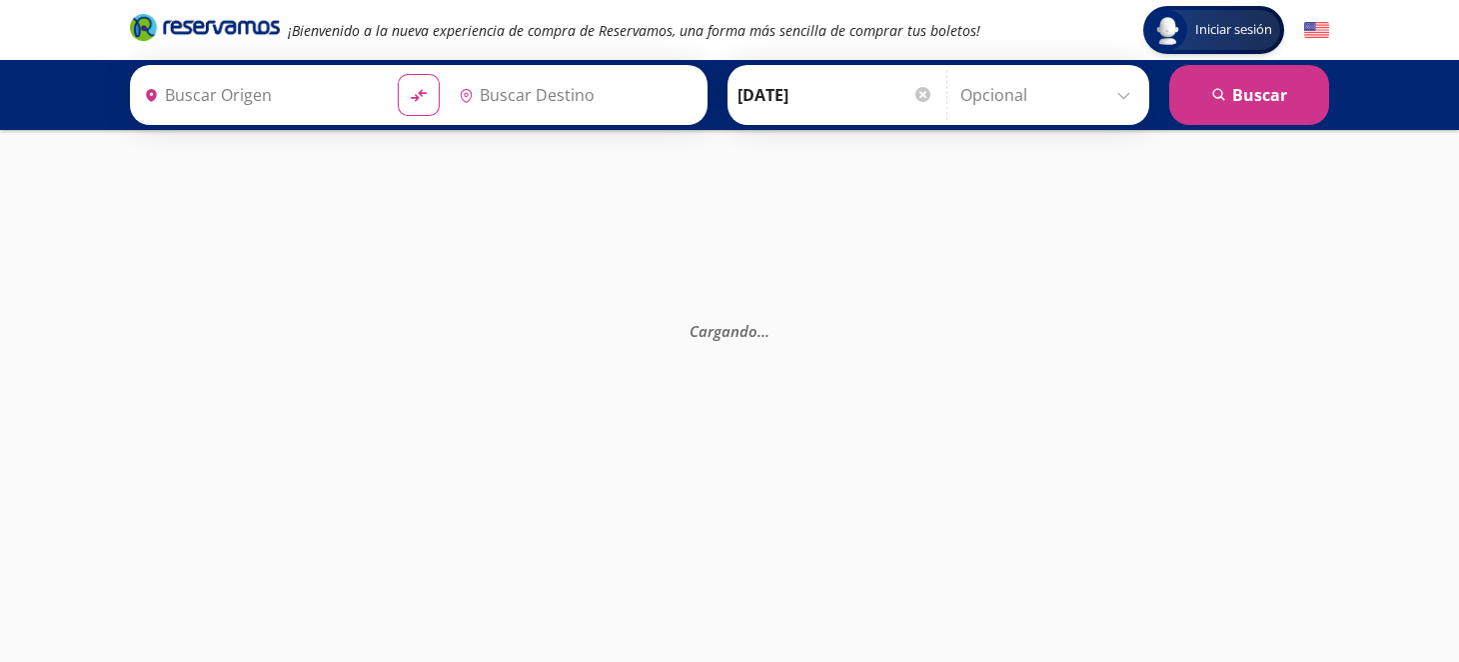
type input "[GEOGRAPHIC_DATA], [GEOGRAPHIC_DATA]"
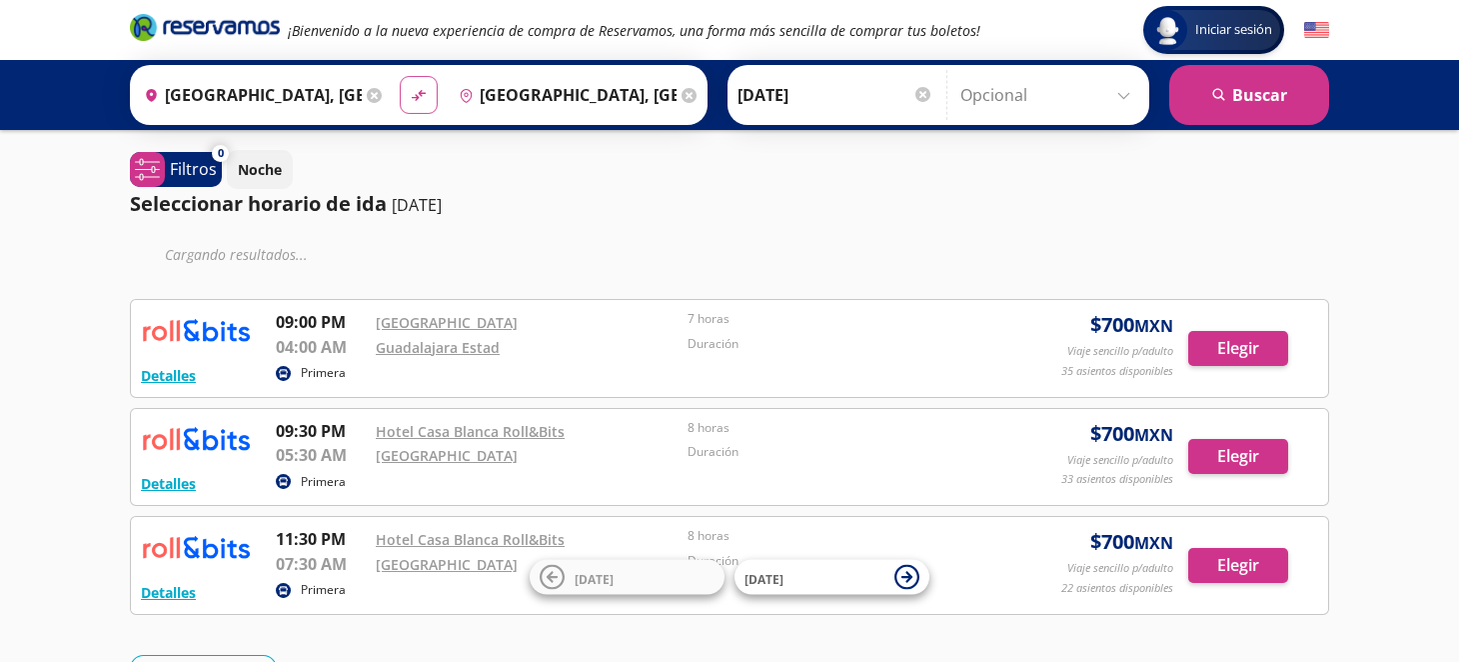
click at [410, 95] on icon "material-symbols:compare-arrows-rounded" at bounding box center [419, 95] width 18 height 19
type input "[GEOGRAPHIC_DATA], [GEOGRAPHIC_DATA]"
click at [902, 97] on input "[DATE]" at bounding box center [836, 95] width 196 height 50
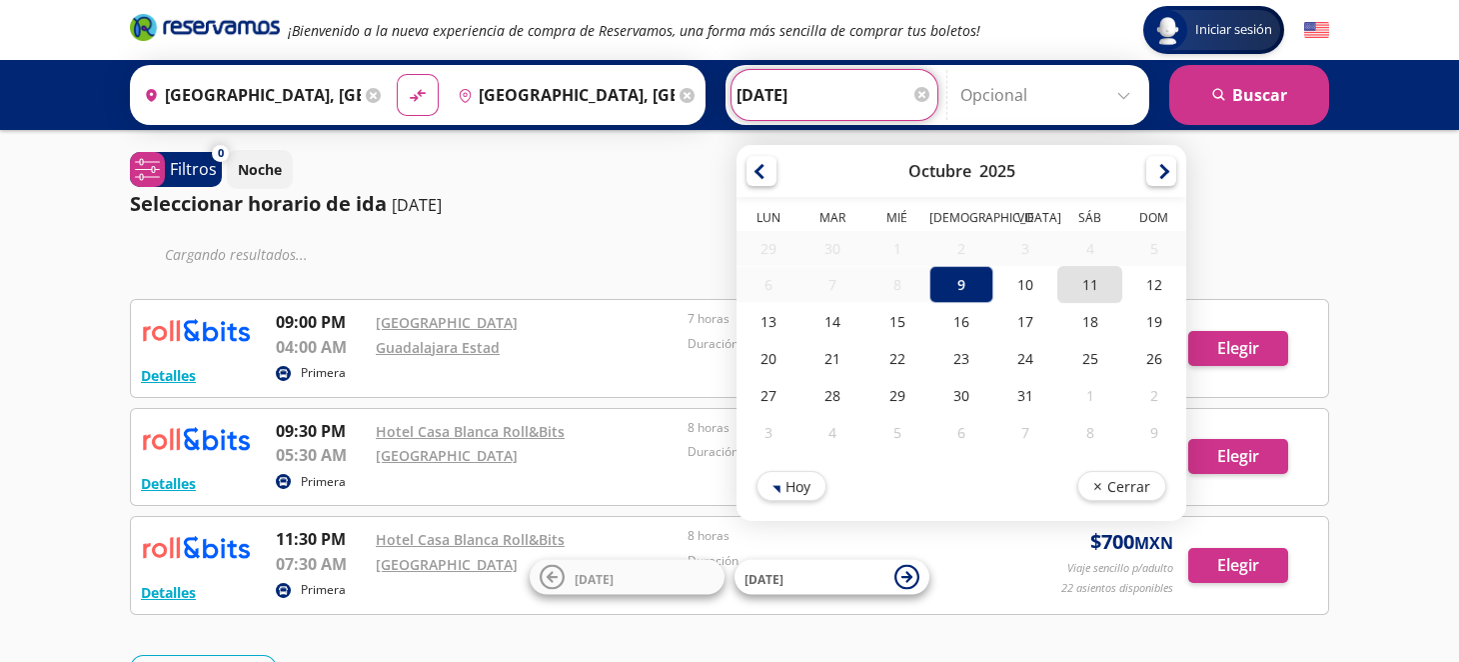
click at [1090, 279] on div "11" at bounding box center [1089, 284] width 64 height 37
type input "[DATE]"
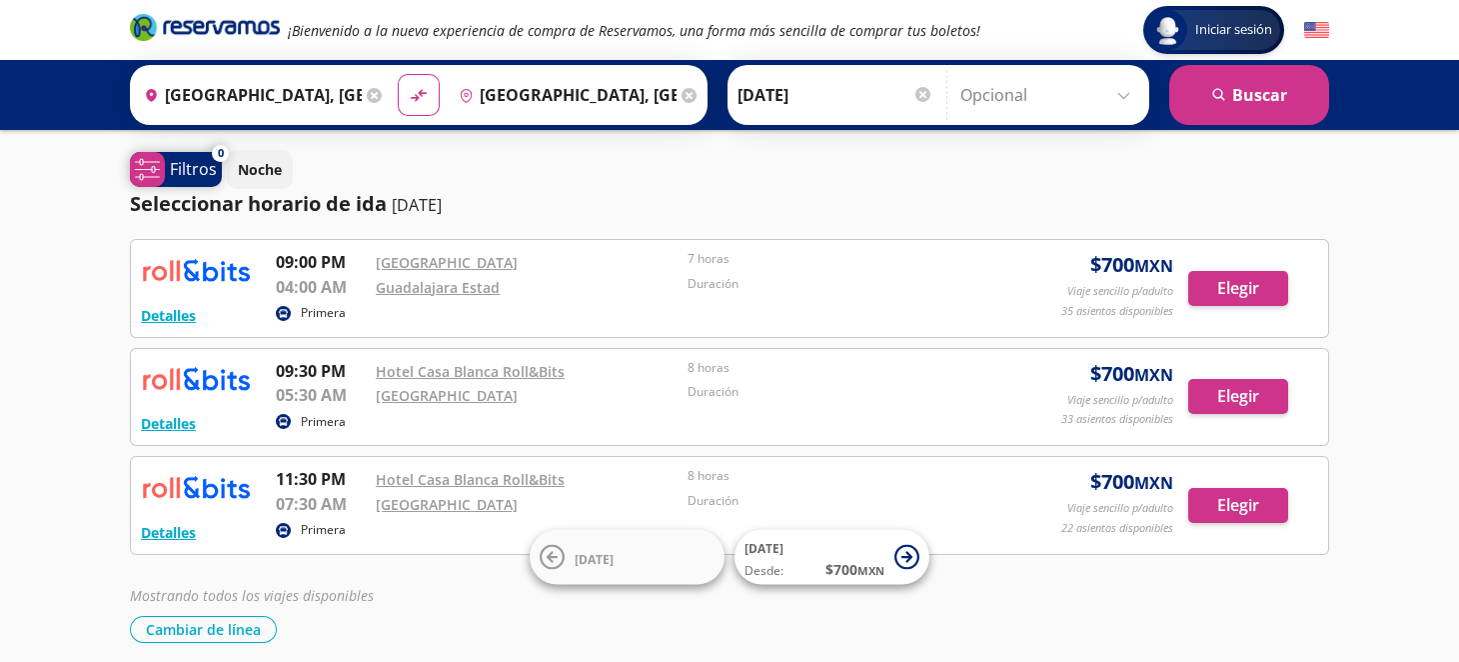
click at [193, 166] on p "Filtros" at bounding box center [193, 169] width 47 height 24
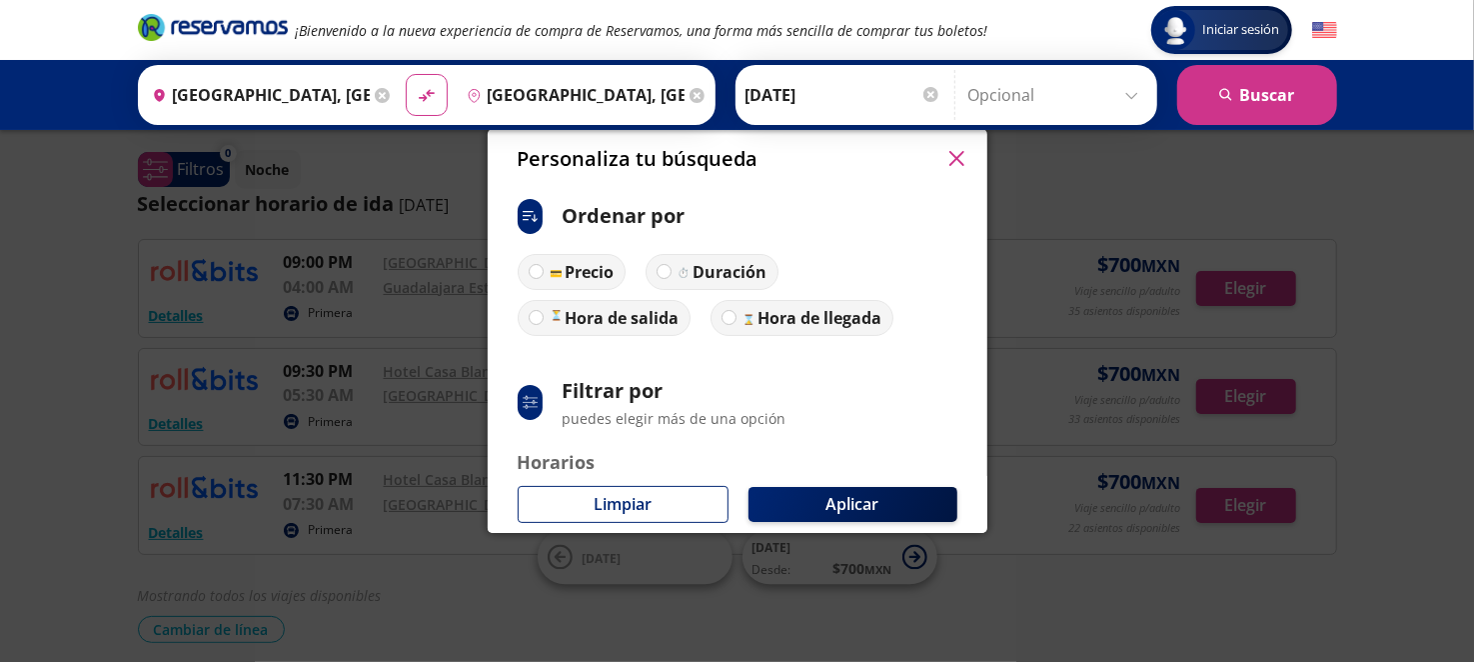
click at [958, 153] on icon "button" at bounding box center [956, 158] width 15 height 15
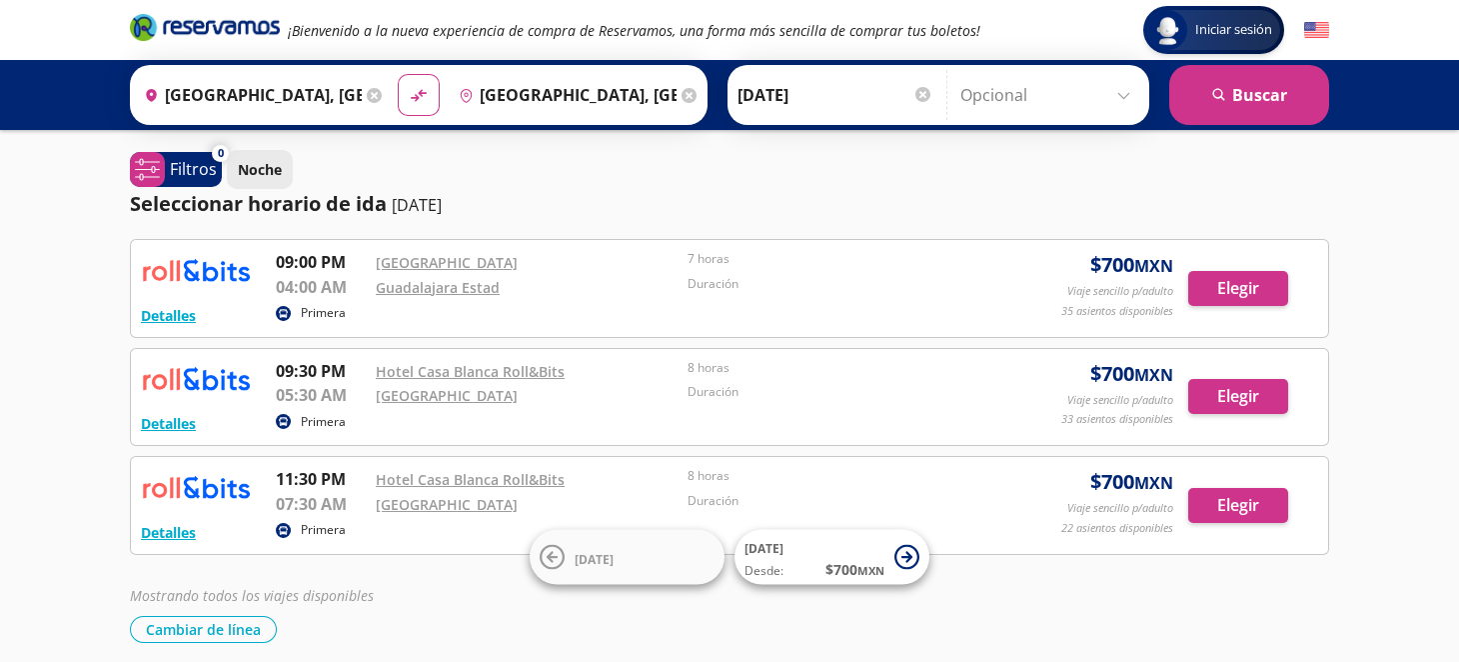
click at [252, 163] on p "Noche" at bounding box center [260, 169] width 44 height 21
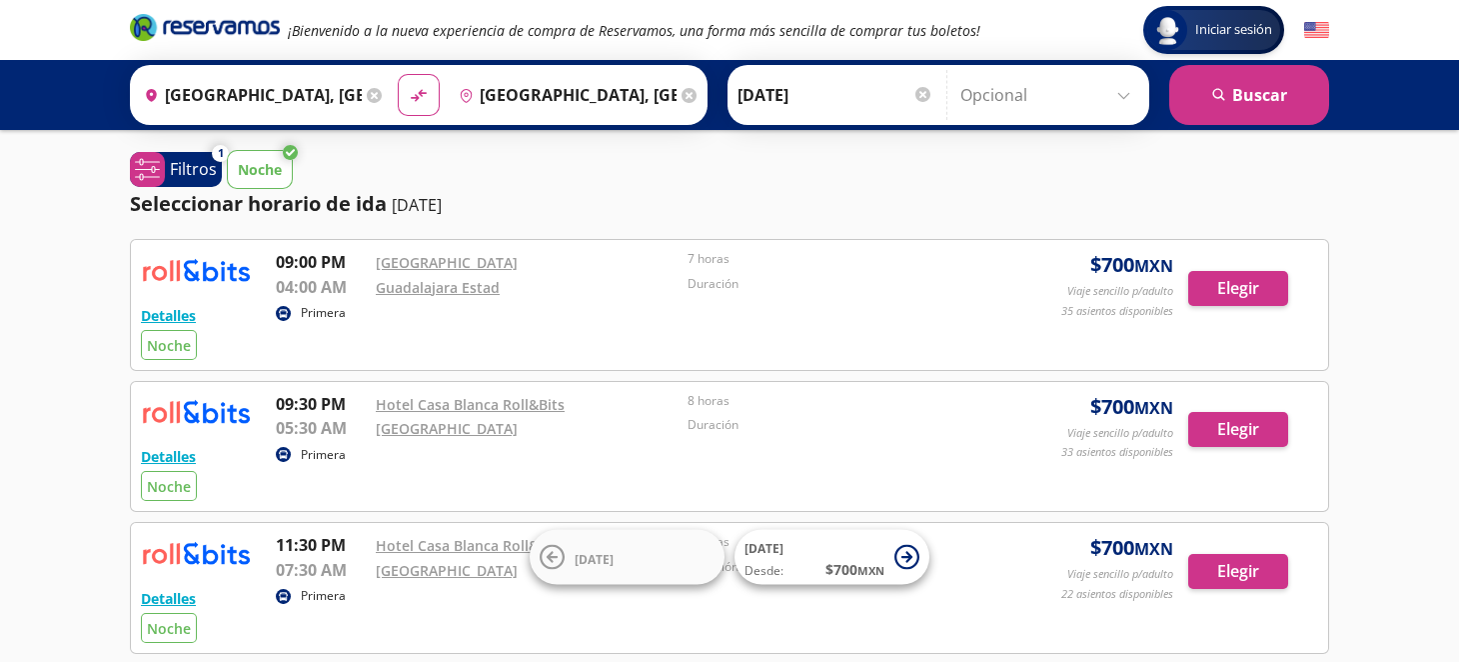
click at [276, 171] on p "Noche" at bounding box center [260, 169] width 44 height 21
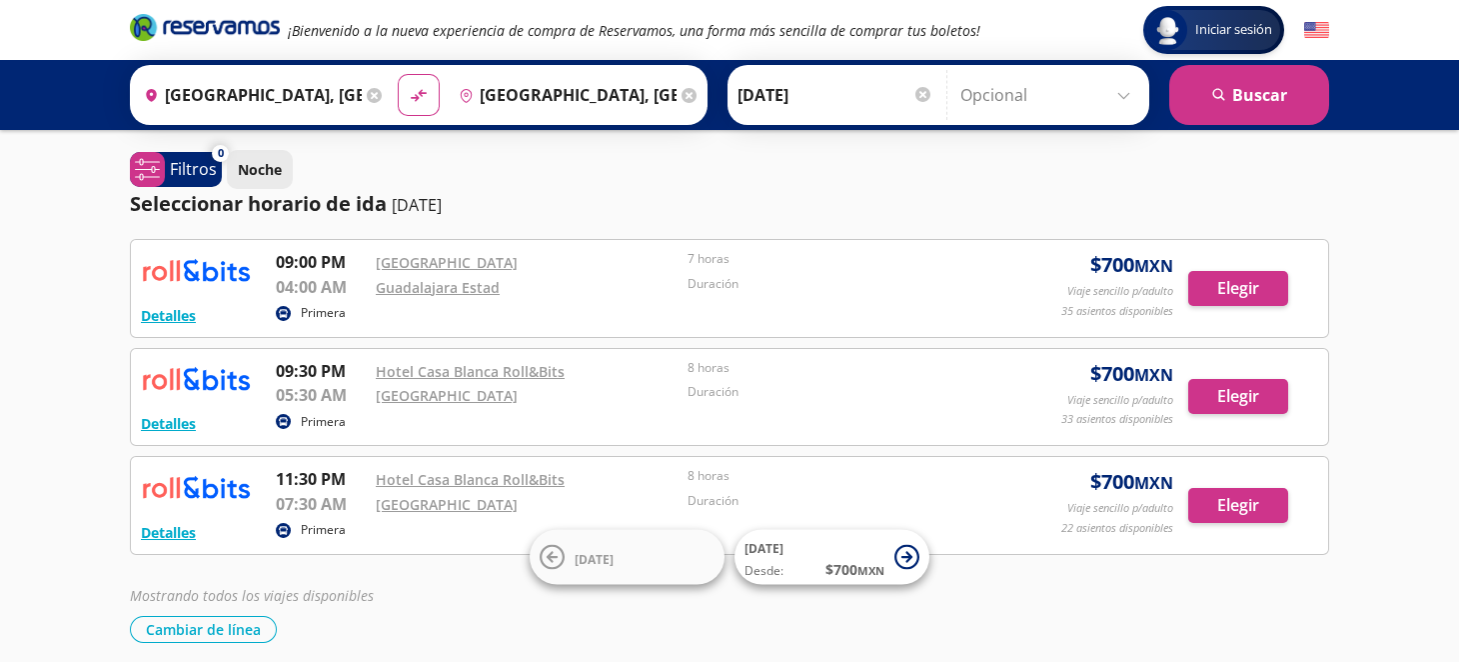
click at [274, 170] on p "Noche" at bounding box center [260, 169] width 44 height 21
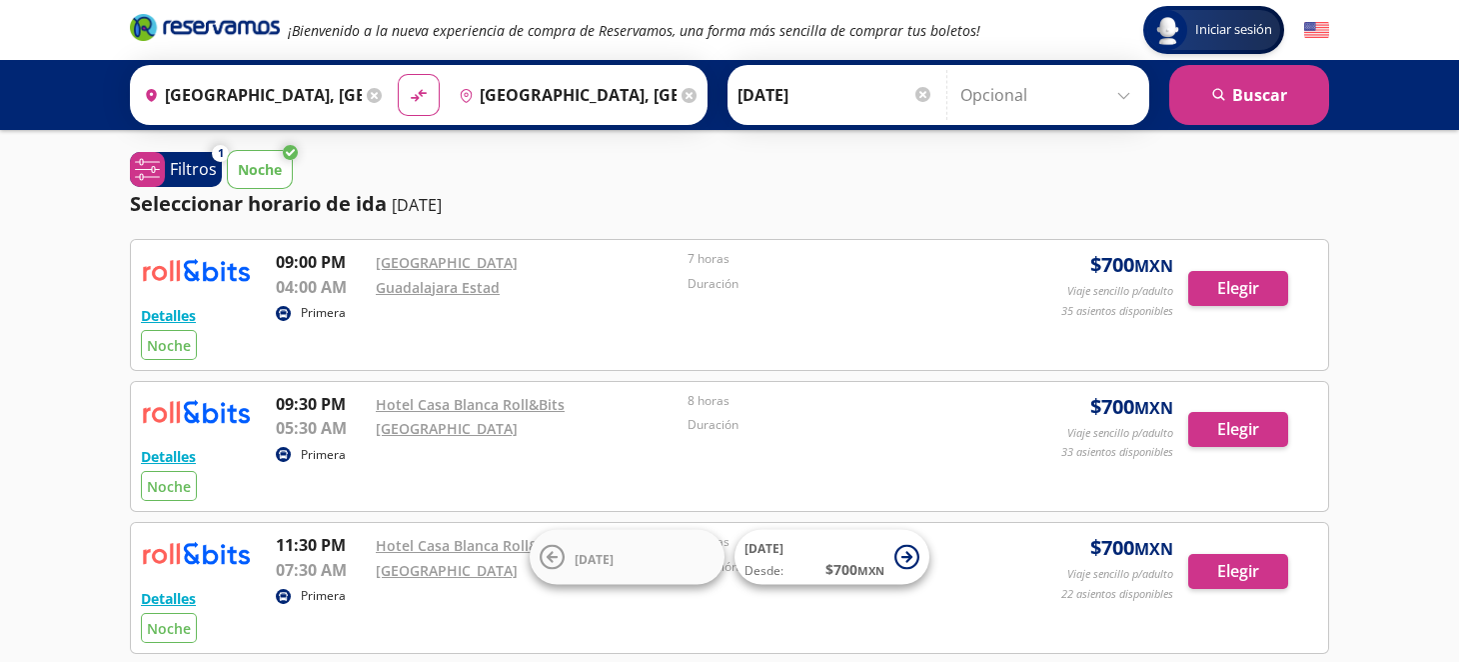
click at [242, 160] on p "Noche" at bounding box center [260, 169] width 44 height 21
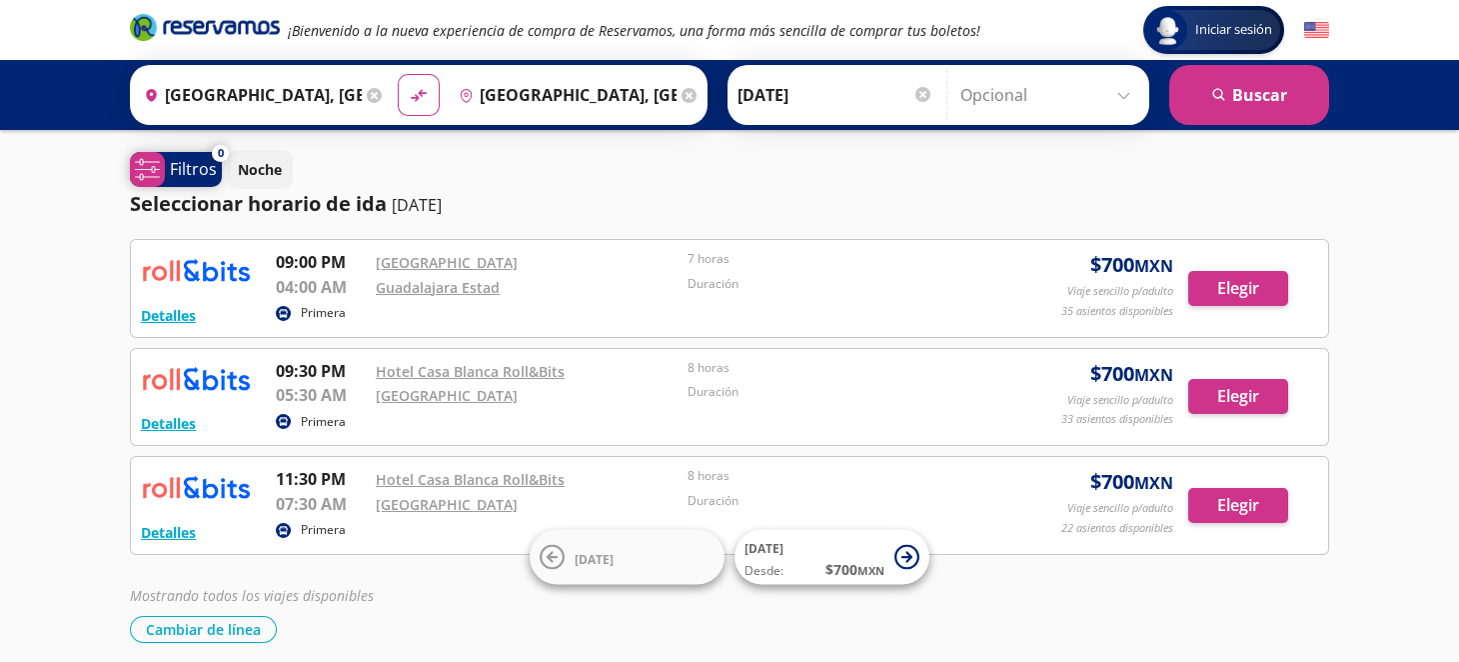
click at [183, 168] on p "Filtros" at bounding box center [193, 169] width 47 height 24
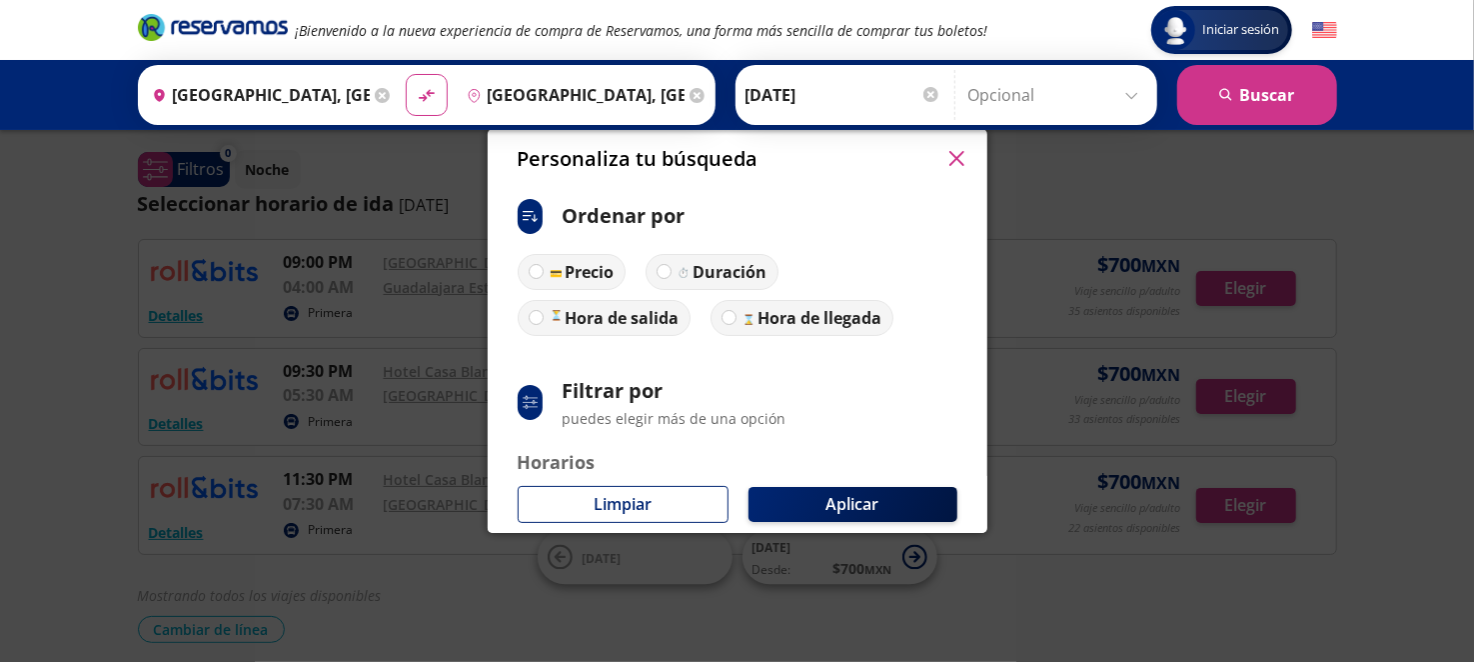
click at [952, 159] on icon "button" at bounding box center [956, 158] width 15 height 15
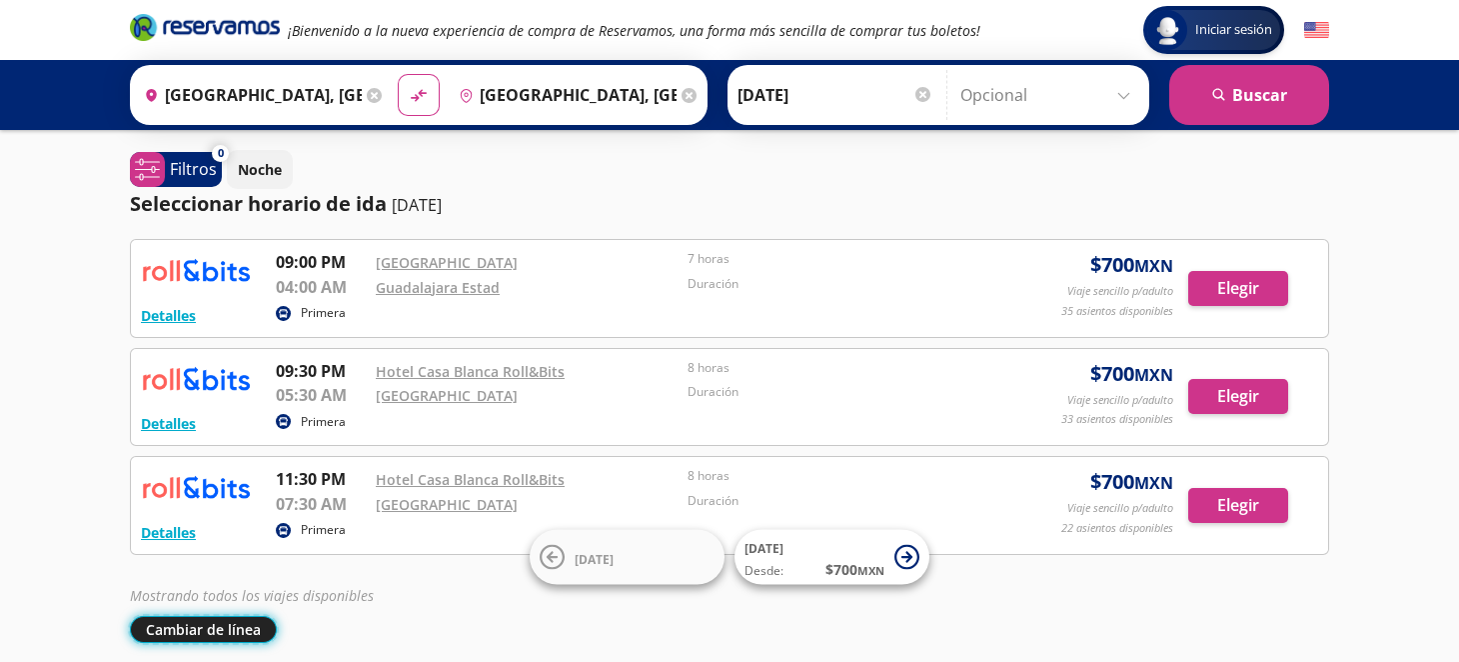
click at [225, 631] on button "Cambiar de línea" at bounding box center [203, 629] width 147 height 27
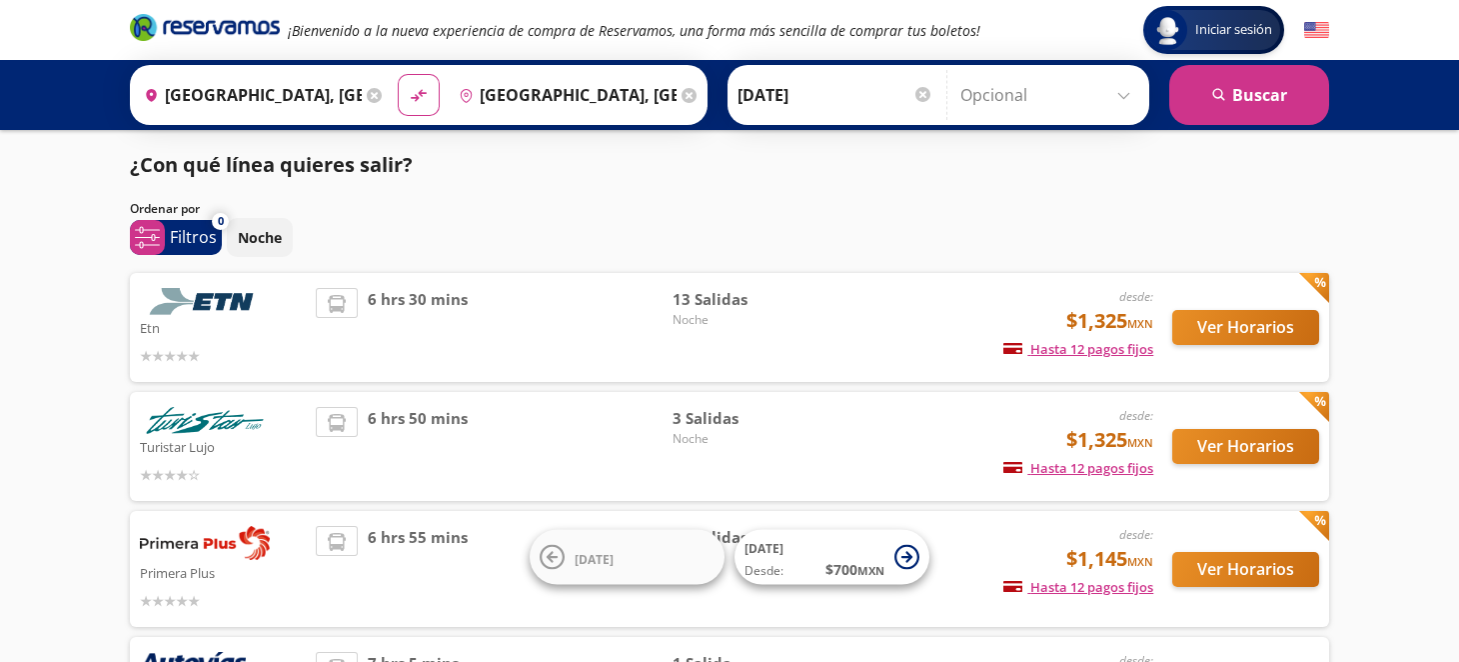
click at [440, 202] on div "Ordenar por" at bounding box center [729, 209] width 1199 height 18
click at [167, 233] on span "system-uicons:filtering Filtros" at bounding box center [176, 237] width 92 height 35
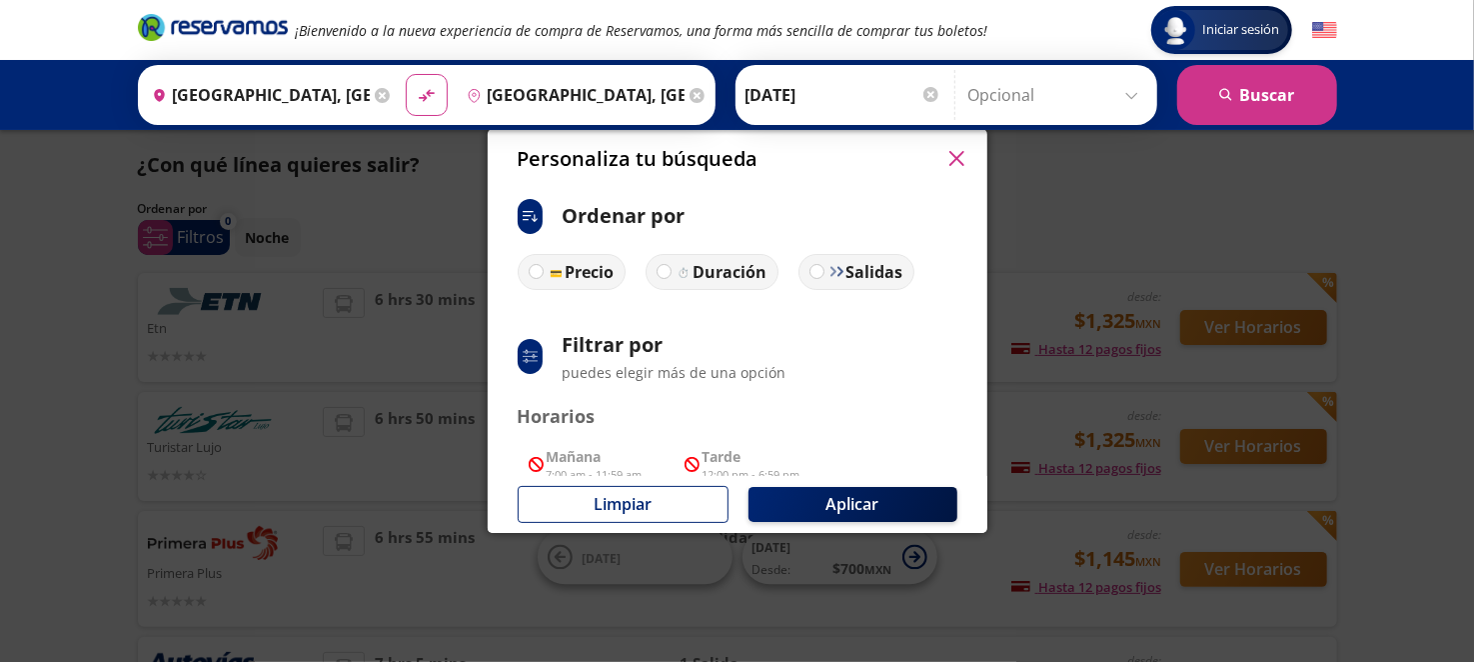
click at [963, 150] on button "button" at bounding box center [957, 159] width 30 height 30
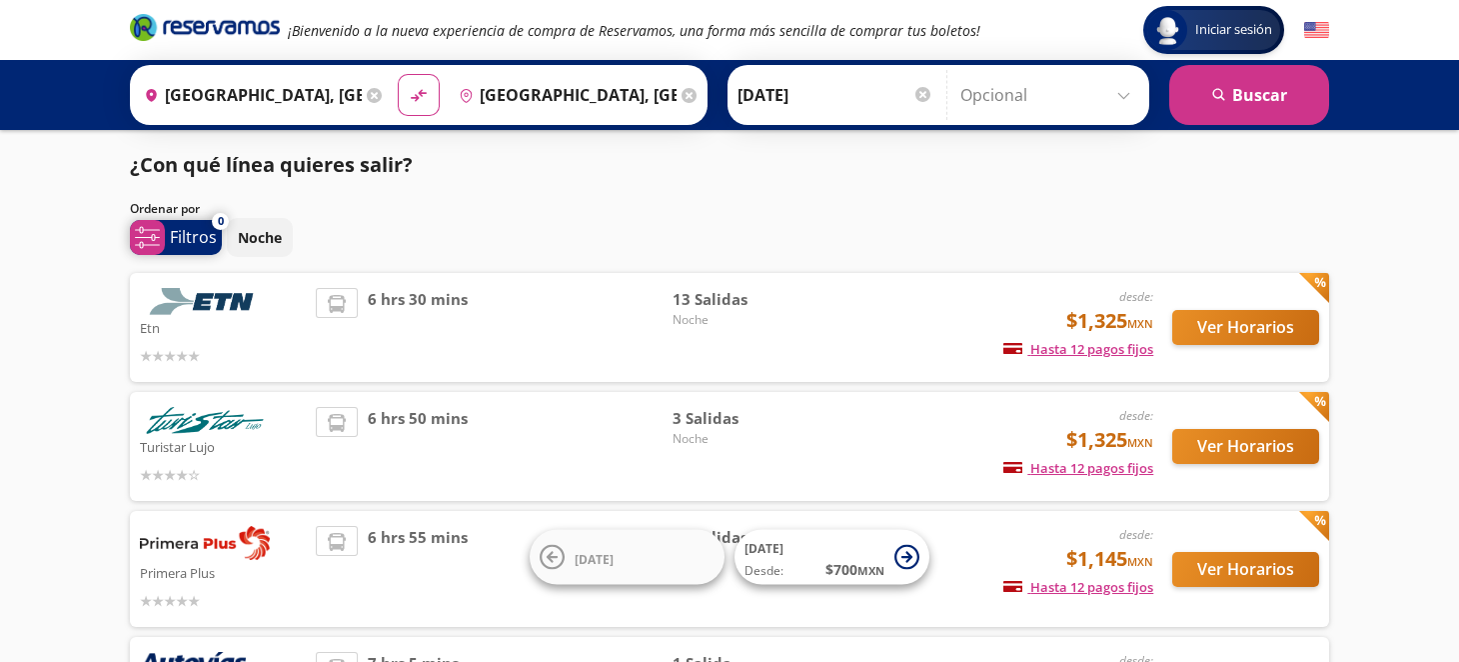
click at [181, 237] on p "Filtros" at bounding box center [193, 237] width 47 height 24
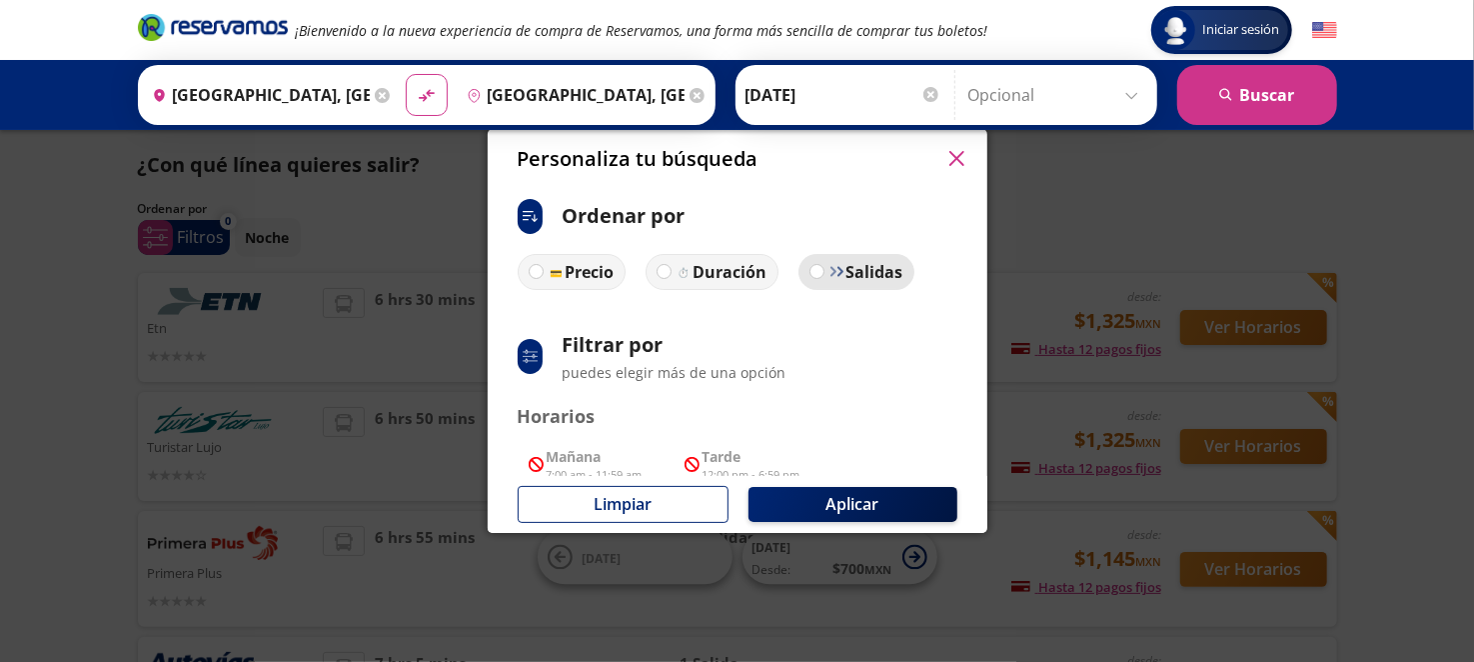
click at [866, 263] on p "Salidas" at bounding box center [874, 272] width 57 height 24
click at [823, 265] on input "Salidas" at bounding box center [816, 271] width 13 height 13
radio input "true"
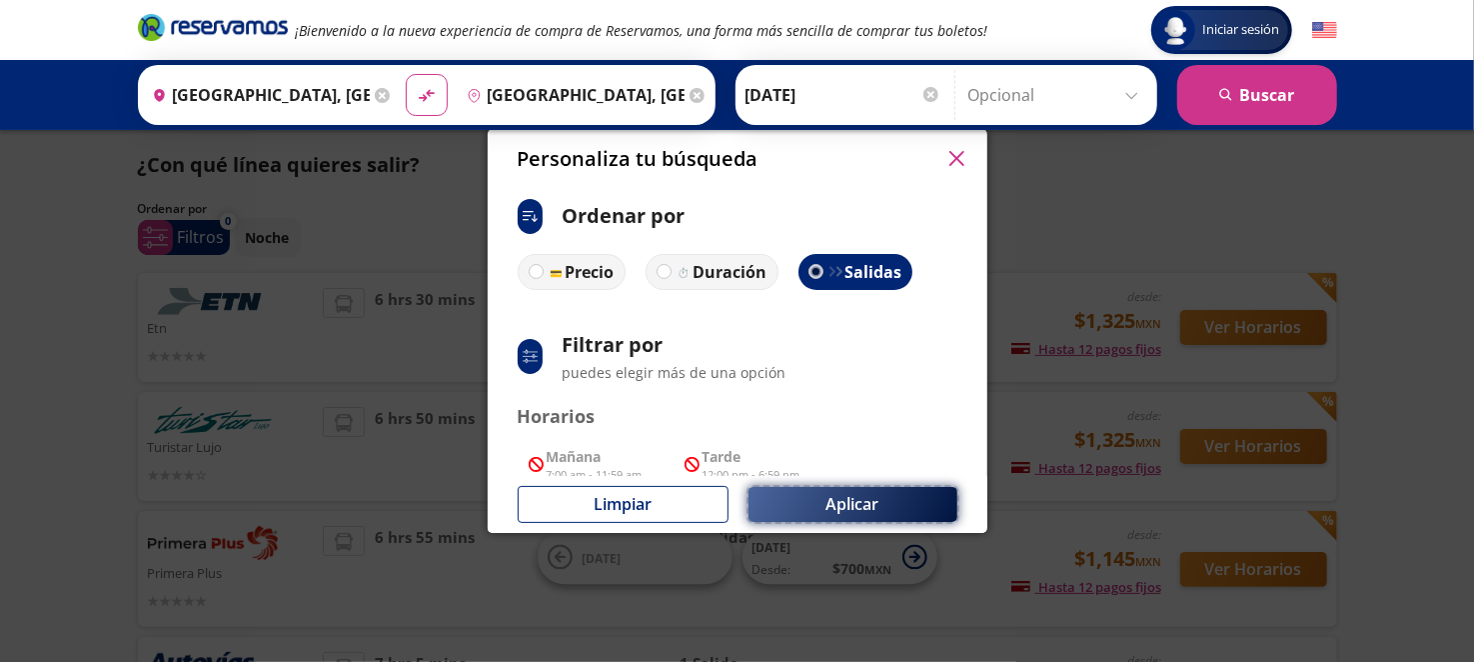
click at [846, 501] on button "Aplicar" at bounding box center [853, 504] width 209 height 35
